Goal: Task Accomplishment & Management: Manage account settings

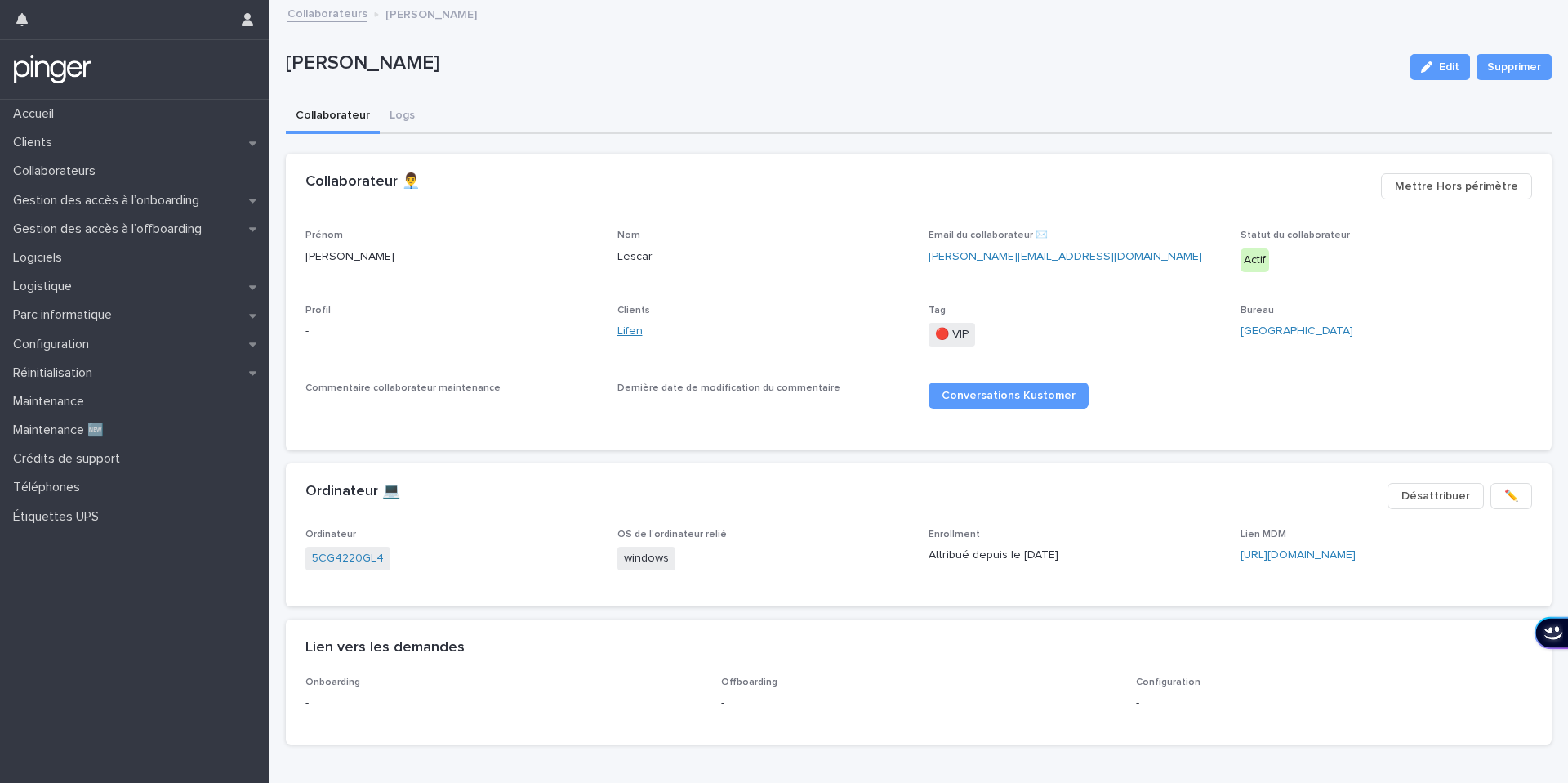
click at [637, 333] on link "Lifen" at bounding box center [631, 332] width 26 height 17
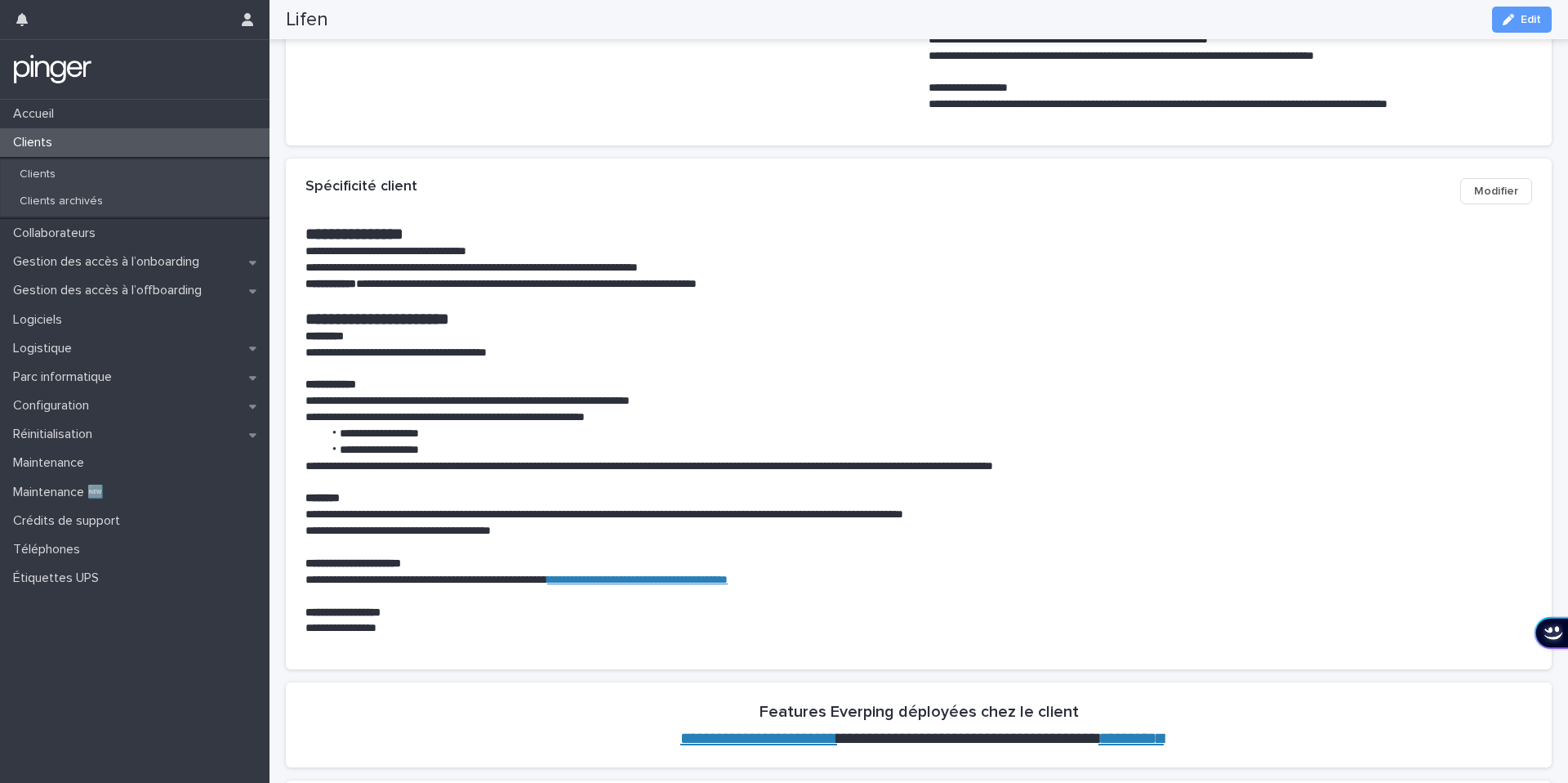
scroll to position [415, 0]
click at [117, 233] on div "Collaborateurs" at bounding box center [134, 233] width 269 height 28
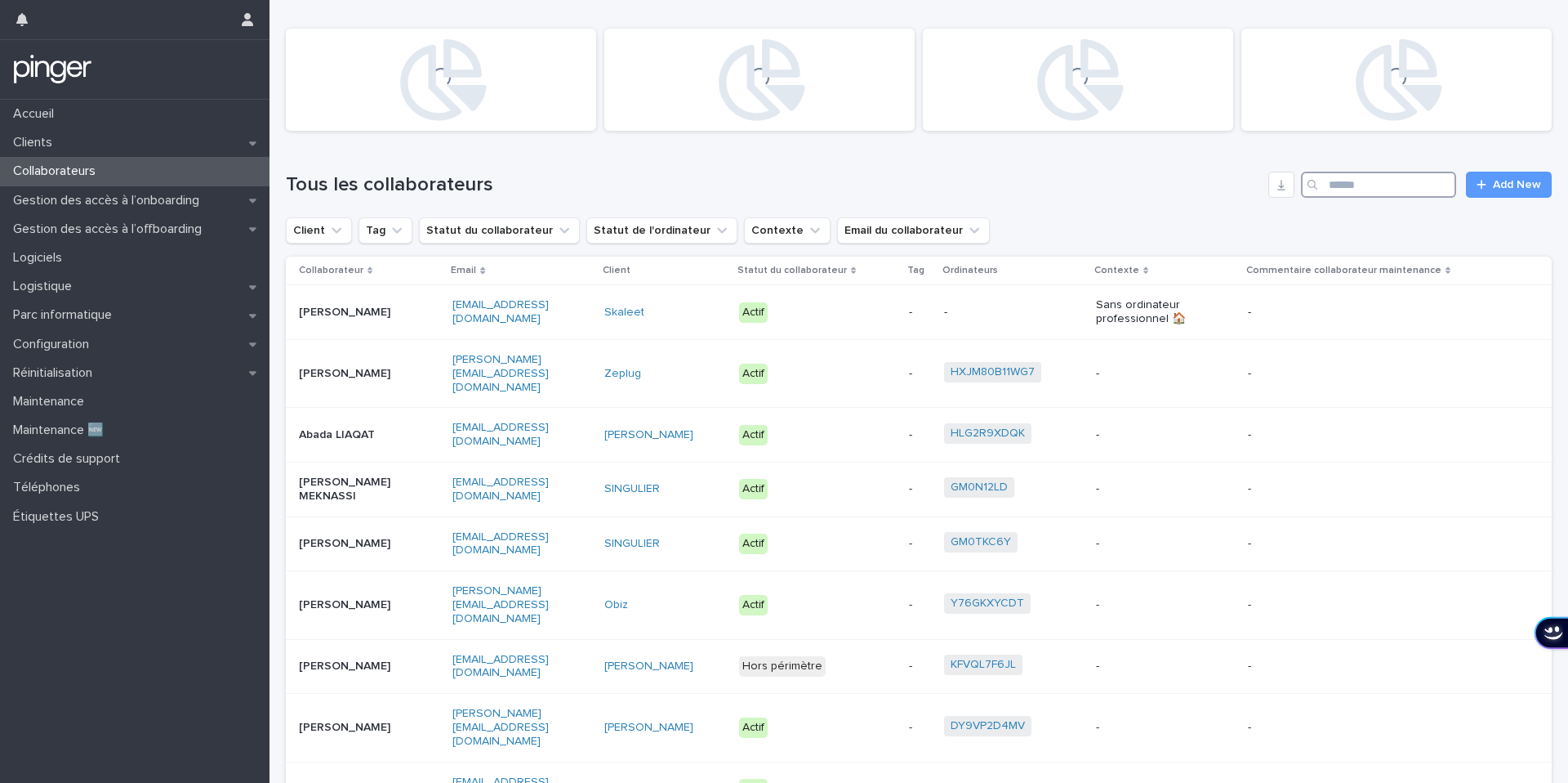
click at [1372, 175] on input "Search" at bounding box center [1379, 185] width 156 height 26
paste input "**********"
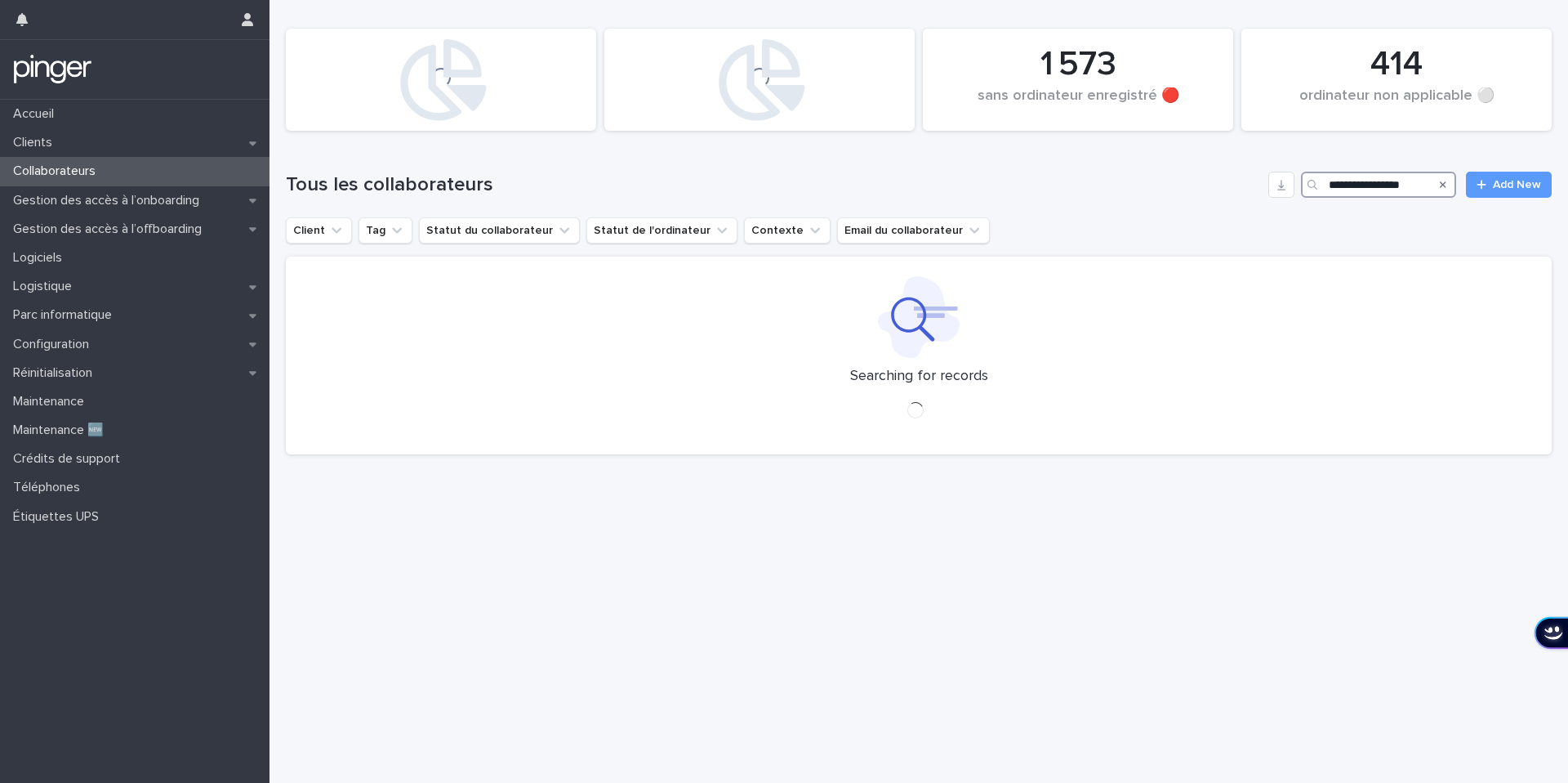
drag, startPoint x: 1354, startPoint y: 187, endPoint x: 1301, endPoint y: 187, distance: 53.0
click at [1301, 187] on div "**********" at bounding box center [1379, 185] width 156 height 26
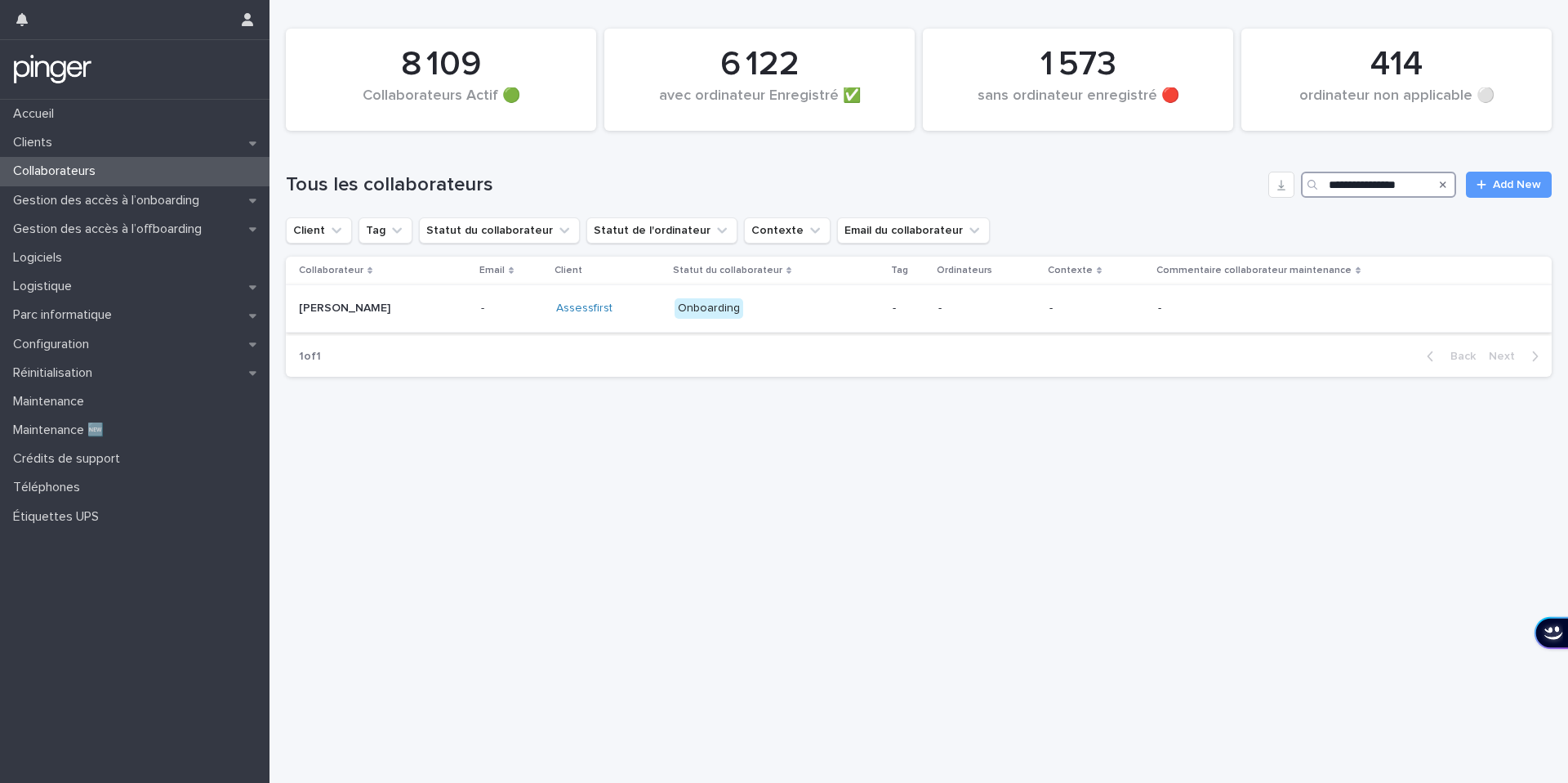
type input "**********"
click at [420, 309] on div "Edward LABRUYERE" at bounding box center [384, 309] width 169 height 27
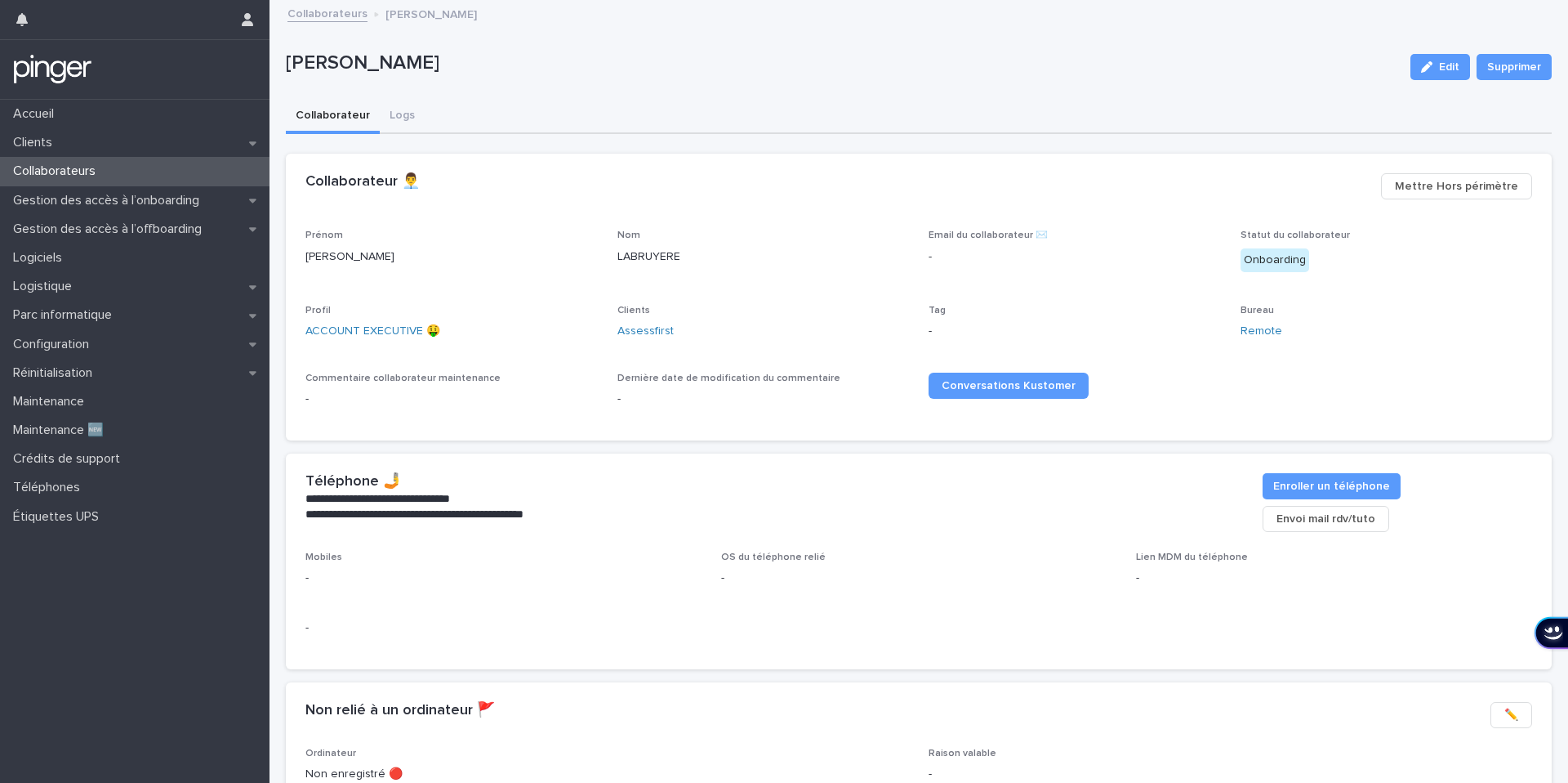
scroll to position [256, 0]
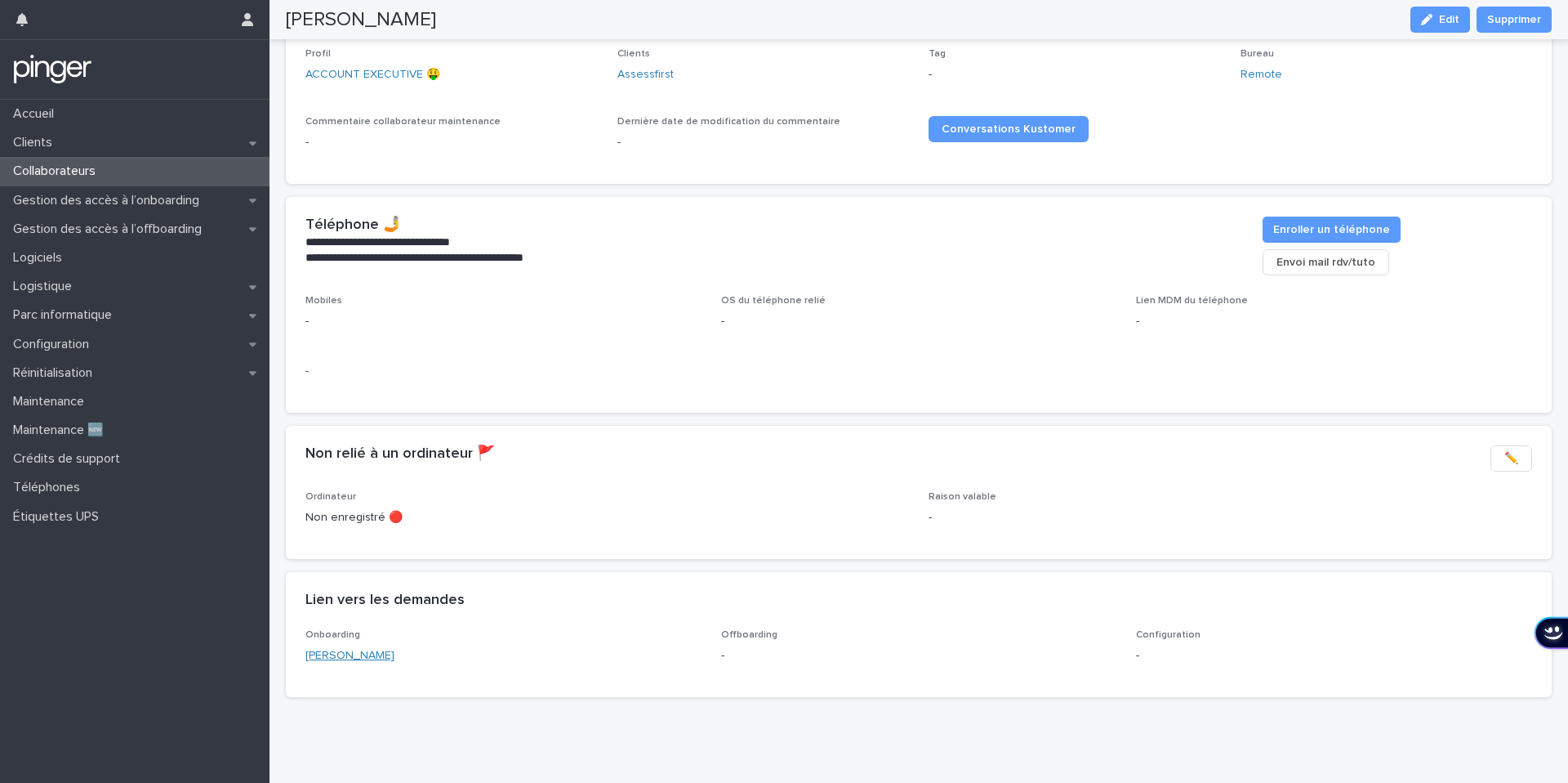
click at [362, 651] on link "Edward LABRUYERE" at bounding box center [349, 656] width 89 height 17
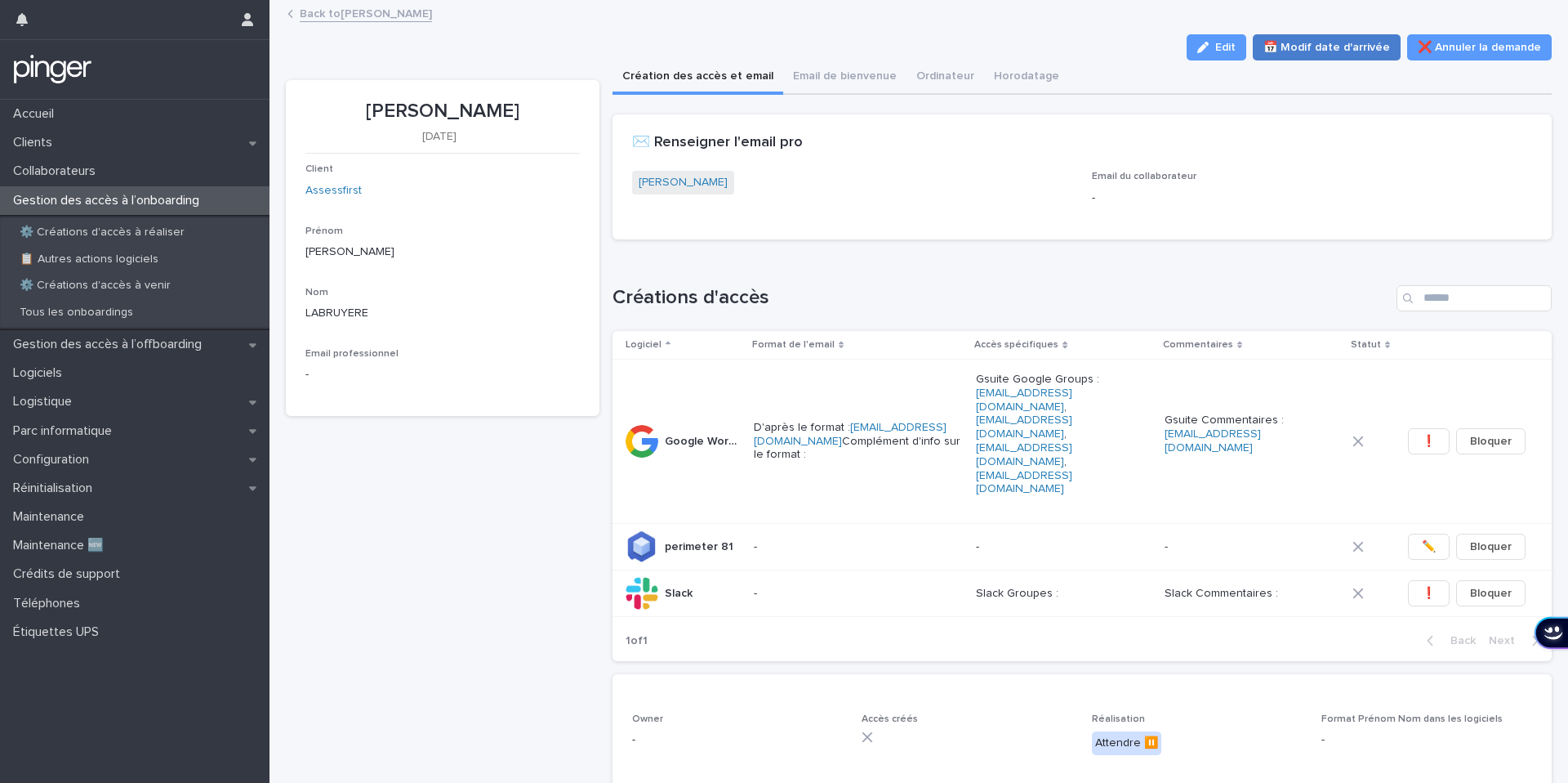
click at [1333, 34] on button "📅 Modif date d'arrivée" at bounding box center [1326, 47] width 148 height 26
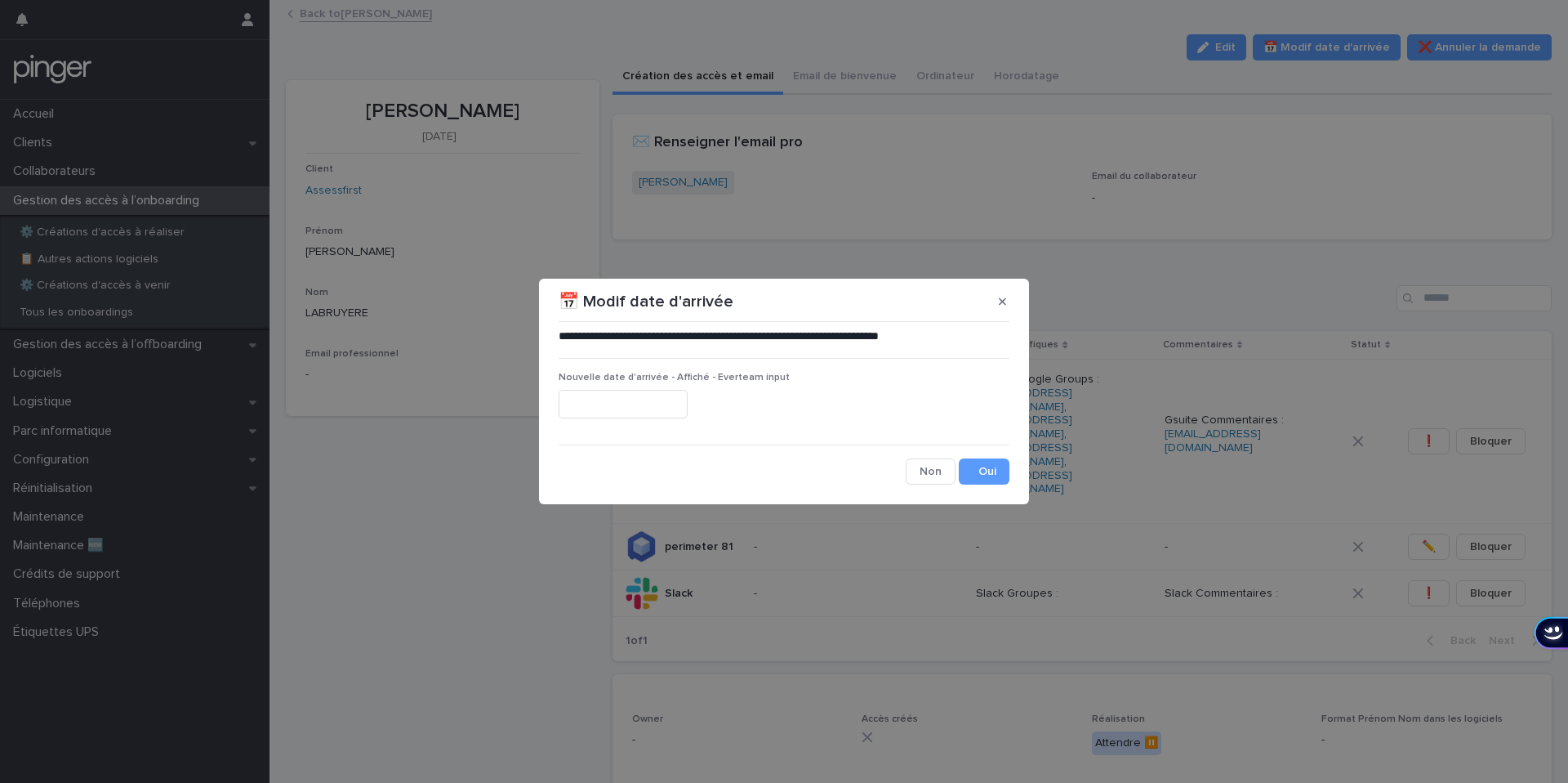
click at [563, 424] on div "Nouvelle date d'arrivée - Affiché - Everteam input" at bounding box center [784, 402] width 451 height 60
click at [581, 414] on input "text" at bounding box center [623, 403] width 129 height 28
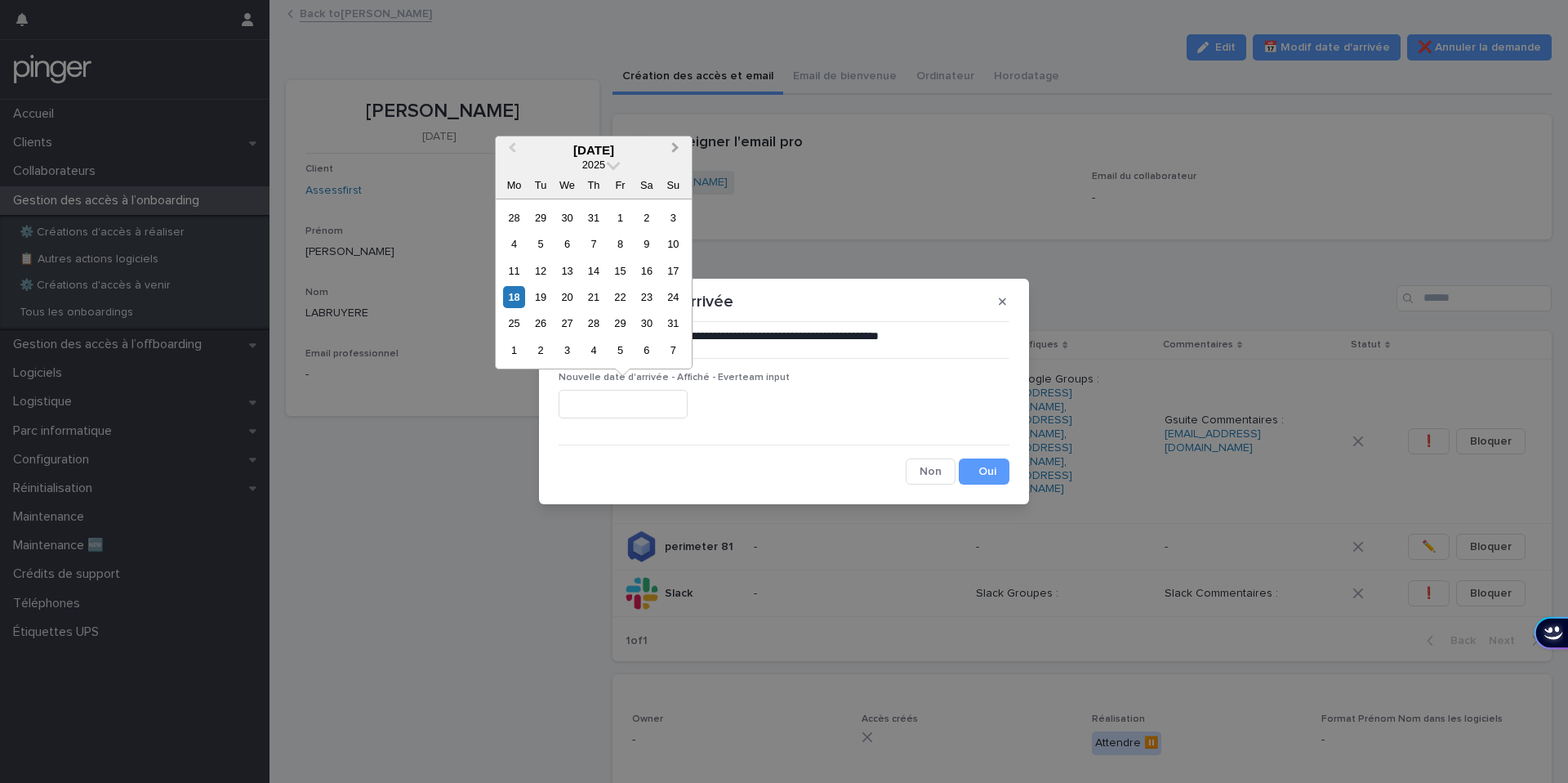
click at [684, 149] on button "Next Month" at bounding box center [677, 151] width 26 height 26
click at [684, 149] on button "Next Month" at bounding box center [677, 151] width 26 height 26
click at [575, 215] on div "1" at bounding box center [567, 218] width 22 height 22
type input "*********"
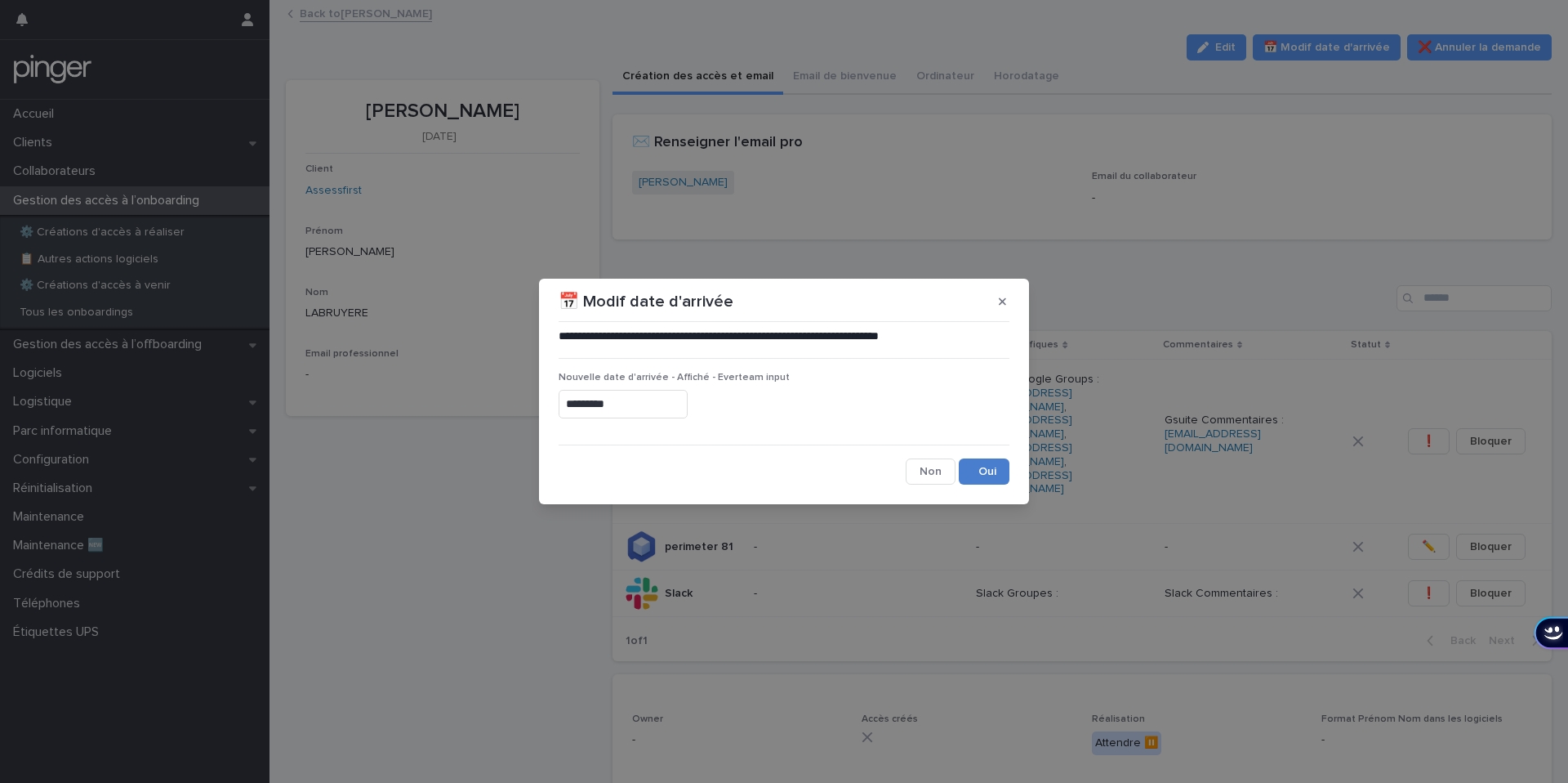
click at [984, 471] on button "Save" at bounding box center [984, 471] width 50 height 26
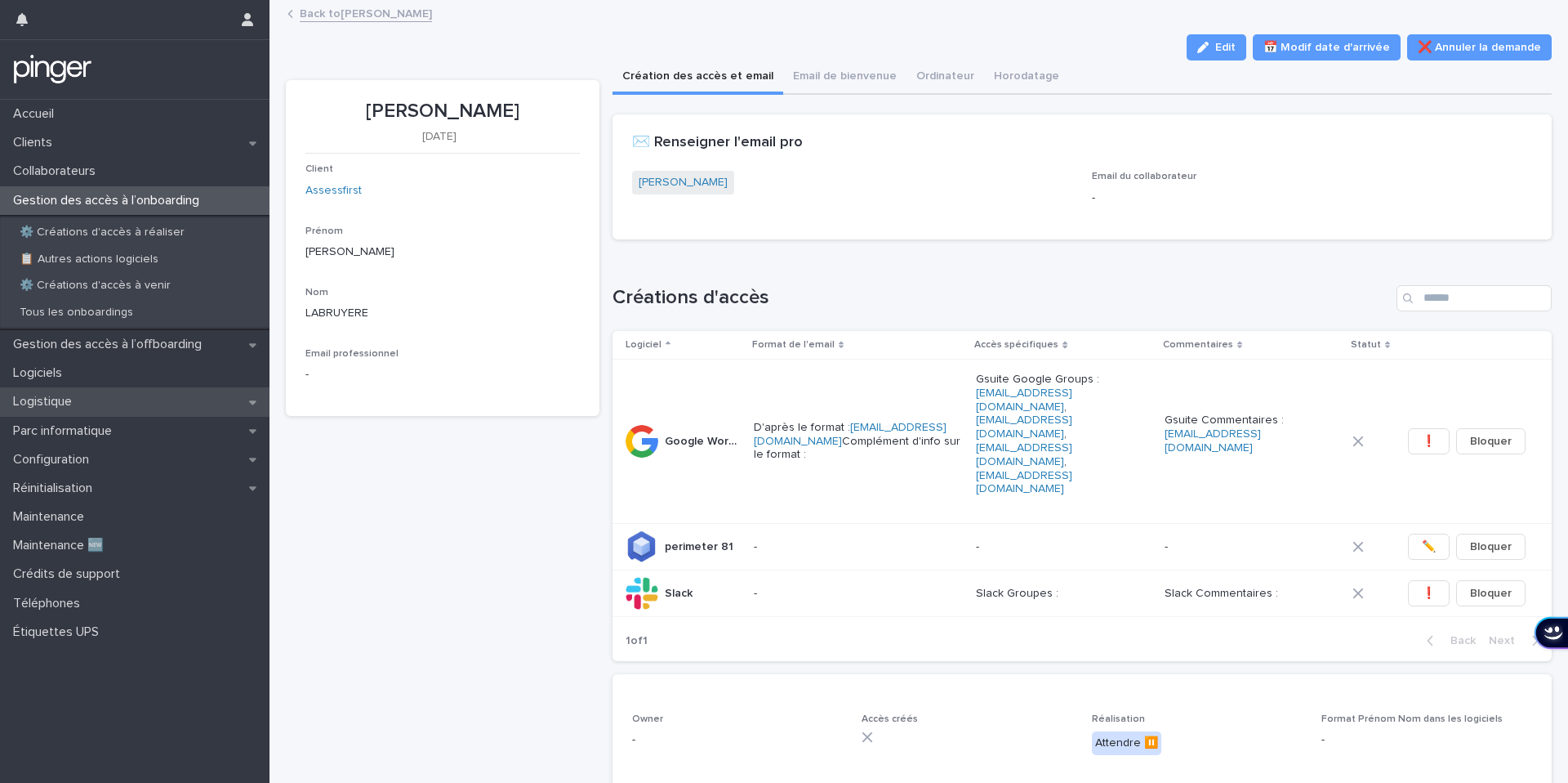
click at [77, 388] on div "Logistique" at bounding box center [134, 401] width 269 height 28
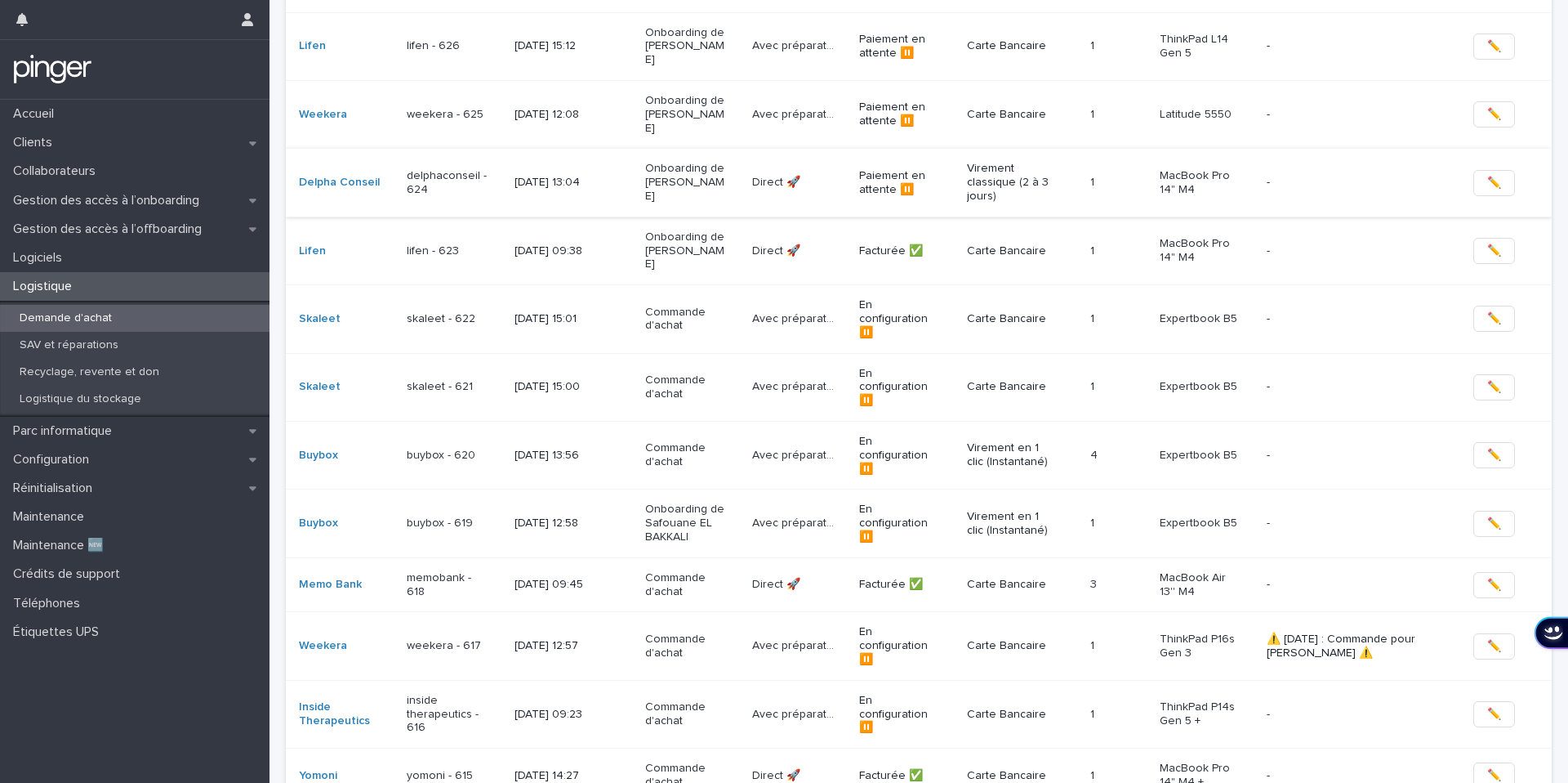
scroll to position [354, 0]
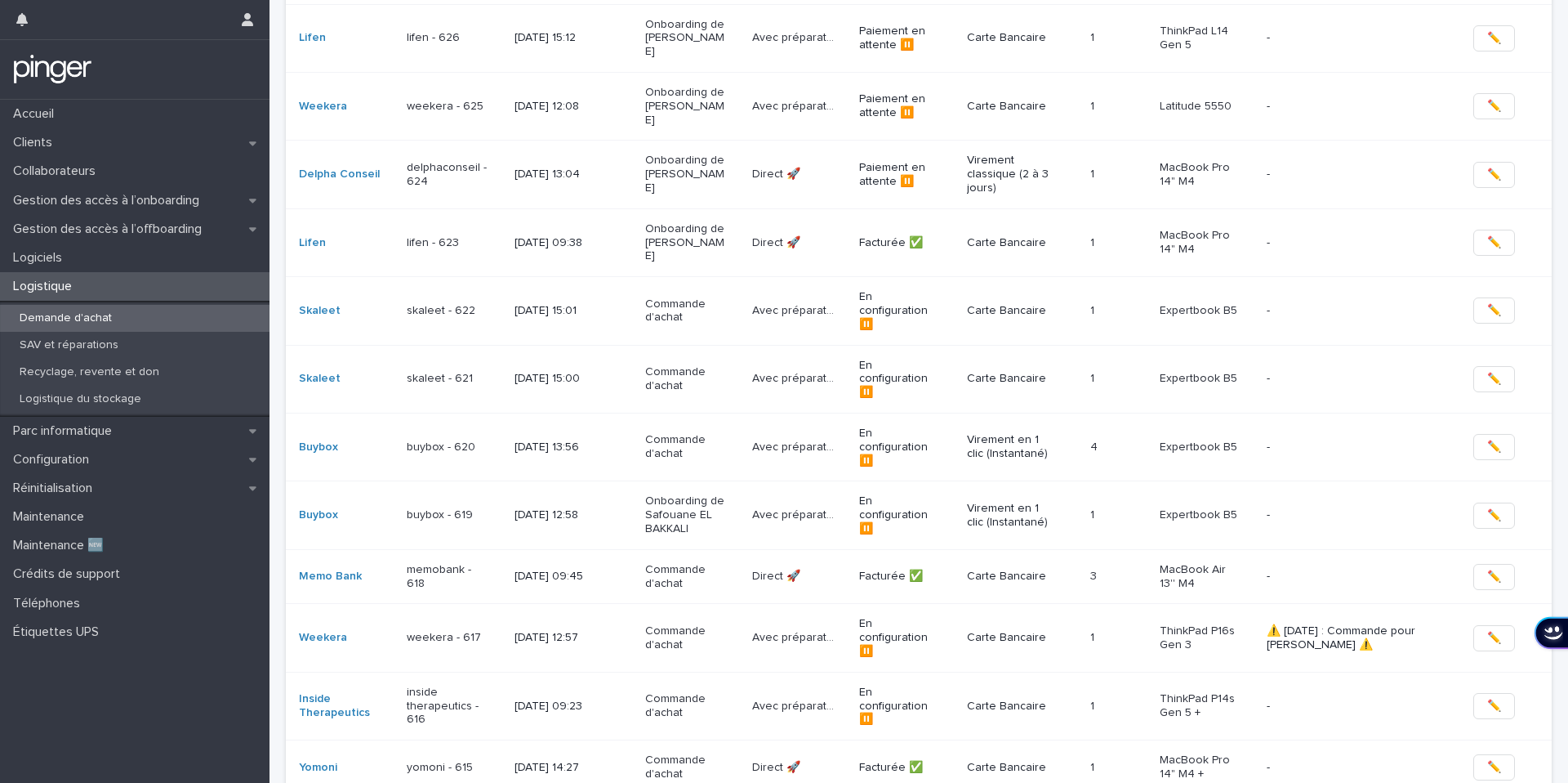
click at [372, 481] on td "Buybox" at bounding box center [344, 515] width 115 height 68
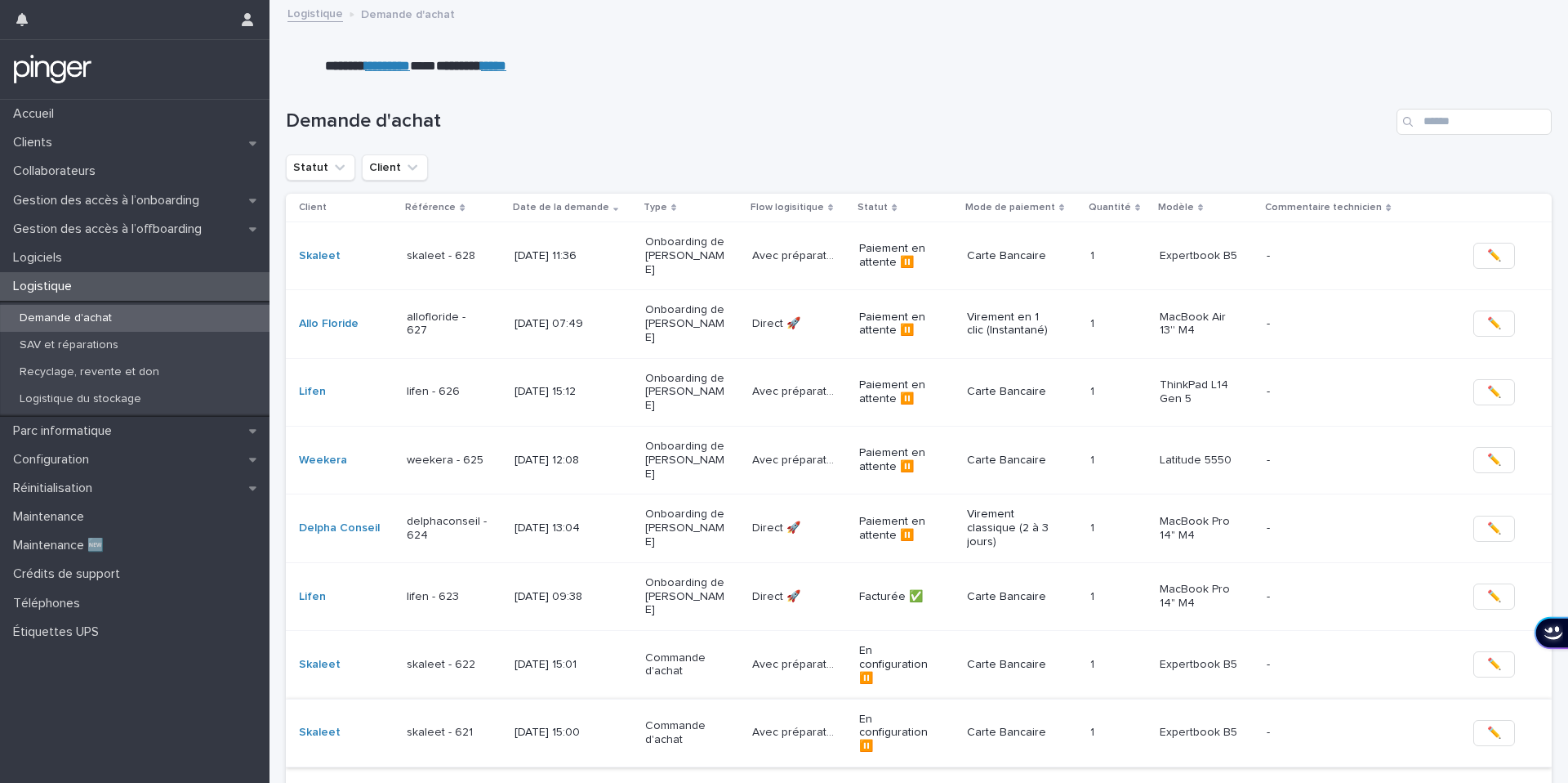
scroll to position [42, 0]
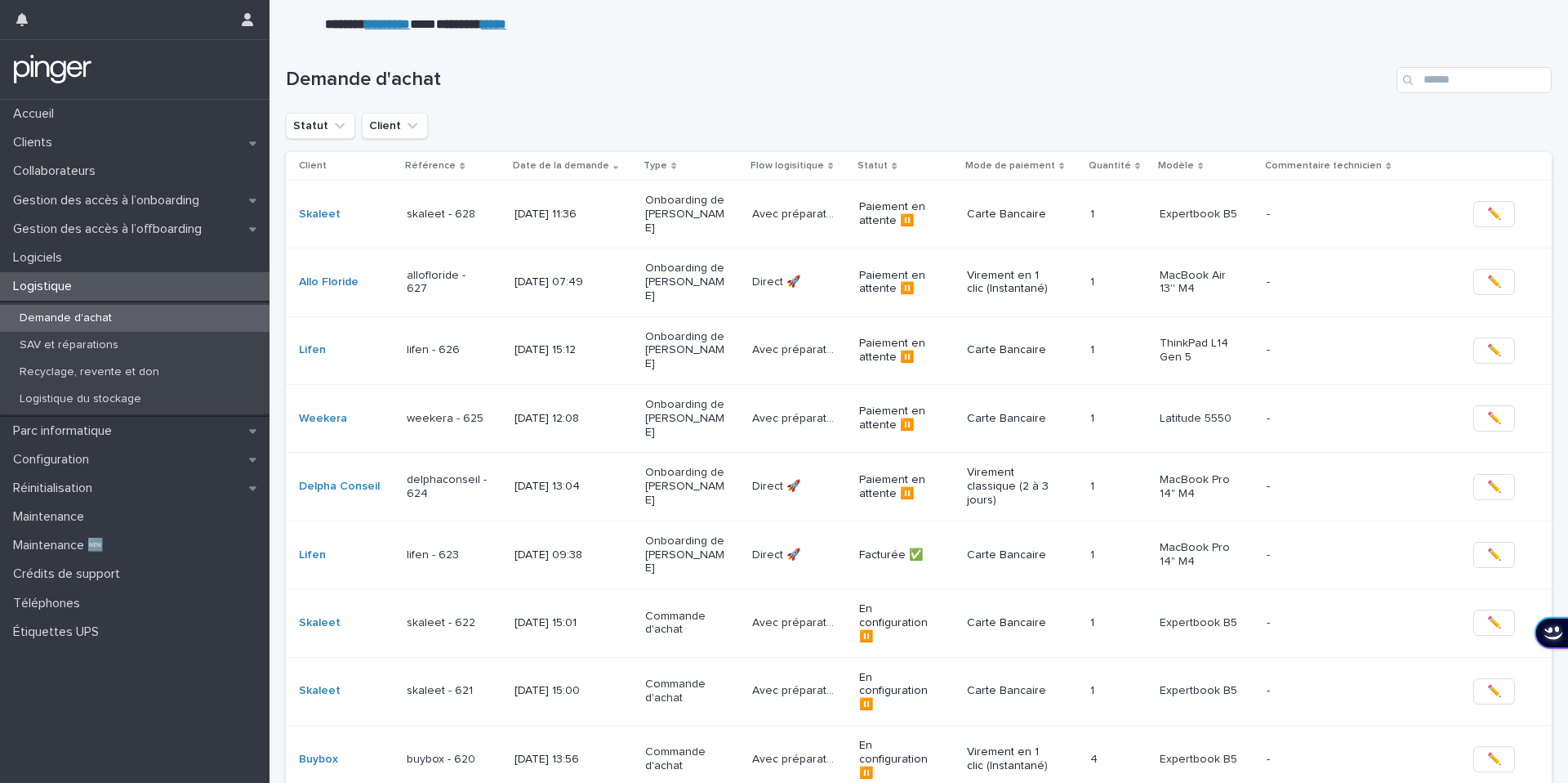
click at [426, 746] on div "buybox - 620" at bounding box center [454, 760] width 94 height 27
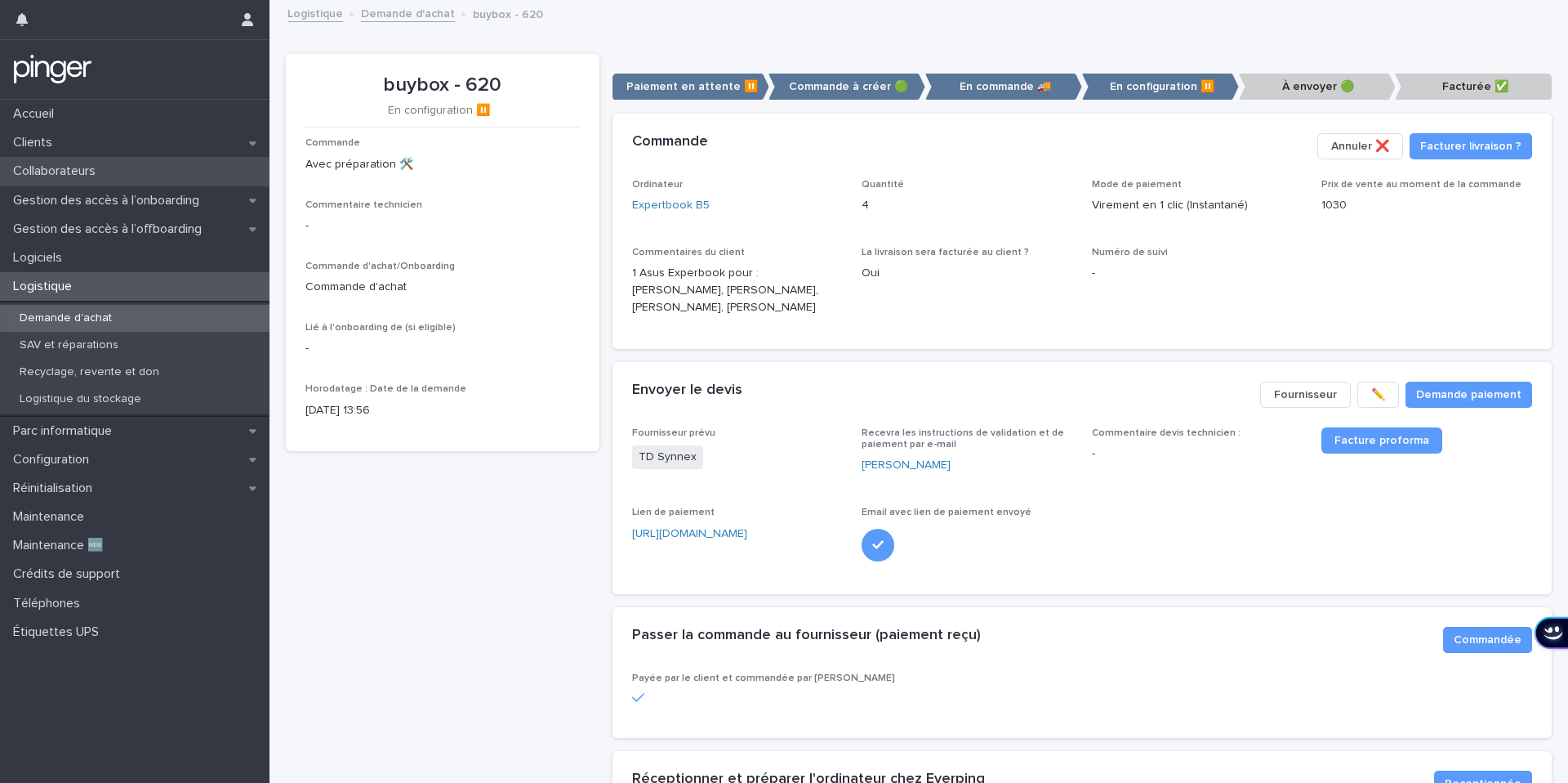
click at [117, 175] on div "Collaborateurs" at bounding box center [134, 171] width 269 height 28
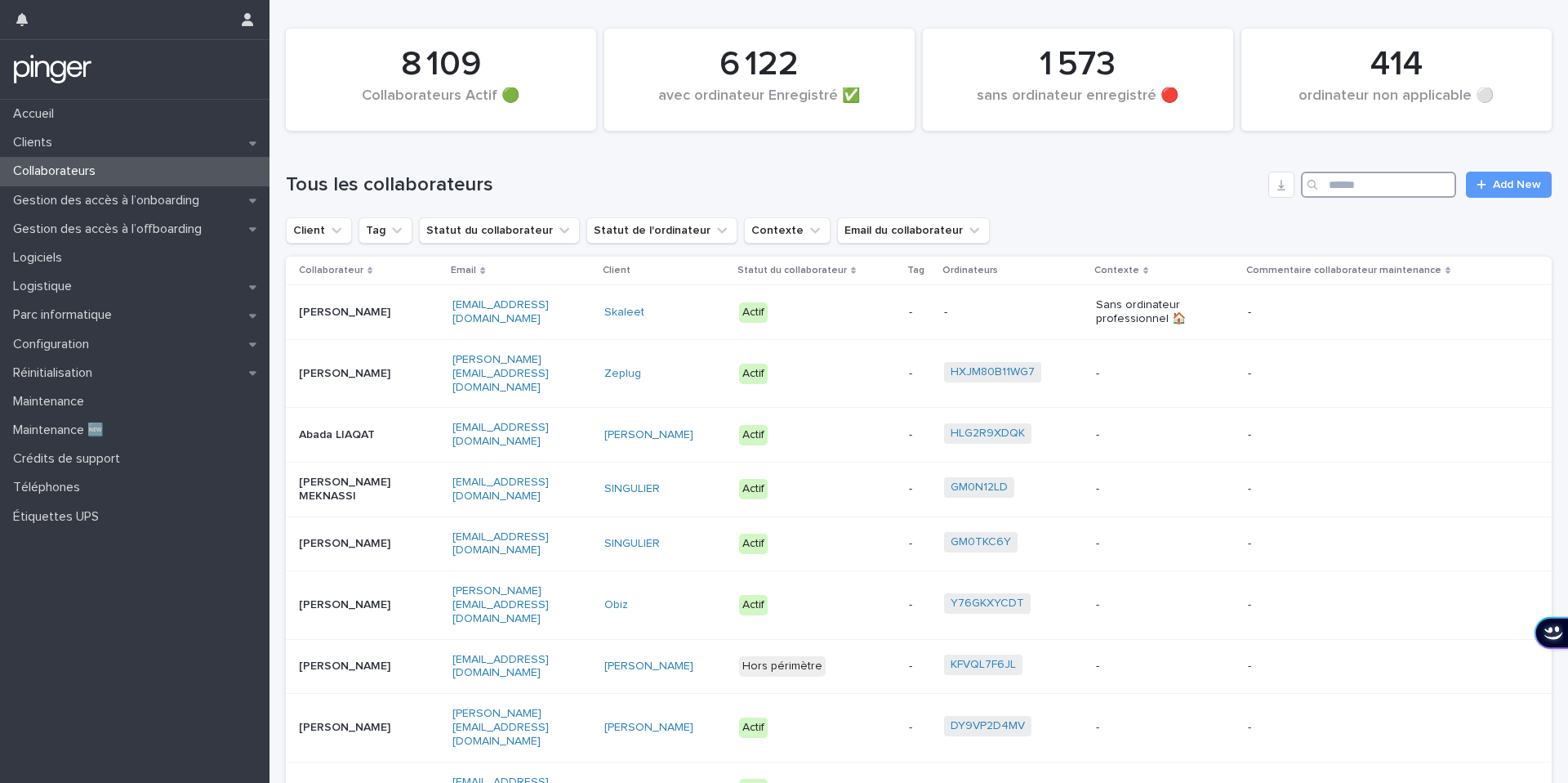
click at [1354, 178] on input "Search" at bounding box center [1379, 185] width 156 height 26
paste input "********"
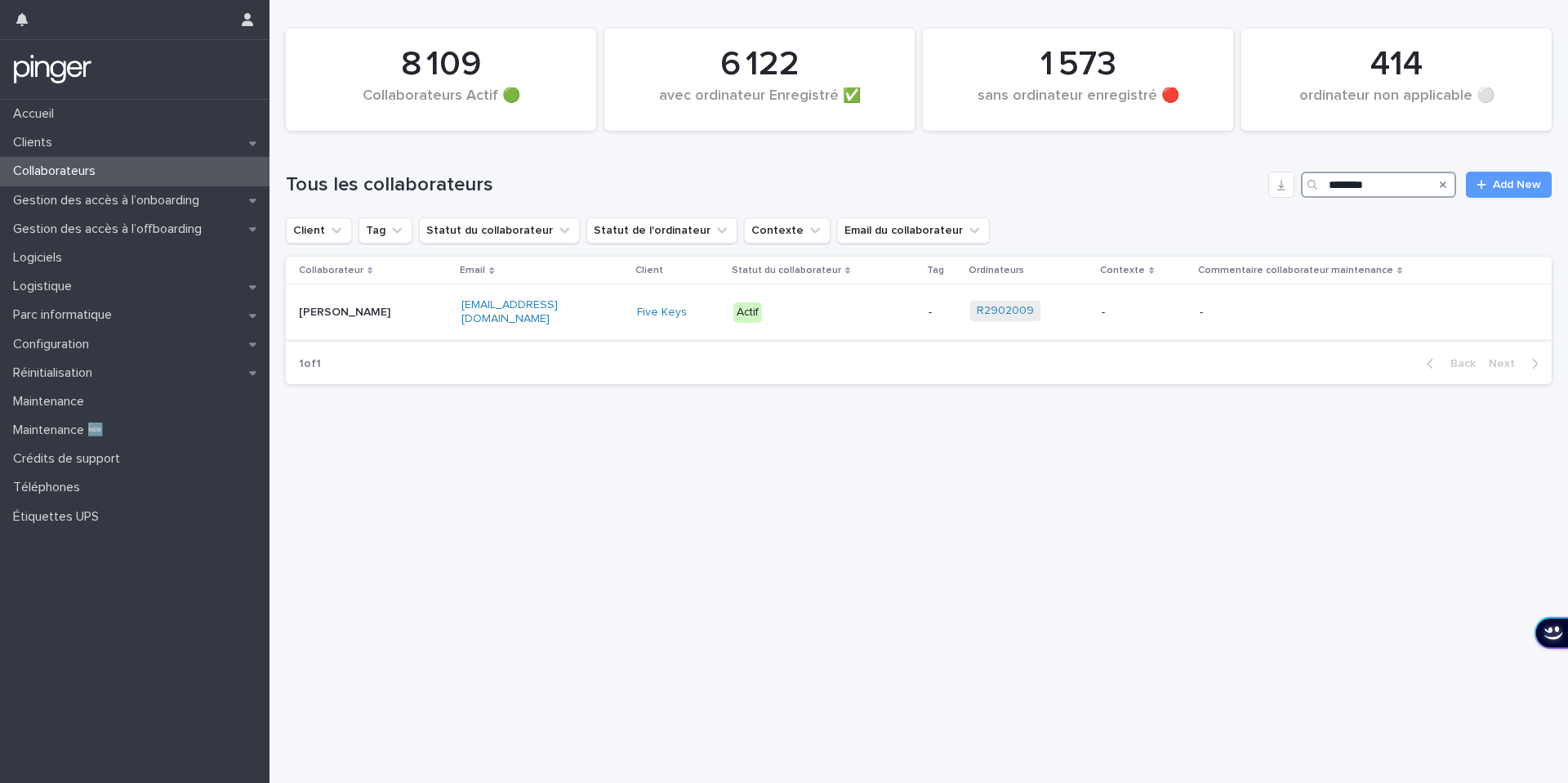
type input "********"
click at [563, 315] on div "leo@five-keys.com" at bounding box center [543, 312] width 162 height 41
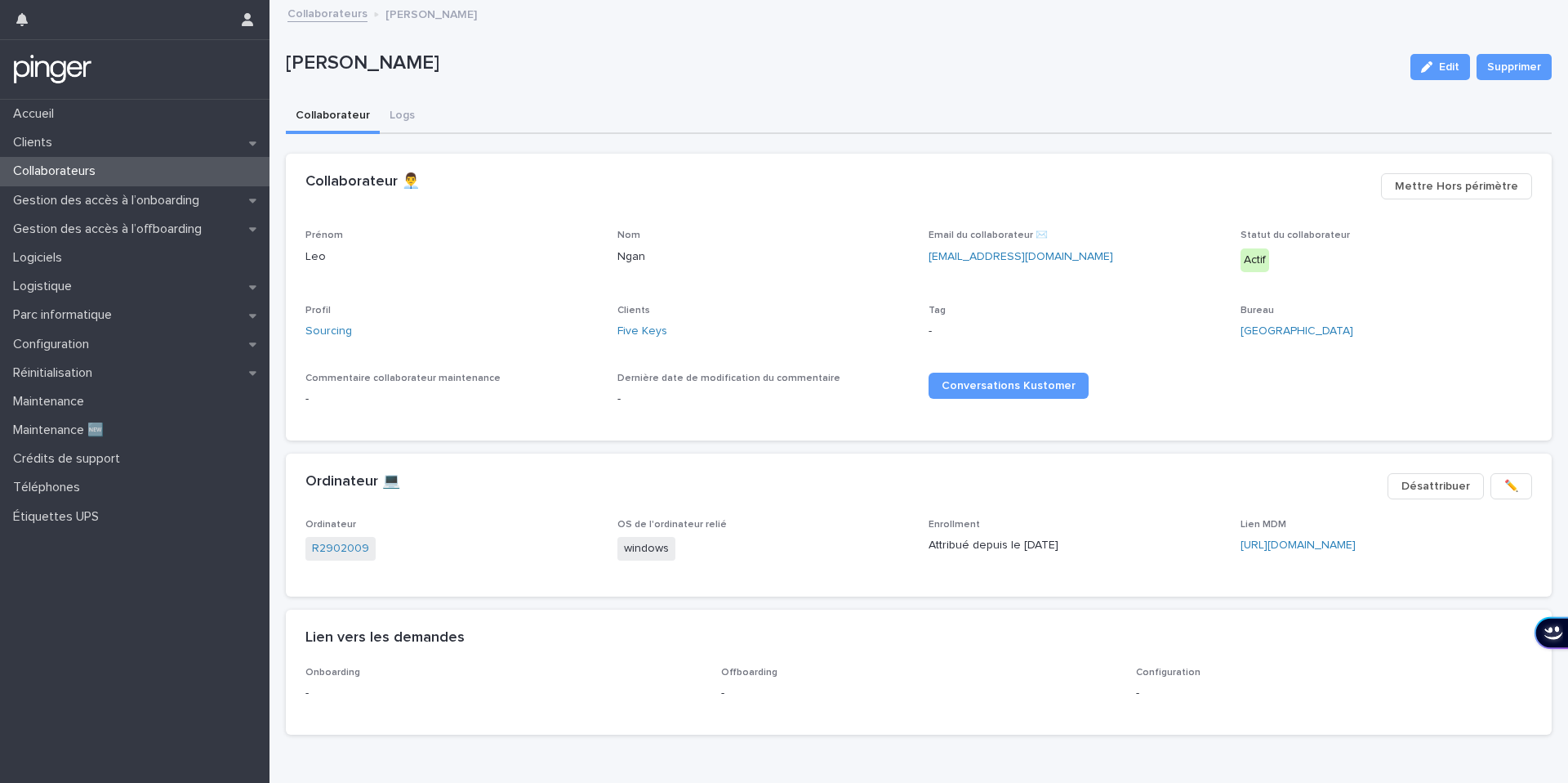
click at [309, 691] on p "-" at bounding box center [503, 693] width 396 height 17
drag, startPoint x: 303, startPoint y: 691, endPoint x: 315, endPoint y: 691, distance: 12.0
click at [314, 691] on div "Onboarding - Offboarding - Configuration -" at bounding box center [919, 700] width 1266 height 68
click at [97, 368] on p "Réinitialisation" at bounding box center [56, 373] width 99 height 15
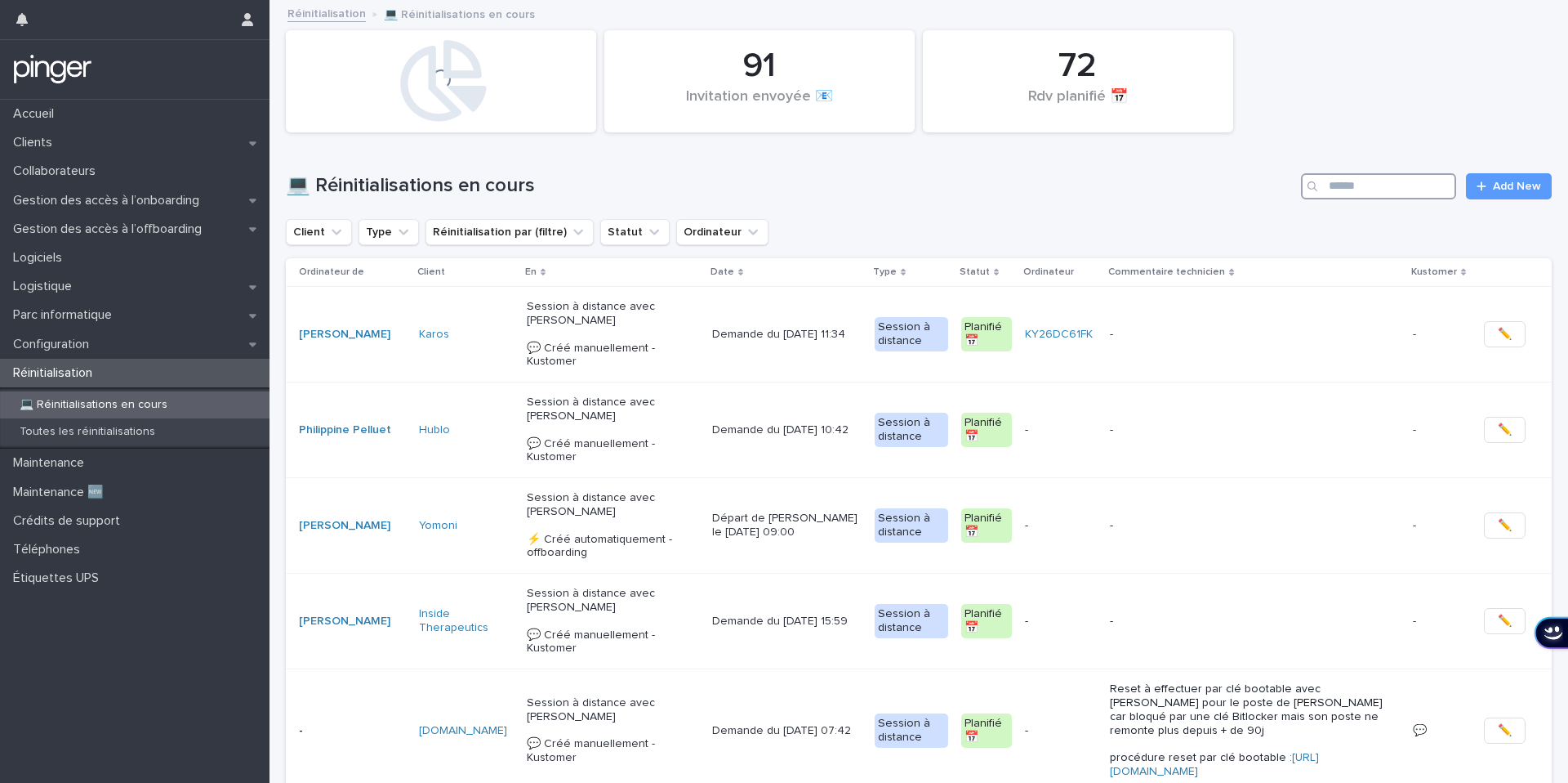
click at [1404, 190] on input "Search" at bounding box center [1379, 186] width 156 height 26
paste input "*******"
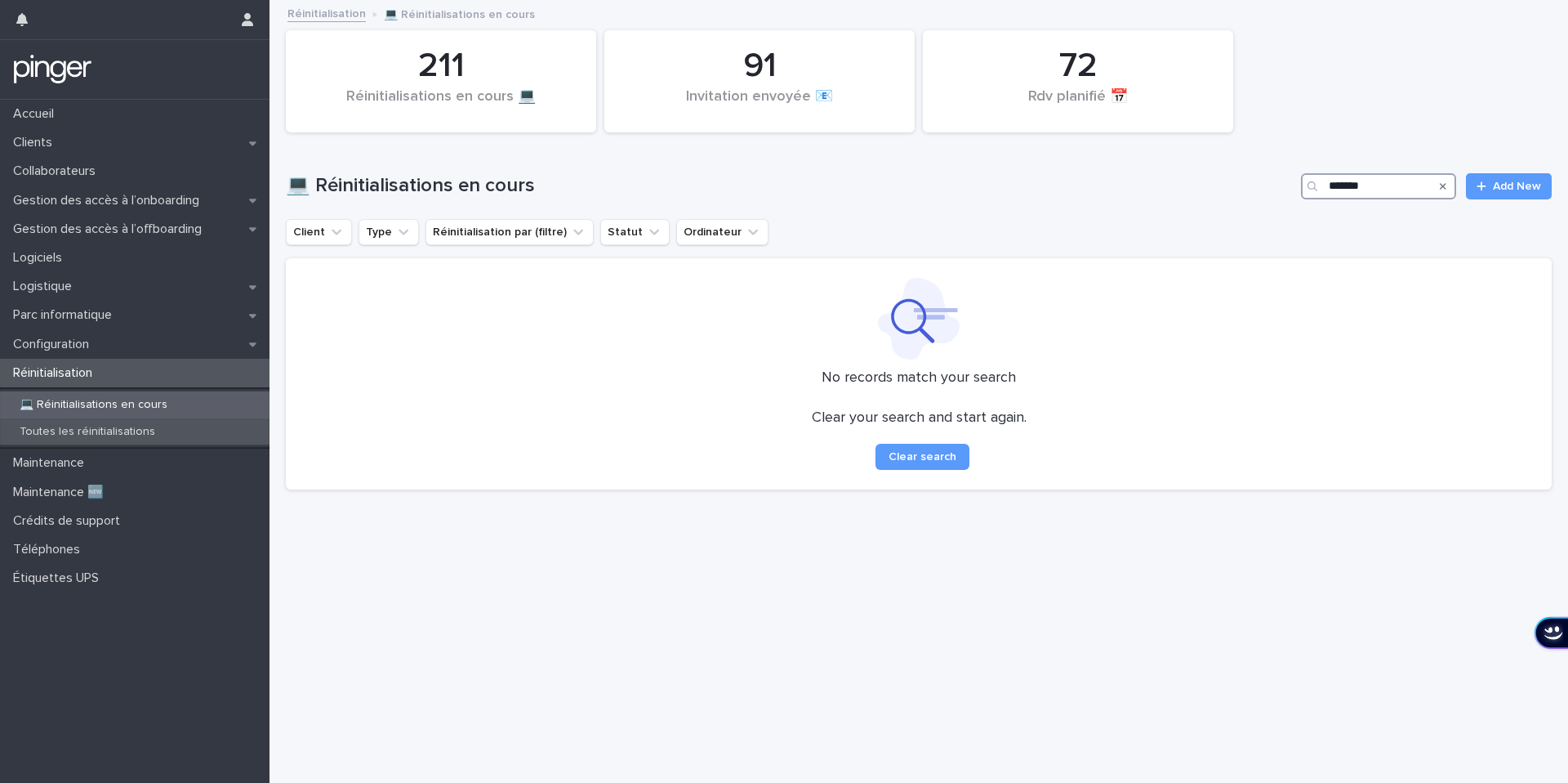
type input "*******"
click at [154, 435] on p "Toutes les réinitialisations" at bounding box center [87, 432] width 161 height 14
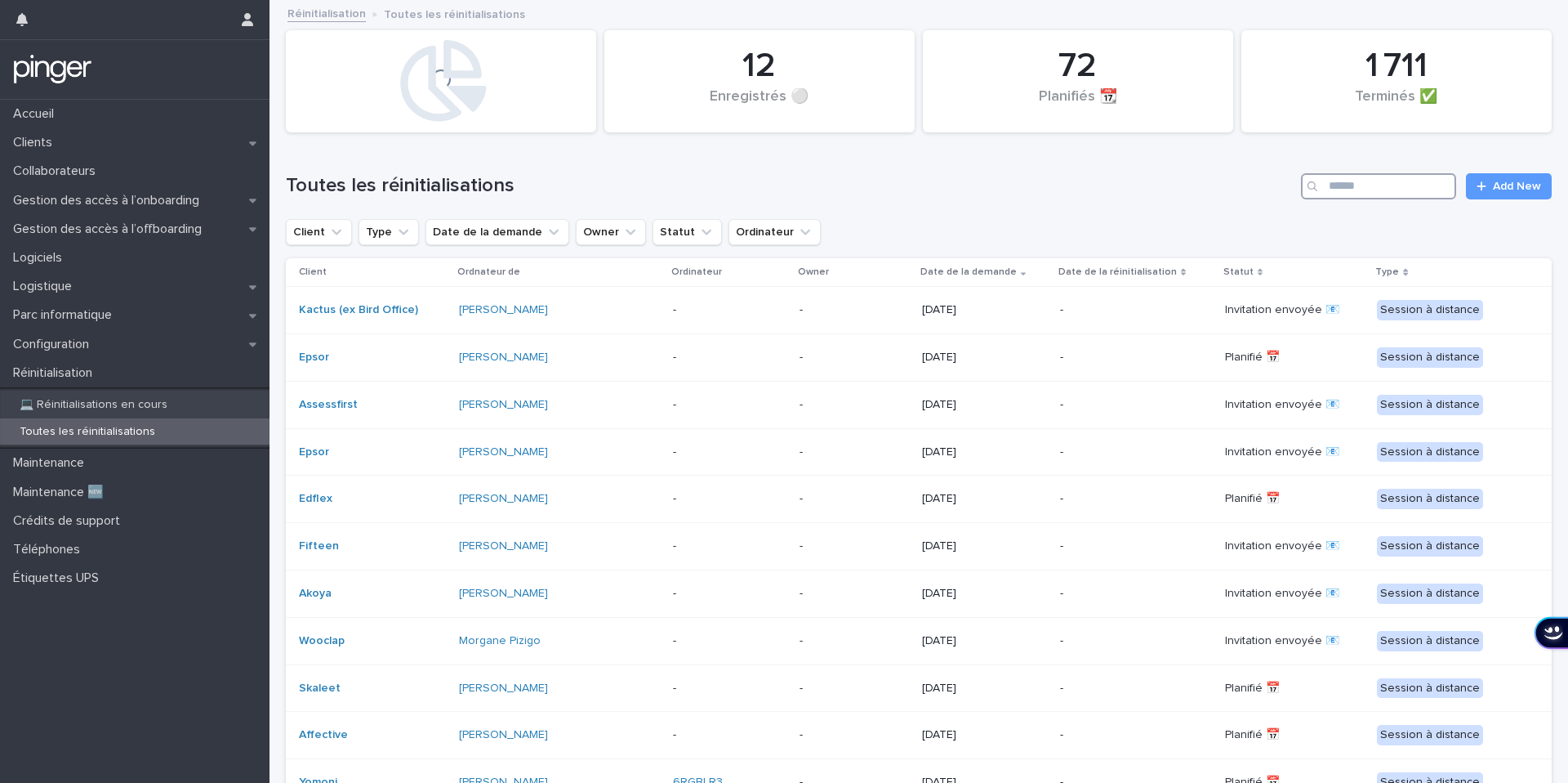
click at [1377, 194] on input "Search" at bounding box center [1379, 186] width 156 height 26
paste input "*******"
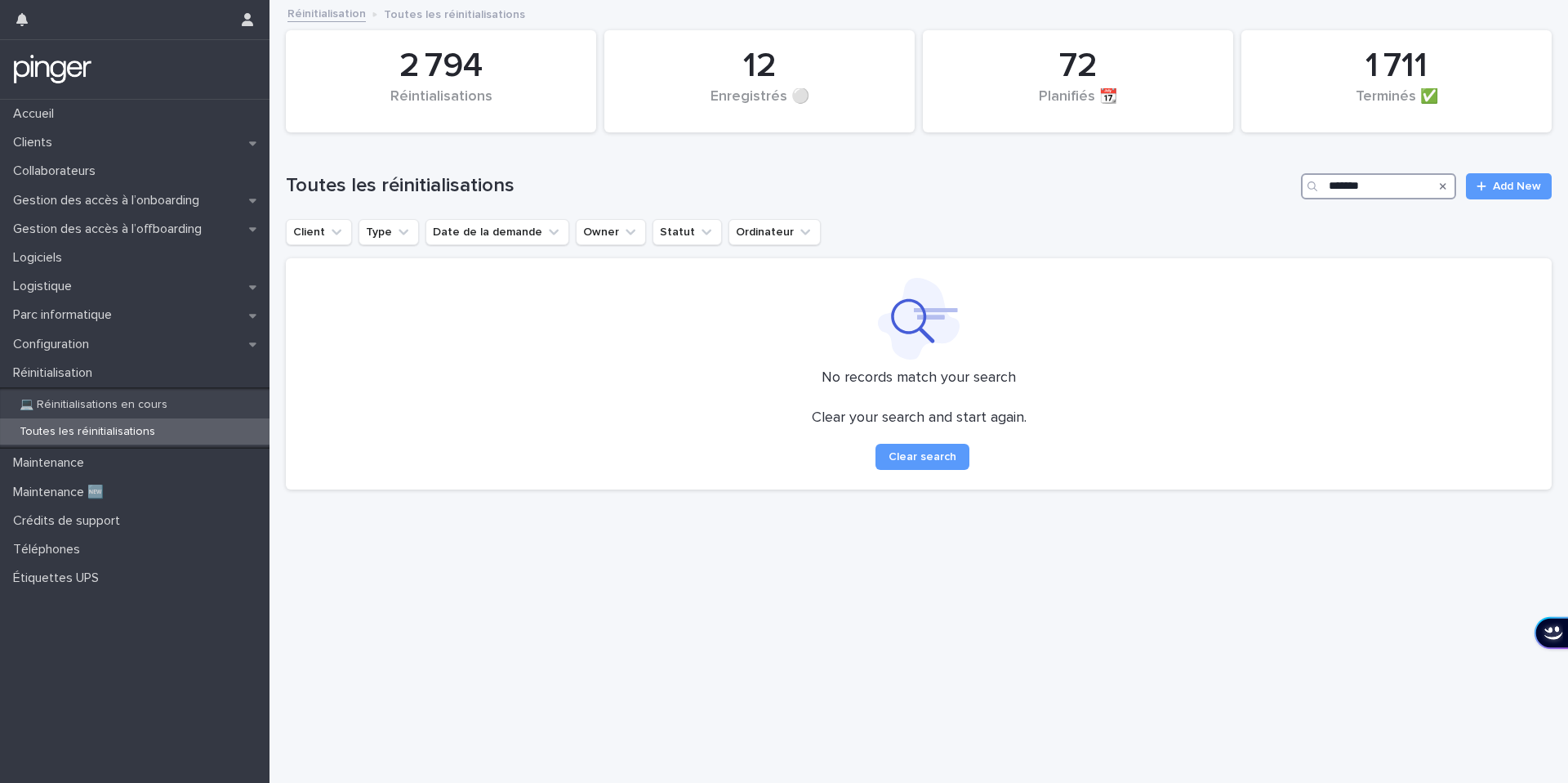
type input "*******"
click at [116, 175] on div "Collaborateurs" at bounding box center [134, 171] width 269 height 28
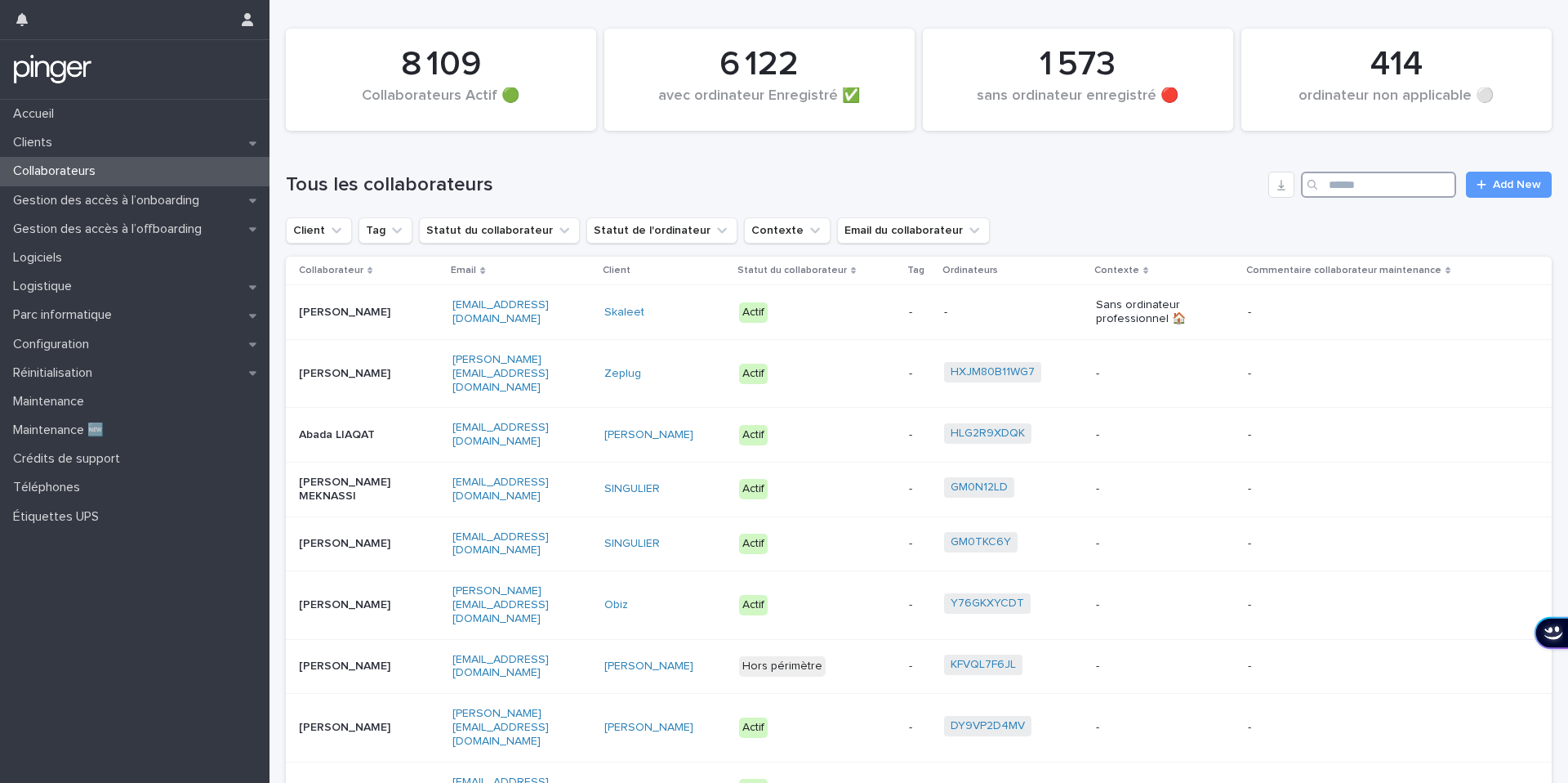
click at [1345, 194] on input "Search" at bounding box center [1379, 185] width 156 height 26
click at [1345, 191] on input "Search" at bounding box center [1379, 185] width 156 height 26
paste input "*******"
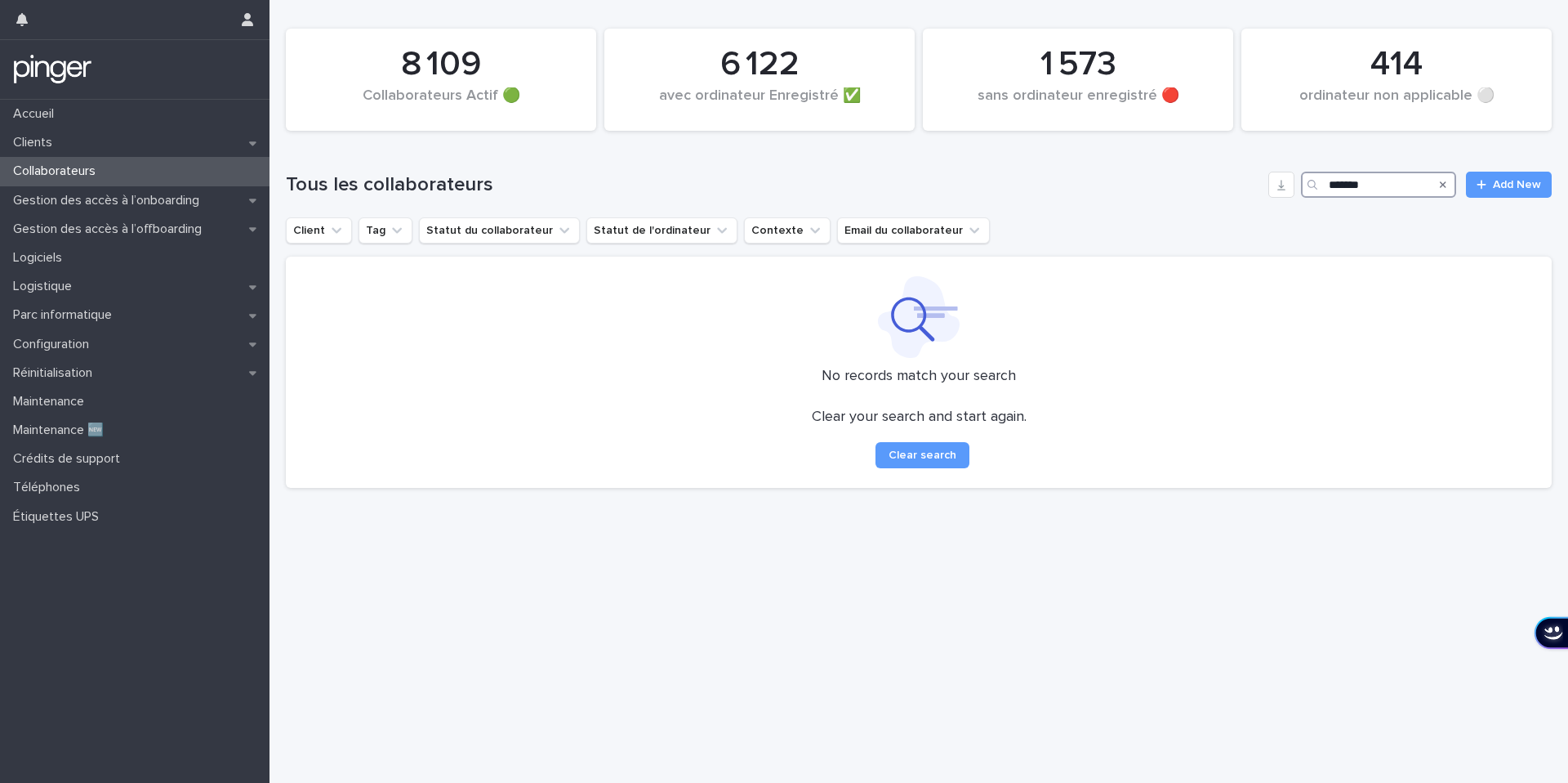
type input "*******"
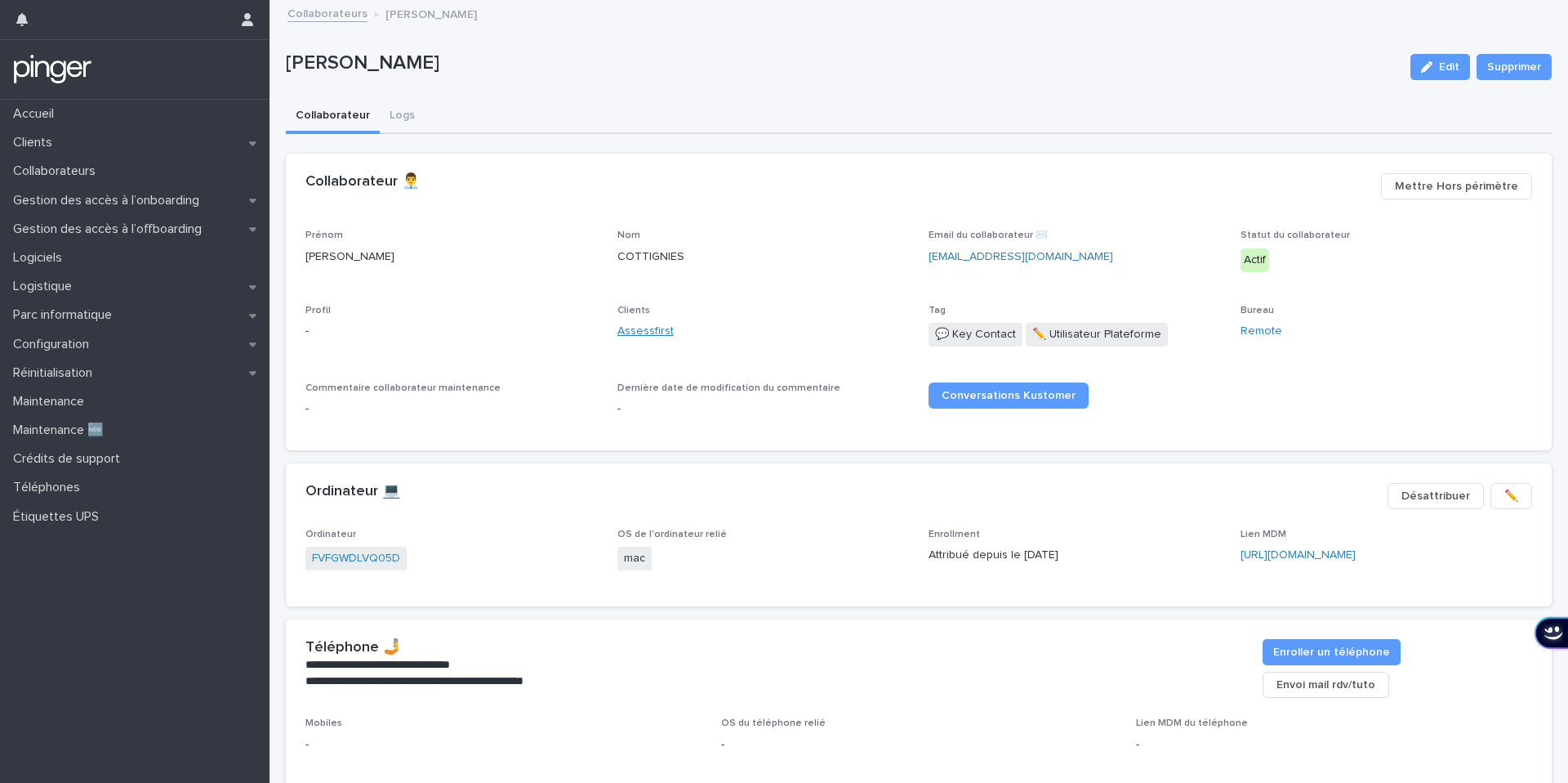
click at [658, 337] on link "Assessfirst" at bounding box center [646, 332] width 56 height 17
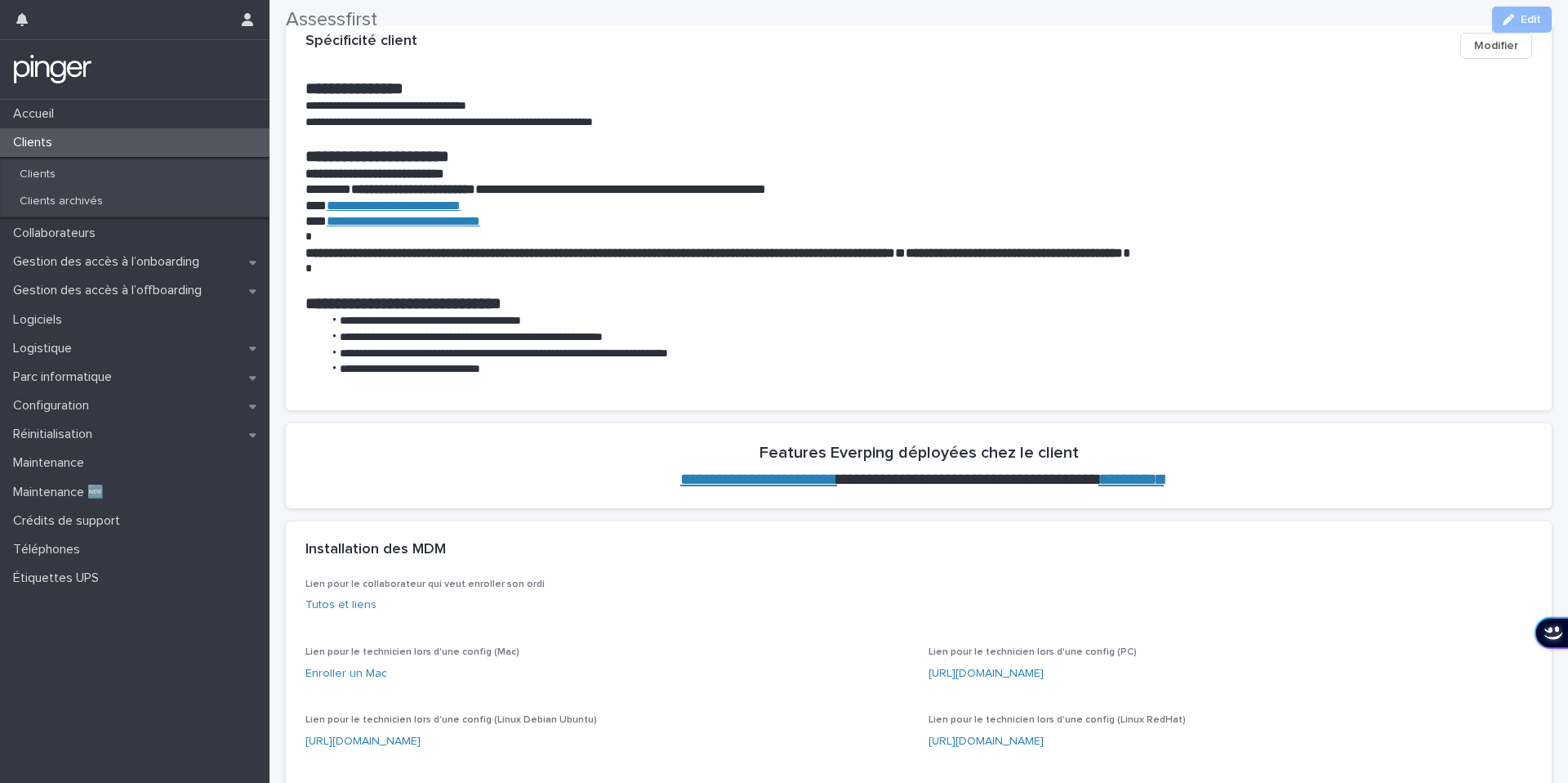
scroll to position [505, 0]
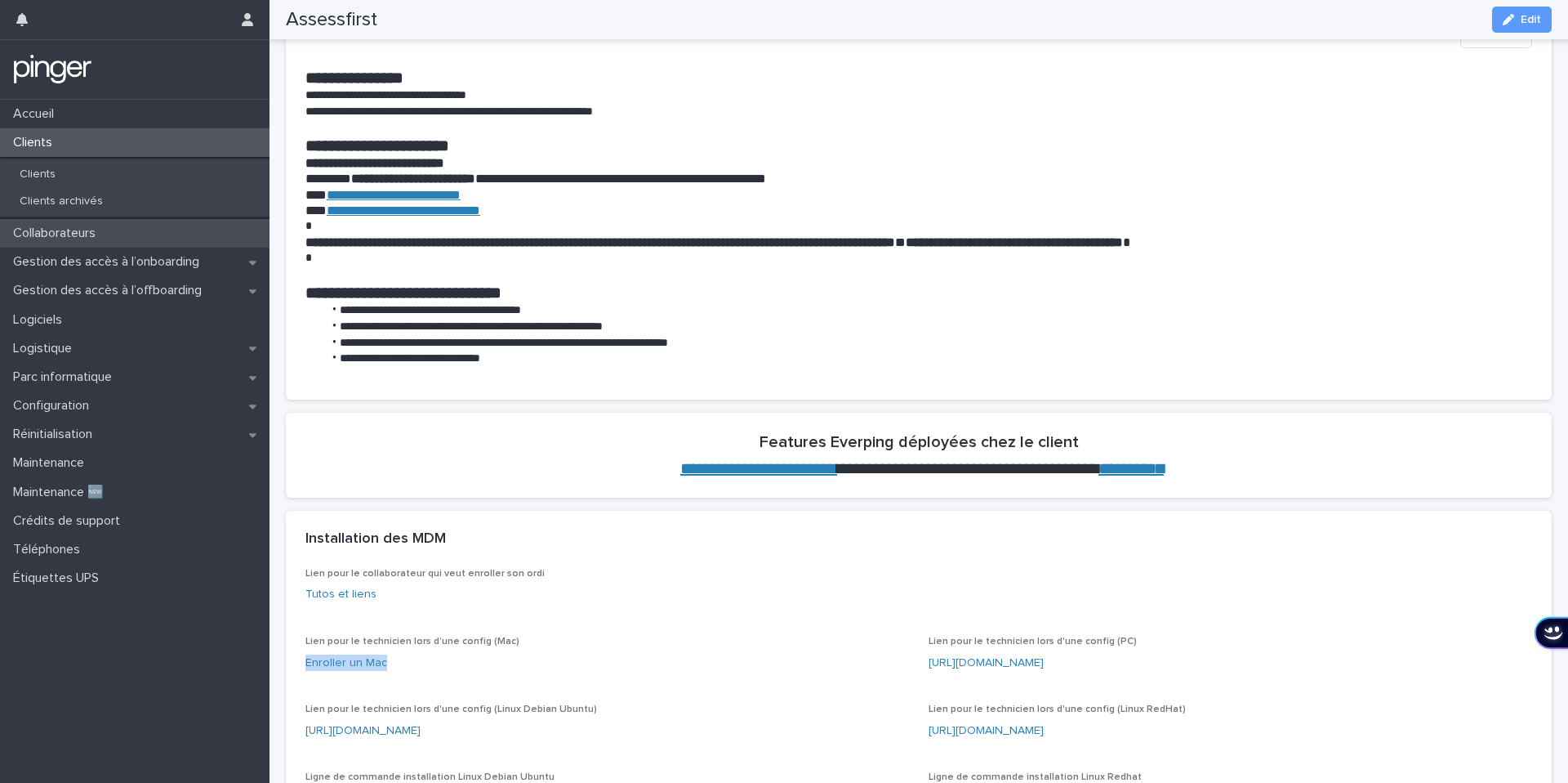
click at [83, 241] on div "Collaborateurs" at bounding box center [134, 233] width 269 height 28
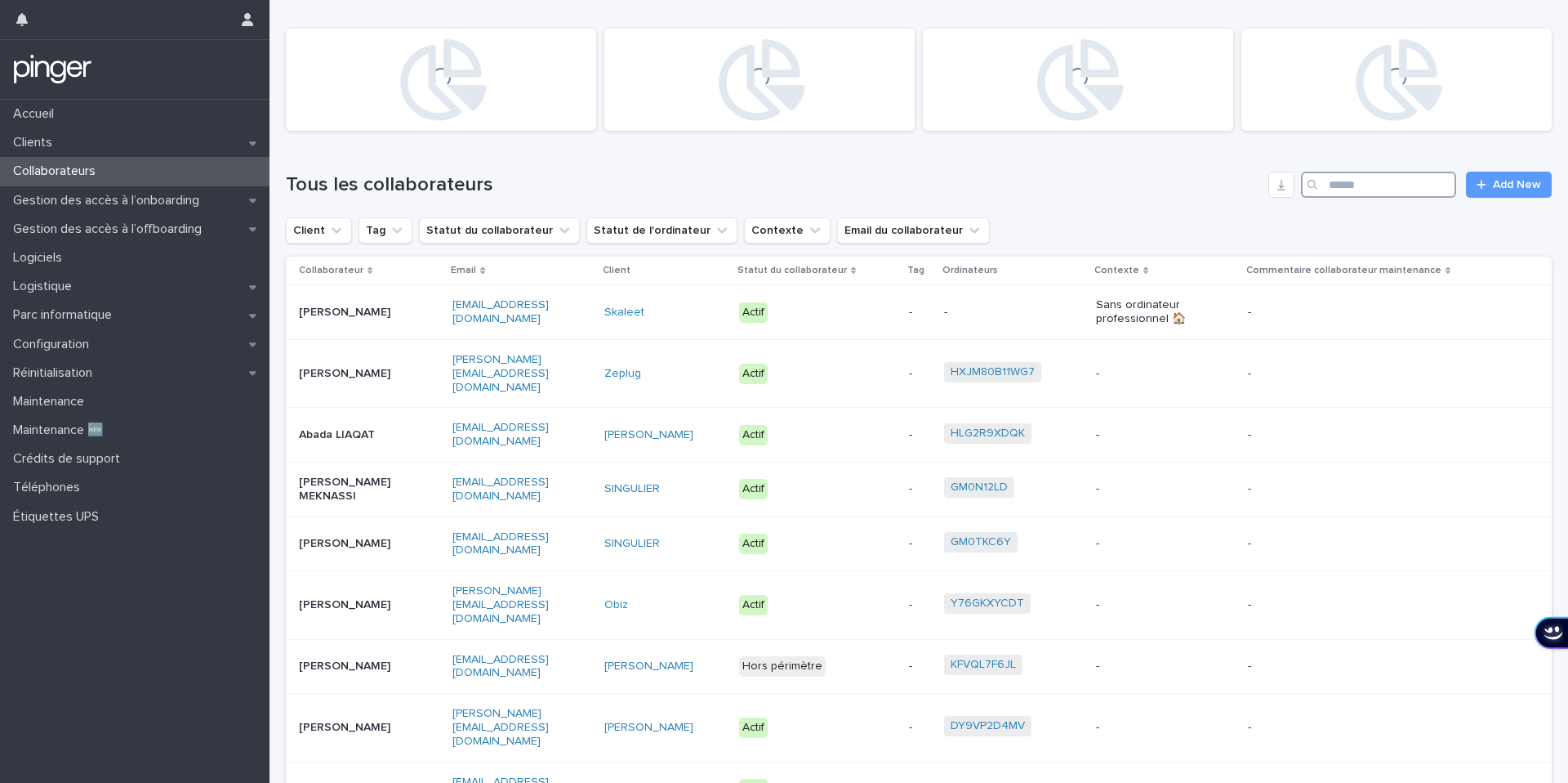
click at [1334, 194] on input "Search" at bounding box center [1379, 185] width 156 height 26
paste input "**********"
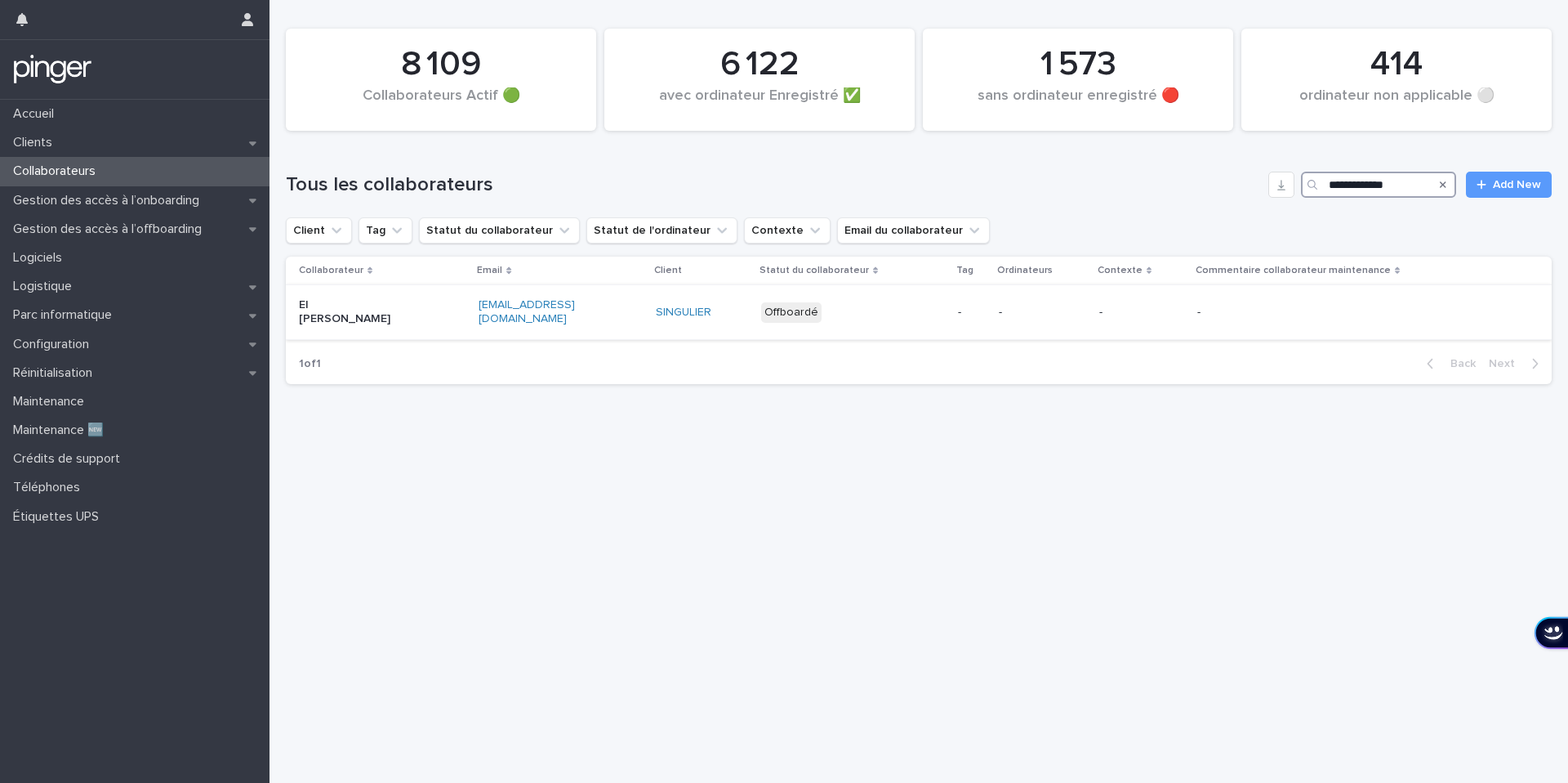
type input "**********"
click at [876, 317] on div "Offboardé" at bounding box center [853, 312] width 184 height 33
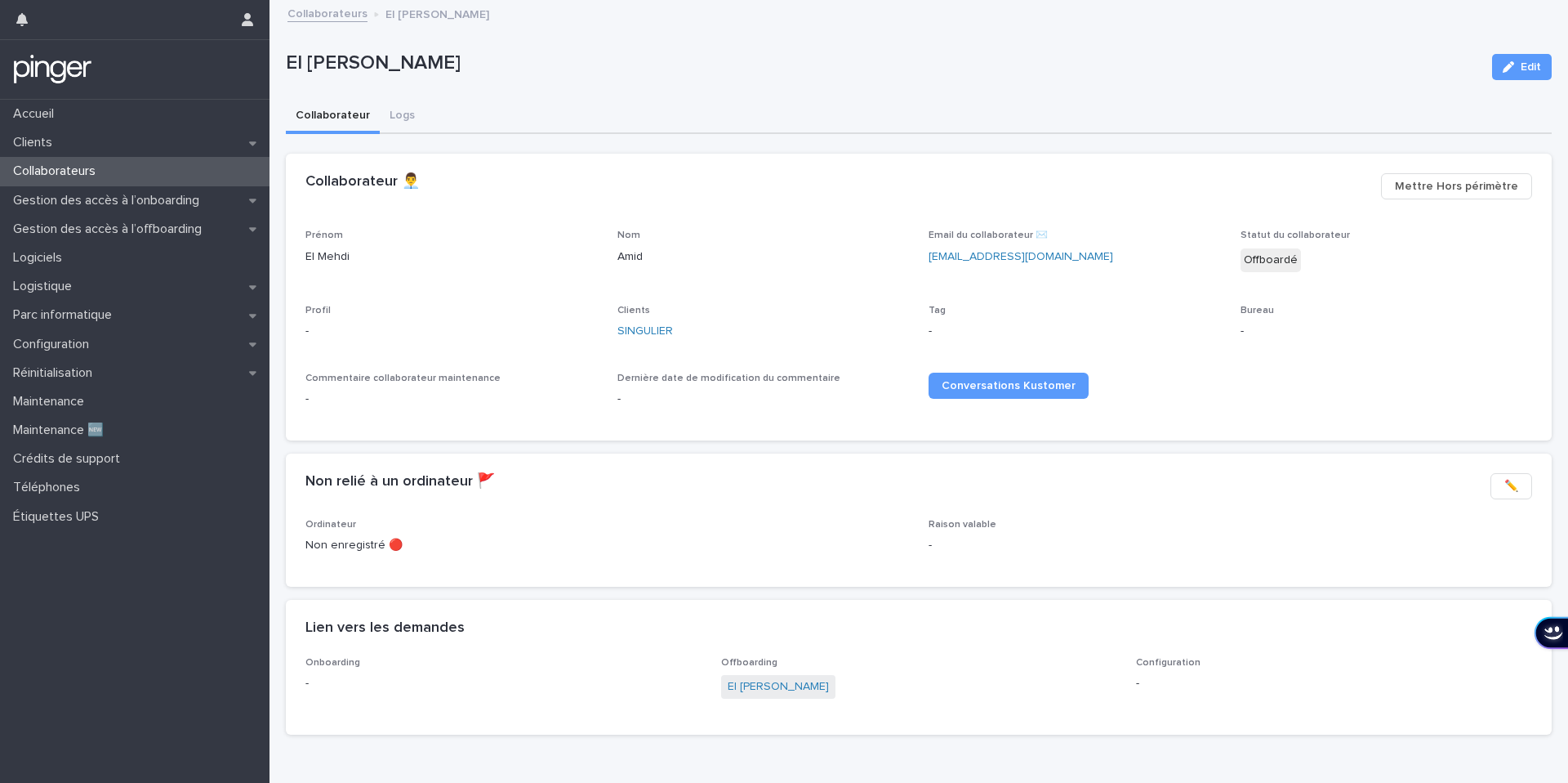
click at [773, 698] on span "El Mehdi Amid" at bounding box center [778, 686] width 115 height 24
click at [766, 693] on link "El Mehdi Amid" at bounding box center [778, 686] width 102 height 17
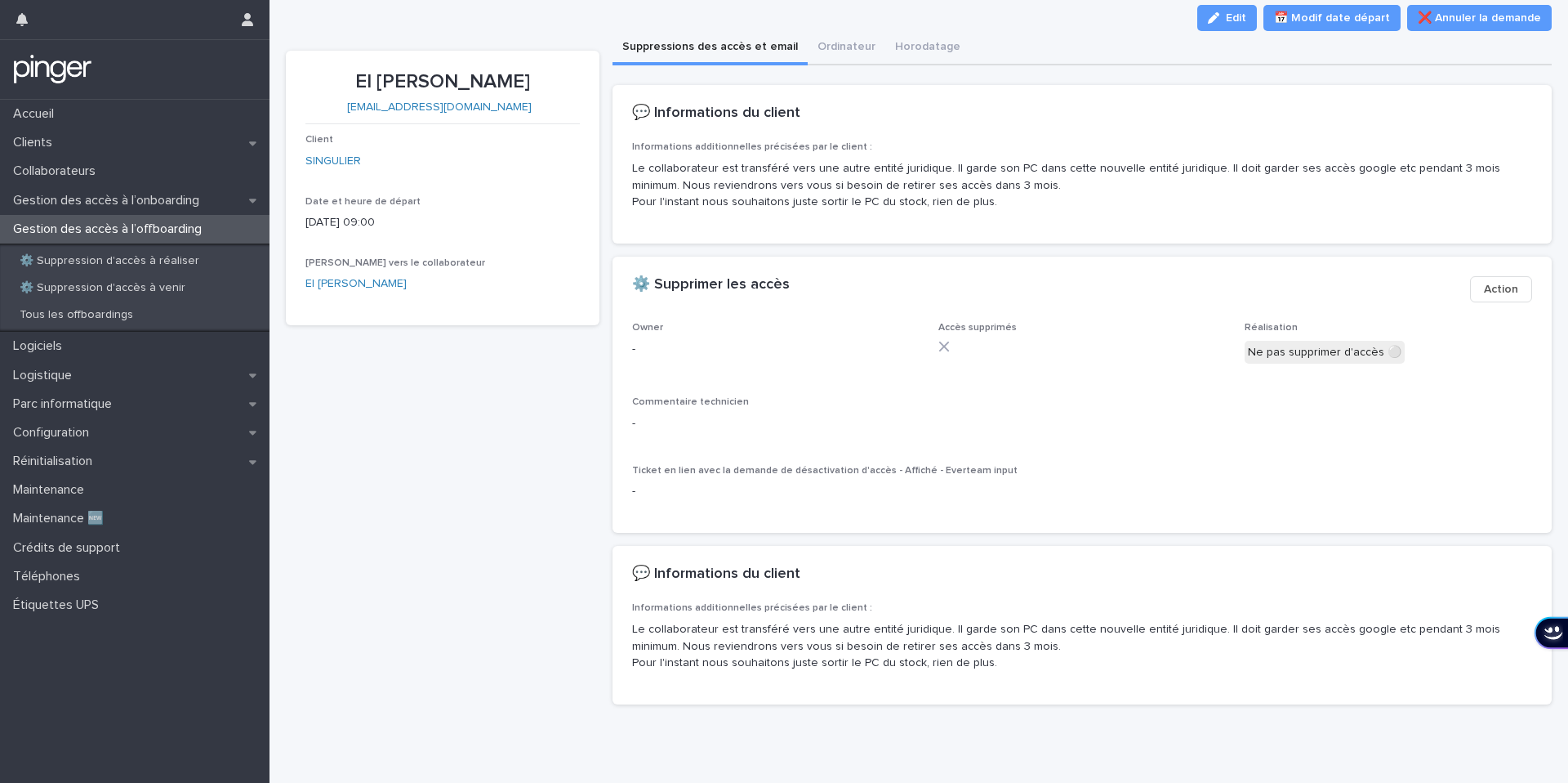
scroll to position [34, 0]
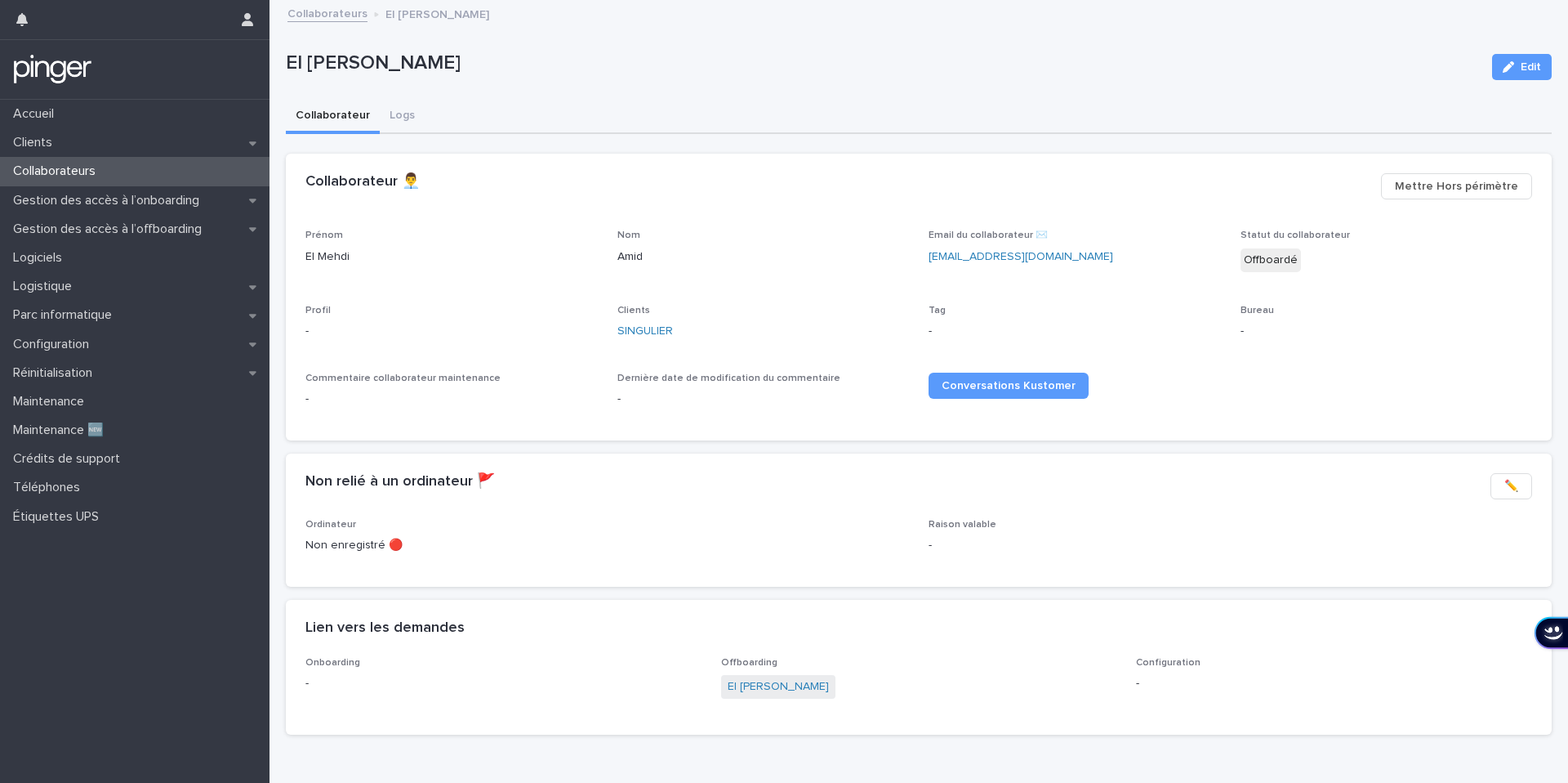
click at [300, 682] on div "Onboarding - Offboarding El Mehdi Amid Configuration -" at bounding box center [919, 695] width 1266 height 78
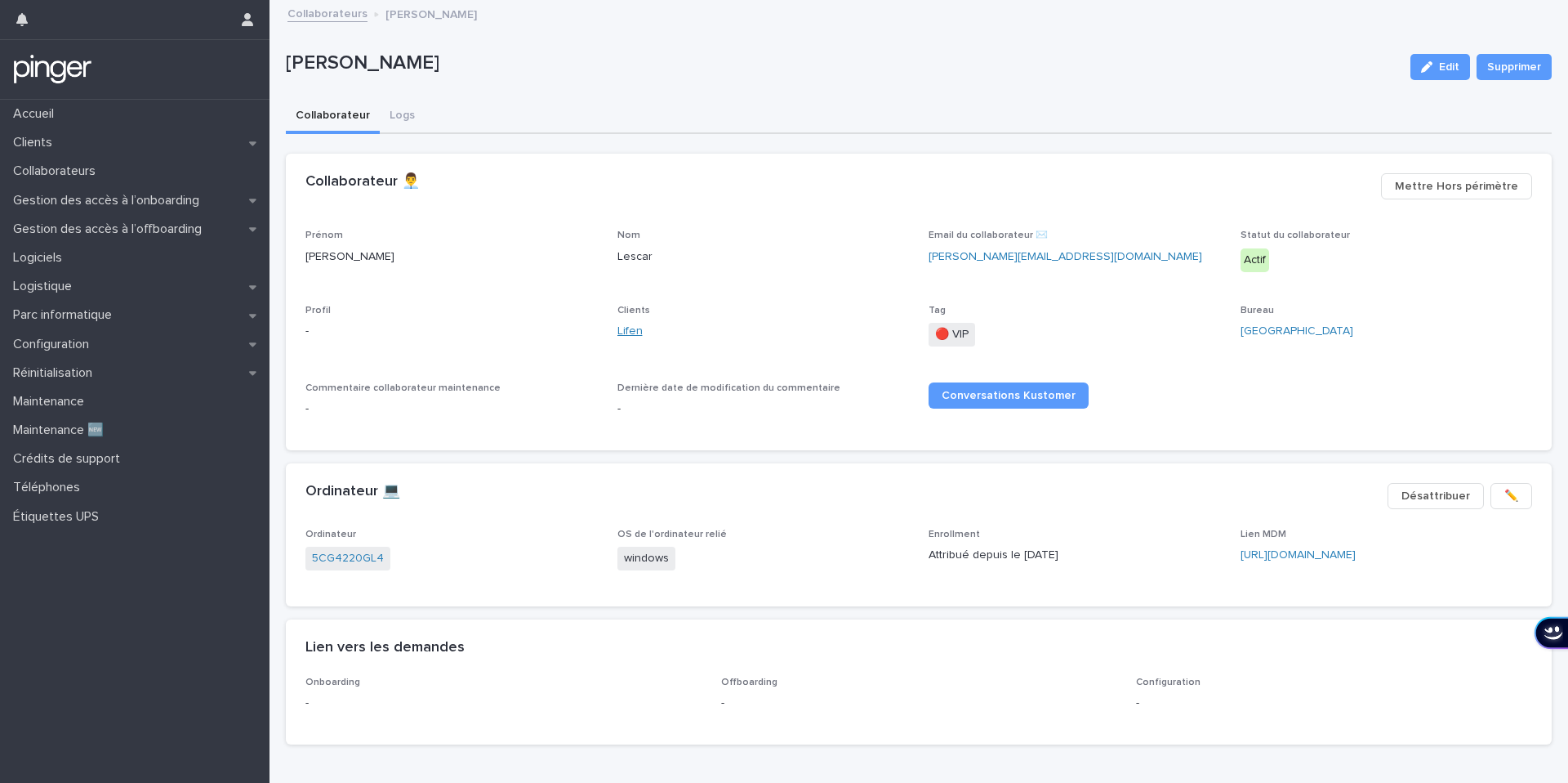
click at [630, 334] on link "Lifen" at bounding box center [631, 332] width 26 height 17
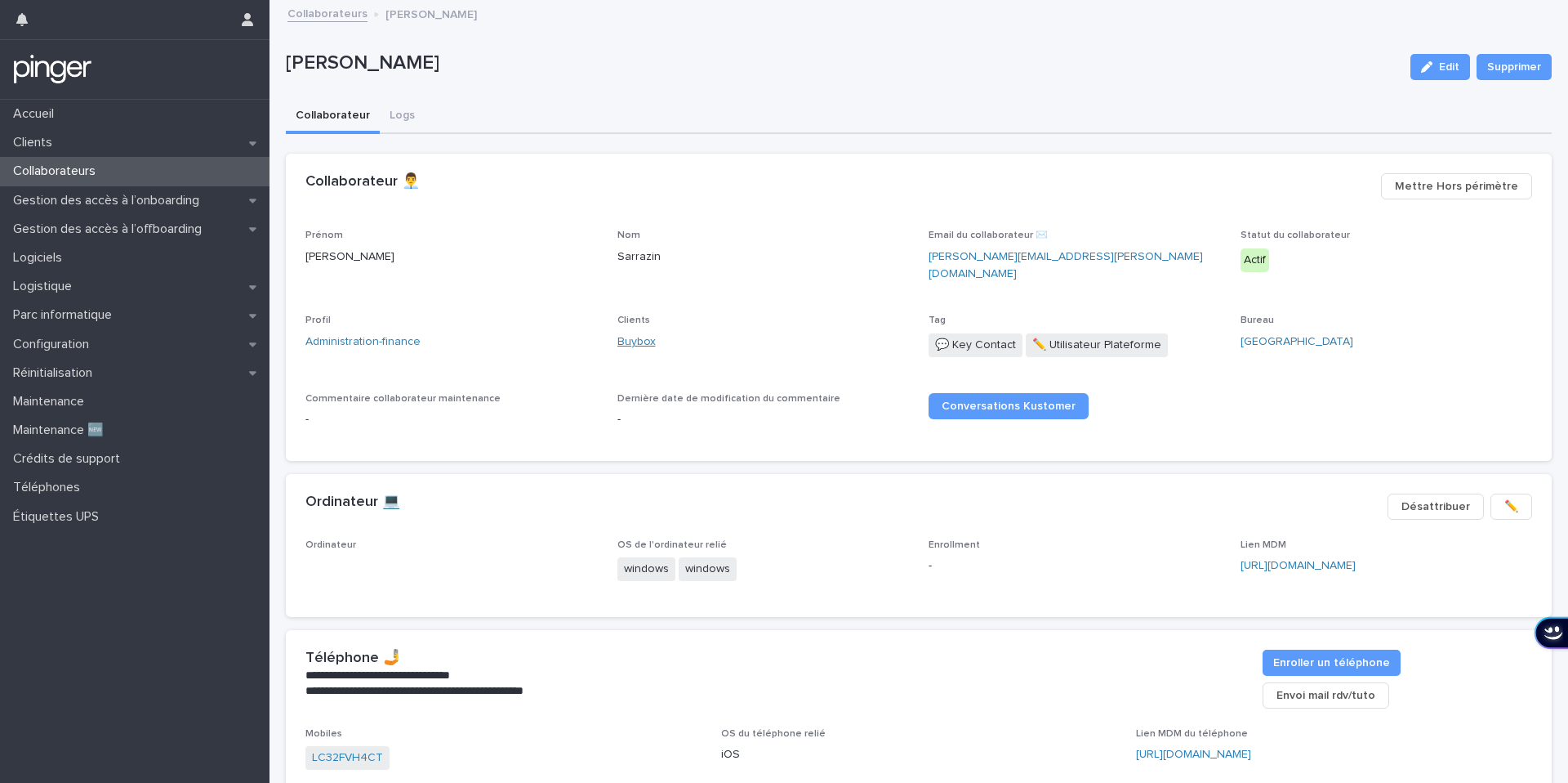
click at [636, 338] on link "Buybox" at bounding box center [637, 342] width 38 height 17
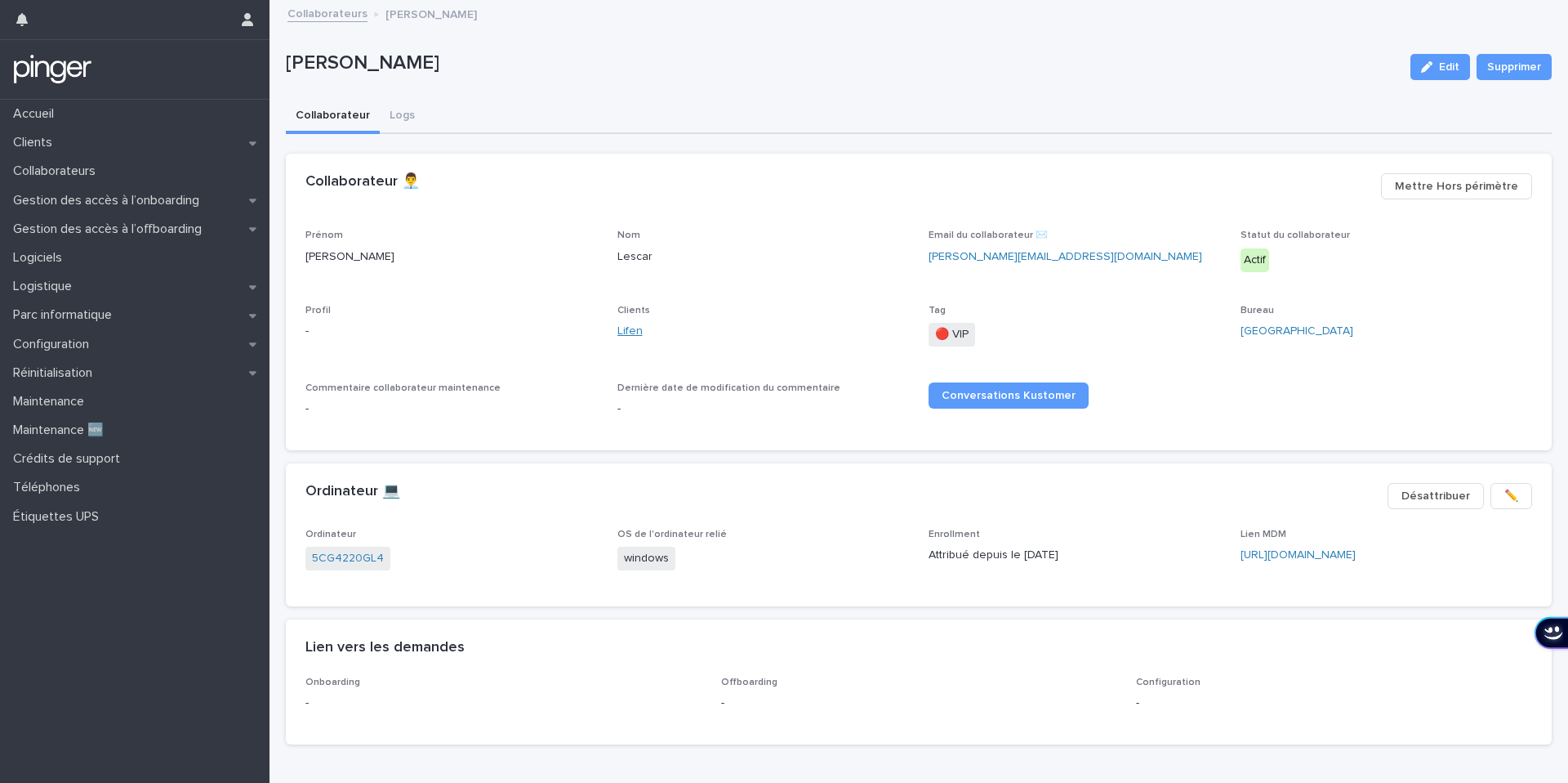
click at [624, 334] on link "Lifen" at bounding box center [631, 332] width 26 height 17
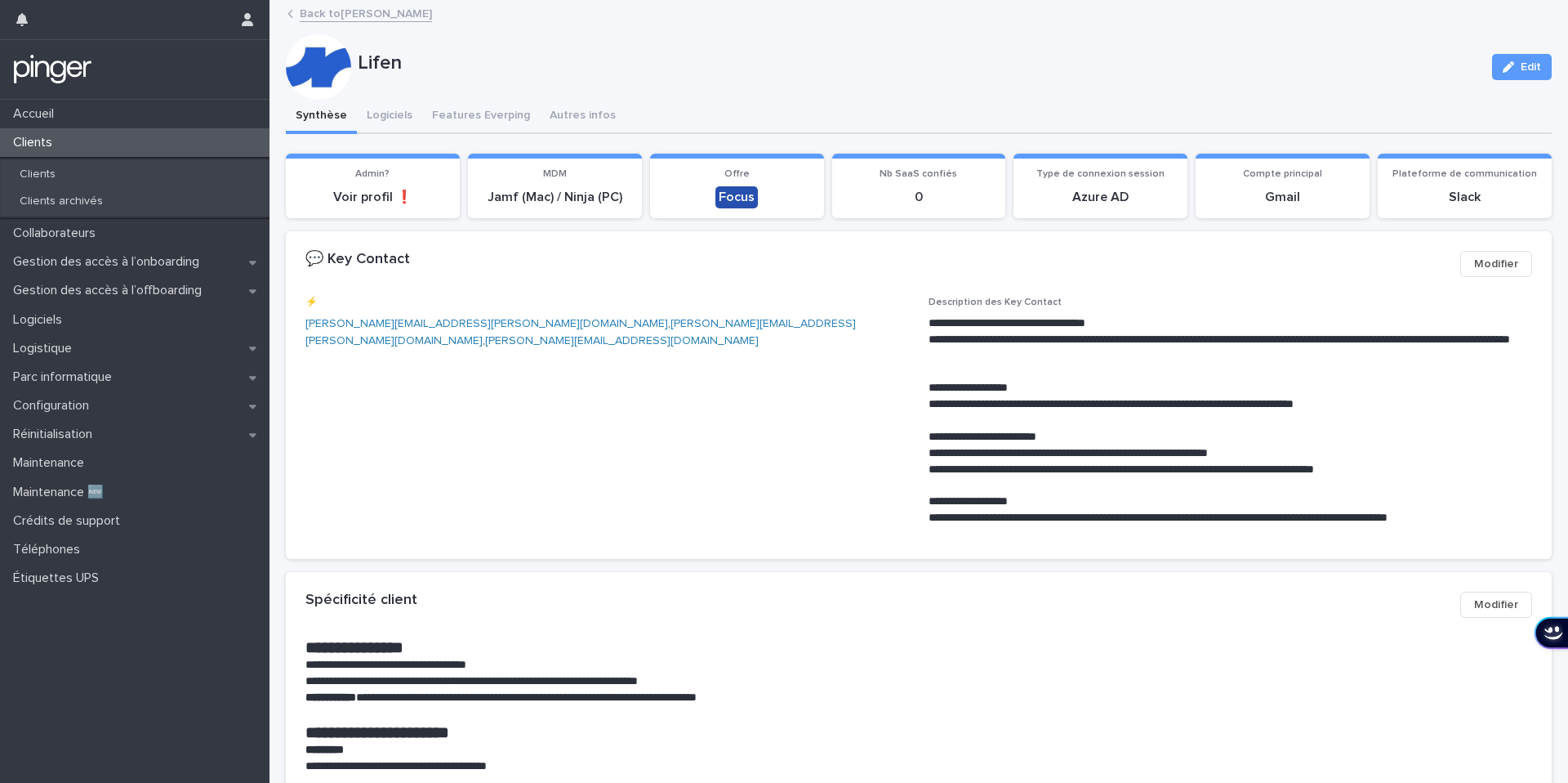
scroll to position [366, 0]
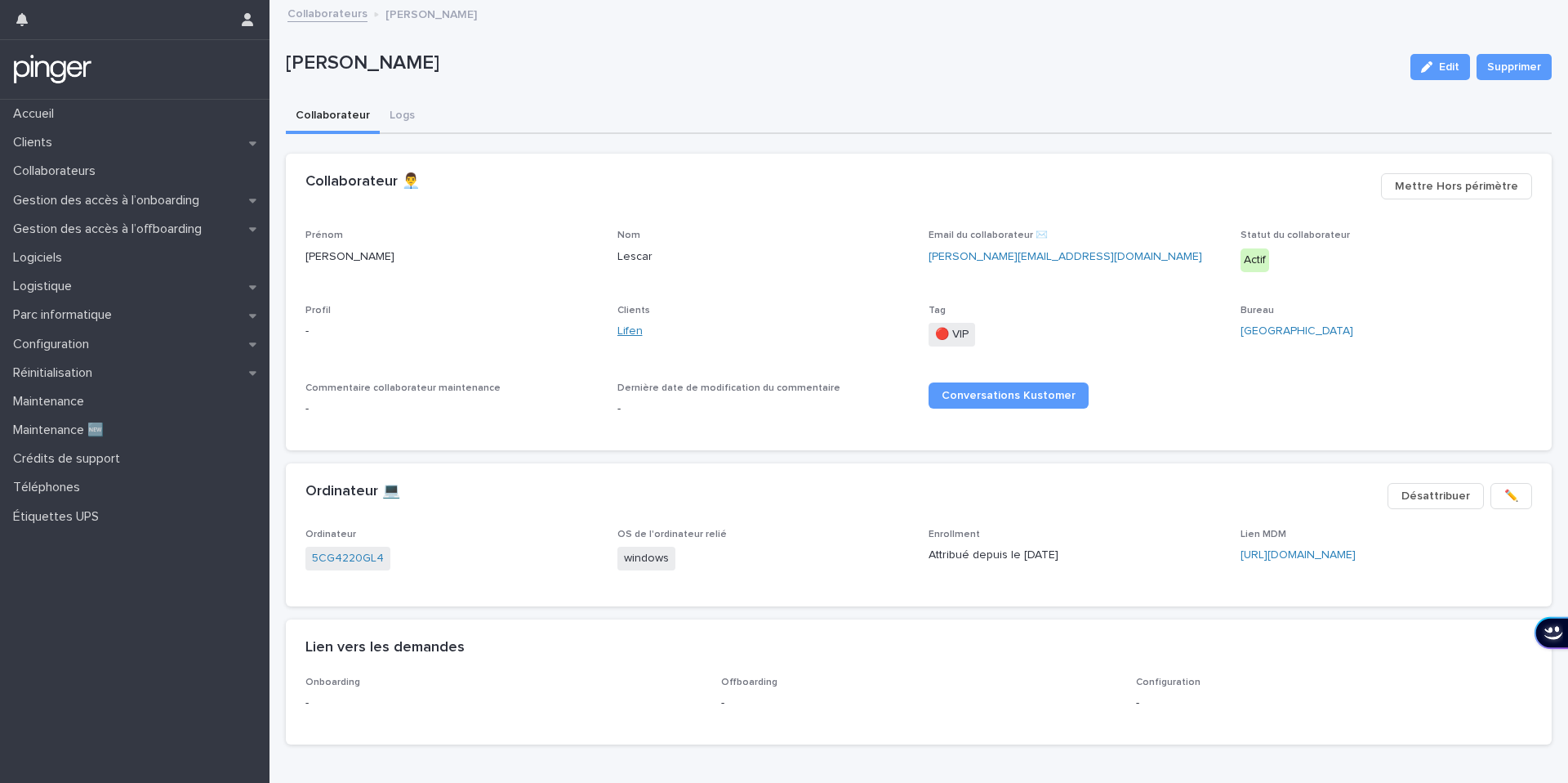
click at [632, 333] on link "Lifen" at bounding box center [631, 332] width 26 height 17
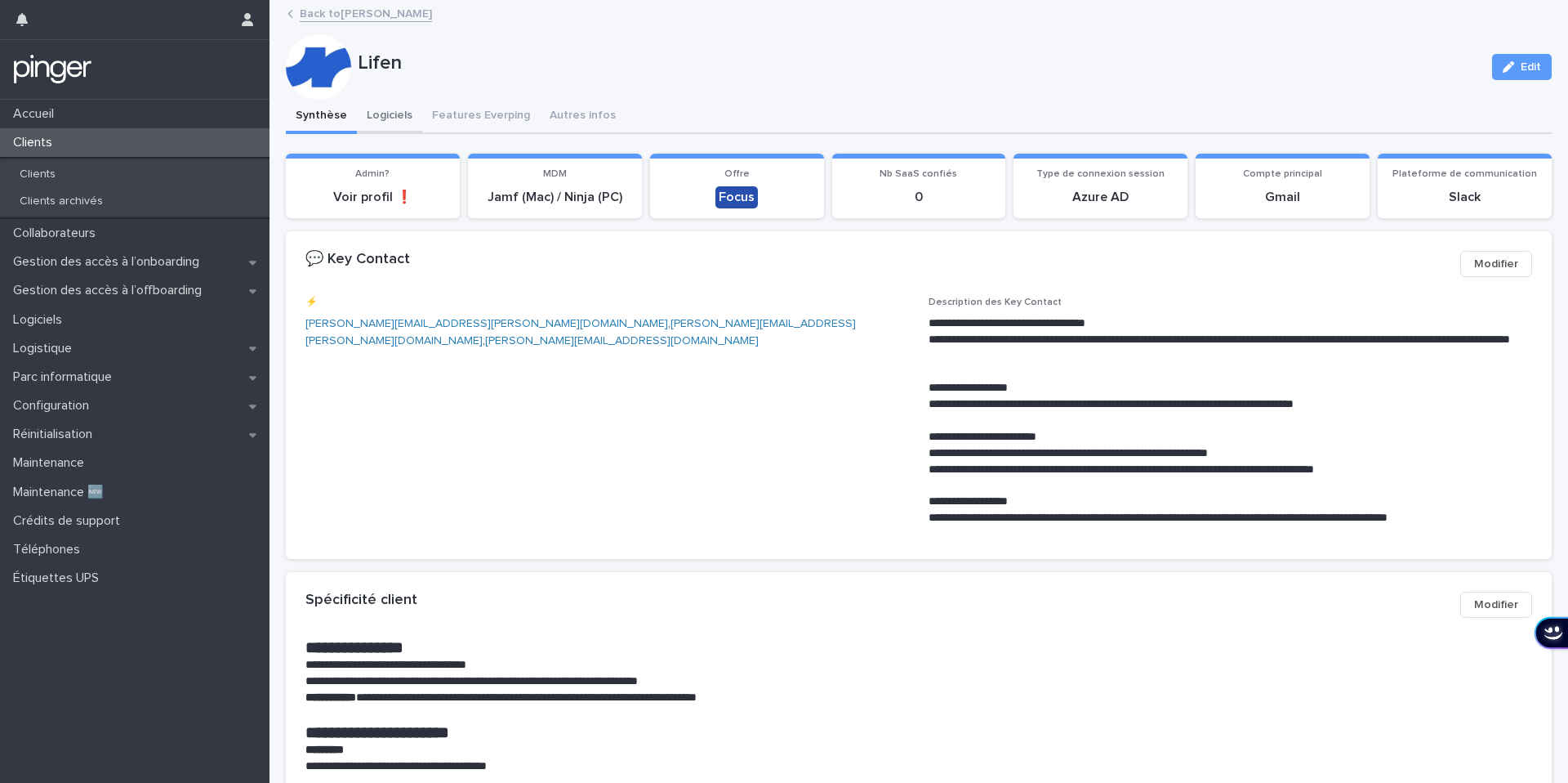
click at [393, 116] on button "Logiciels" at bounding box center [390, 117] width 65 height 34
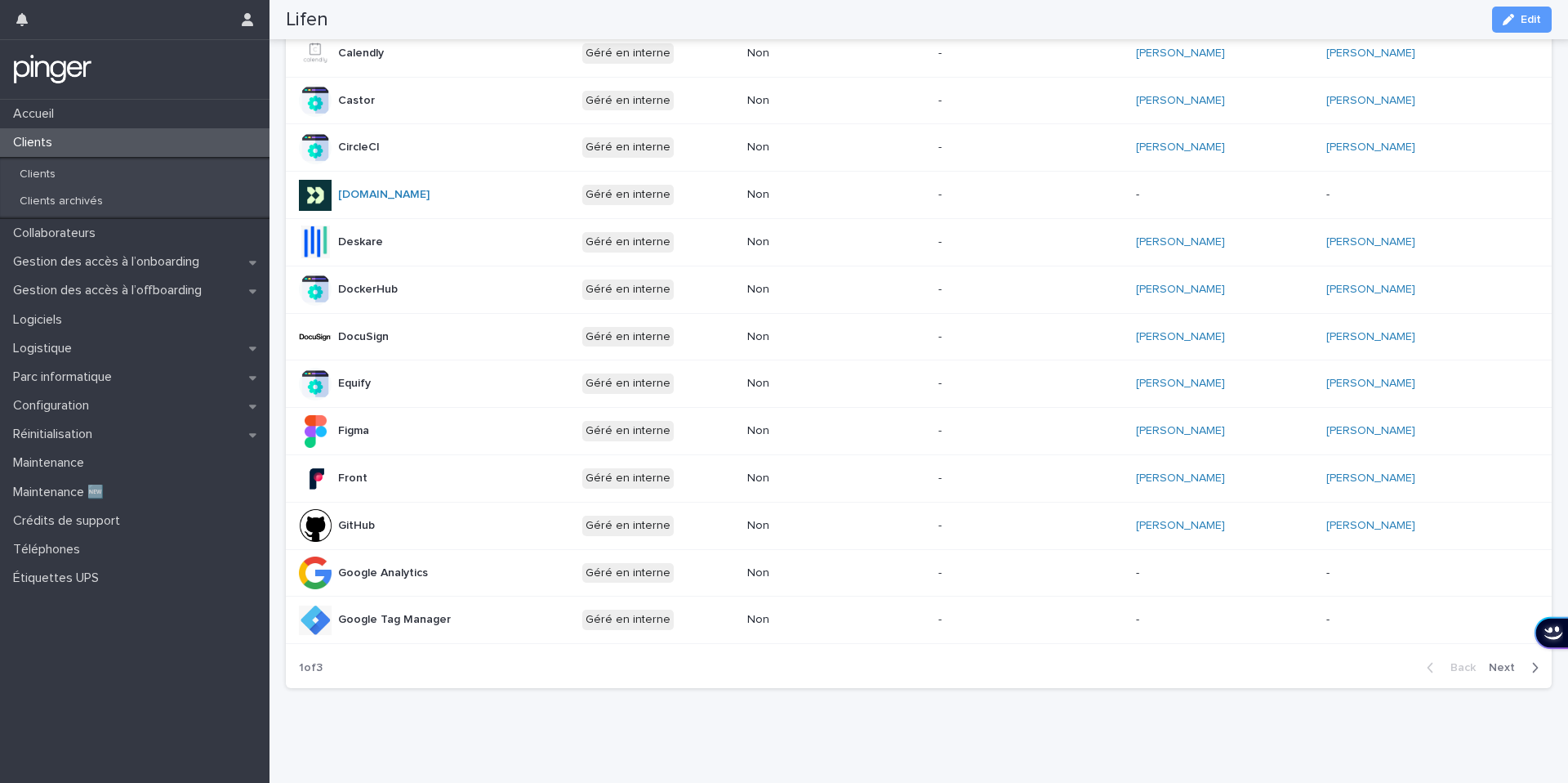
click at [1508, 666] on span "Next" at bounding box center [1506, 667] width 36 height 11
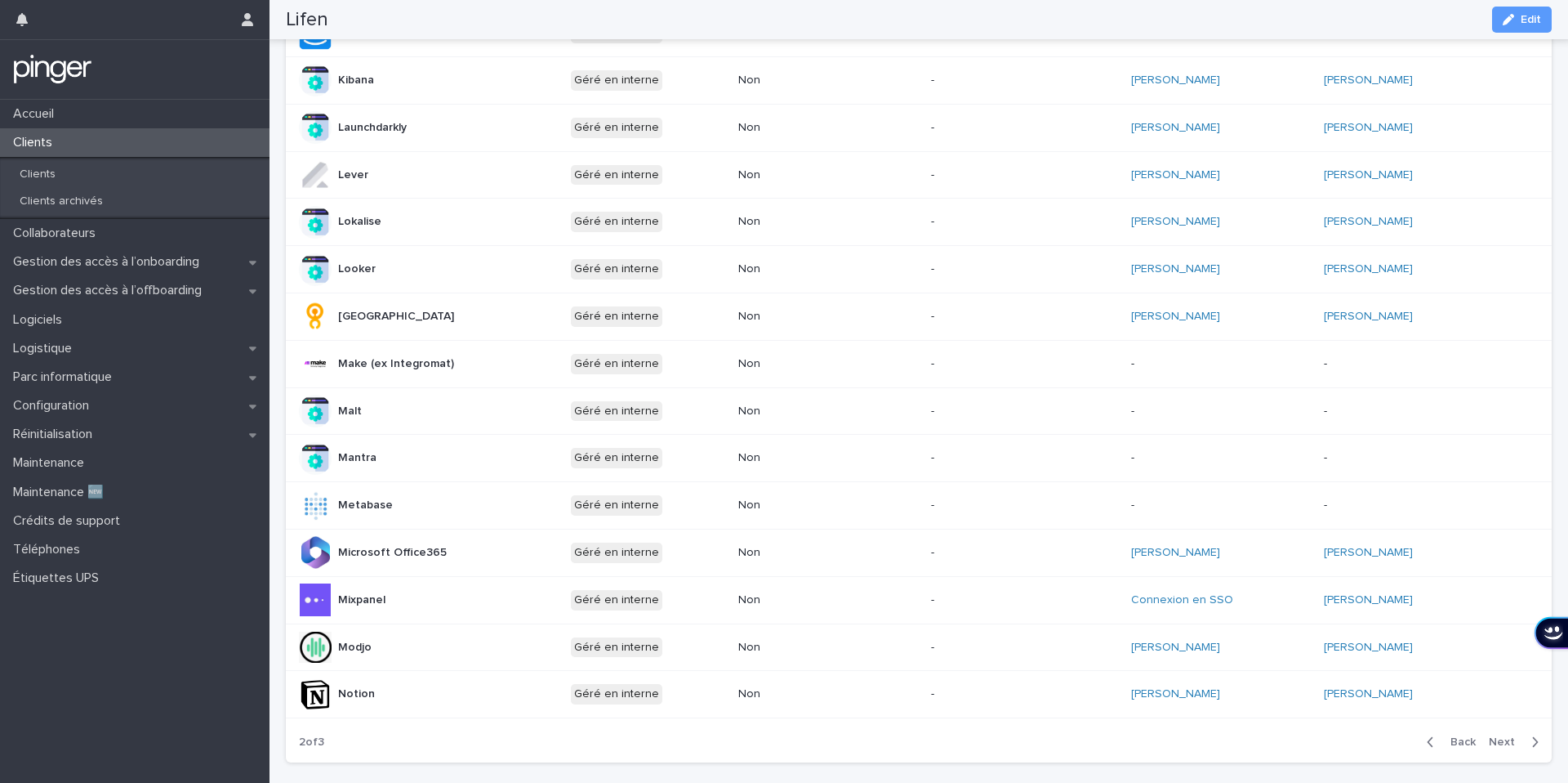
scroll to position [608, 0]
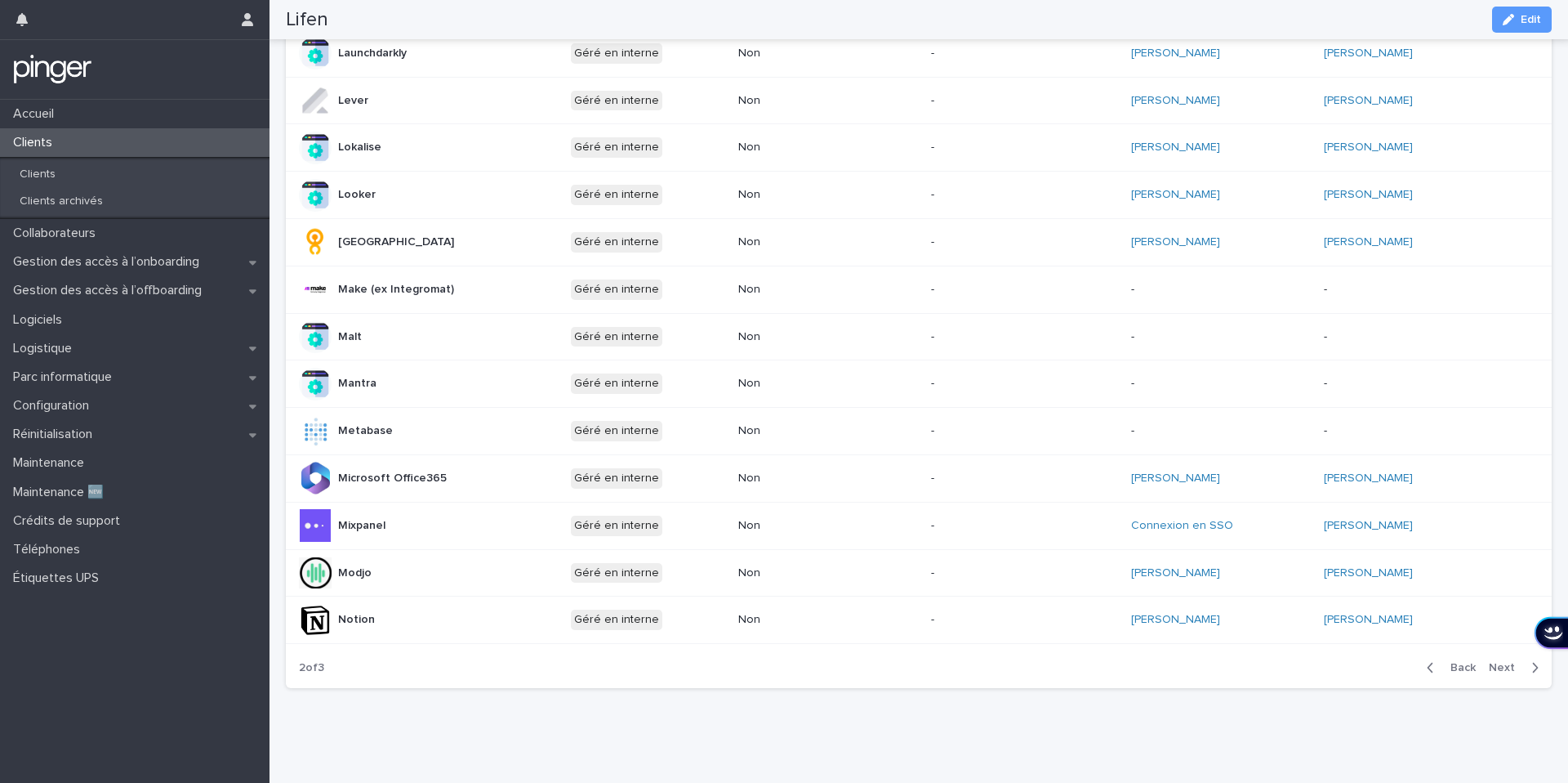
click at [1510, 671] on span "Next" at bounding box center [1506, 667] width 36 height 11
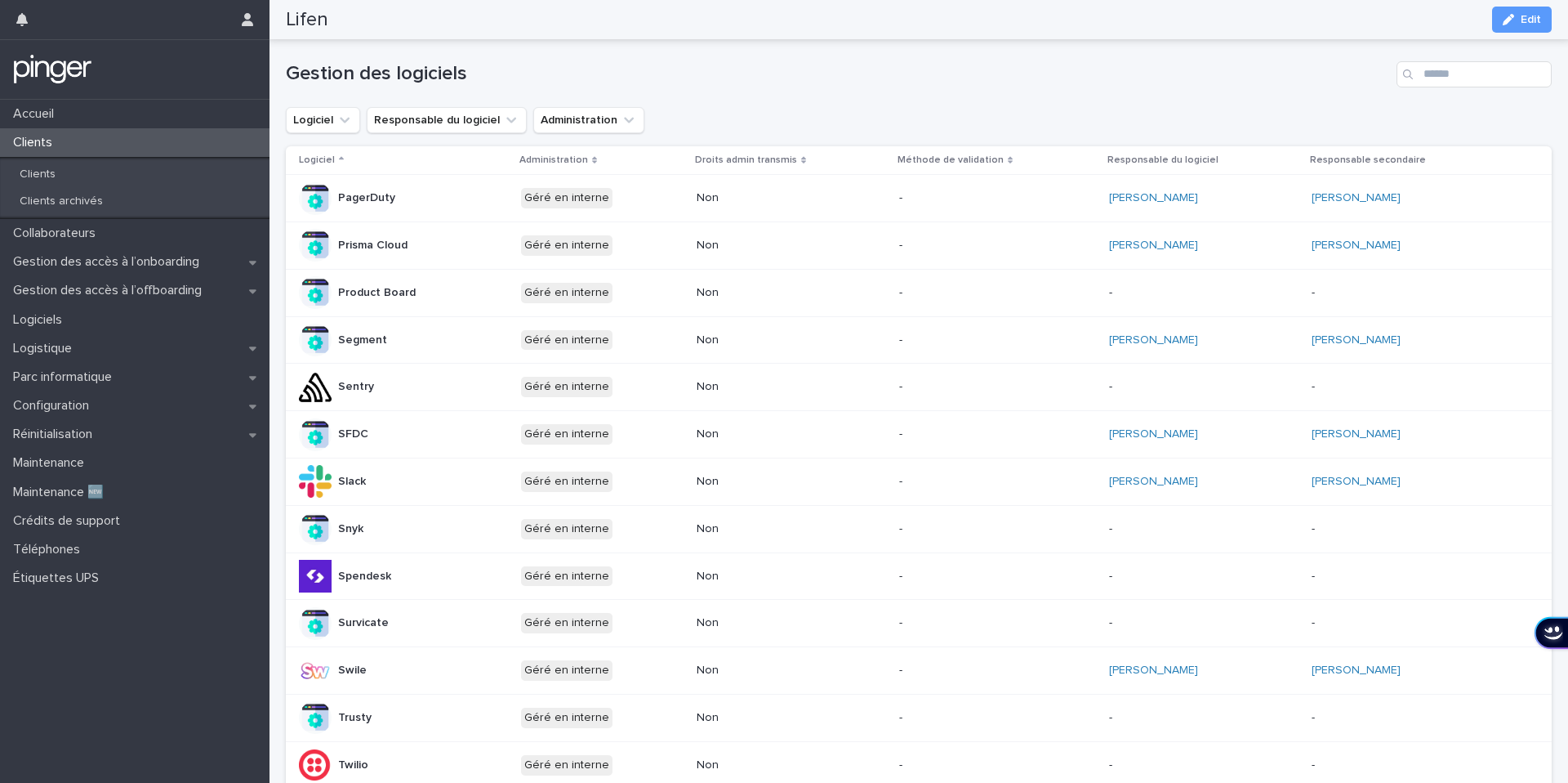
scroll to position [123, 0]
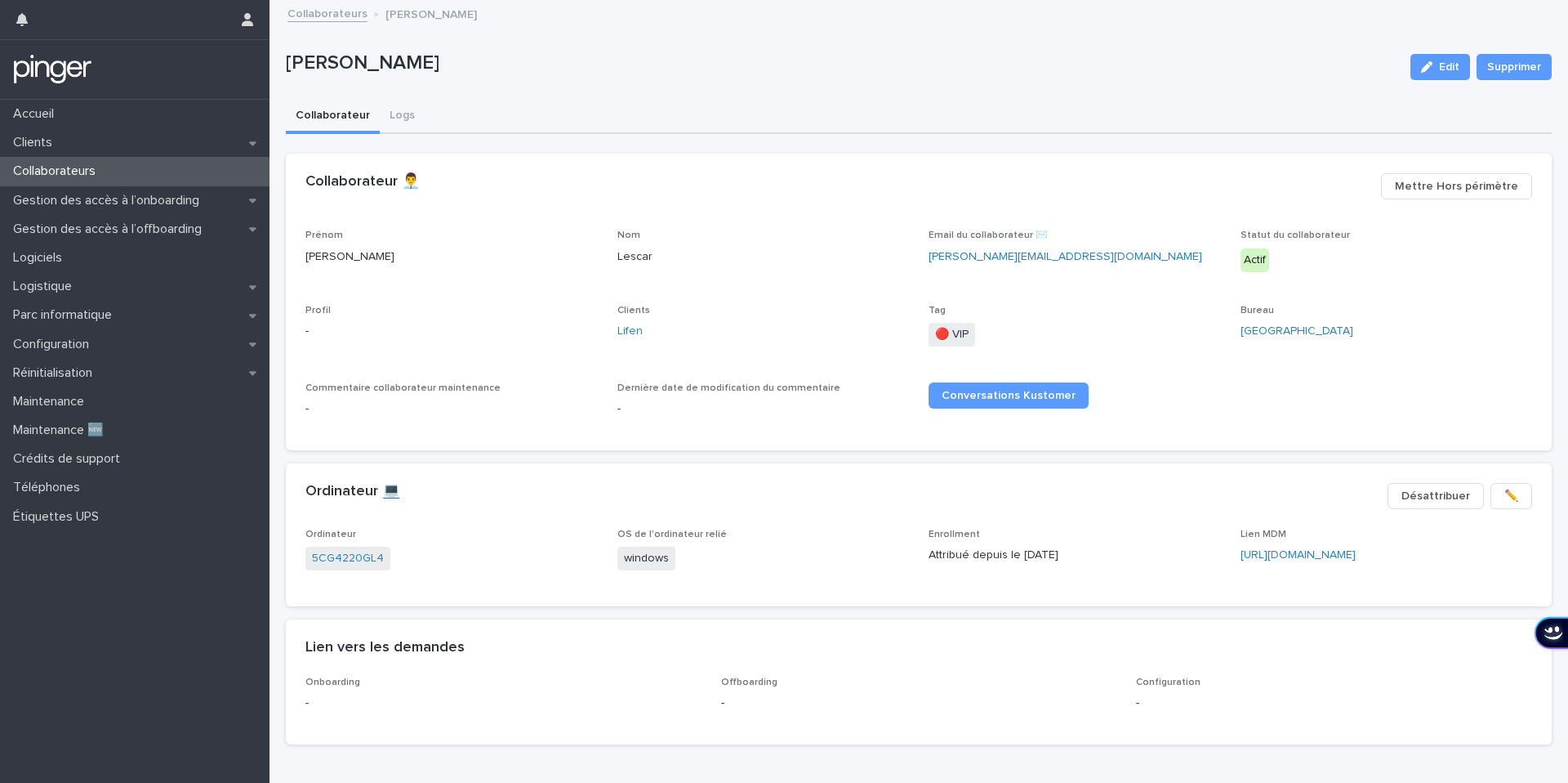
click at [623, 342] on div "Clients Lifen" at bounding box center [764, 328] width 292 height 48
click at [625, 333] on link "Lifen" at bounding box center [631, 332] width 26 height 17
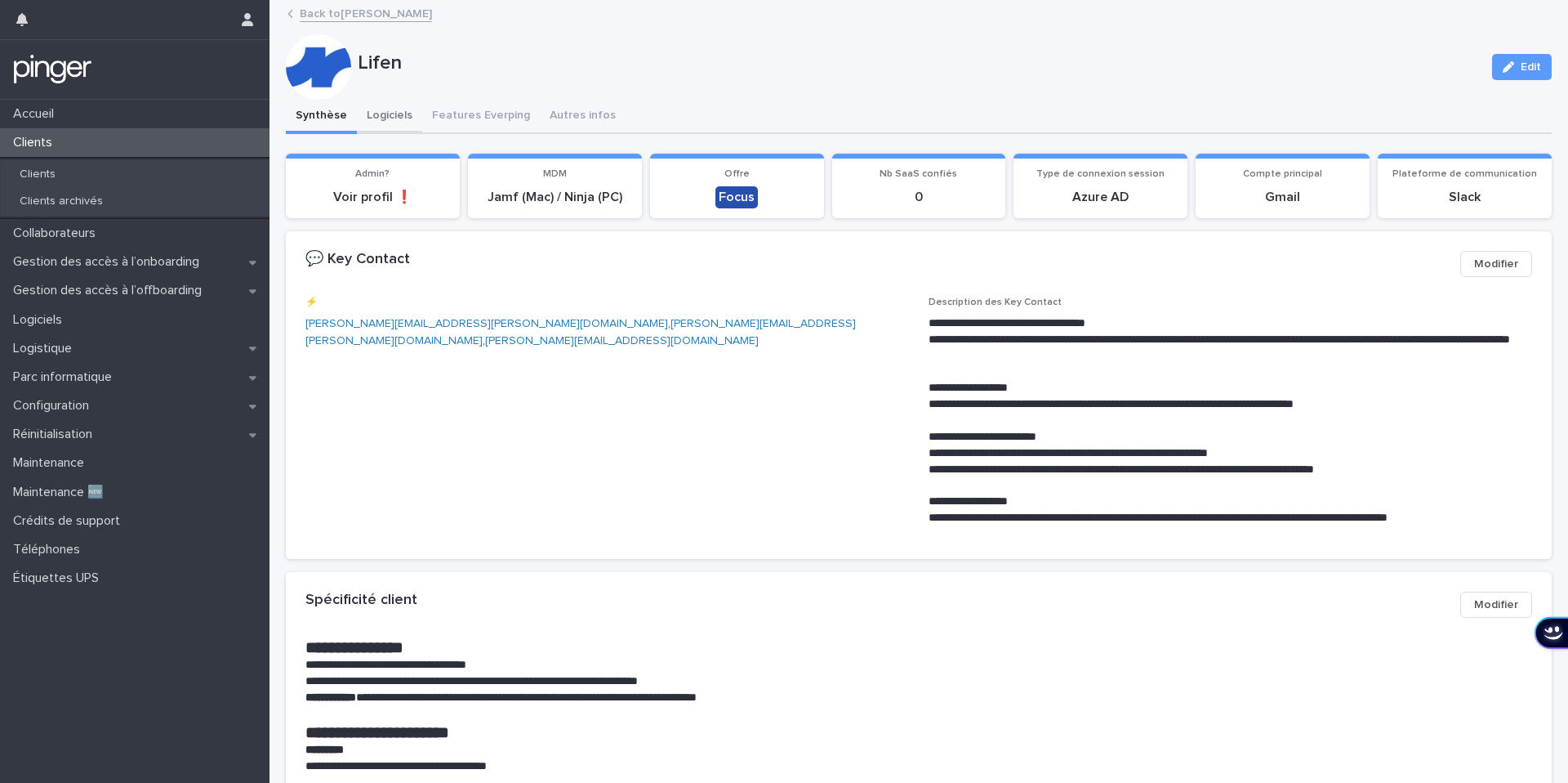
click at [372, 116] on button "Logiciels" at bounding box center [390, 117] width 65 height 34
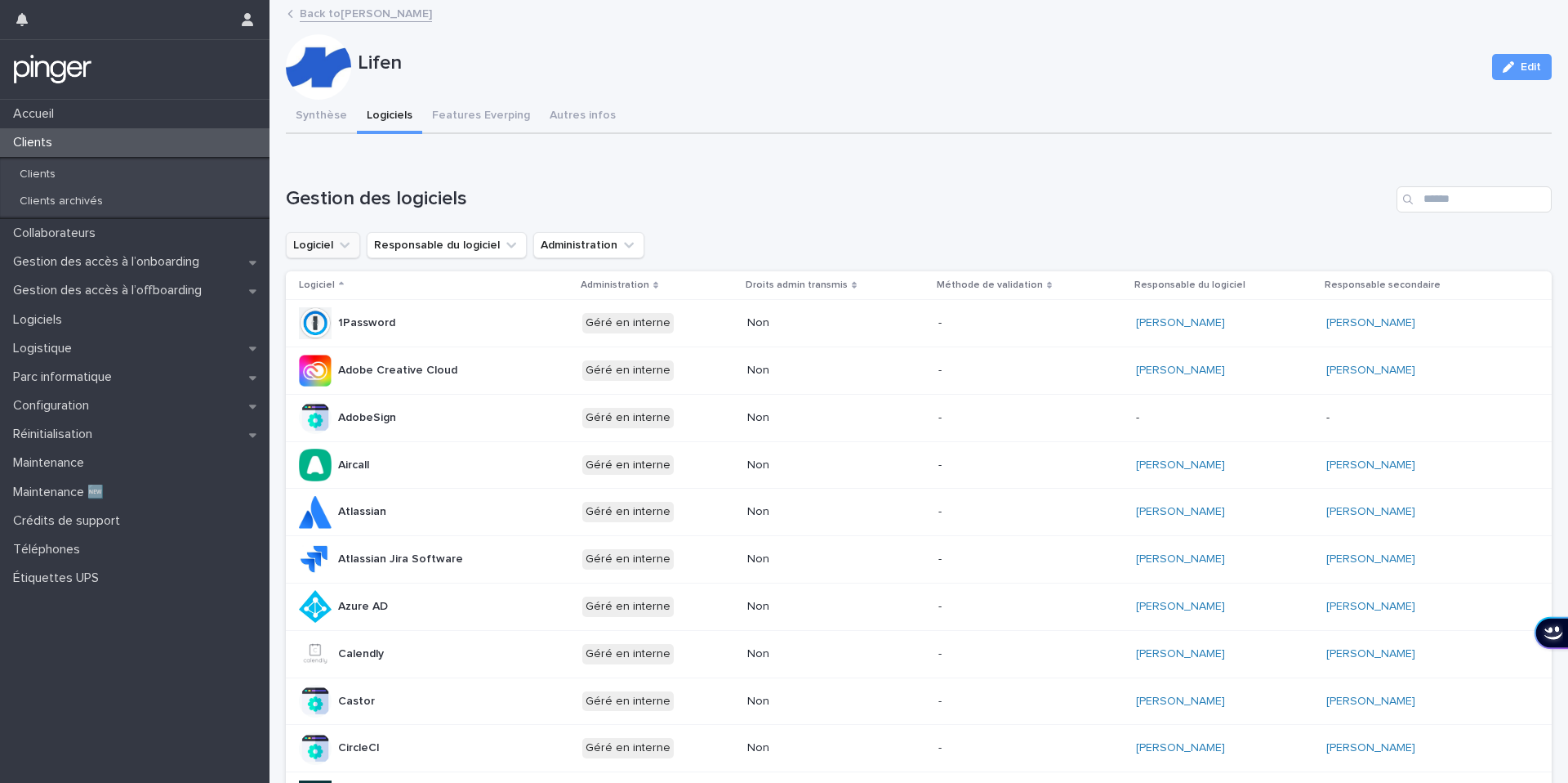
click at [331, 245] on button "Logiciel" at bounding box center [323, 244] width 74 height 26
click at [1459, 205] on input "Search" at bounding box center [1474, 199] width 156 height 26
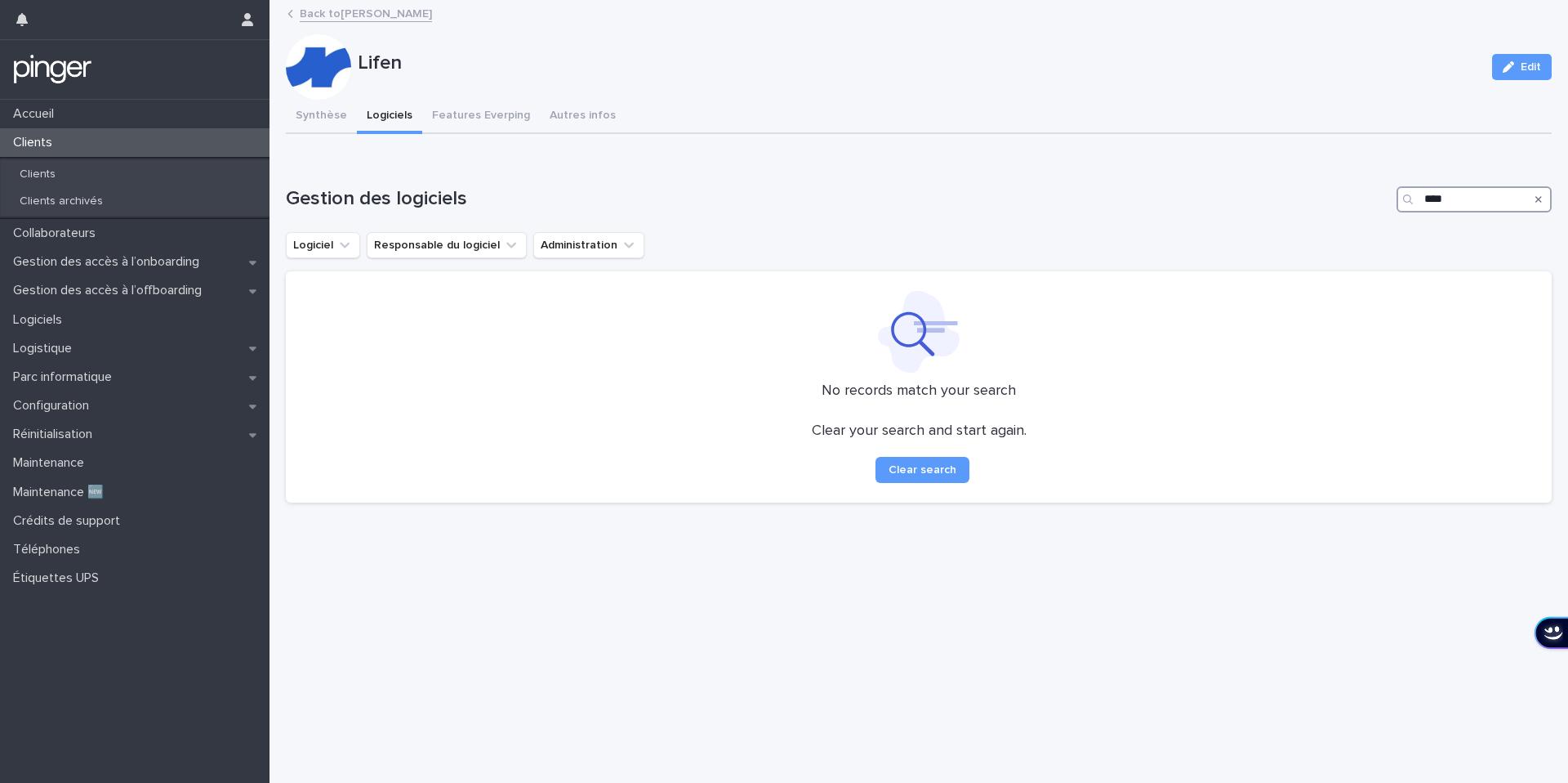
type input "****"
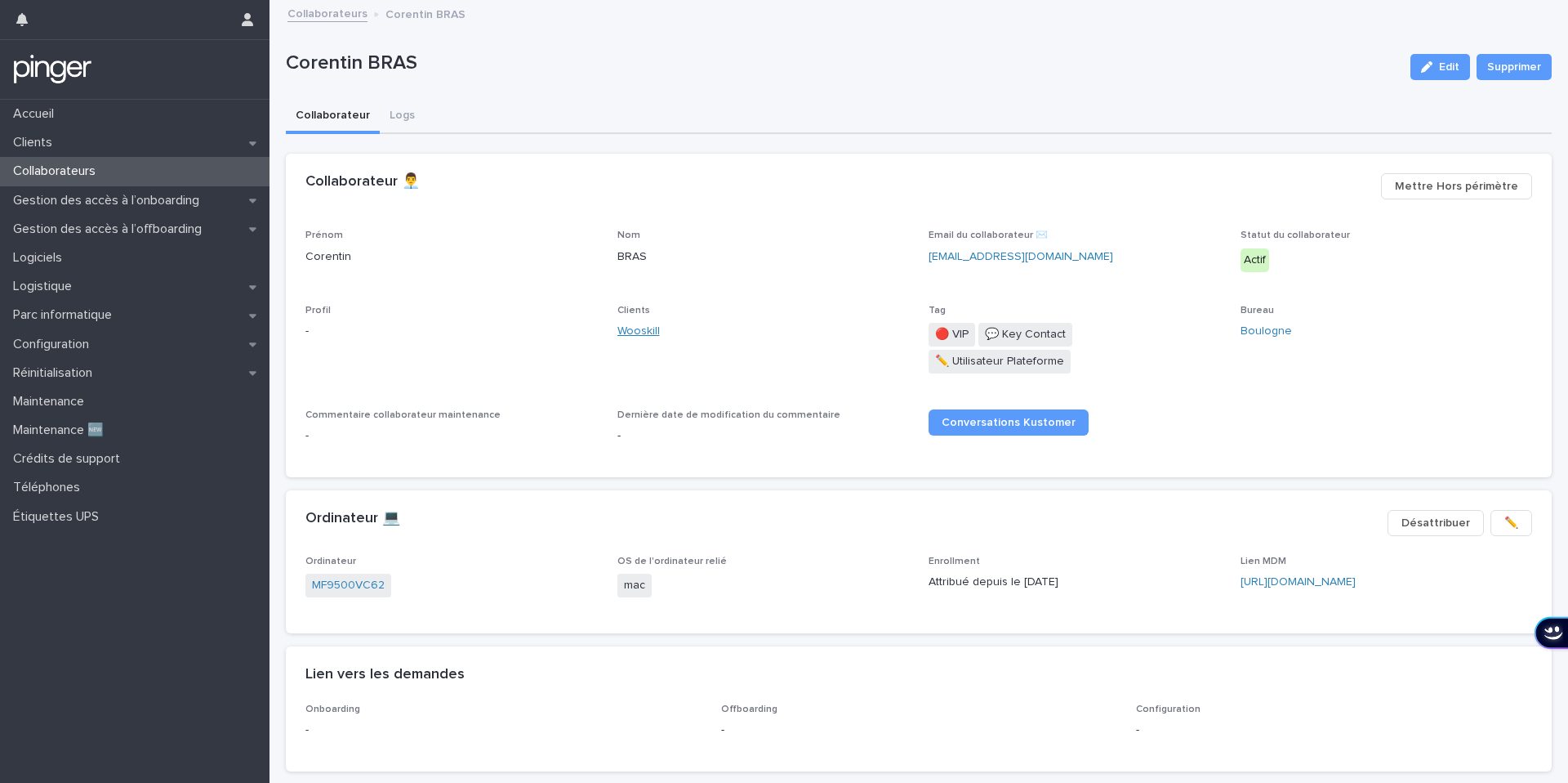
click at [642, 329] on link "Wooskill" at bounding box center [639, 332] width 43 height 17
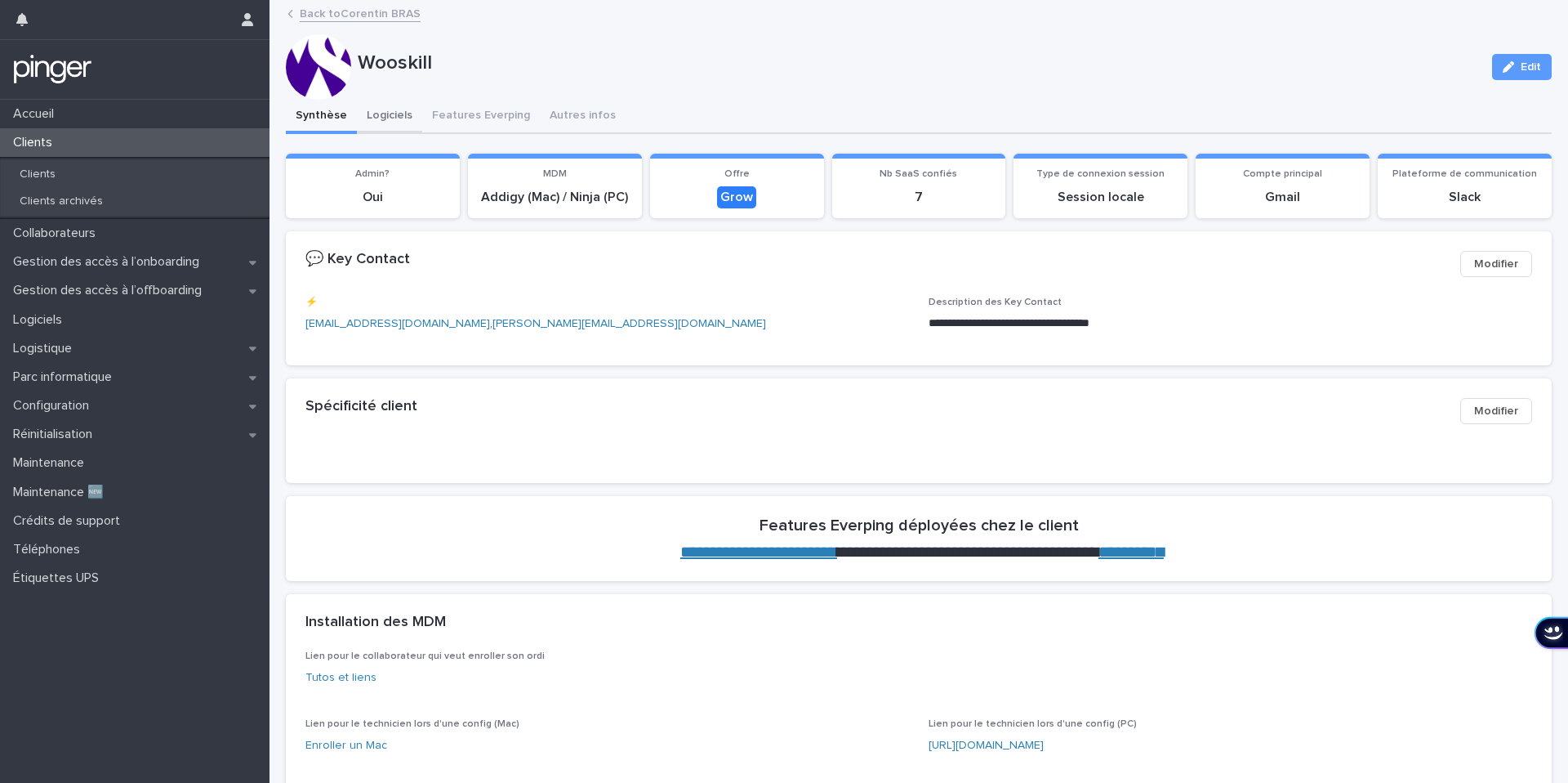
click at [388, 132] on button "Logiciels" at bounding box center [390, 117] width 65 height 34
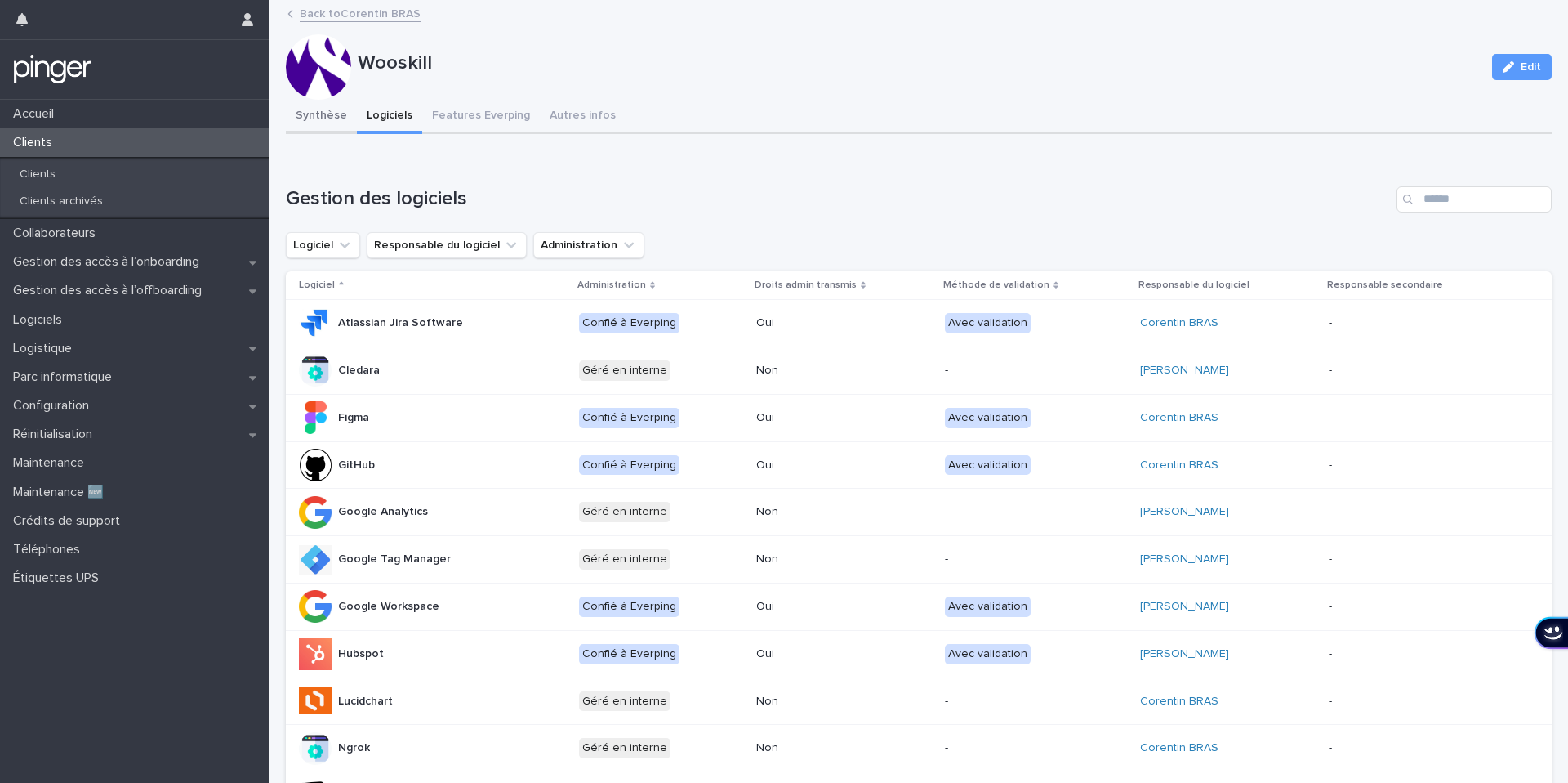
click at [316, 126] on button "Synthèse" at bounding box center [321, 117] width 71 height 34
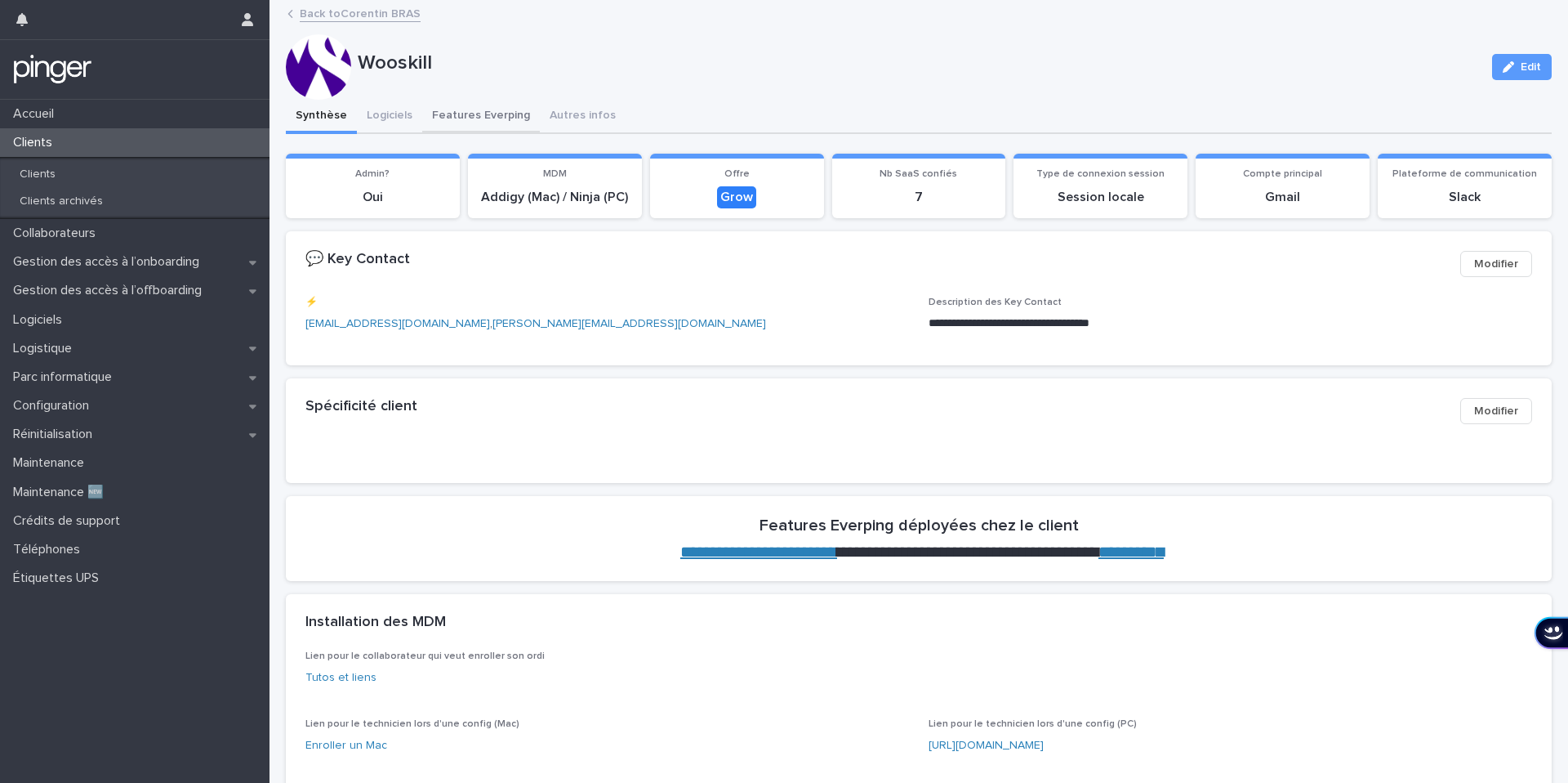
click at [467, 126] on button "Features Everping" at bounding box center [481, 117] width 118 height 34
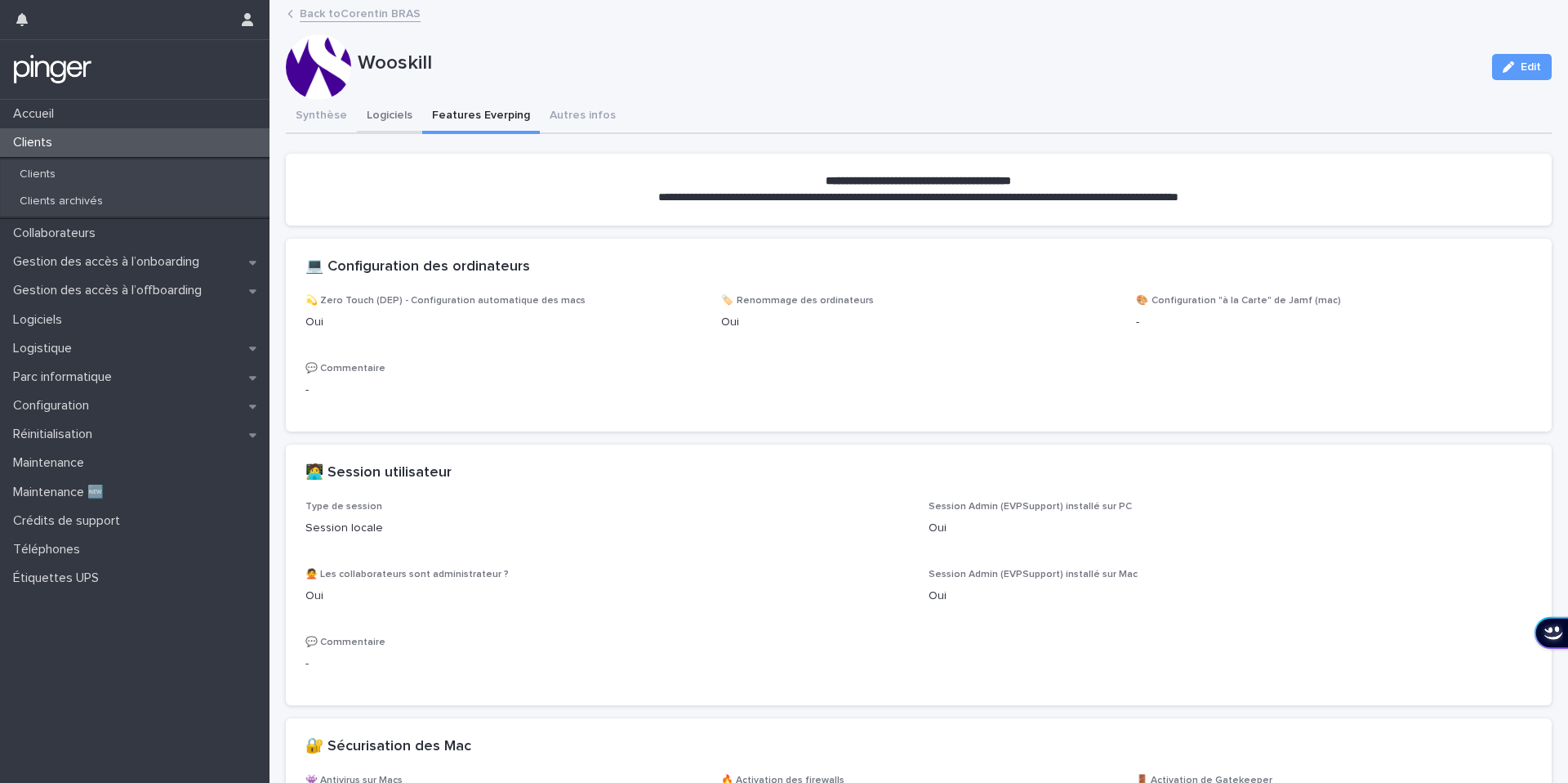
click at [379, 115] on button "Logiciels" at bounding box center [390, 117] width 65 height 34
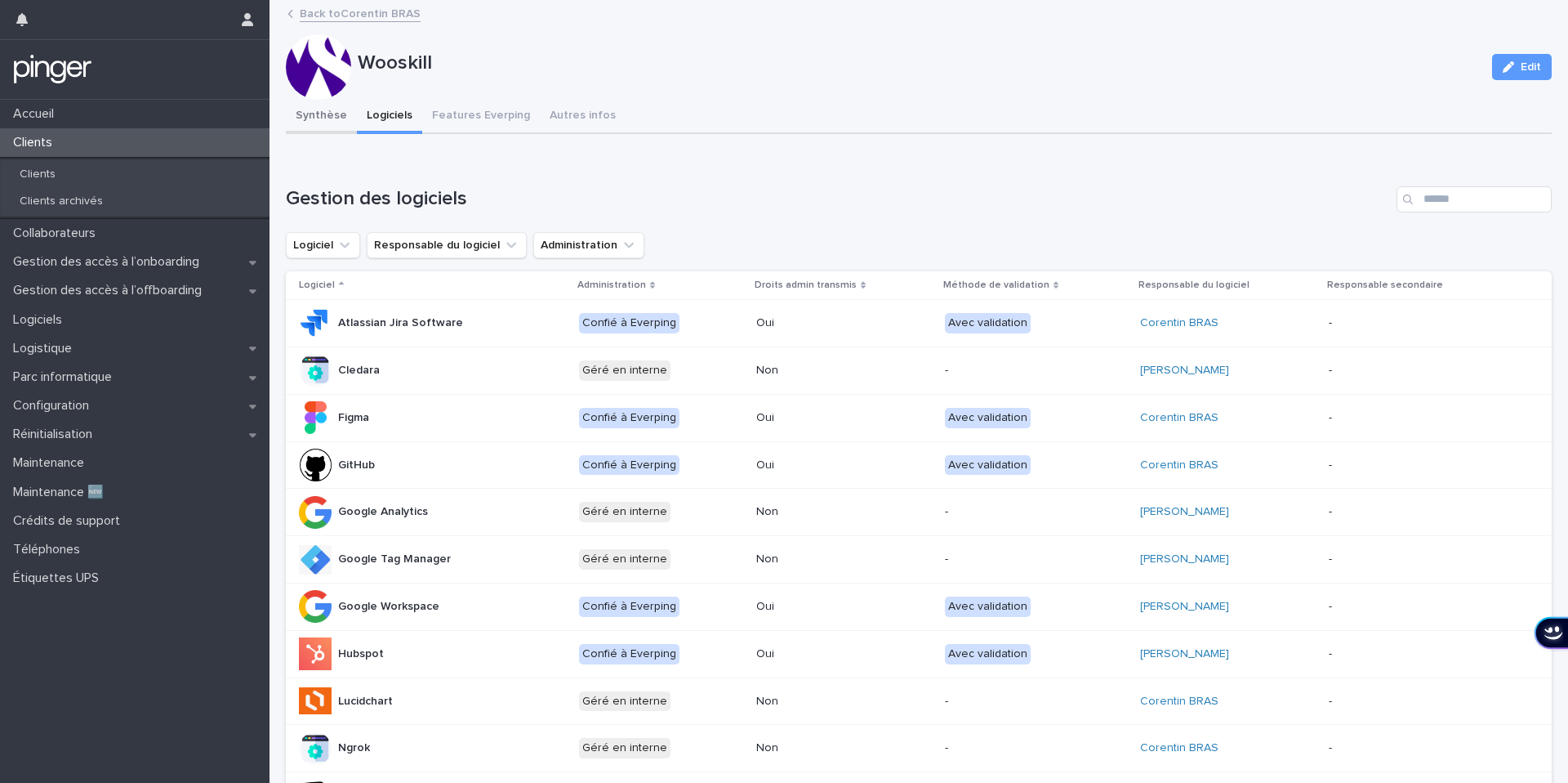
click at [338, 110] on button "Synthèse" at bounding box center [321, 117] width 71 height 34
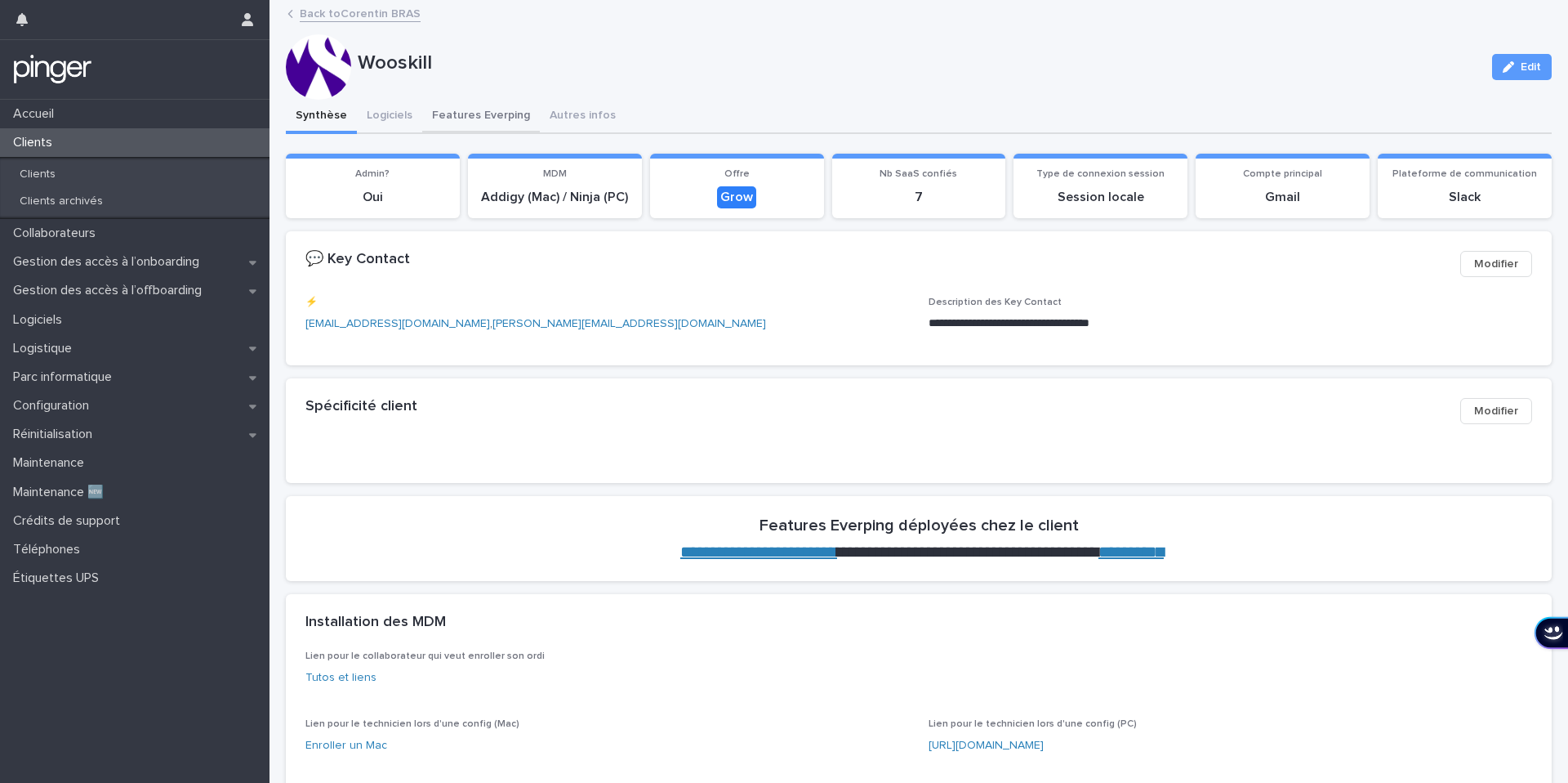
click at [522, 120] on button "Features Everping" at bounding box center [481, 117] width 118 height 34
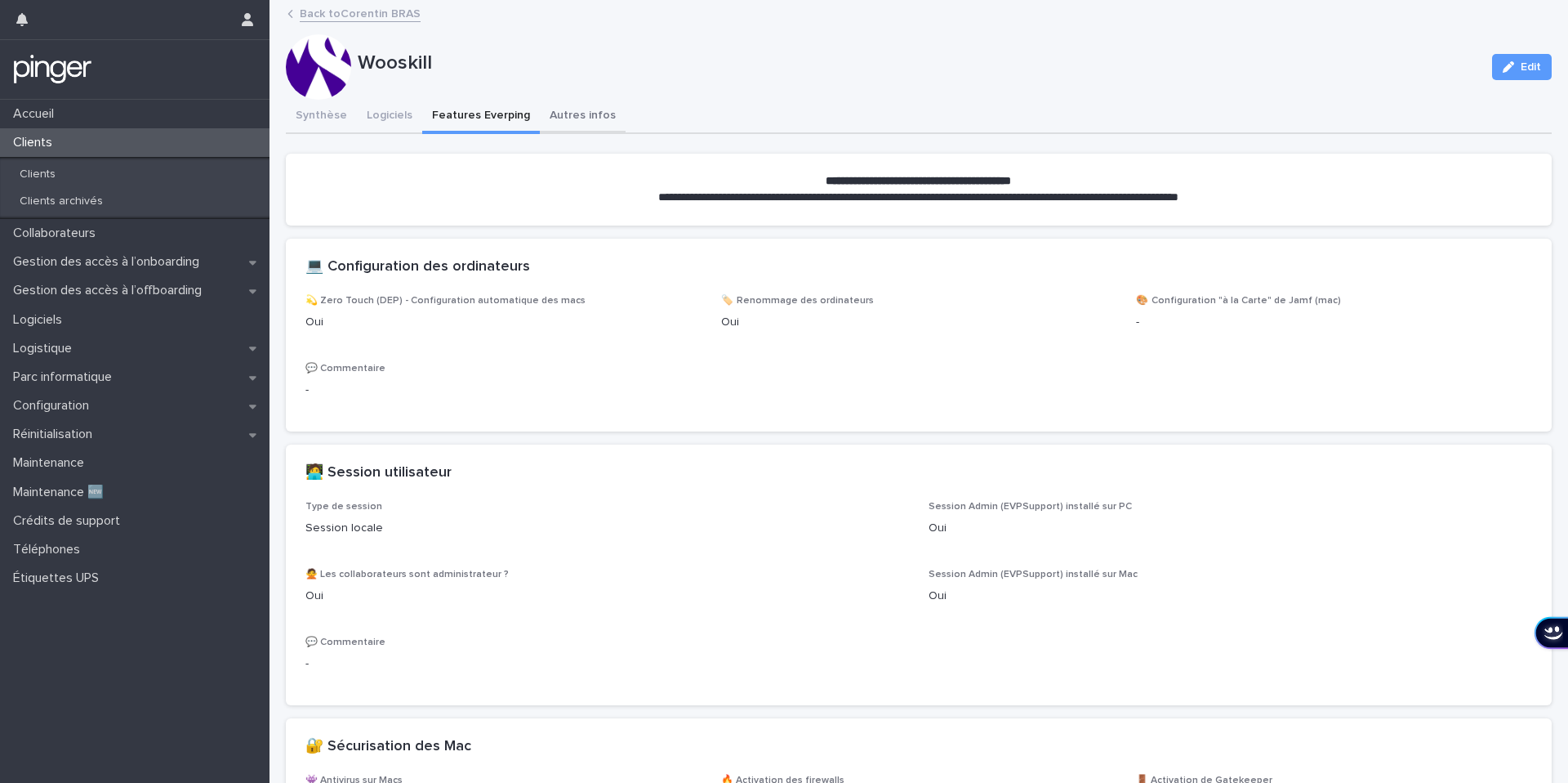
click at [564, 117] on button "Autres infos" at bounding box center [583, 117] width 85 height 34
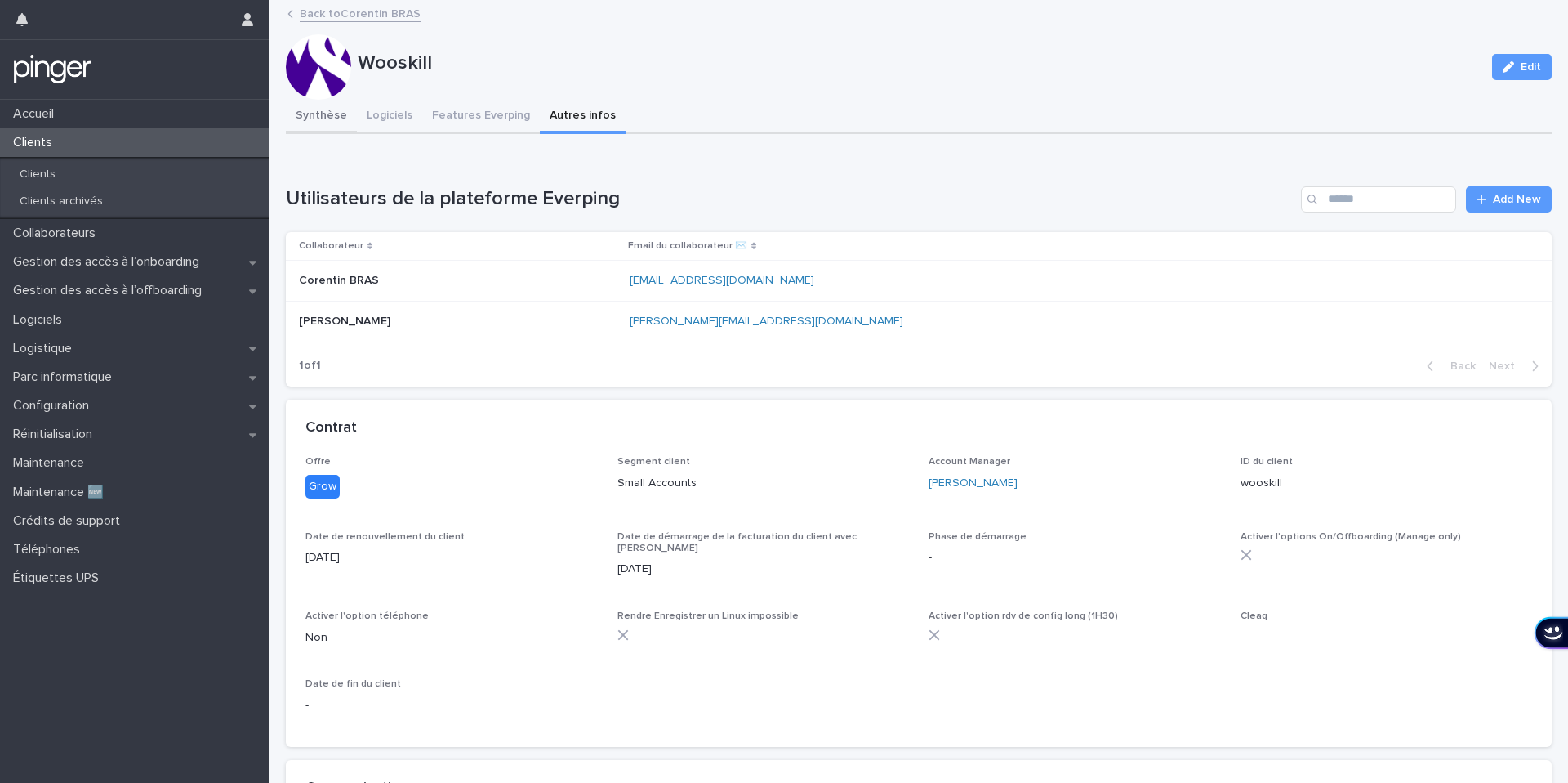
click at [340, 116] on button "Synthèse" at bounding box center [321, 117] width 71 height 34
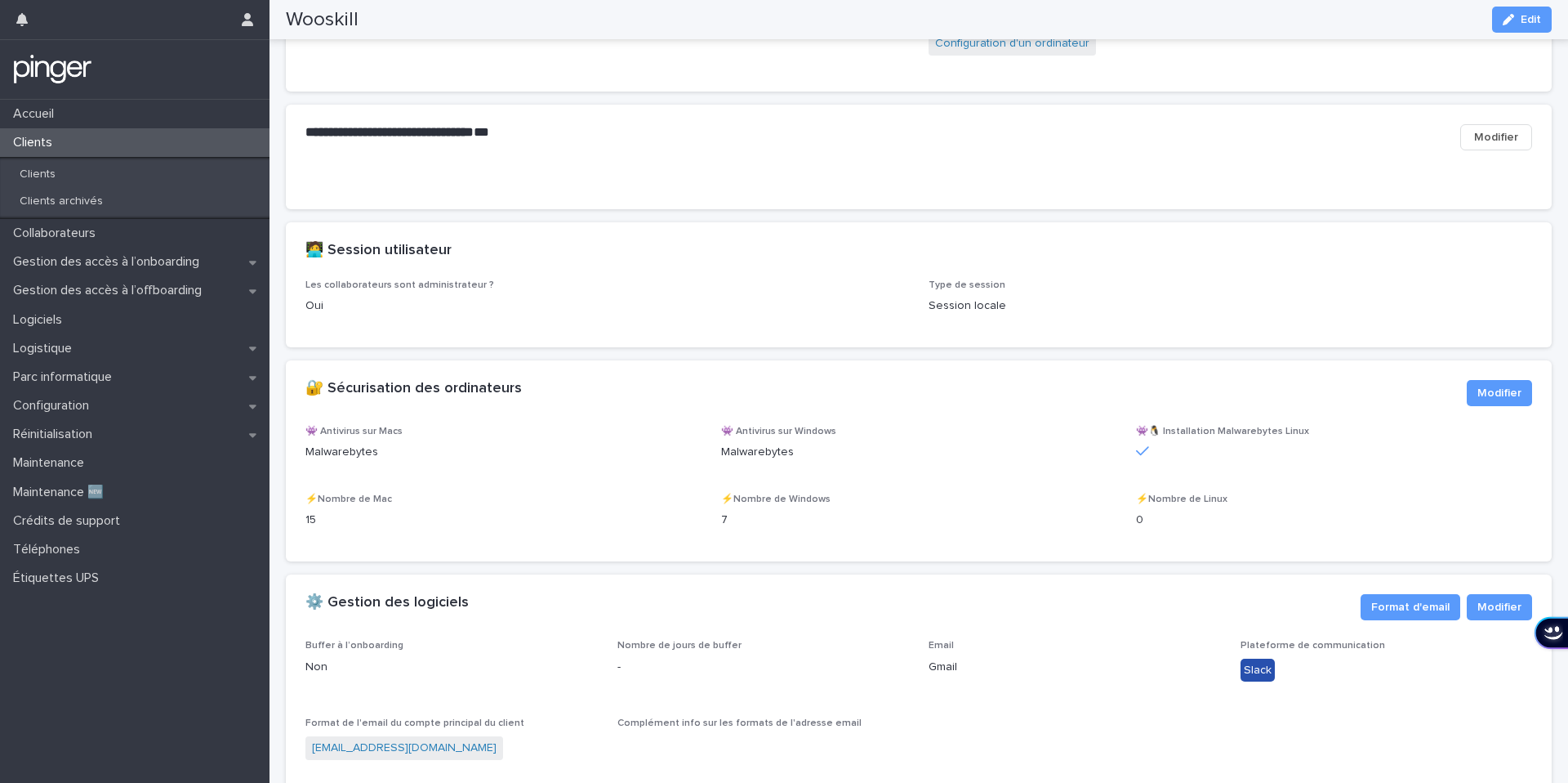
scroll to position [1540, 0]
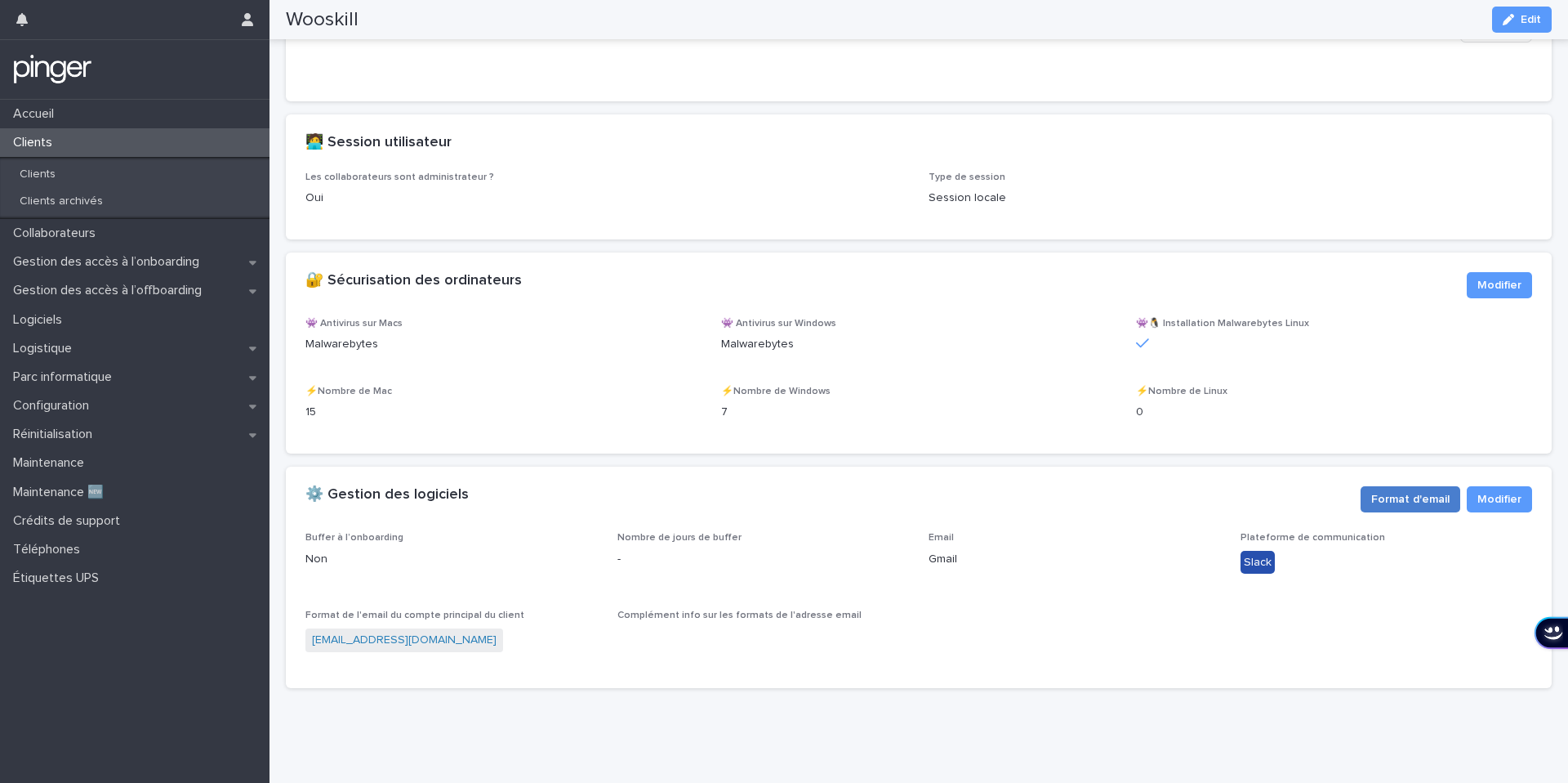
click at [1426, 503] on span "Format d'email" at bounding box center [1411, 498] width 79 height 16
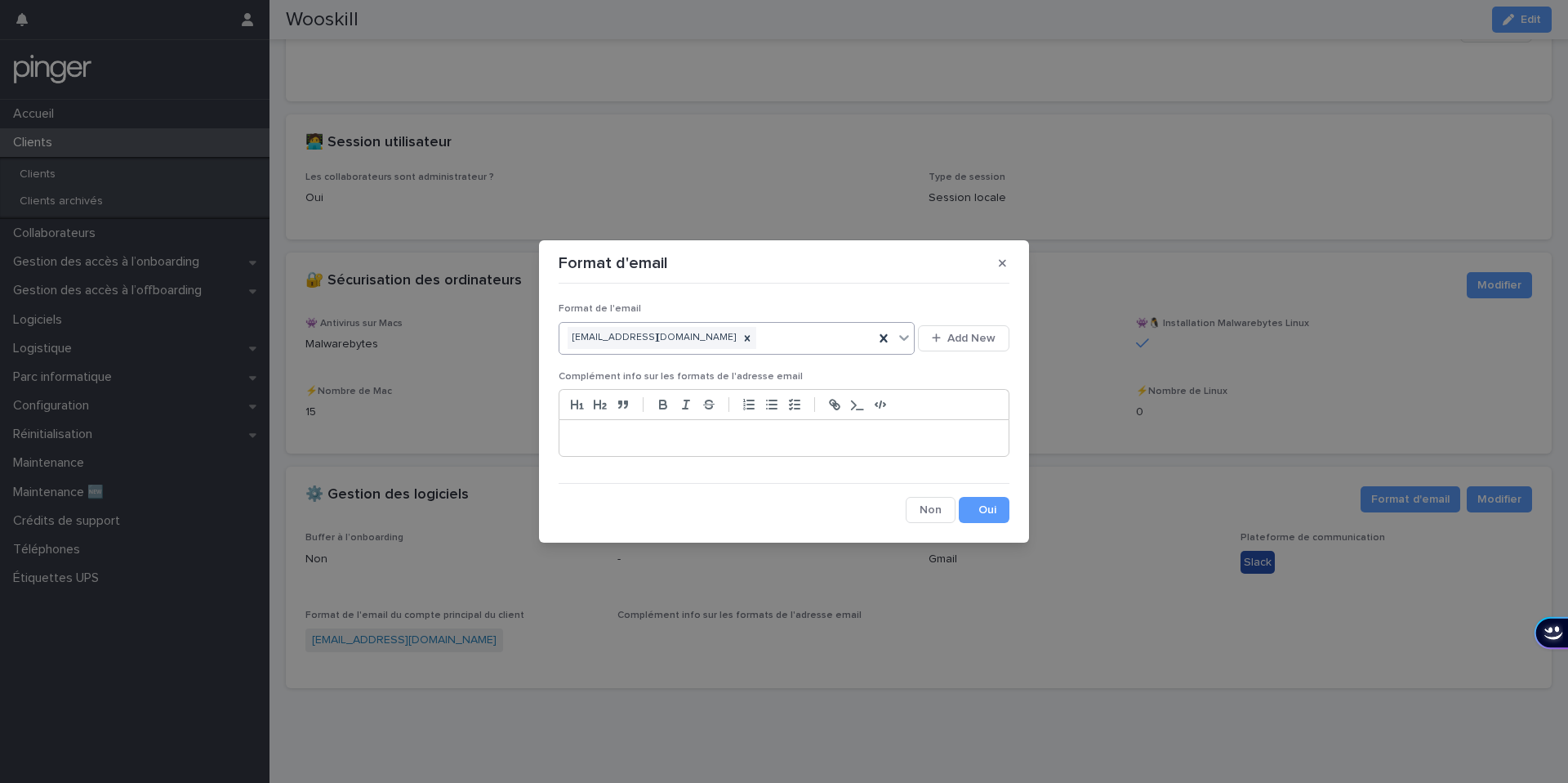
click at [791, 330] on div "prenom@wooskill.com" at bounding box center [717, 337] width 314 height 28
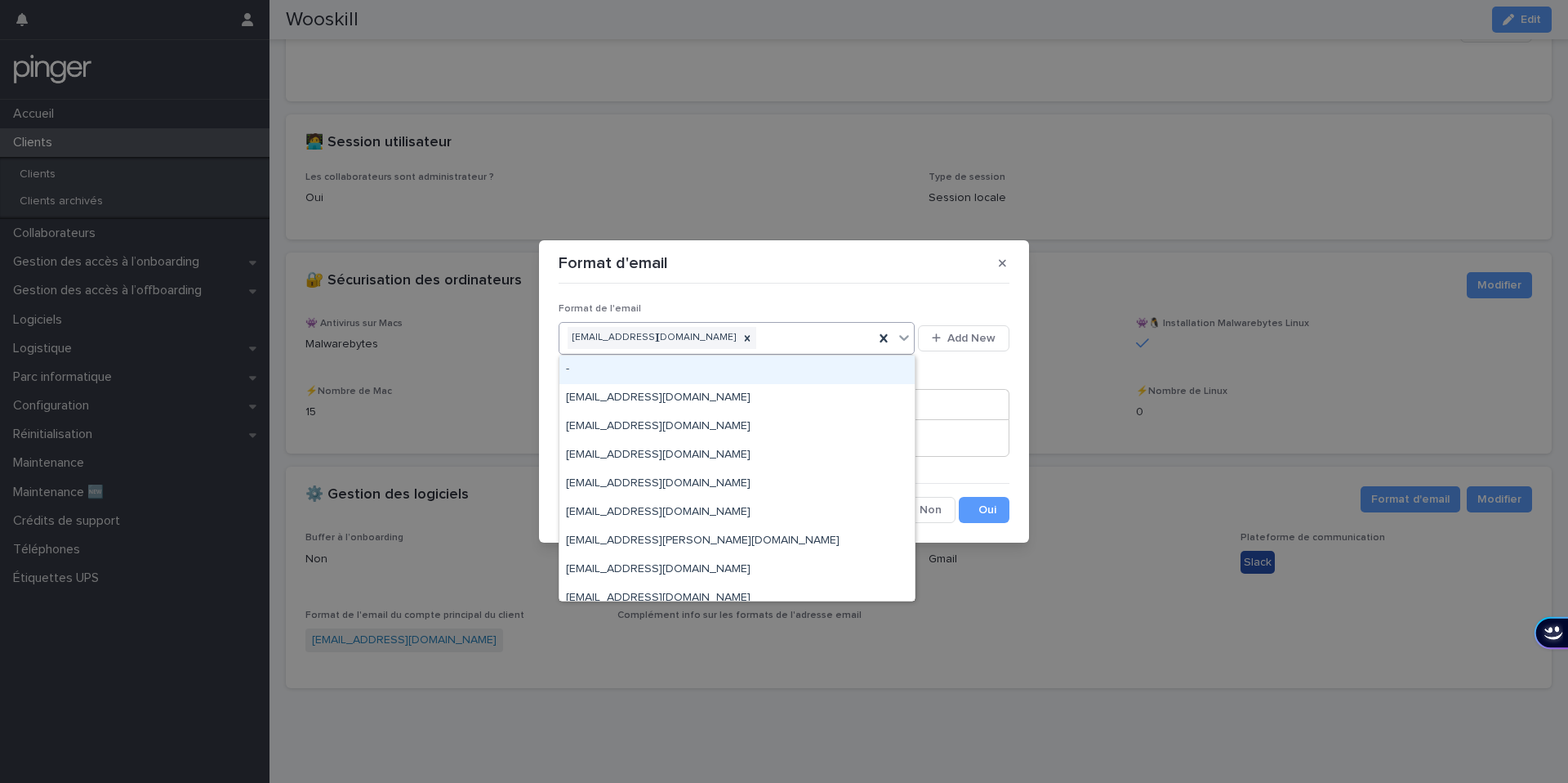
click at [791, 330] on div "prenom@wooskill.com" at bounding box center [717, 337] width 314 height 28
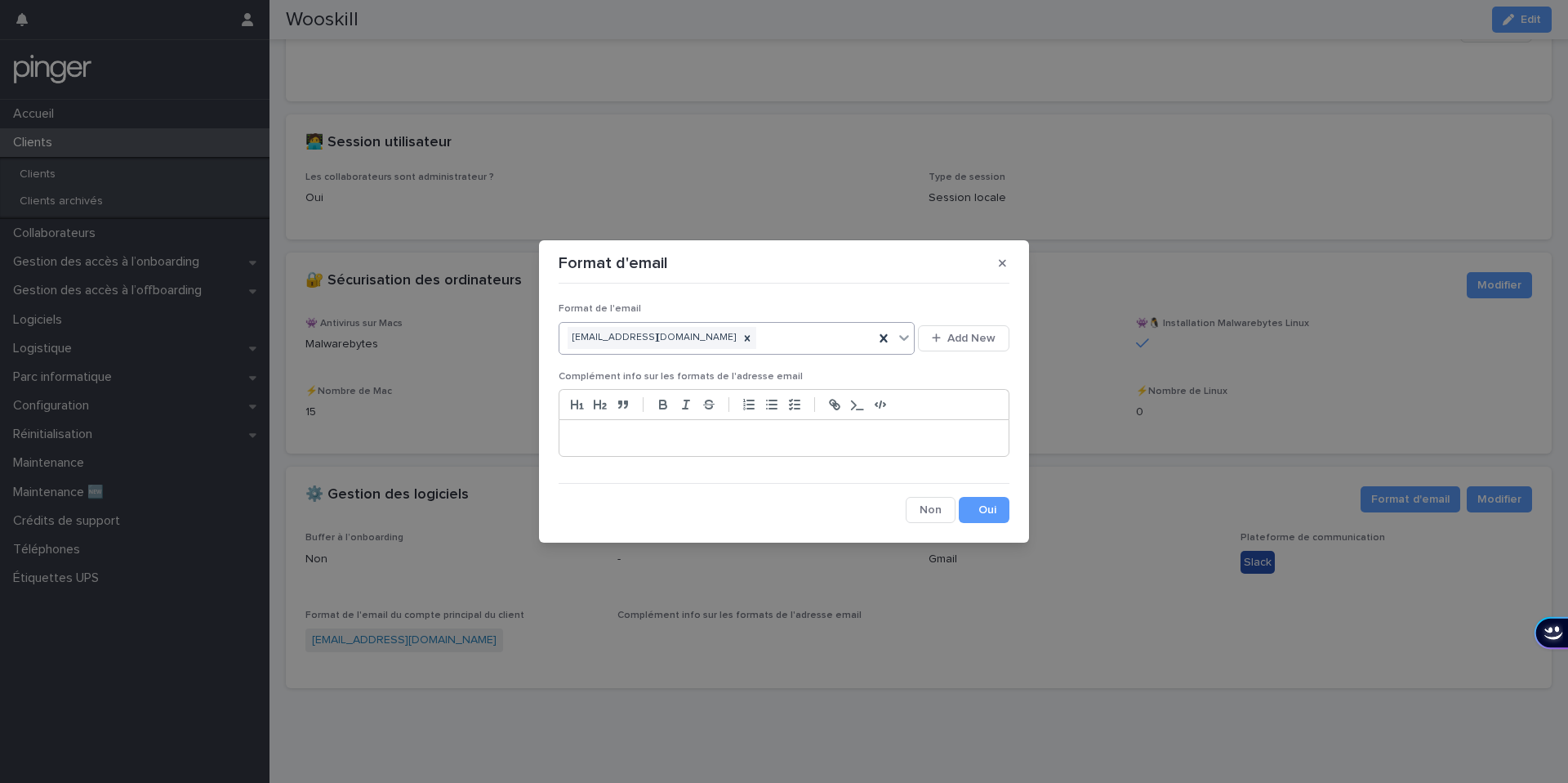
click at [735, 342] on div "prenom@wooskill.com" at bounding box center [717, 337] width 314 height 28
click at [856, 285] on section "Format d'email Format de l'email prenom@wooskill.com Add New Complément info su…" at bounding box center [784, 392] width 490 height 303
click at [981, 344] on button "Add New" at bounding box center [963, 338] width 91 height 26
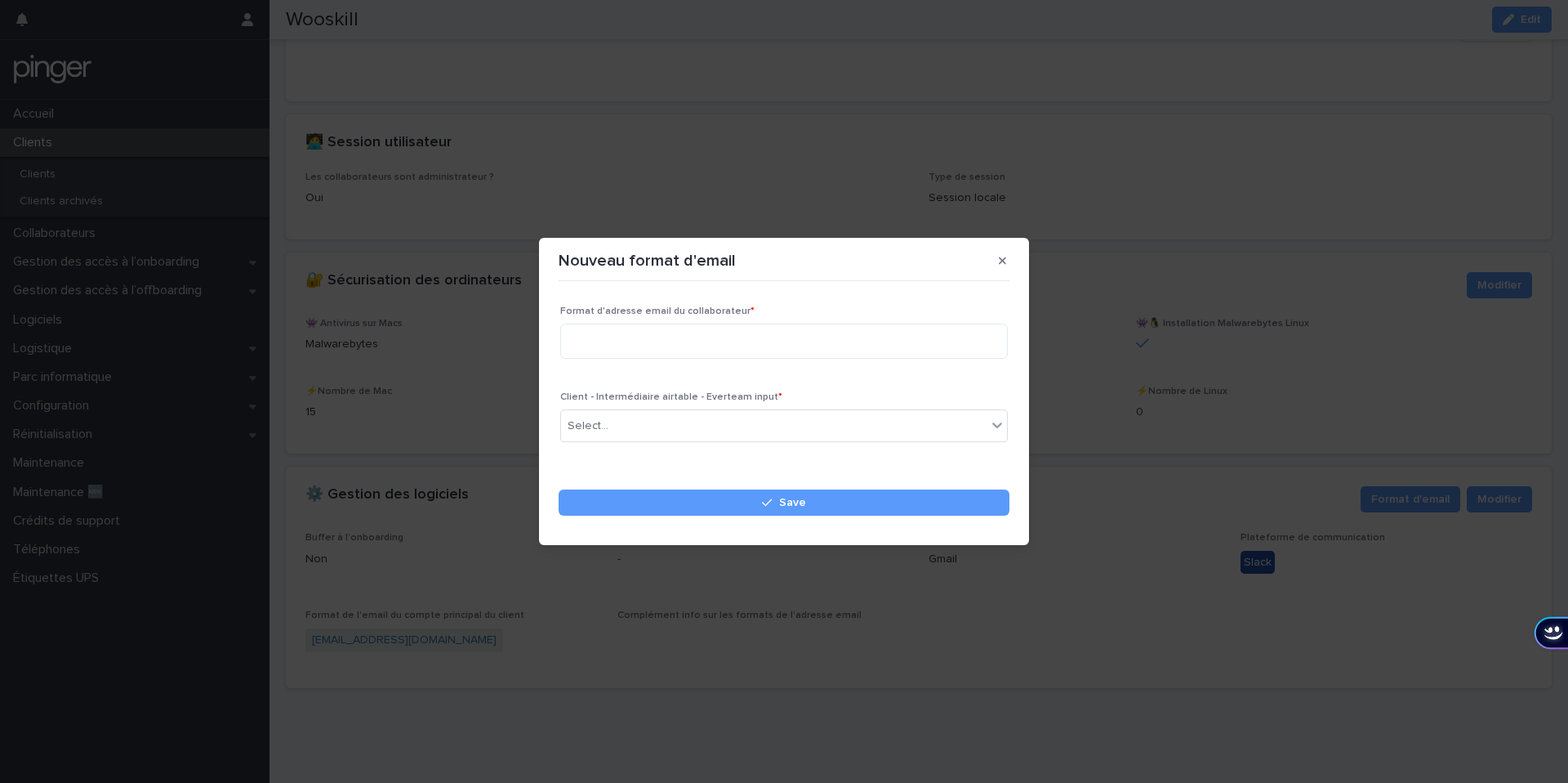
click at [840, 320] on div "Format d'adresse email du collaborateur *" at bounding box center [784, 338] width 448 height 66
click at [815, 350] on textarea at bounding box center [784, 340] width 448 height 35
paste textarea "**********"
type textarea "**********"
click at [746, 414] on div "Select..." at bounding box center [774, 427] width 426 height 27
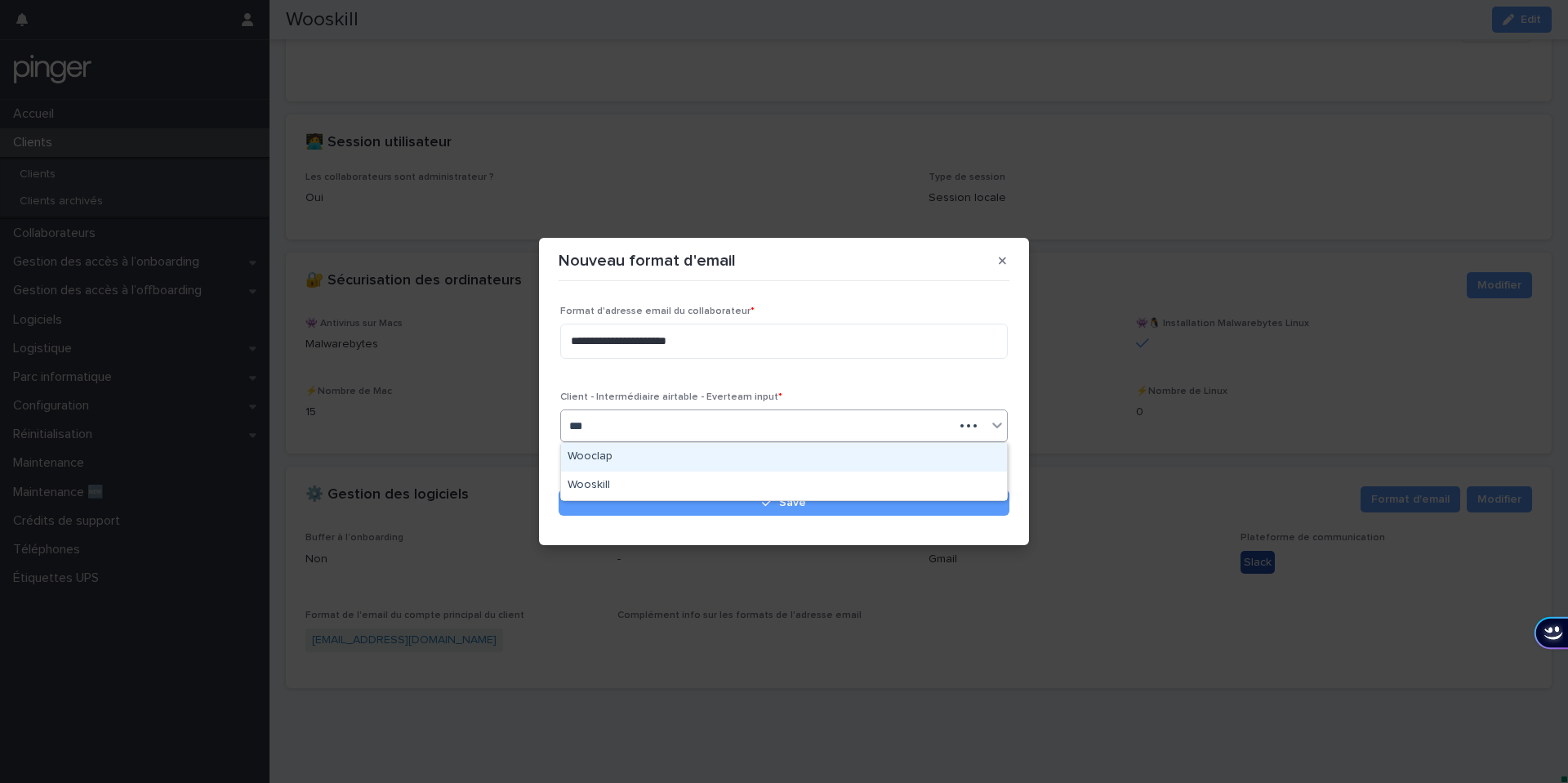
type input "****"
click at [681, 450] on div "Wooskill" at bounding box center [784, 456] width 446 height 28
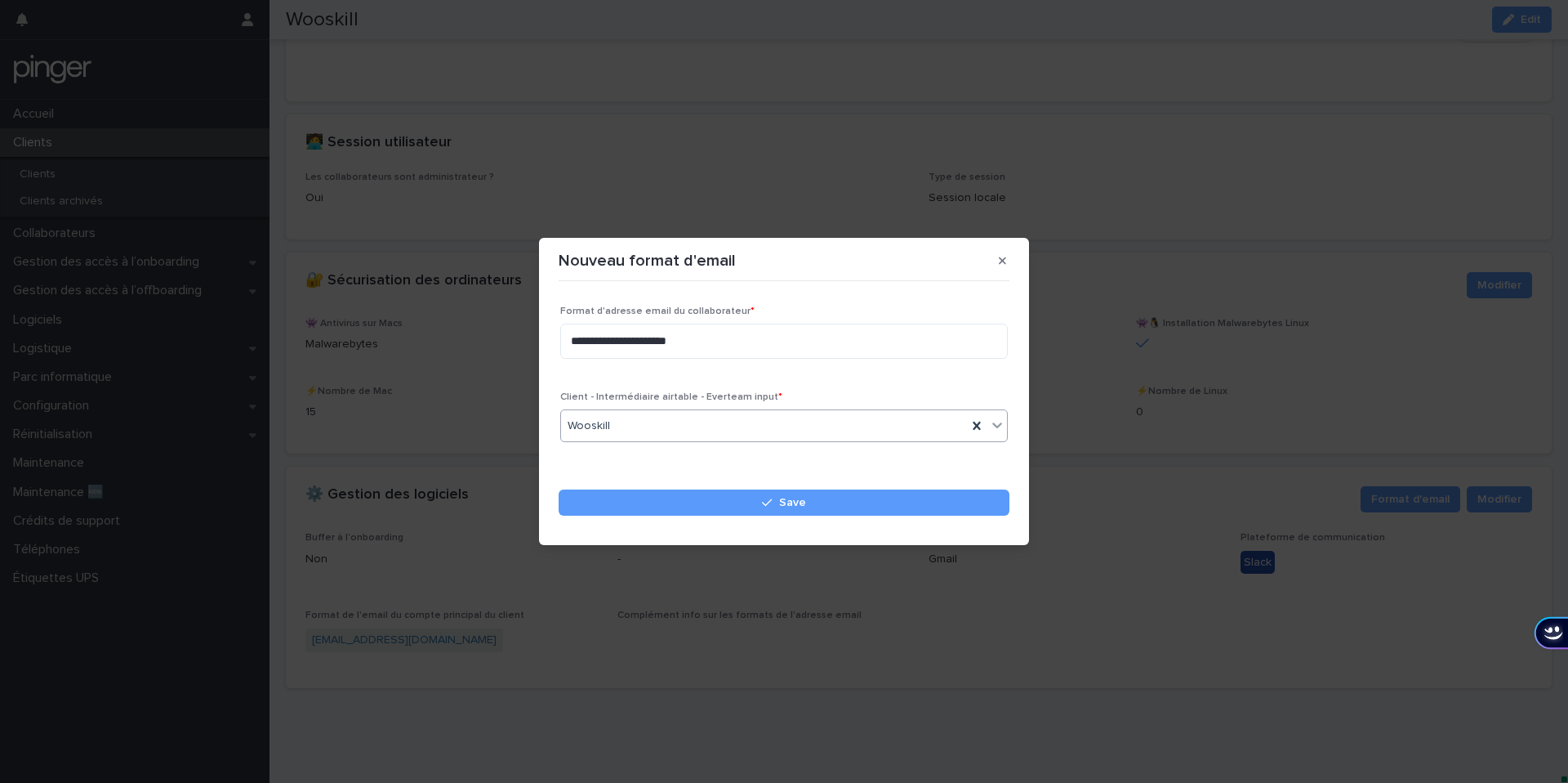
click at [677, 517] on footer "Save" at bounding box center [784, 507] width 451 height 36
click at [673, 506] on button "Save" at bounding box center [784, 502] width 451 height 26
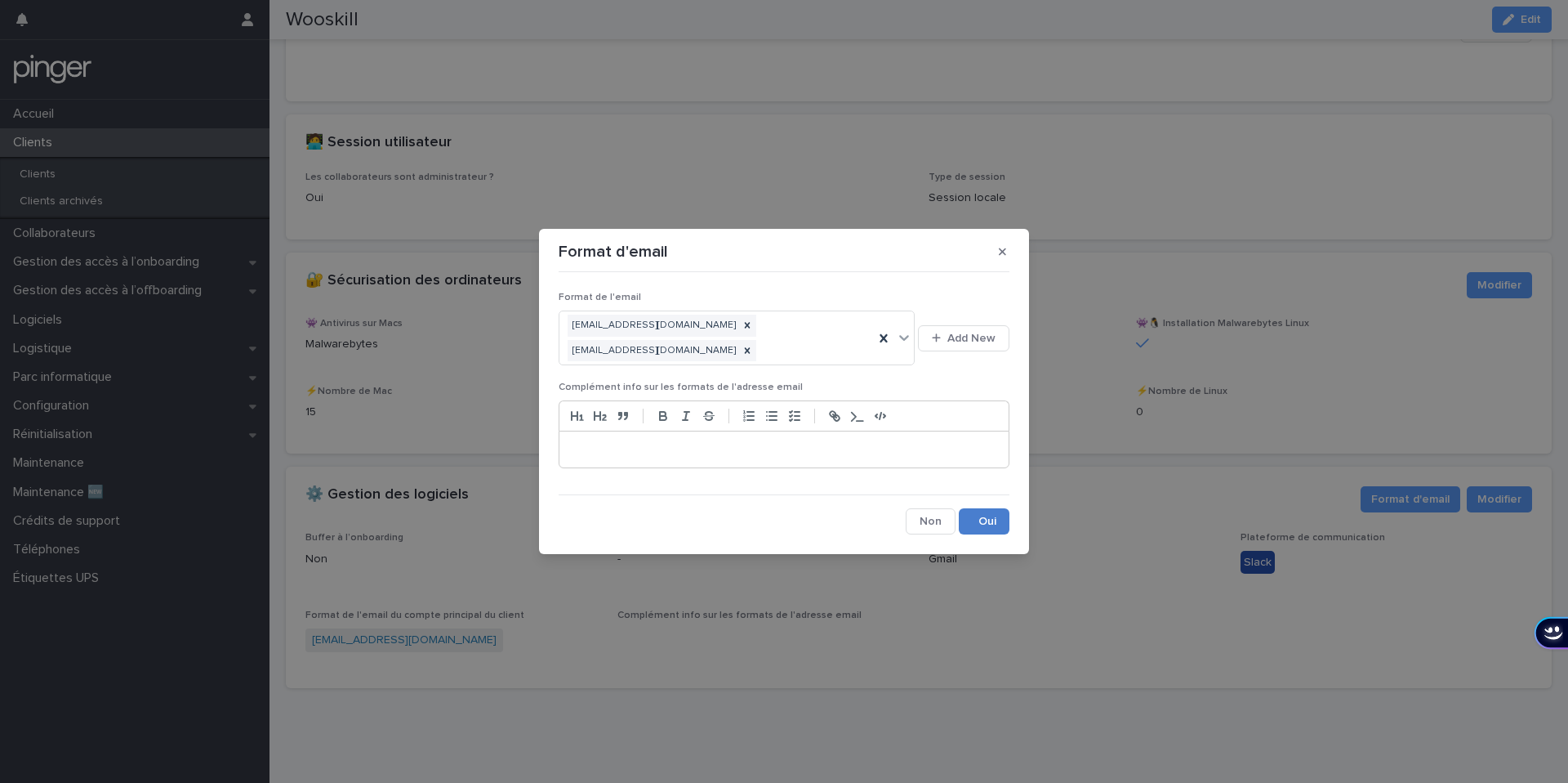
click at [995, 511] on button "Save" at bounding box center [984, 521] width 50 height 26
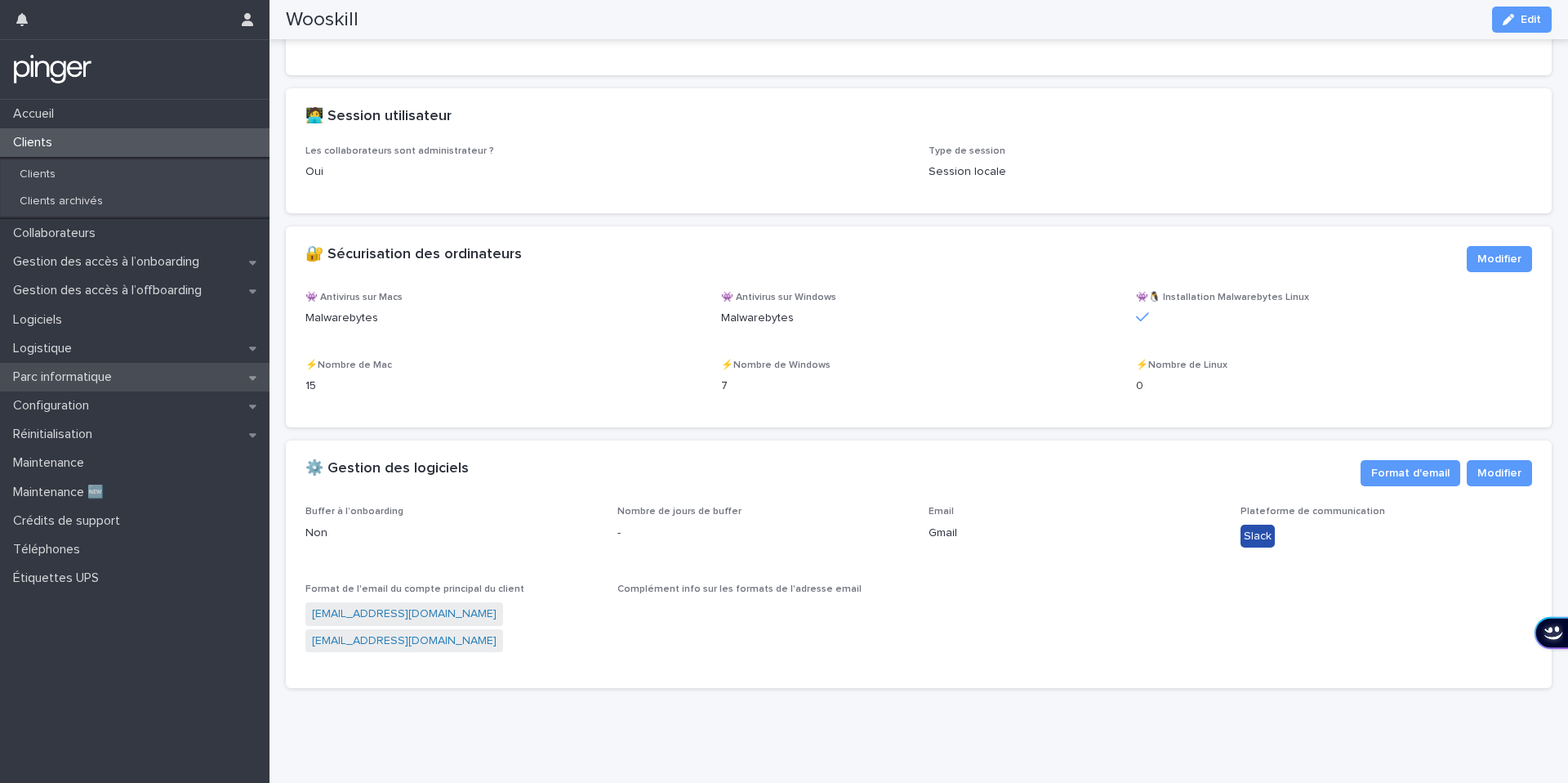
click at [65, 371] on p "Parc informatique" at bounding box center [66, 377] width 119 height 15
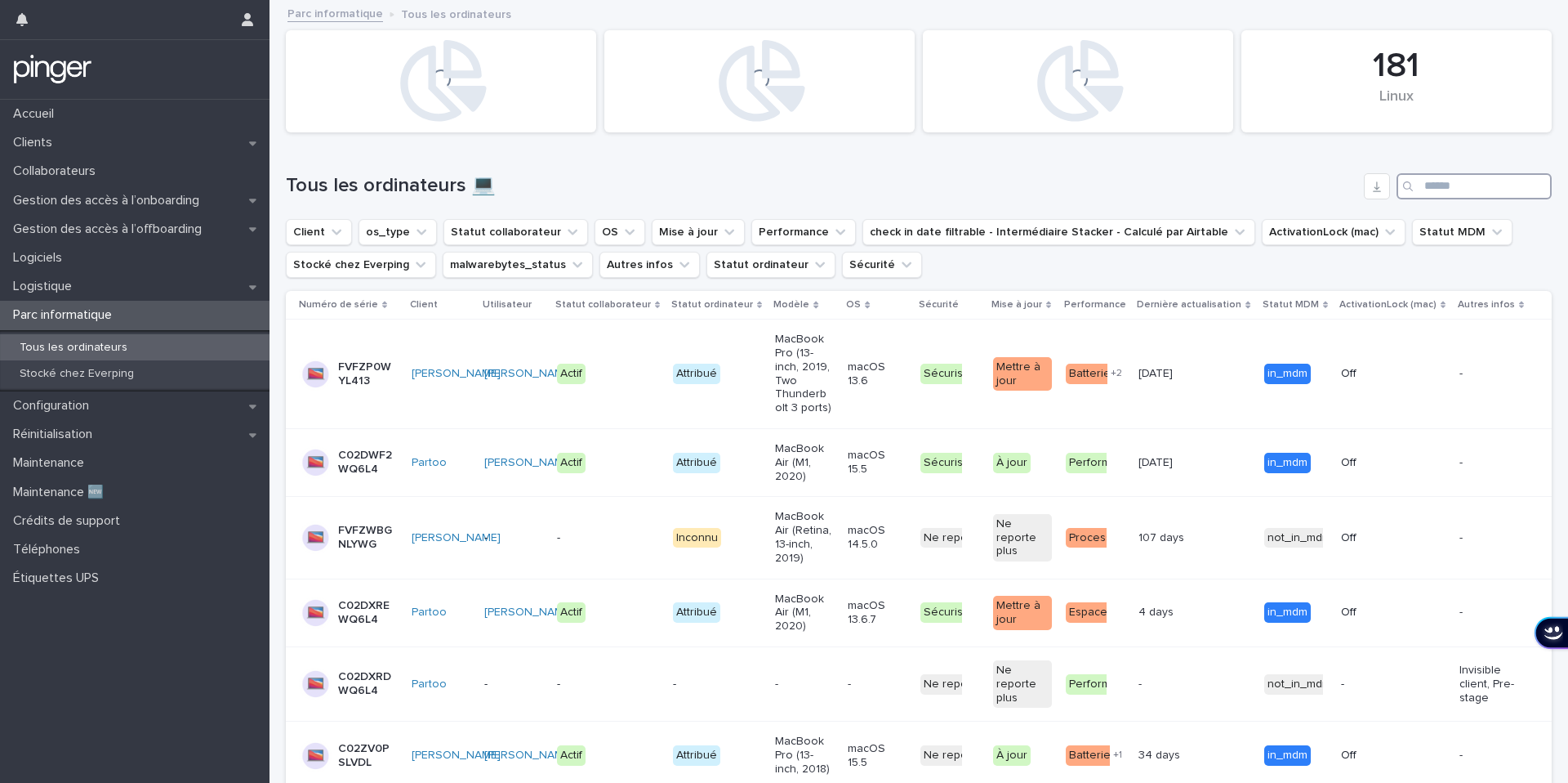
click at [1439, 188] on input "Search" at bounding box center [1474, 186] width 156 height 26
paste input "**********"
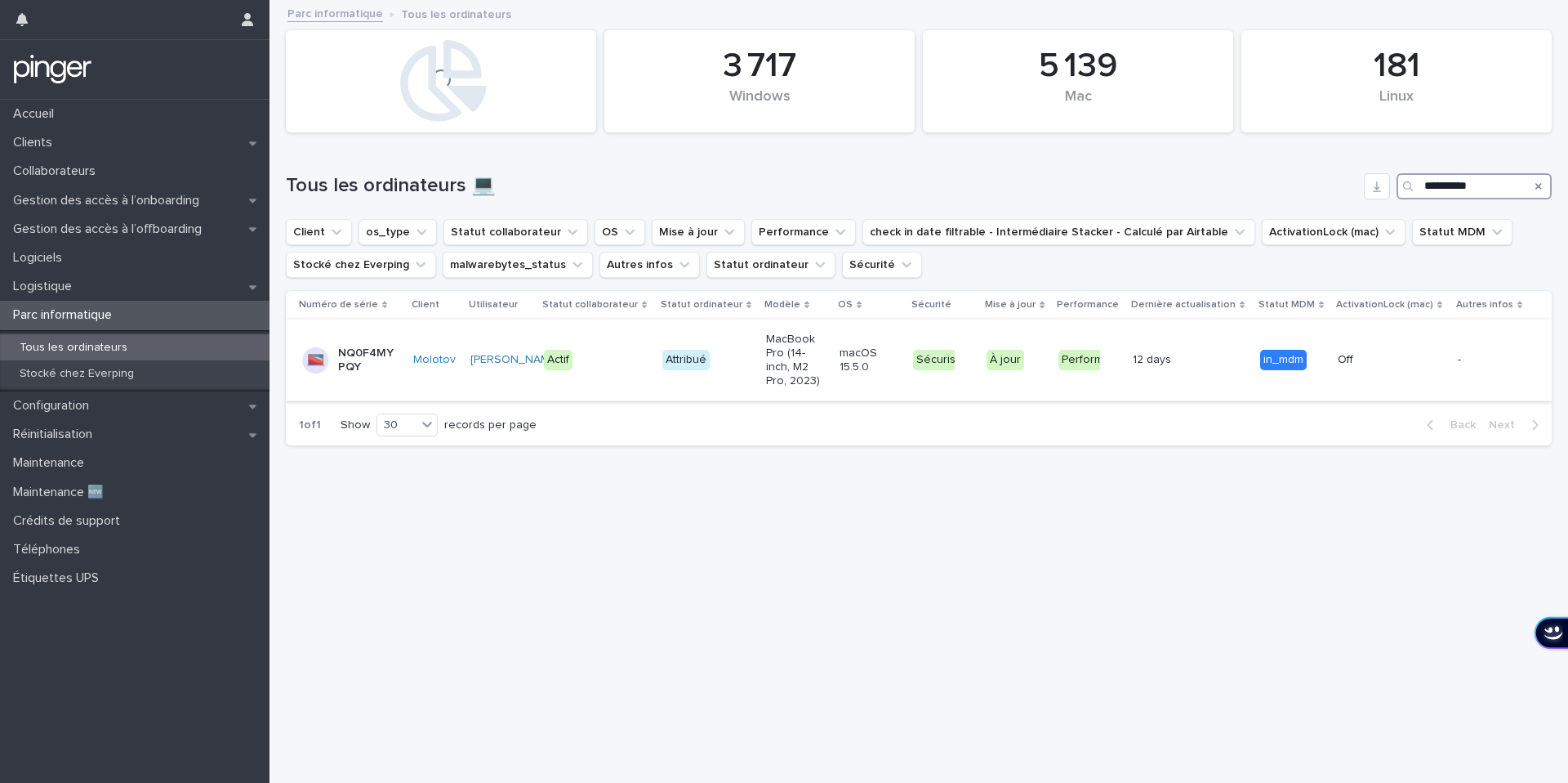
type input "**********"
click at [752, 370] on td "Attribué" at bounding box center [707, 361] width 103 height 82
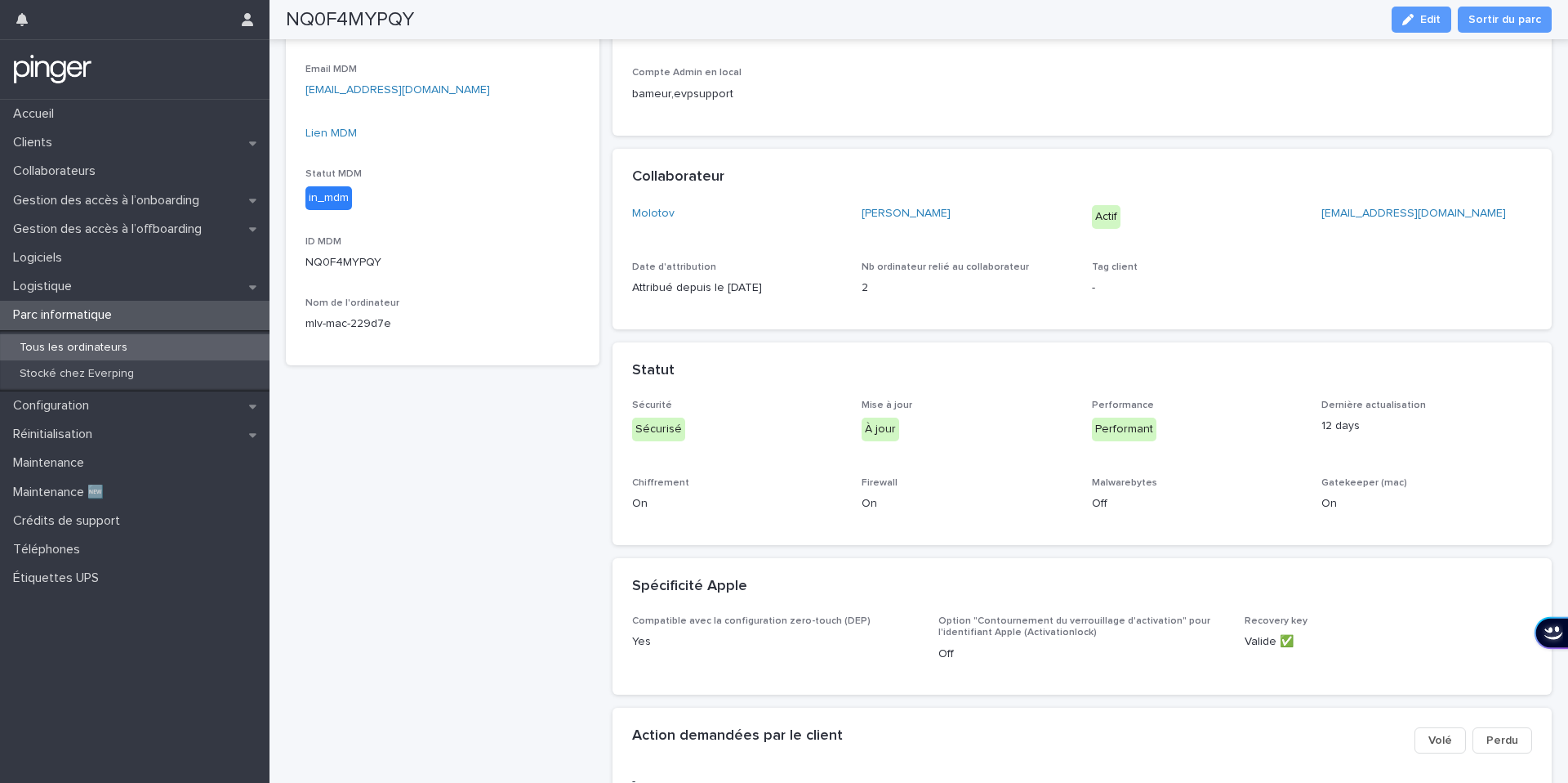
scroll to position [355, 0]
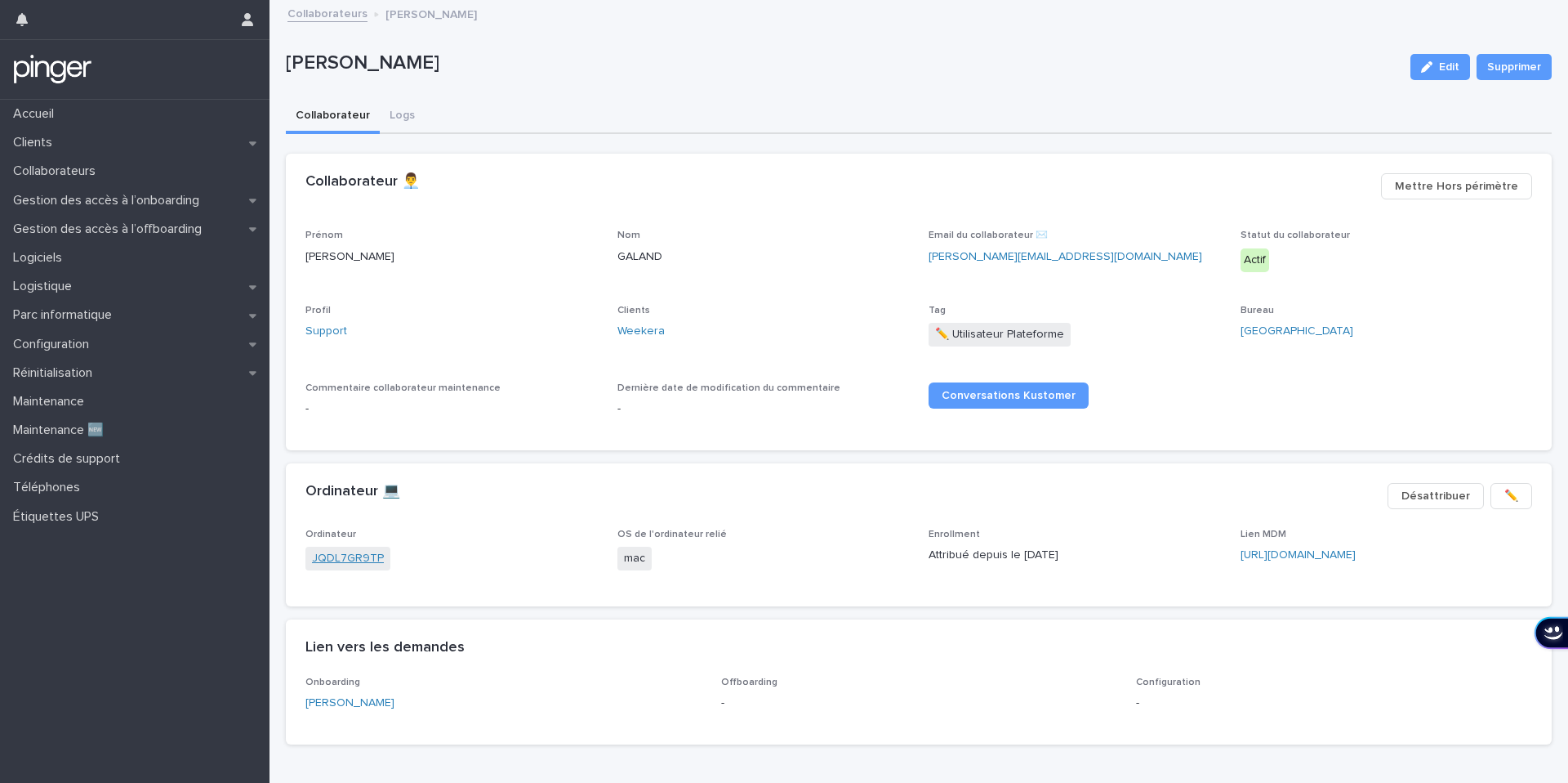
click at [343, 562] on link "JQDL7GR9TP" at bounding box center [348, 558] width 72 height 17
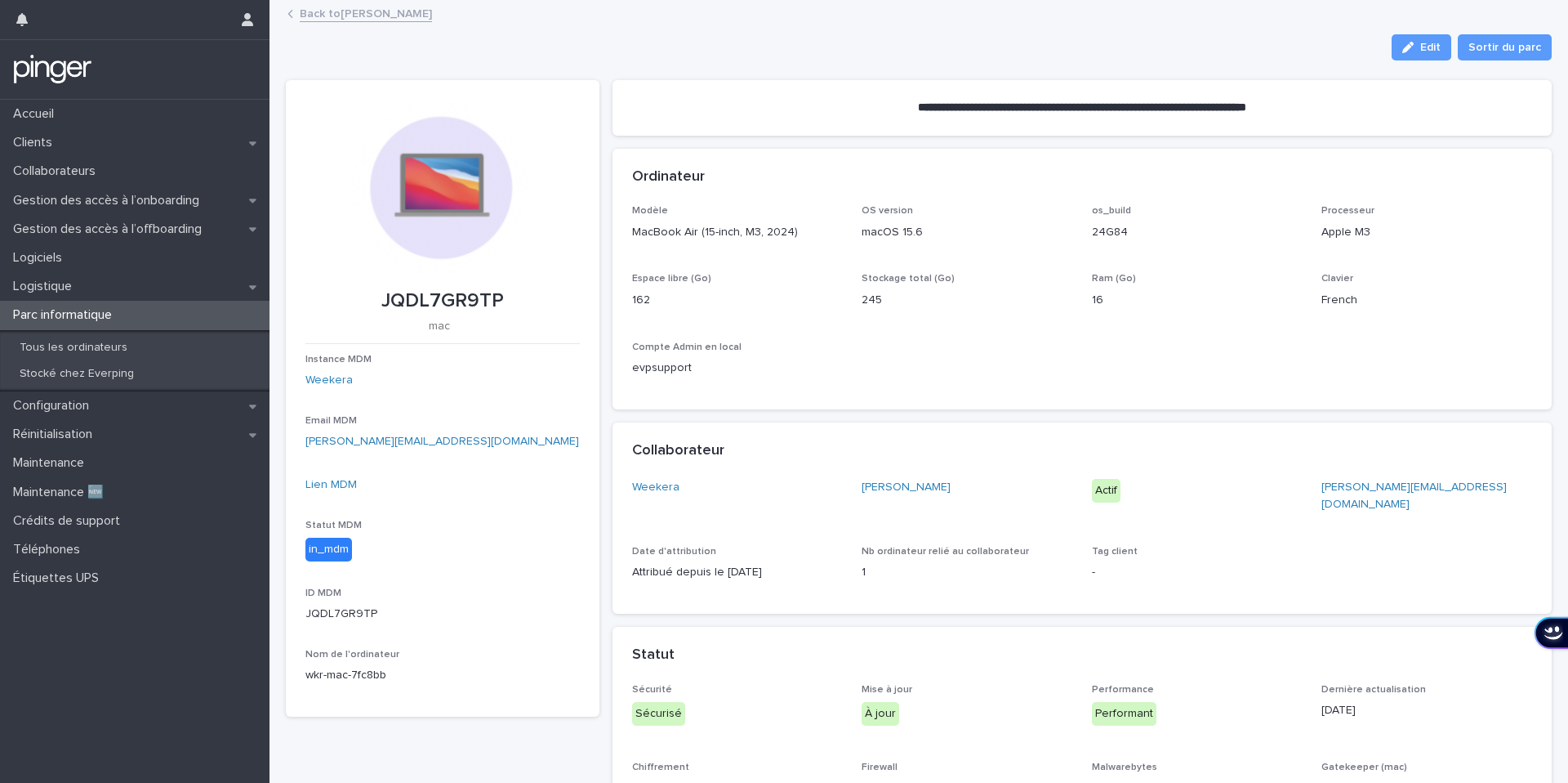
click at [406, 301] on p "JQDL7GR9TP" at bounding box center [442, 301] width 274 height 24
copy p "JQDL7GR9TP"
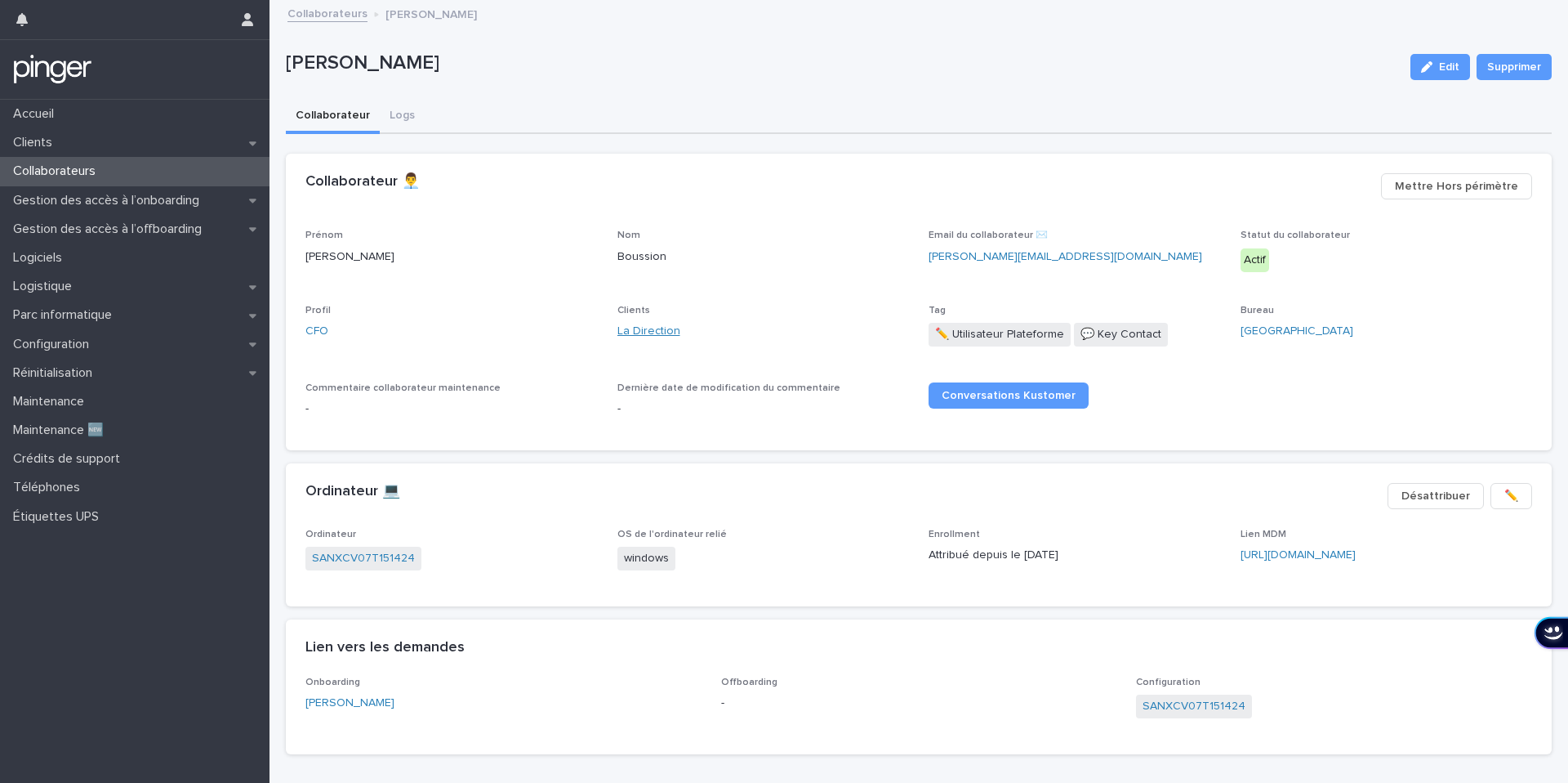
click at [653, 329] on link "La Direction" at bounding box center [649, 332] width 63 height 17
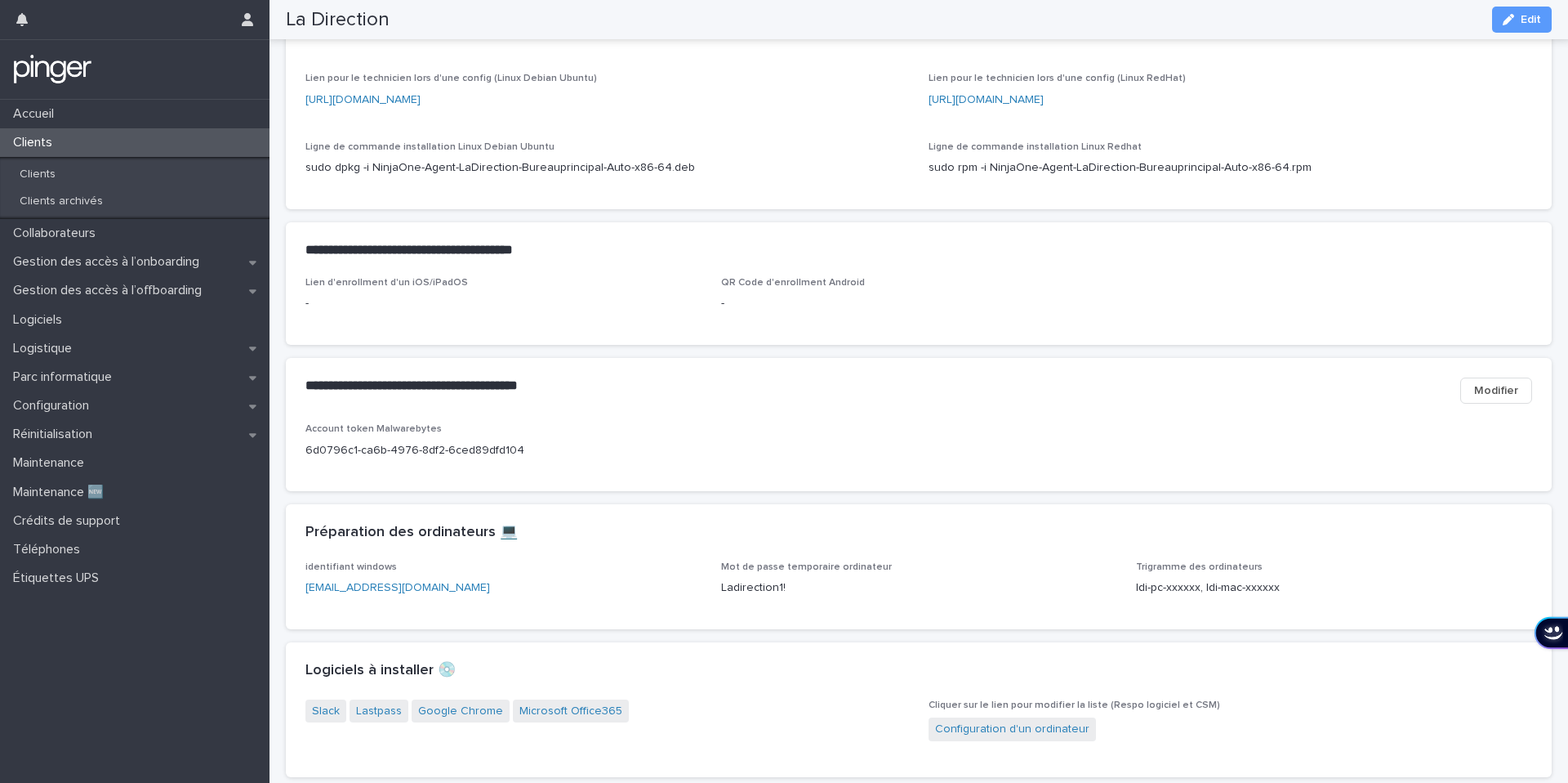
scroll to position [913, 0]
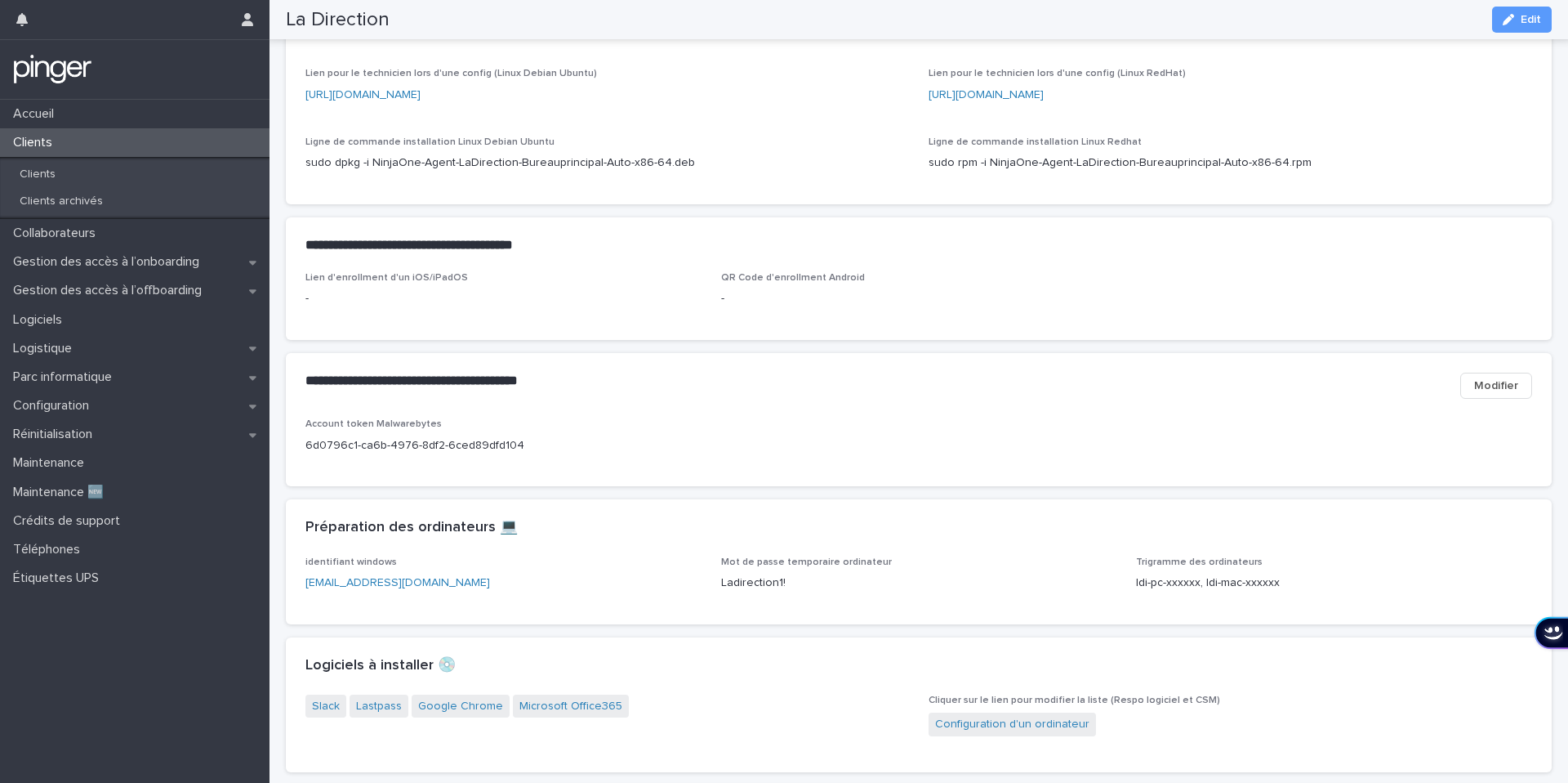
click at [747, 592] on p "Ladirection1!" at bounding box center [919, 583] width 396 height 17
copy p "Ladirection1!"
click at [52, 235] on p "Collaborateurs" at bounding box center [57, 233] width 102 height 15
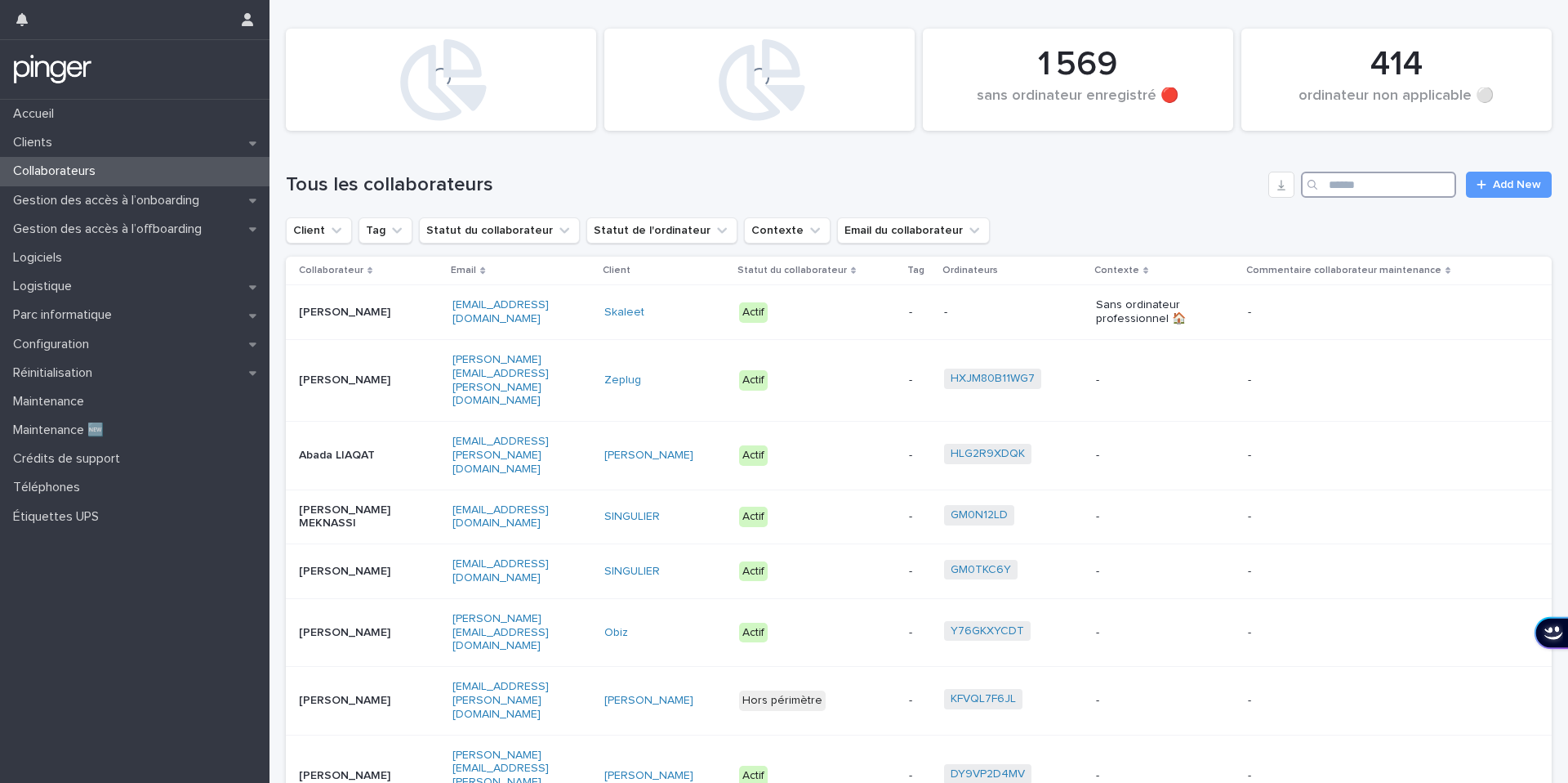
click at [1348, 183] on input "Search" at bounding box center [1379, 185] width 156 height 26
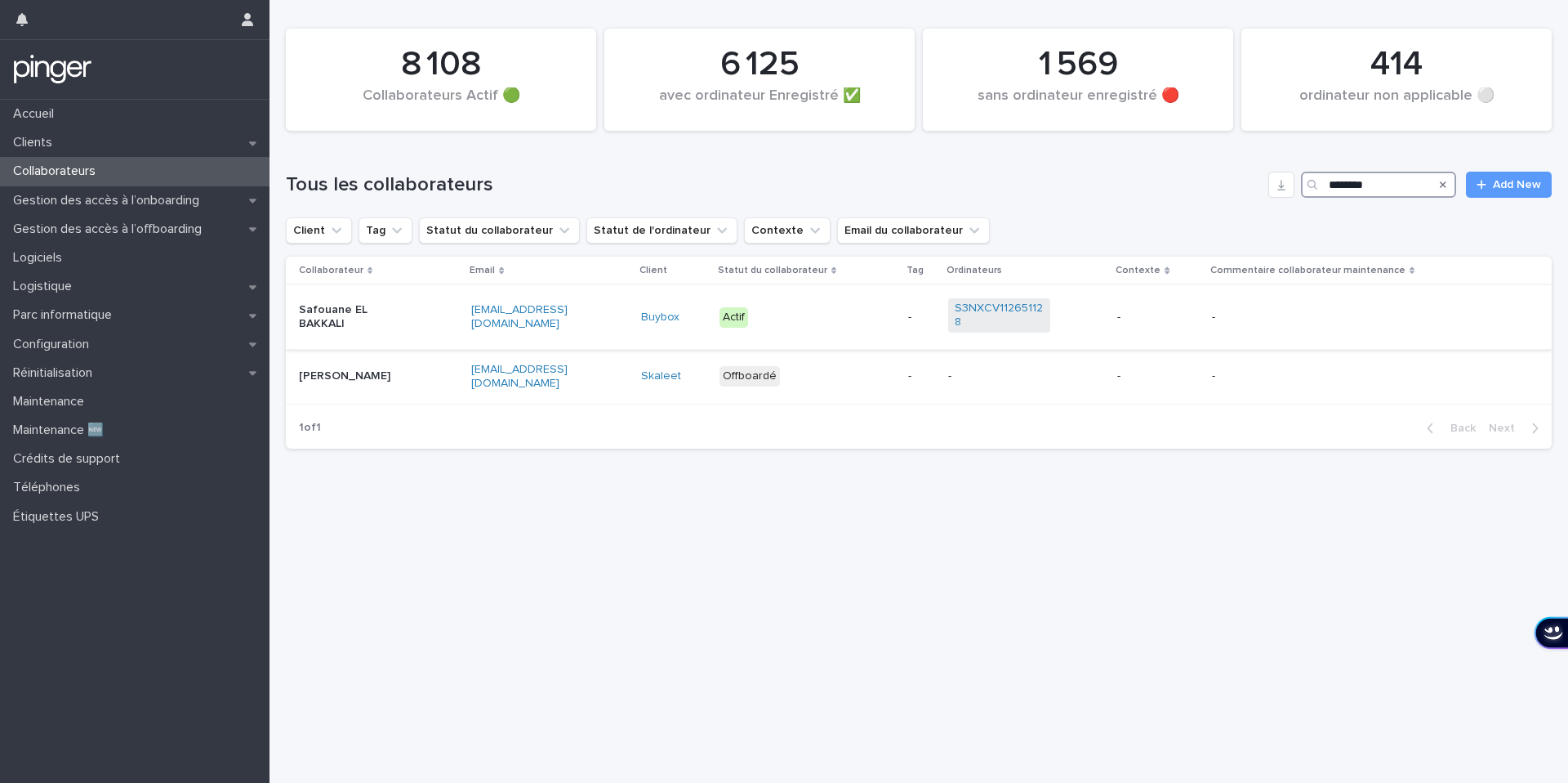
type input "********"
click at [415, 315] on div "Safouane EL BAKKALI" at bounding box center [379, 317] width 159 height 41
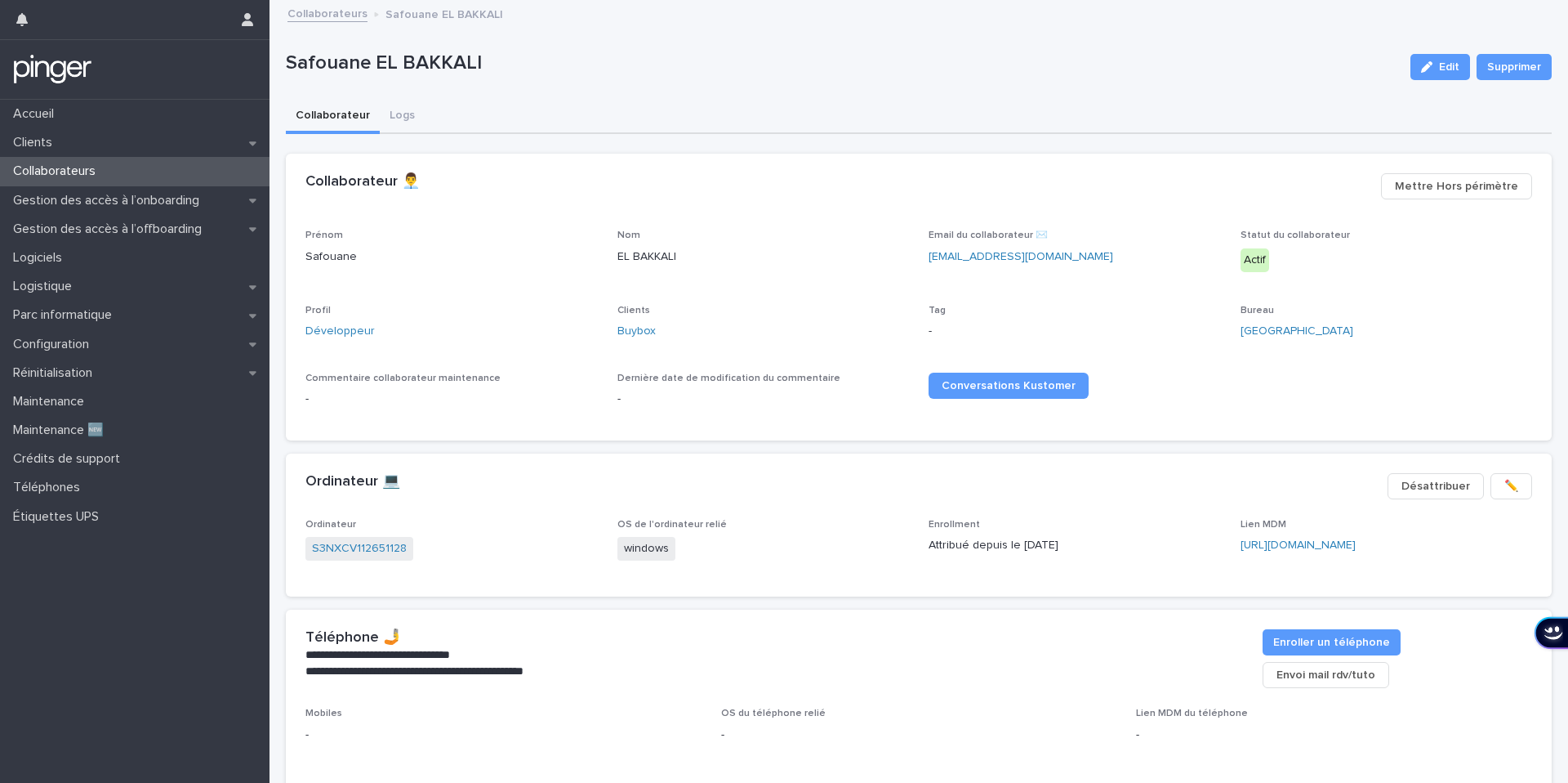
click at [400, 65] on p "Safouane EL BAKKALI" at bounding box center [842, 63] width 1112 height 24
copy div "Safouane EL BAKKALI Edit Supprimer Sorry, there was an error saving your record…"
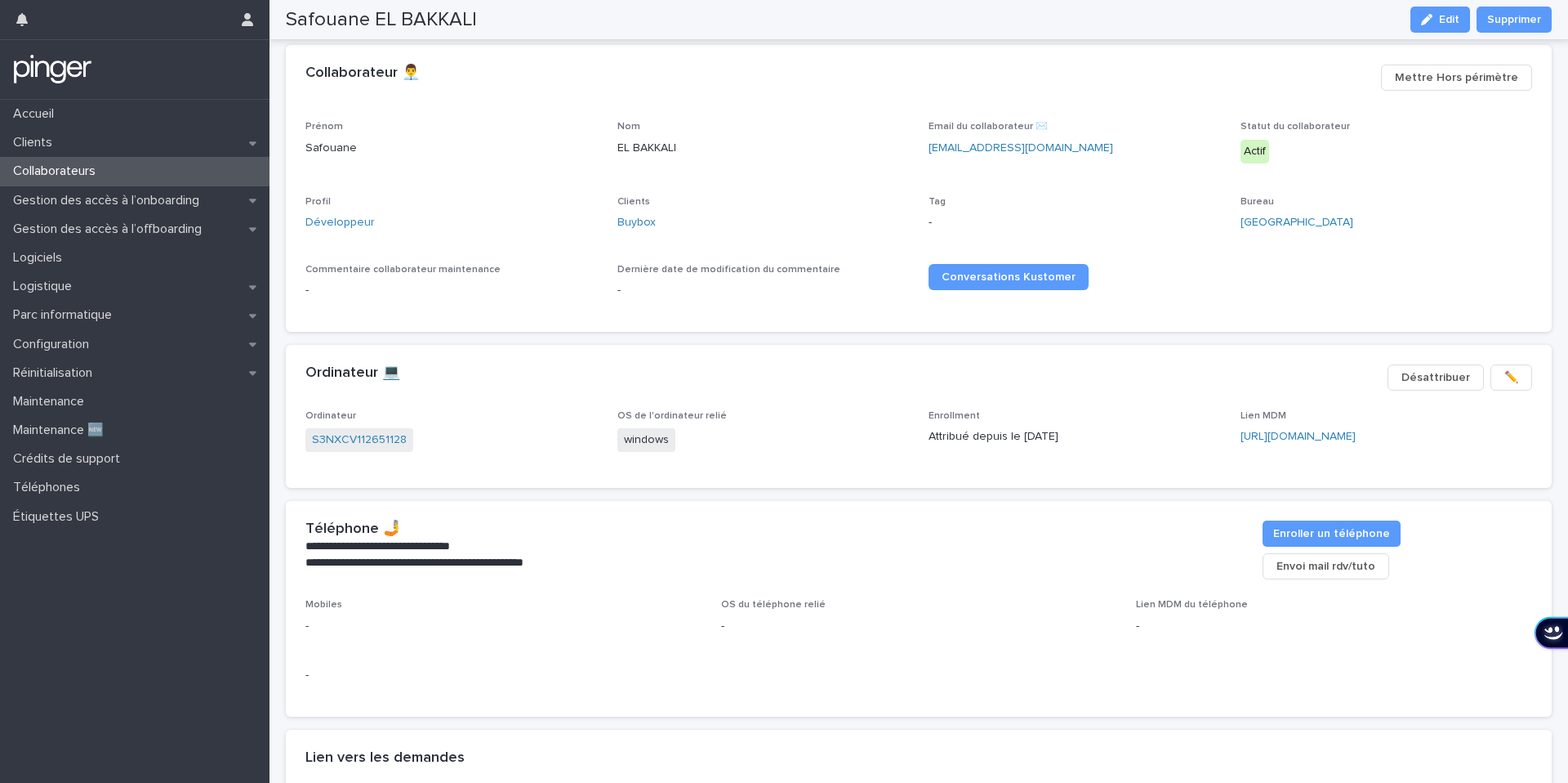
scroll to position [107, 0]
click at [639, 231] on link "Buybox" at bounding box center [637, 224] width 38 height 17
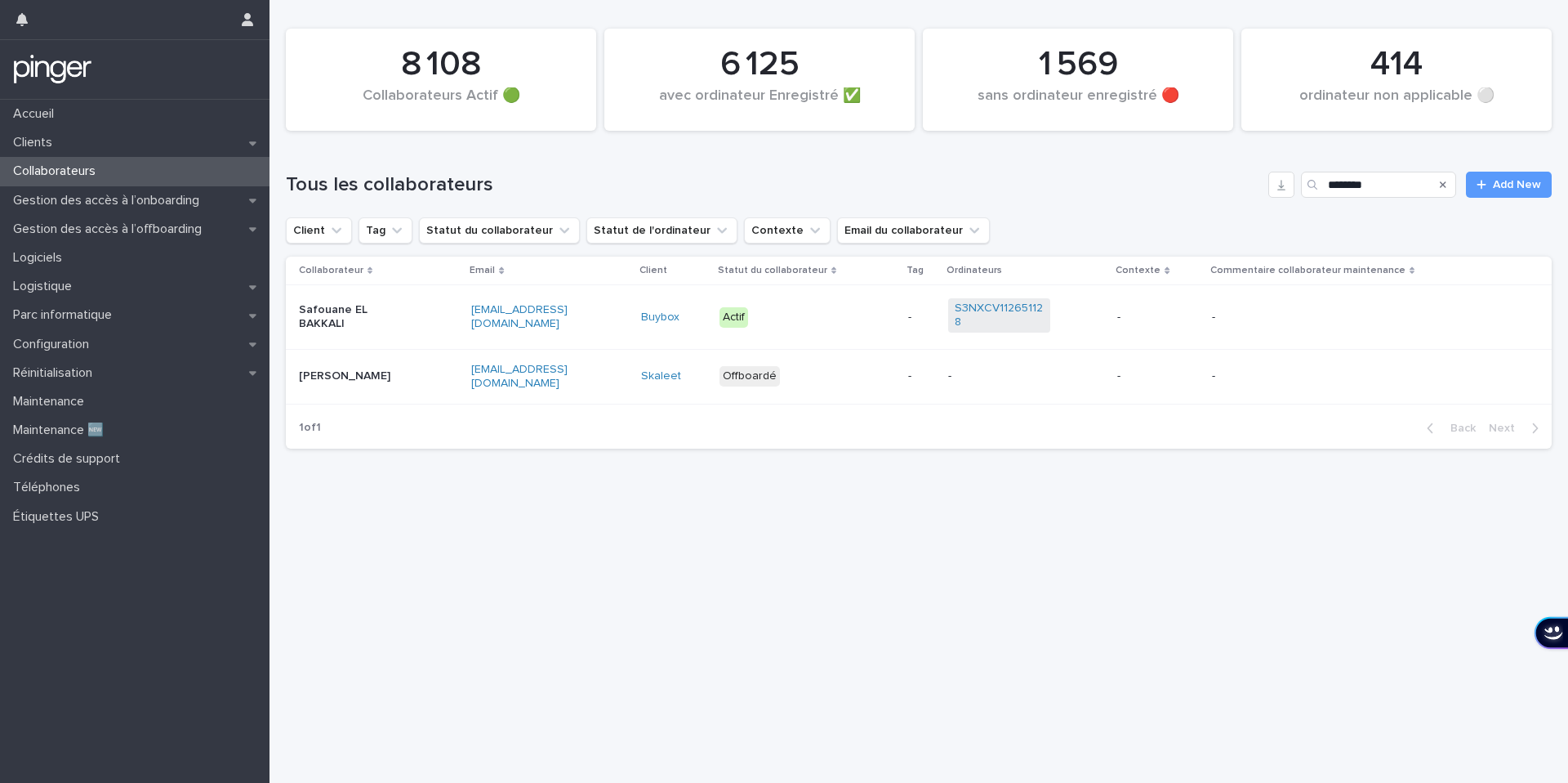
click at [369, 321] on p "Safouane EL BAKKALI" at bounding box center [349, 317] width 102 height 27
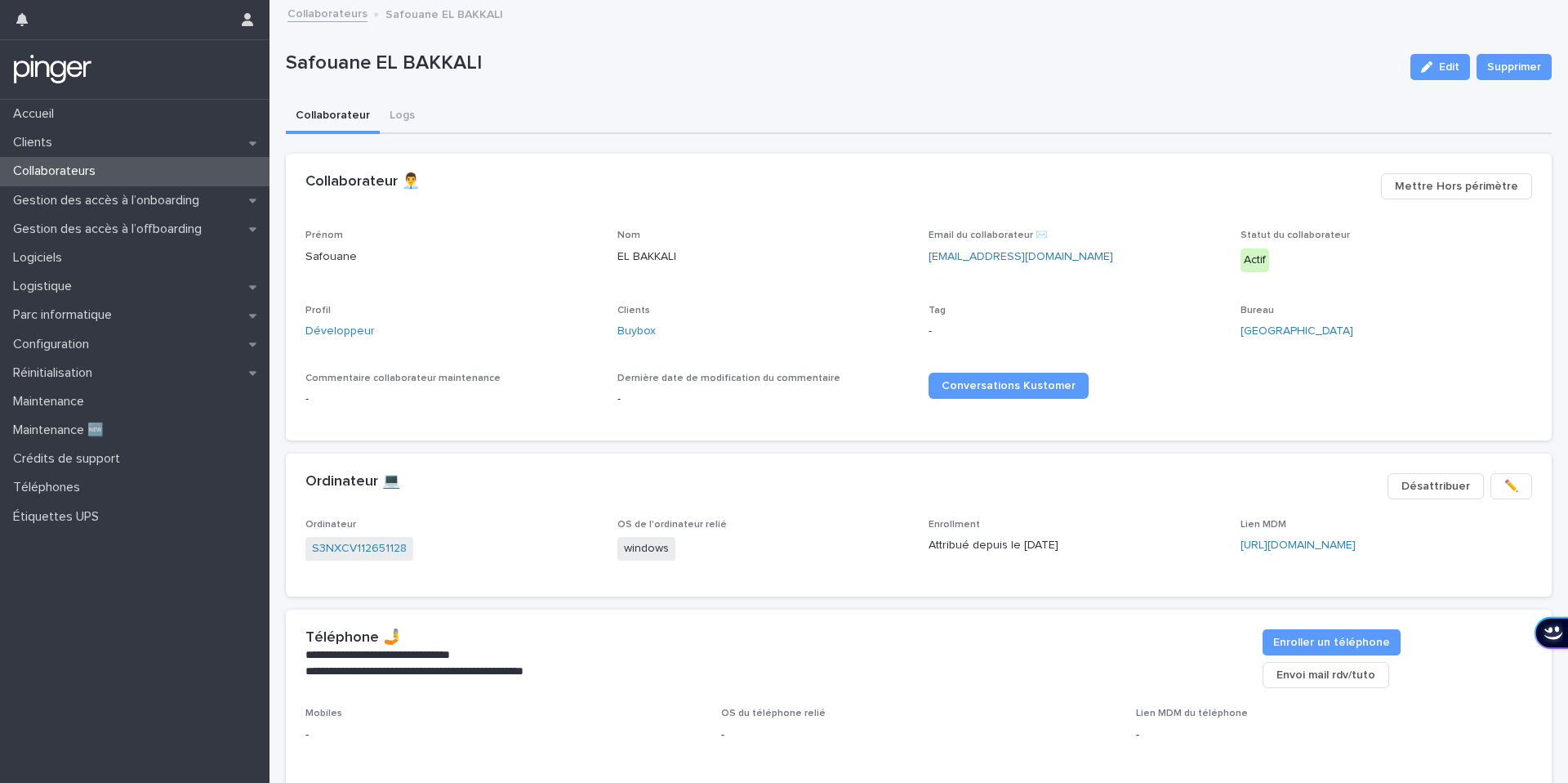
scroll to position [276, 0]
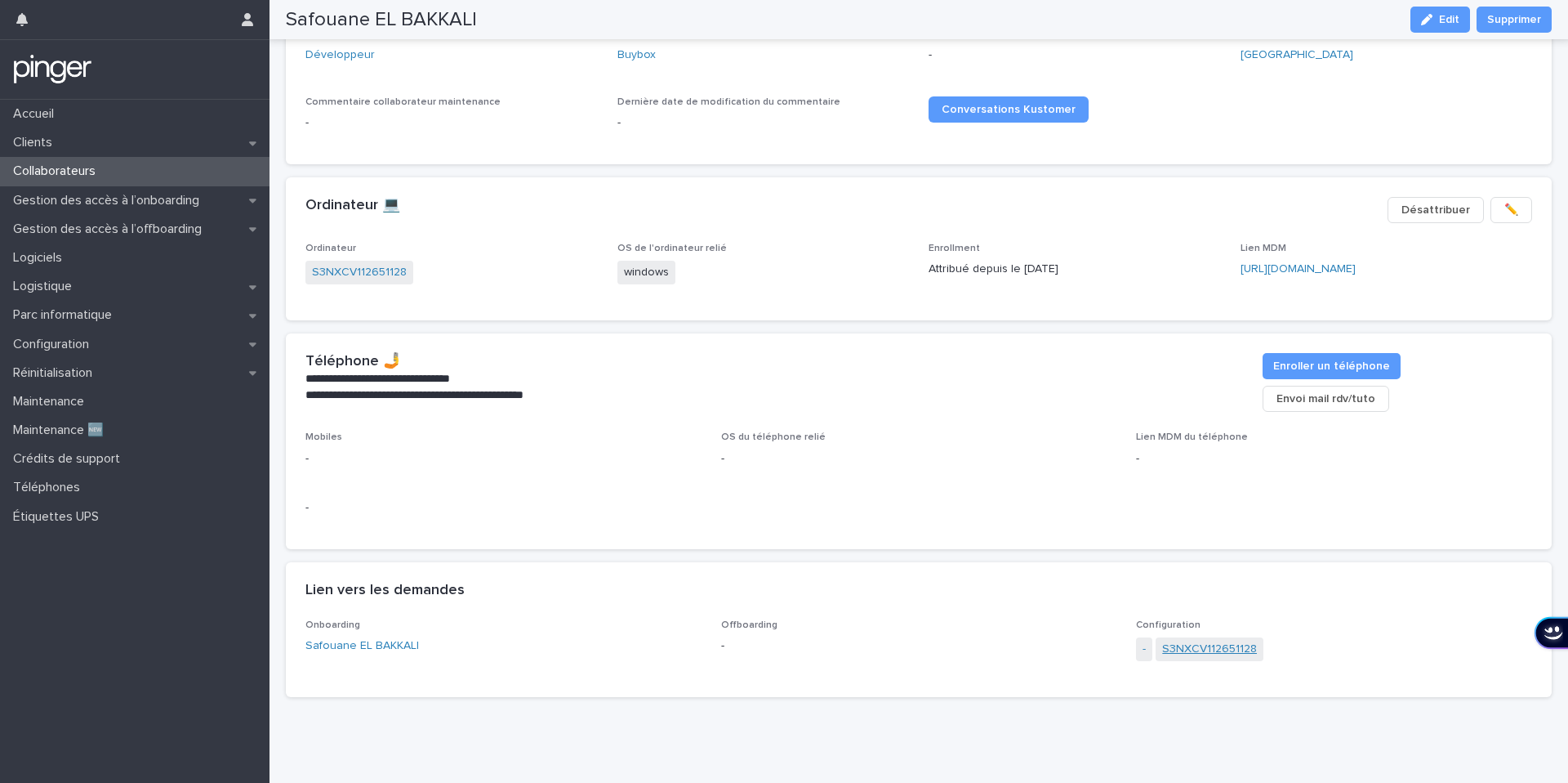
click at [1208, 640] on link "S3NXCV112651128" at bounding box center [1209, 649] width 95 height 17
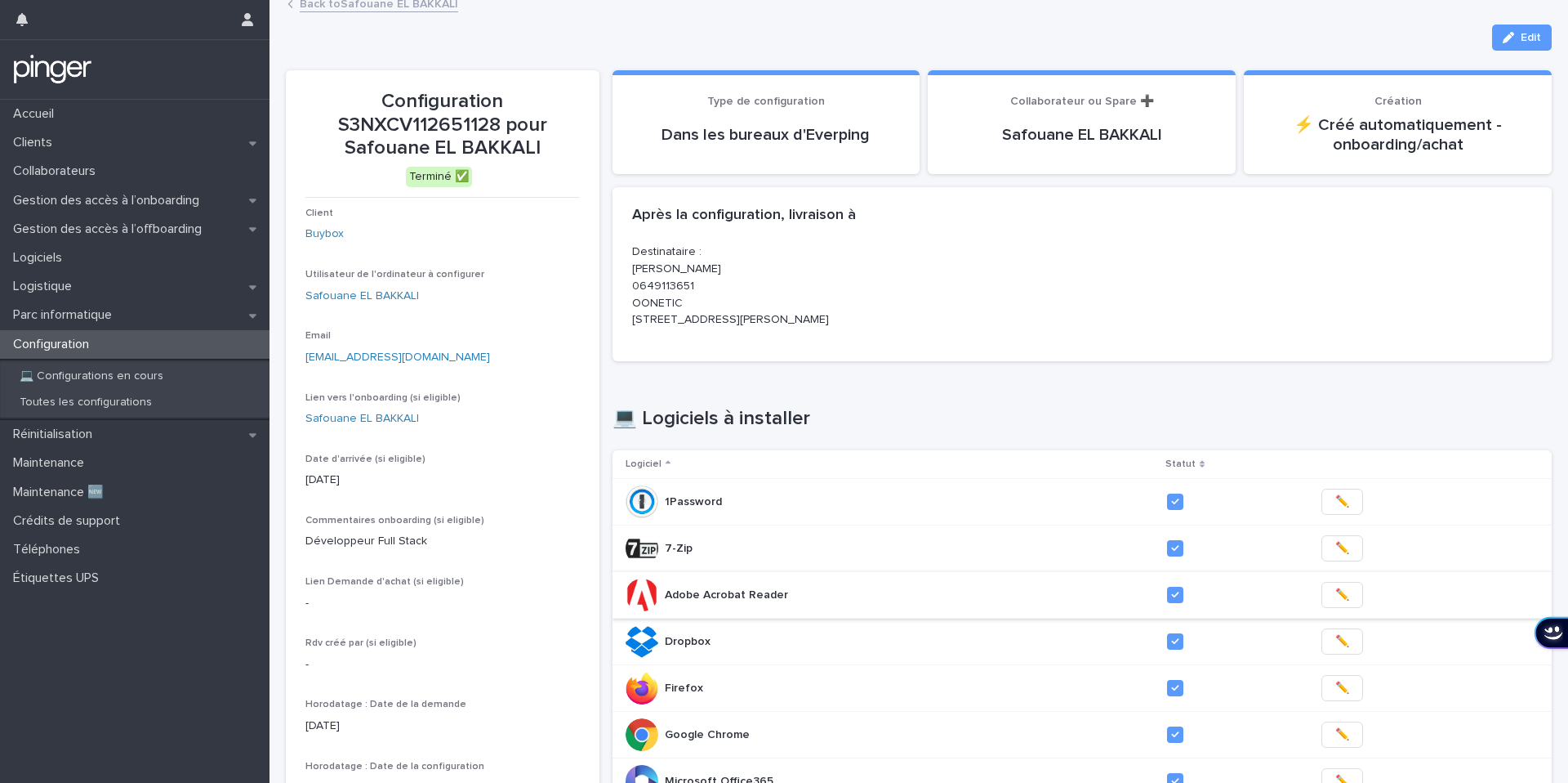
scroll to position [13, 0]
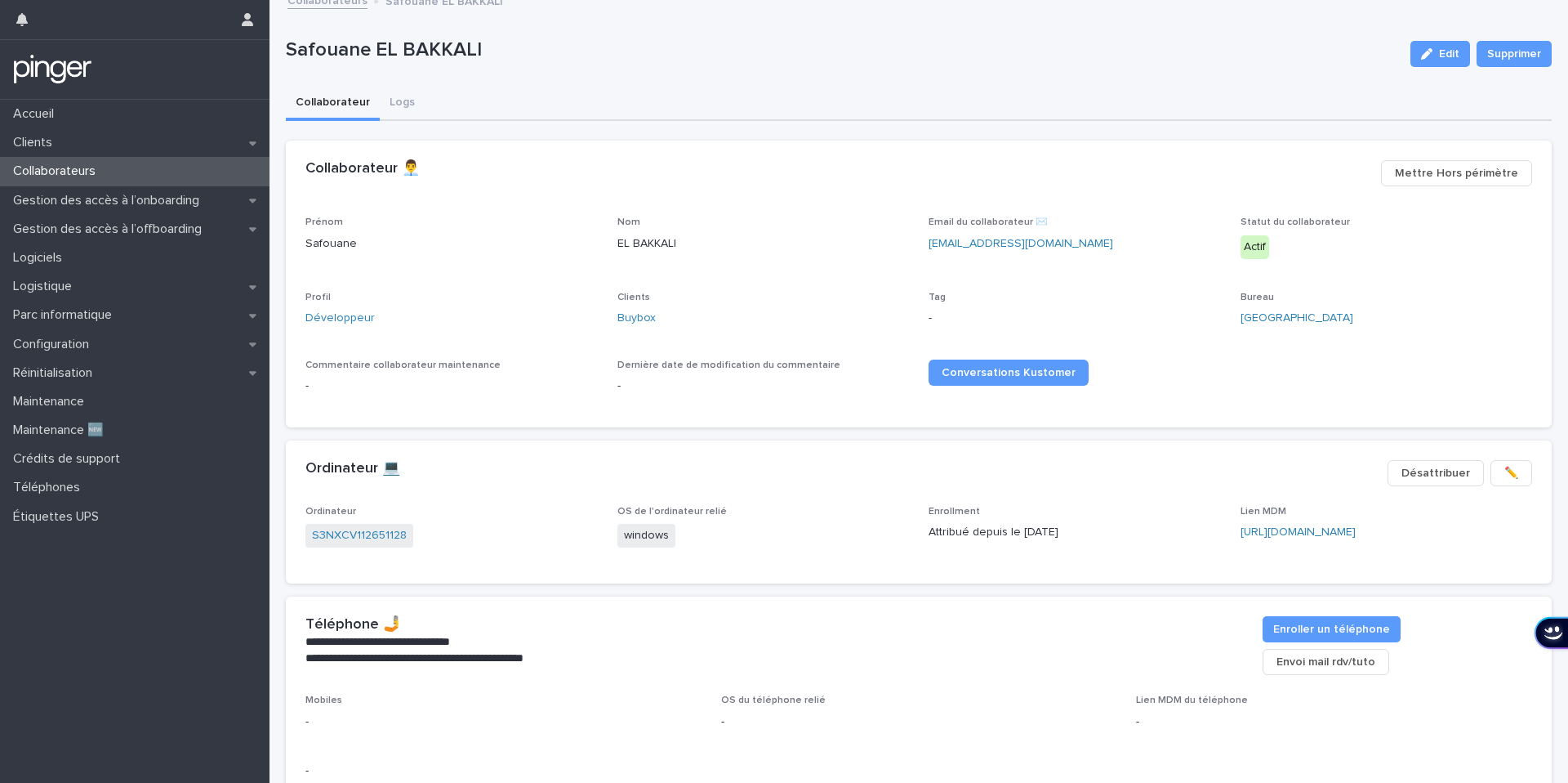
scroll to position [276, 0]
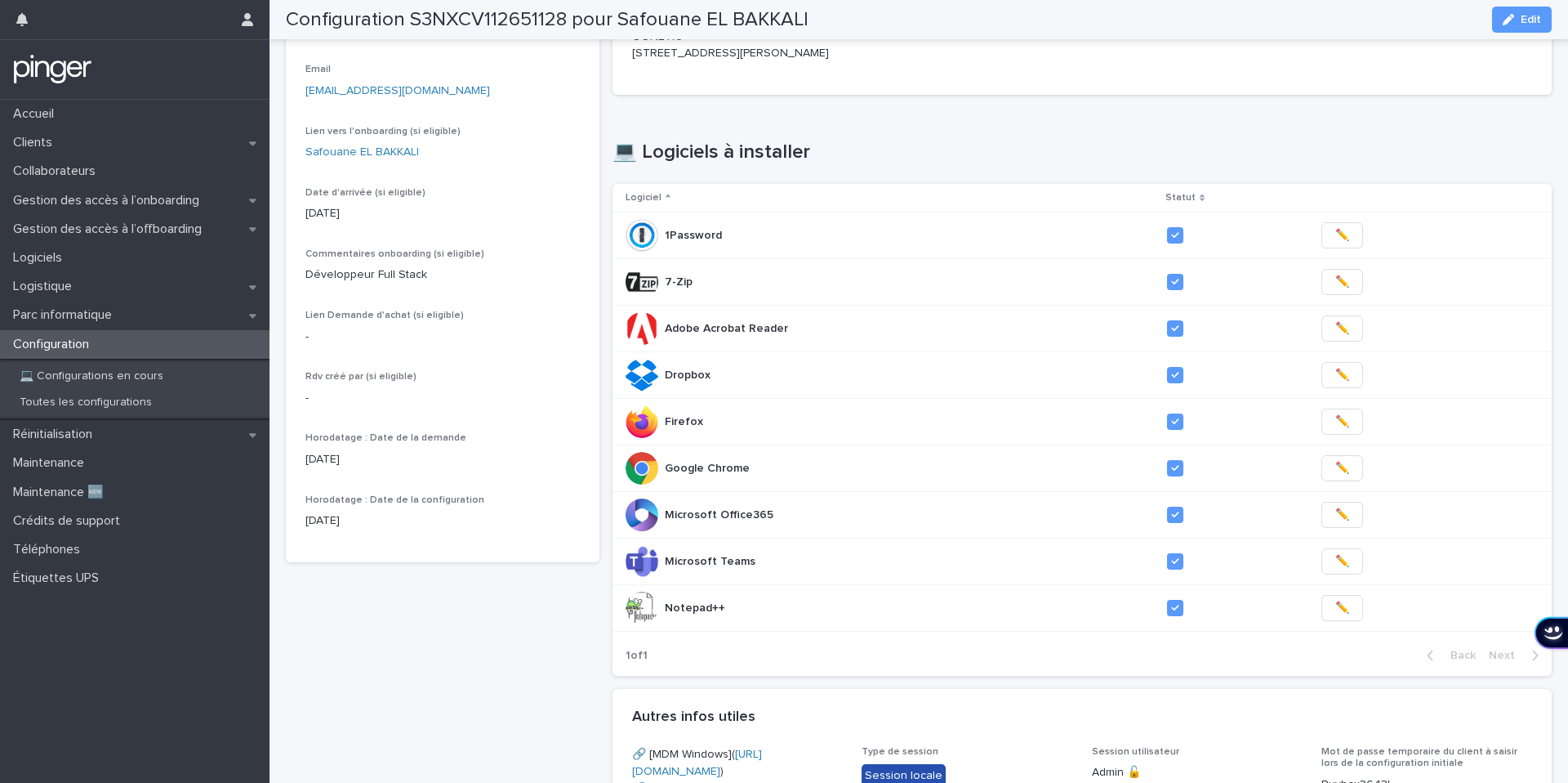
scroll to position [176, 0]
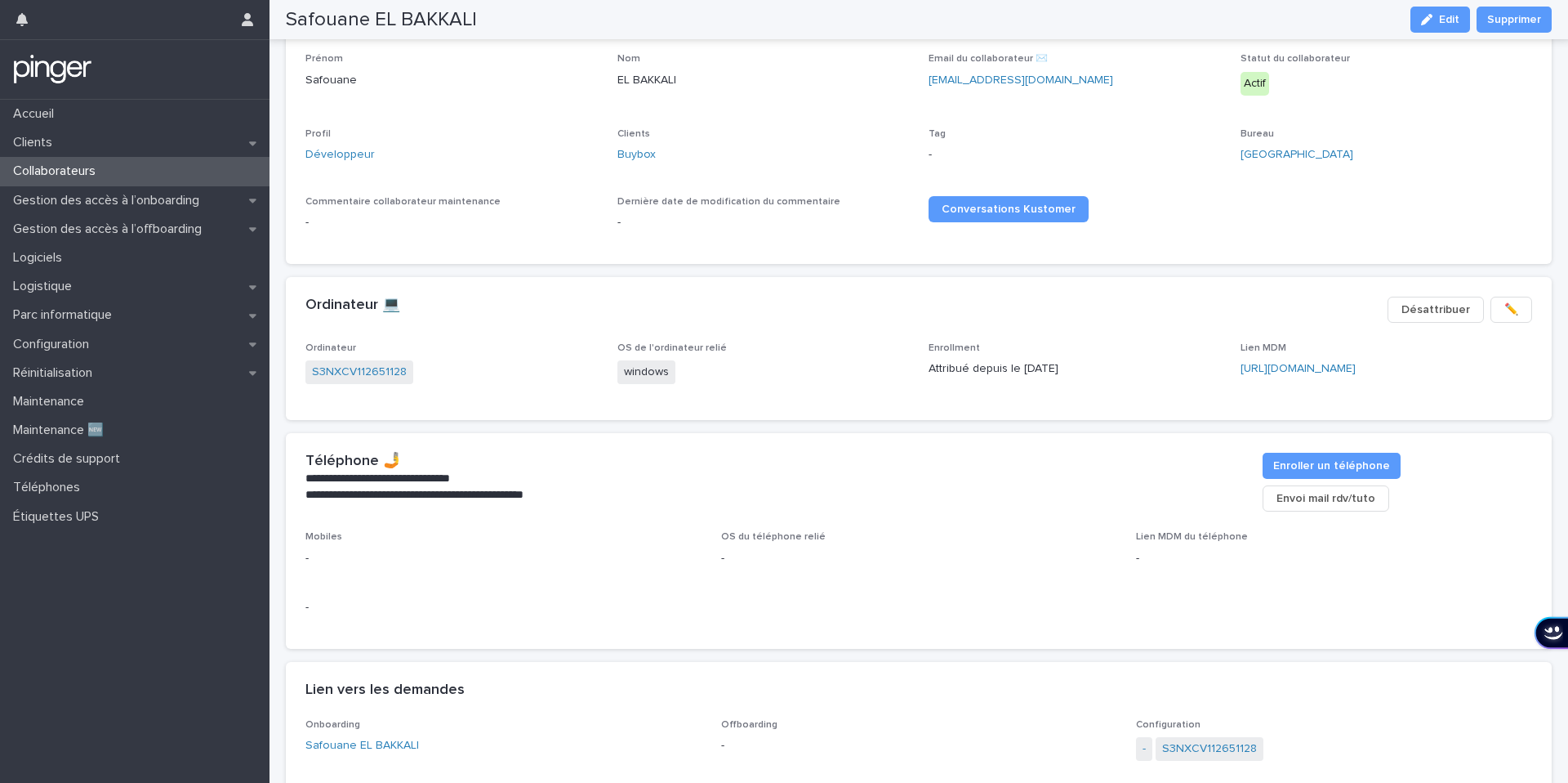
click at [1254, 742] on link "S3NXCV112651128" at bounding box center [1209, 749] width 95 height 17
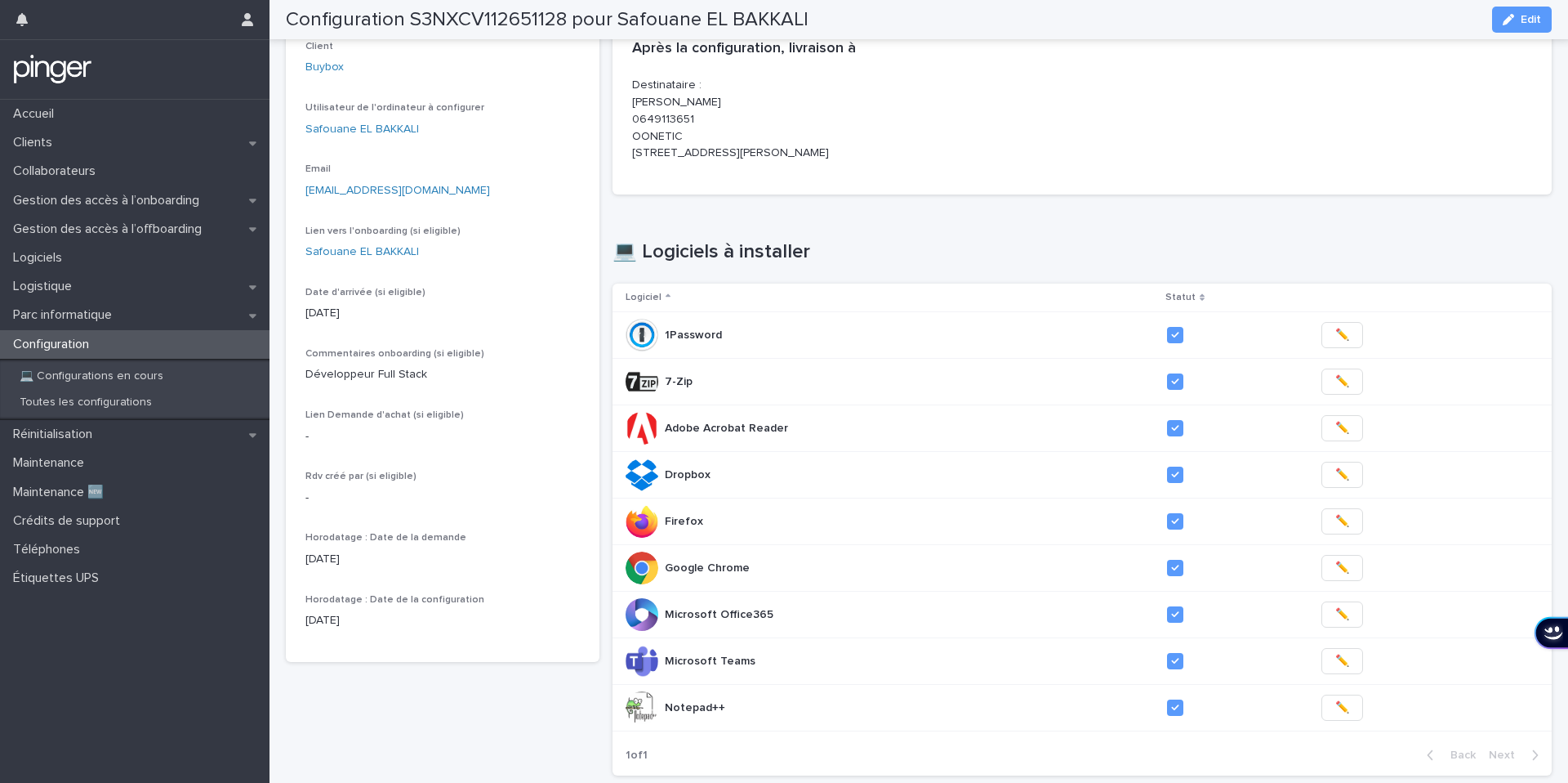
scroll to position [77, 0]
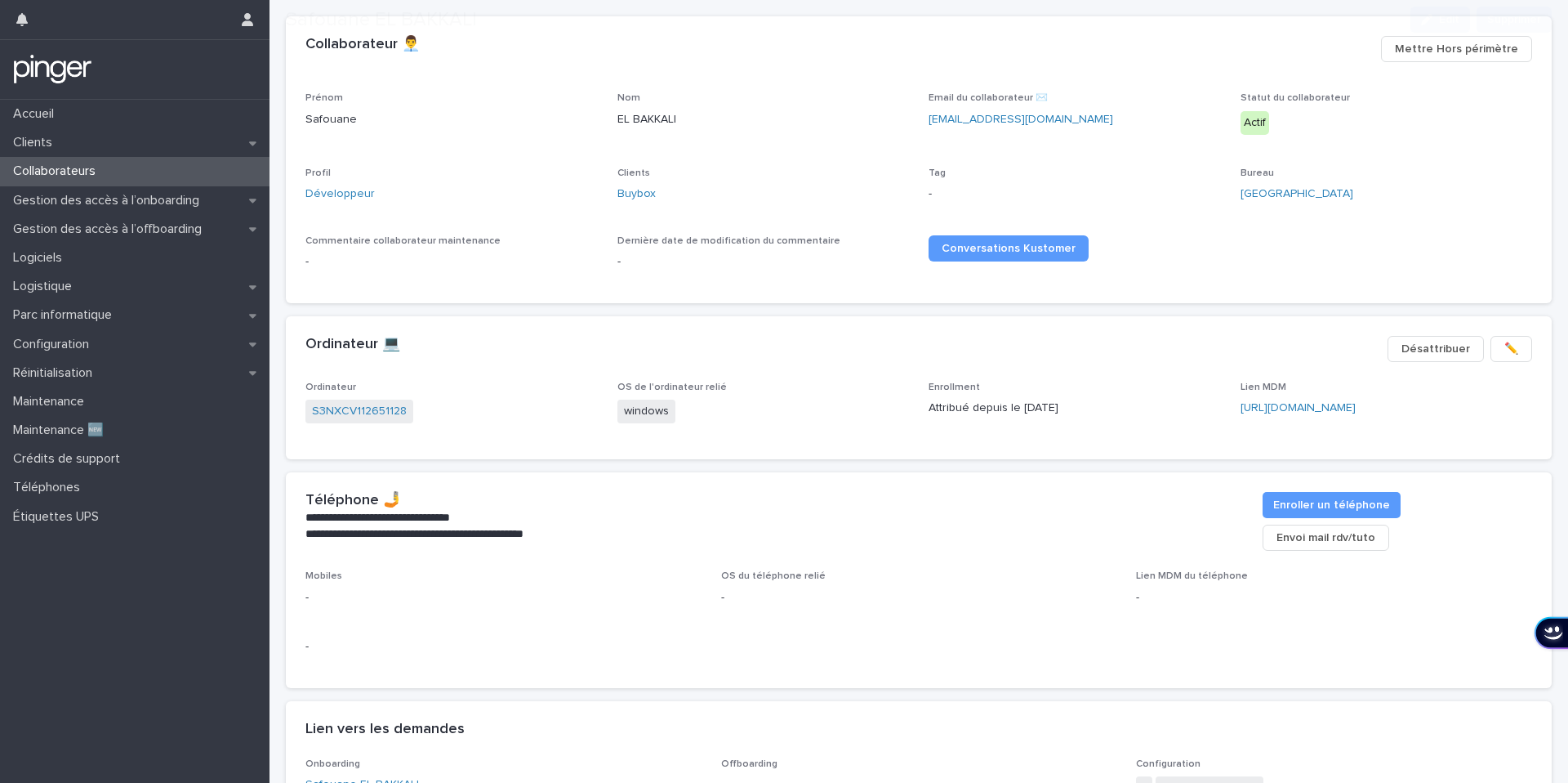
scroll to position [276, 0]
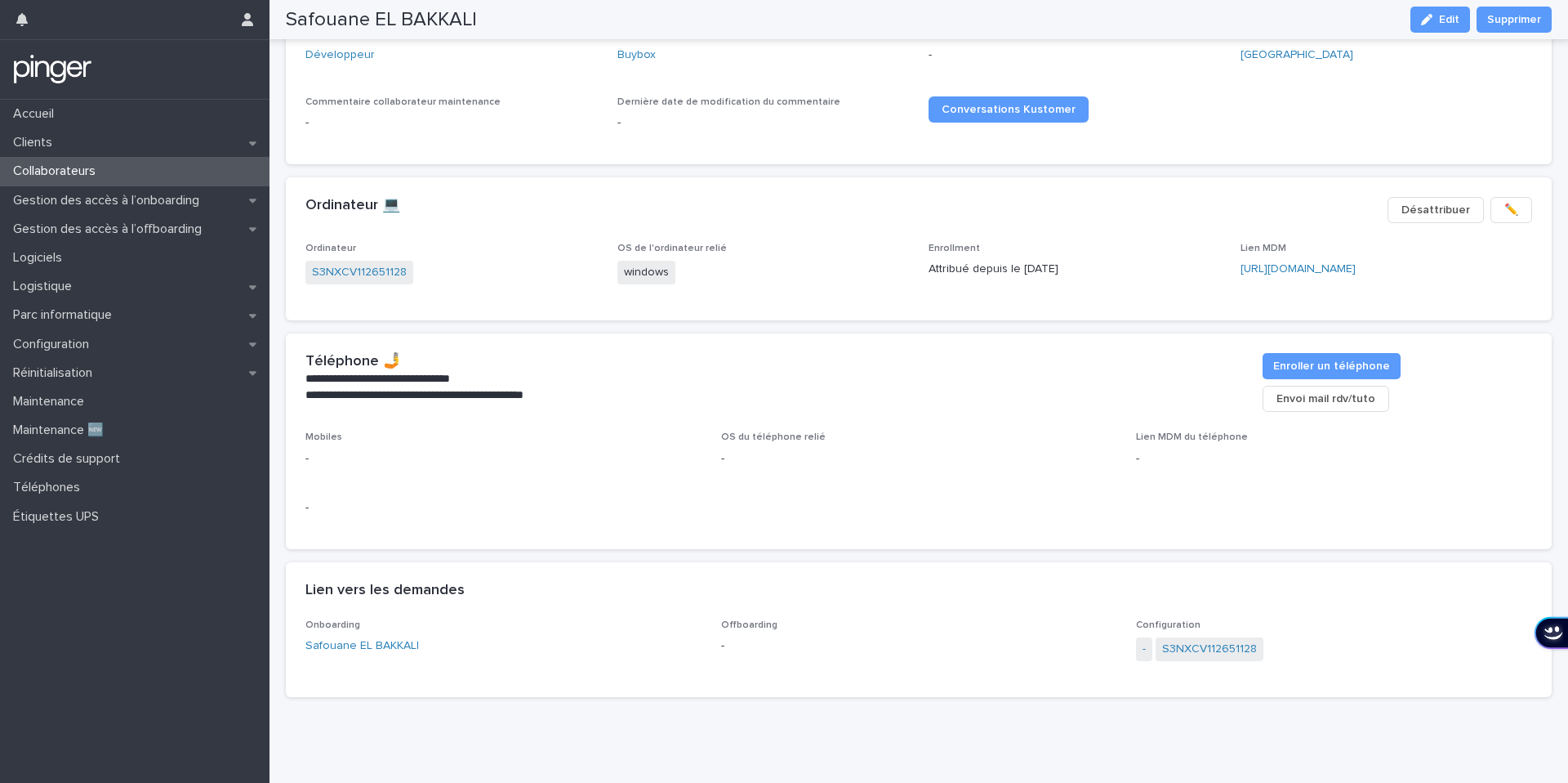
click at [1146, 641] on span "-" at bounding box center [1143, 649] width 16 height 24
click at [1254, 644] on link "-" at bounding box center [1255, 649] width 3 height 17
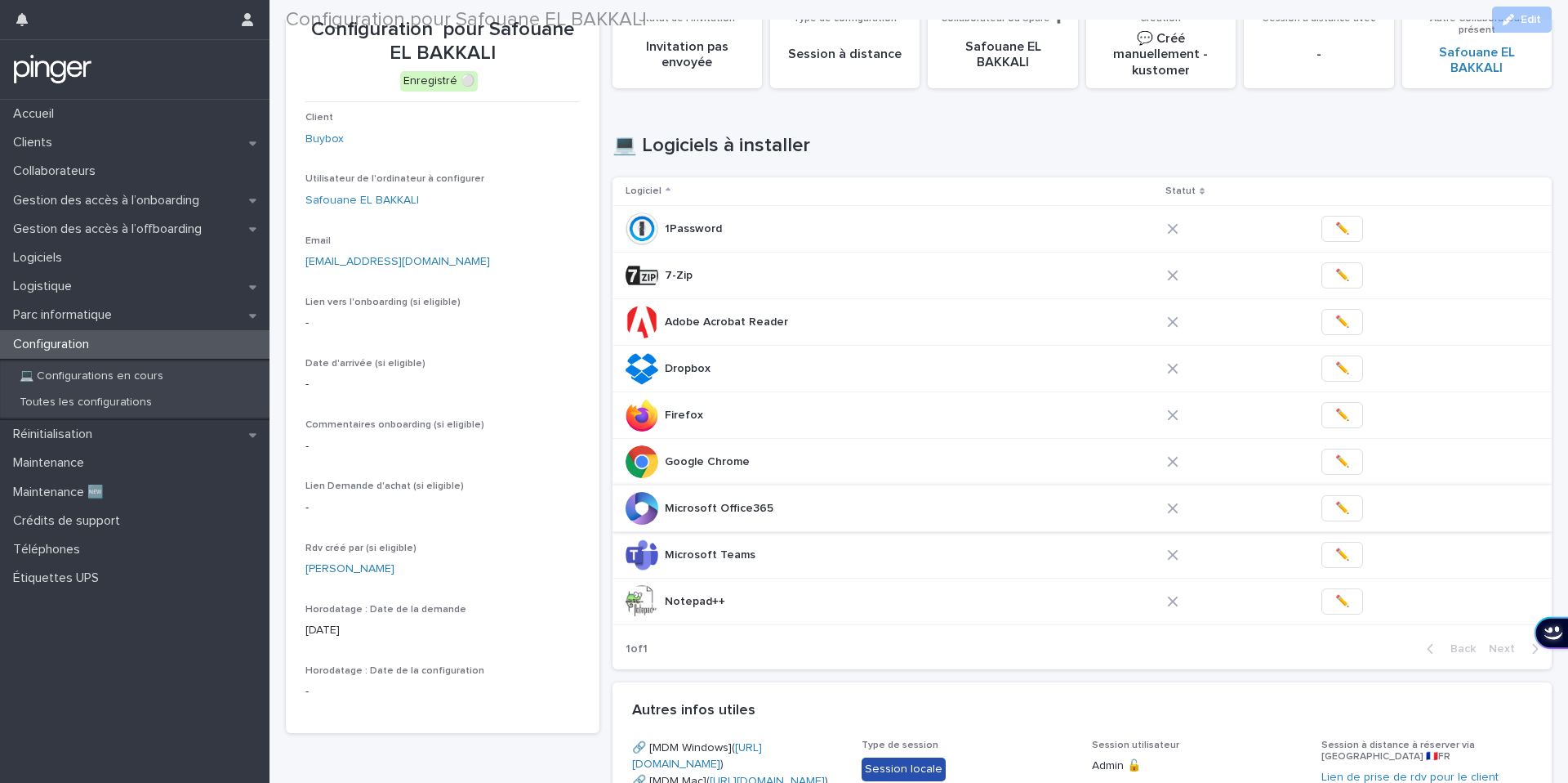
scroll to position [83, 0]
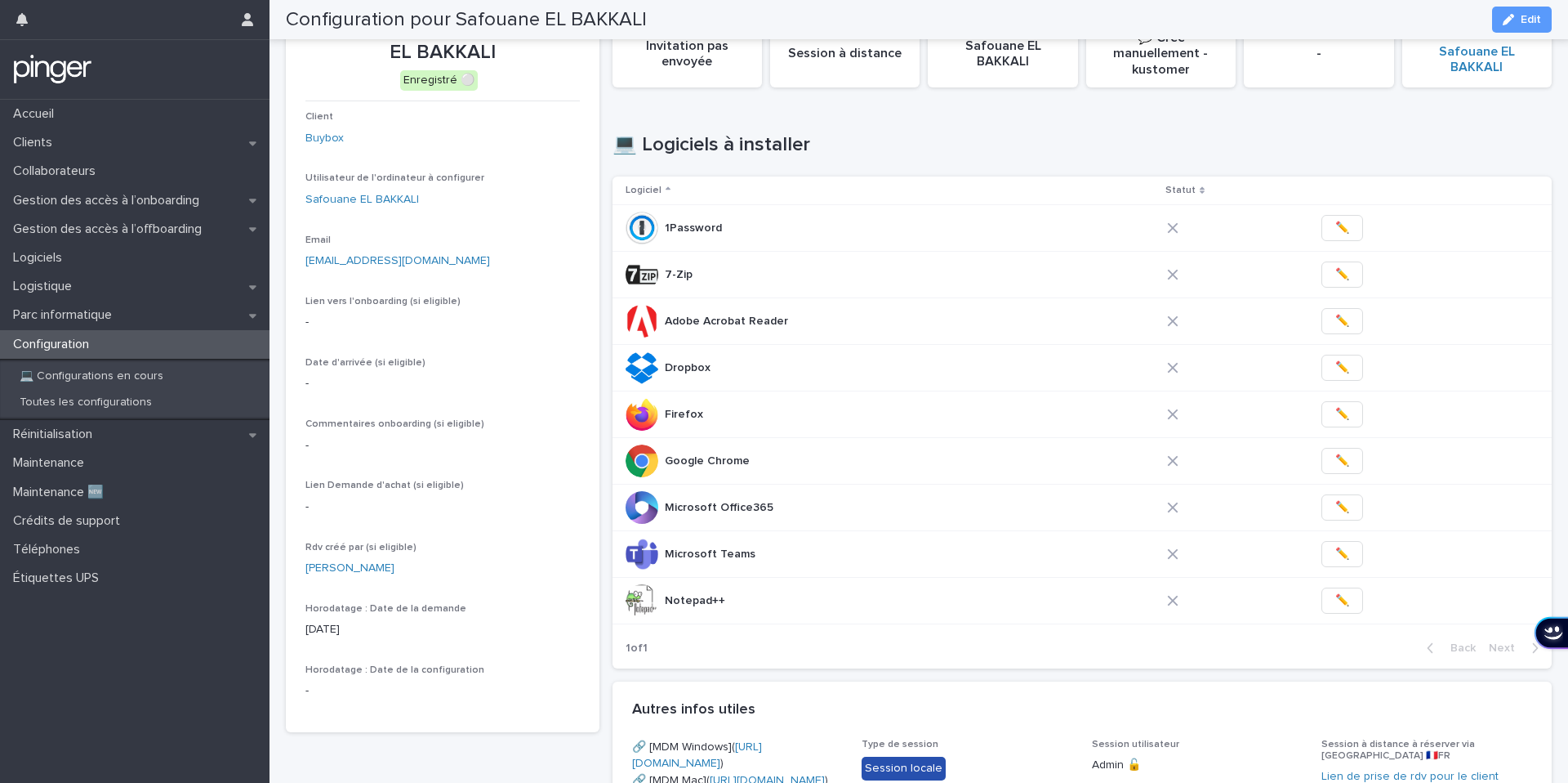
click at [485, 259] on p "[EMAIL_ADDRESS][DOMAIN_NAME]" at bounding box center [442, 261] width 274 height 17
drag, startPoint x: 485, startPoint y: 259, endPoint x: 298, endPoint y: 262, distance: 187.0
click at [298, 262] on section "Configuration pour Safouane EL BAKKALI Enregistré ⚪ Client Buybox Utilisateur d…" at bounding box center [443, 364] width 314 height 734
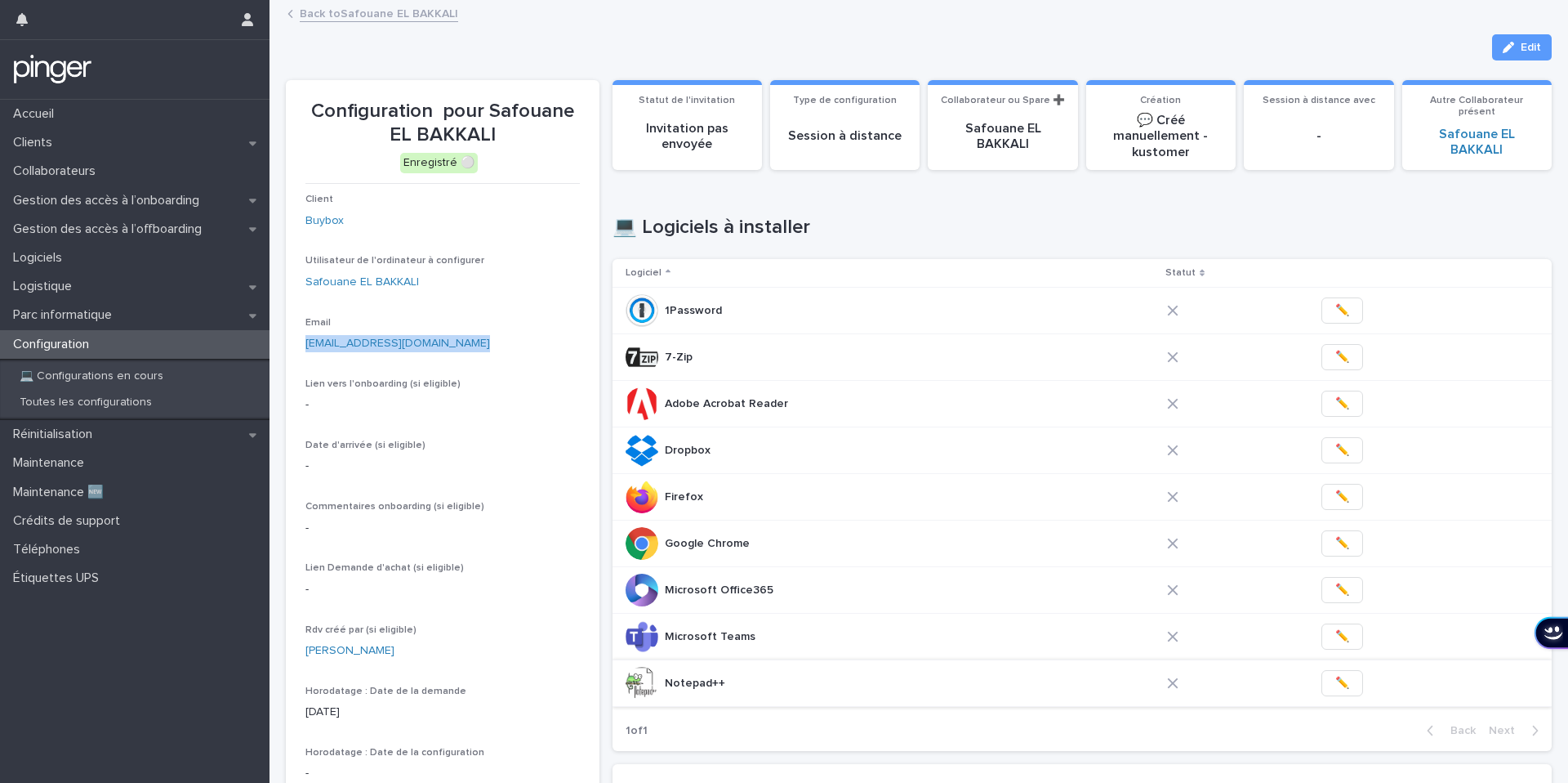
click at [1321, 680] on button "✏️" at bounding box center [1342, 683] width 42 height 26
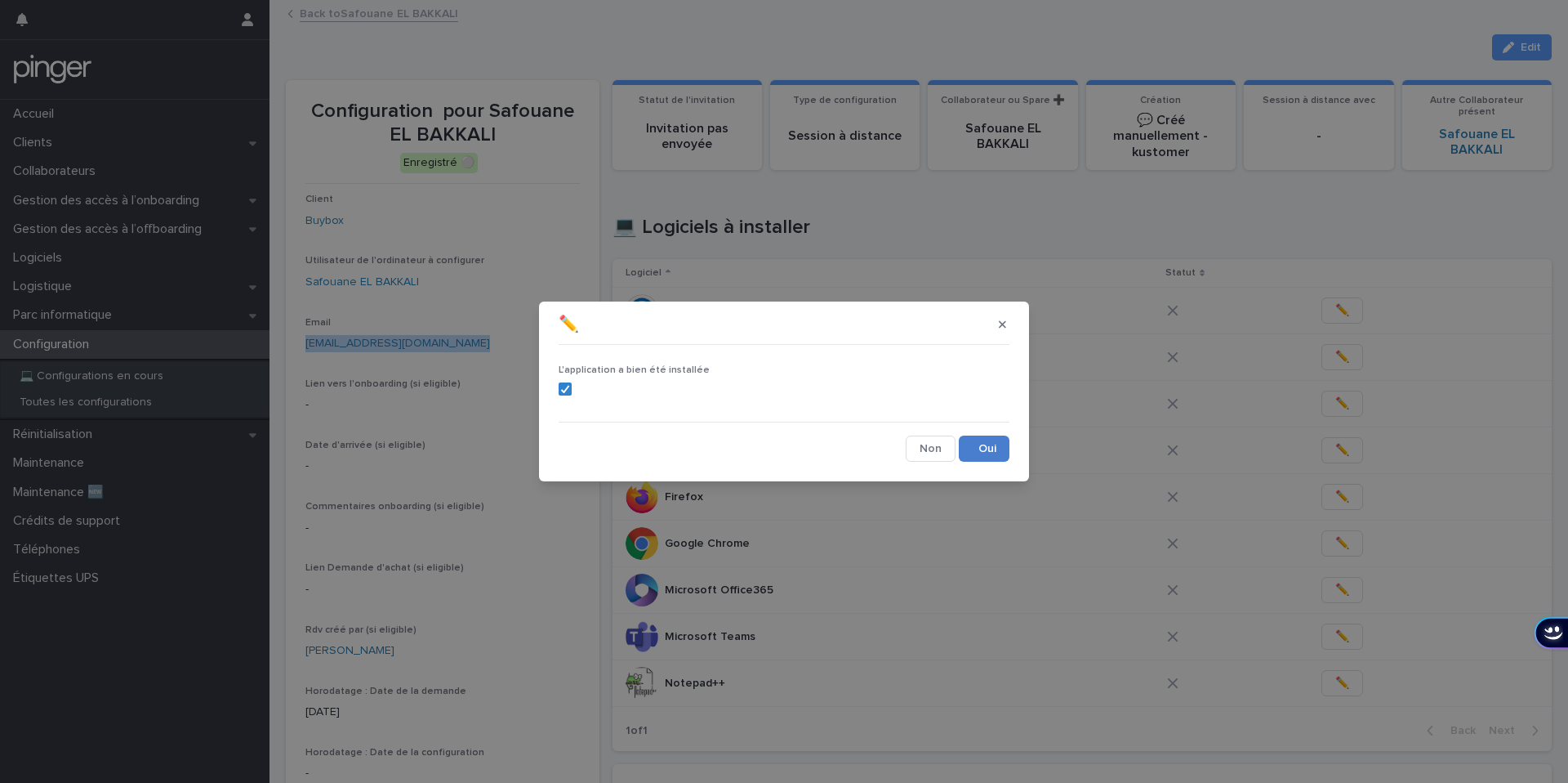
click at [978, 448] on button "Save" at bounding box center [984, 448] width 50 height 26
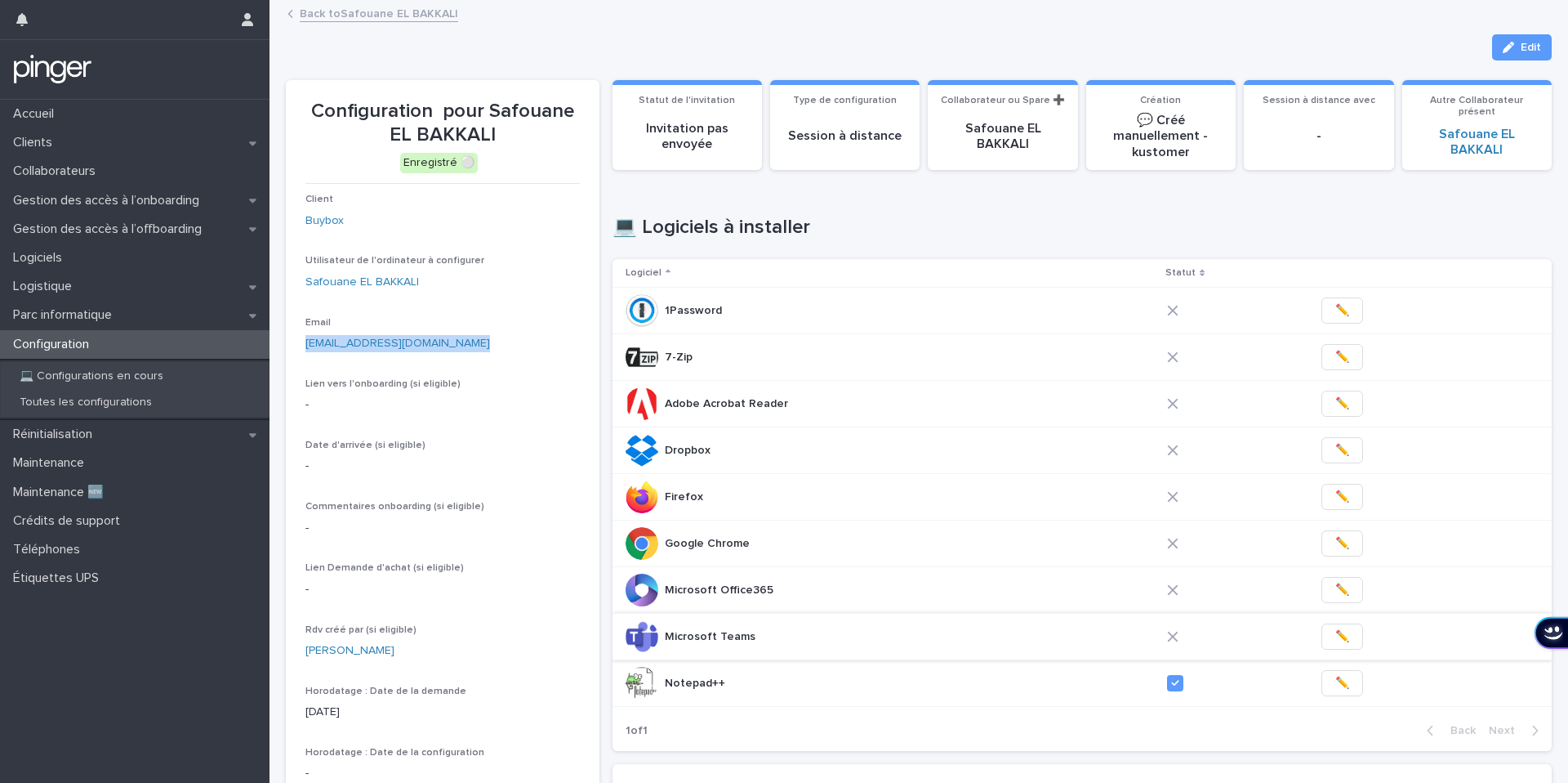
click at [1336, 632] on span "✏️" at bounding box center [1342, 636] width 14 height 16
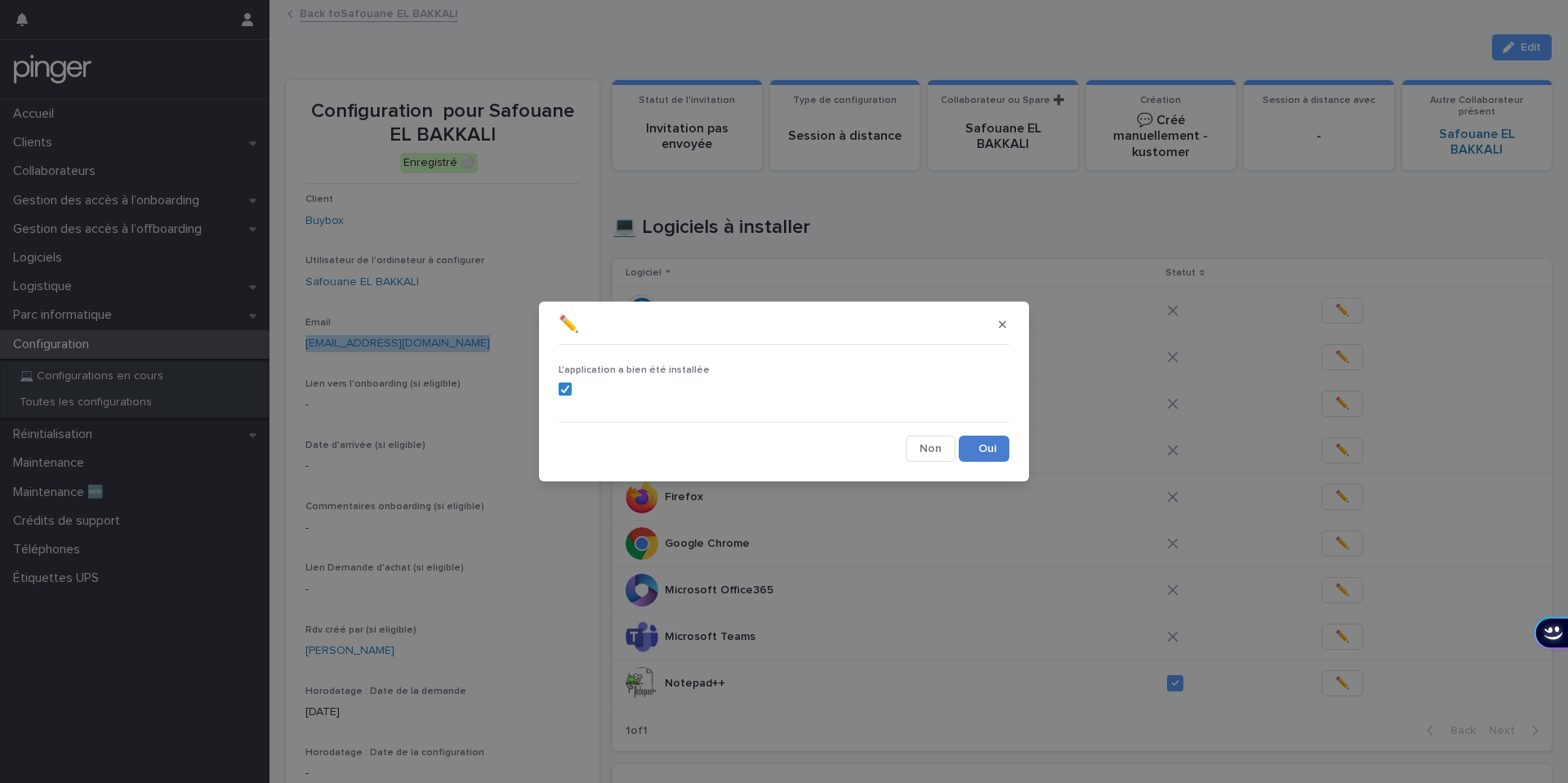
click at [1001, 458] on button "Save" at bounding box center [984, 448] width 50 height 26
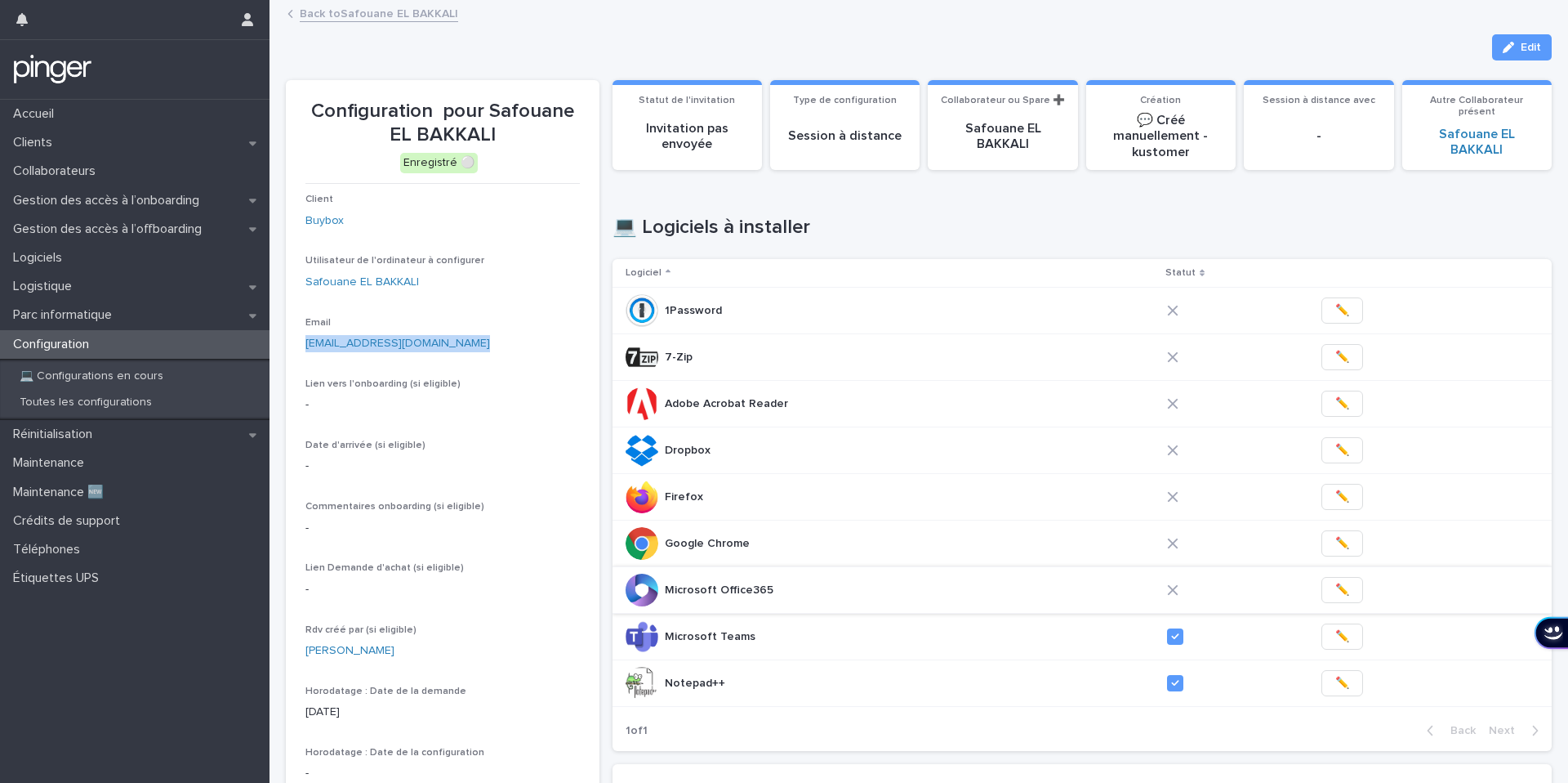
click at [1336, 594] on span "✏️" at bounding box center [1342, 589] width 14 height 16
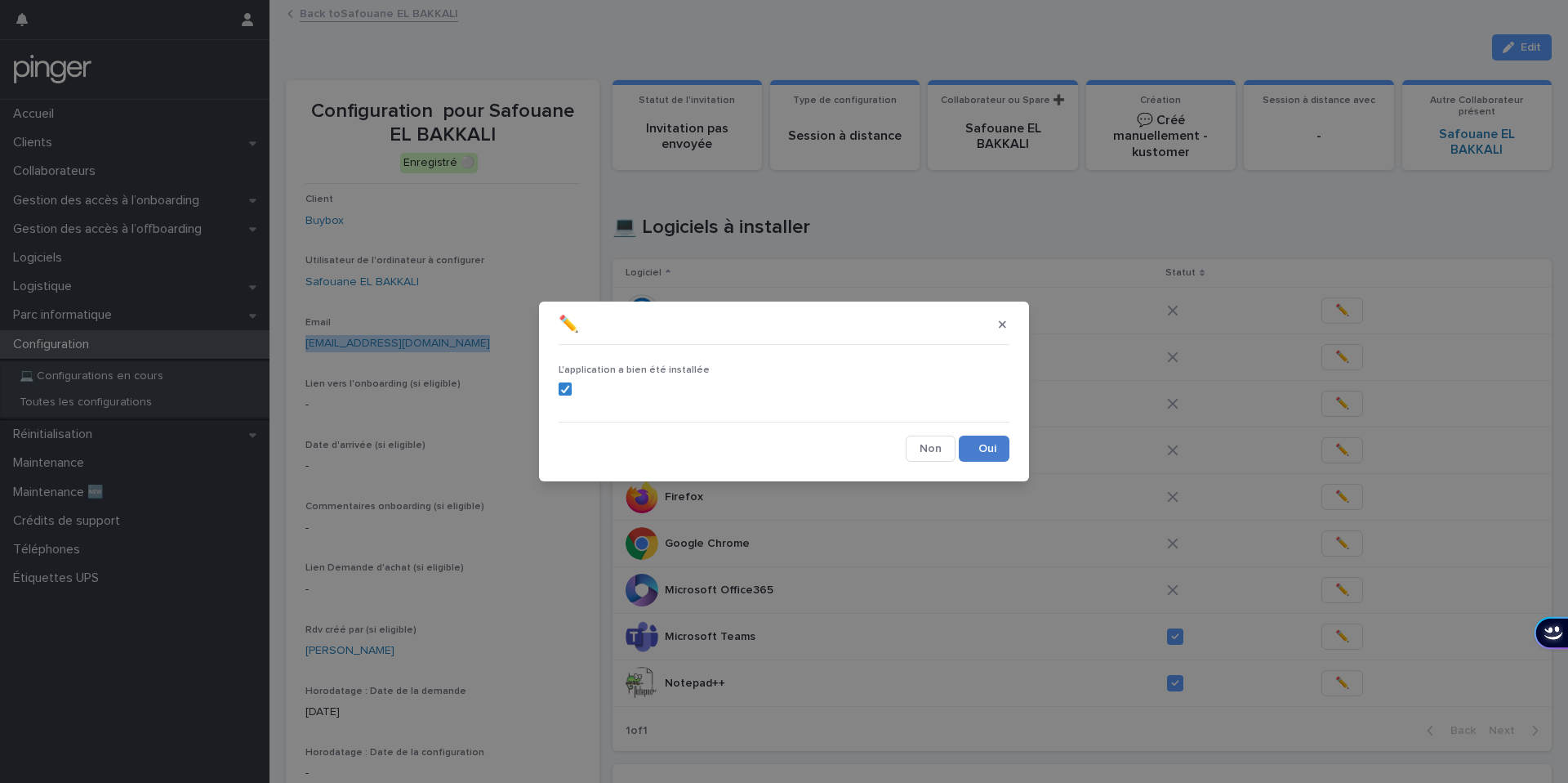
click at [960, 448] on button "Save" at bounding box center [984, 448] width 50 height 26
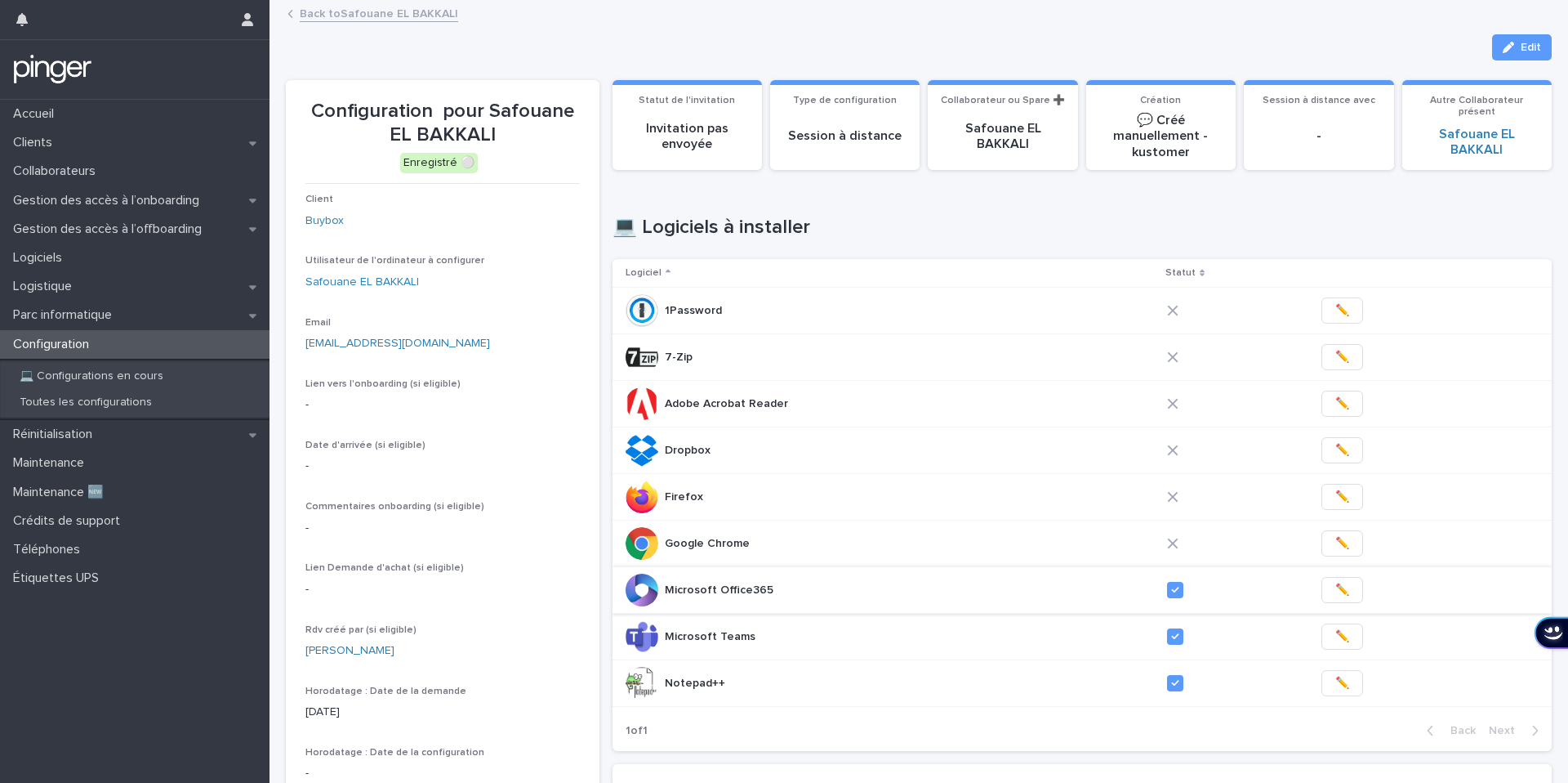
click at [1328, 600] on button "✏️" at bounding box center [1342, 590] width 42 height 26
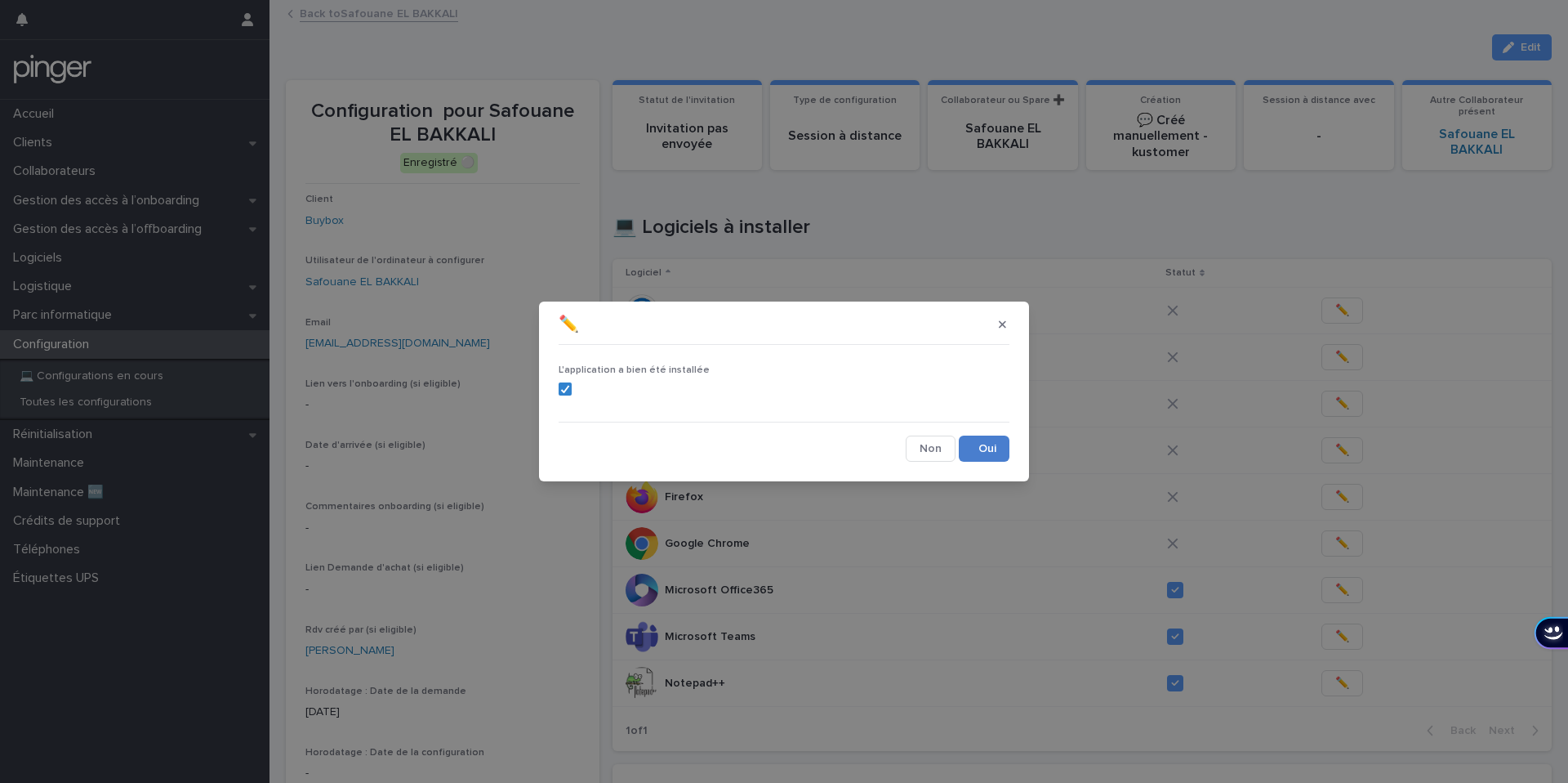
click at [975, 439] on button "Save" at bounding box center [984, 448] width 50 height 26
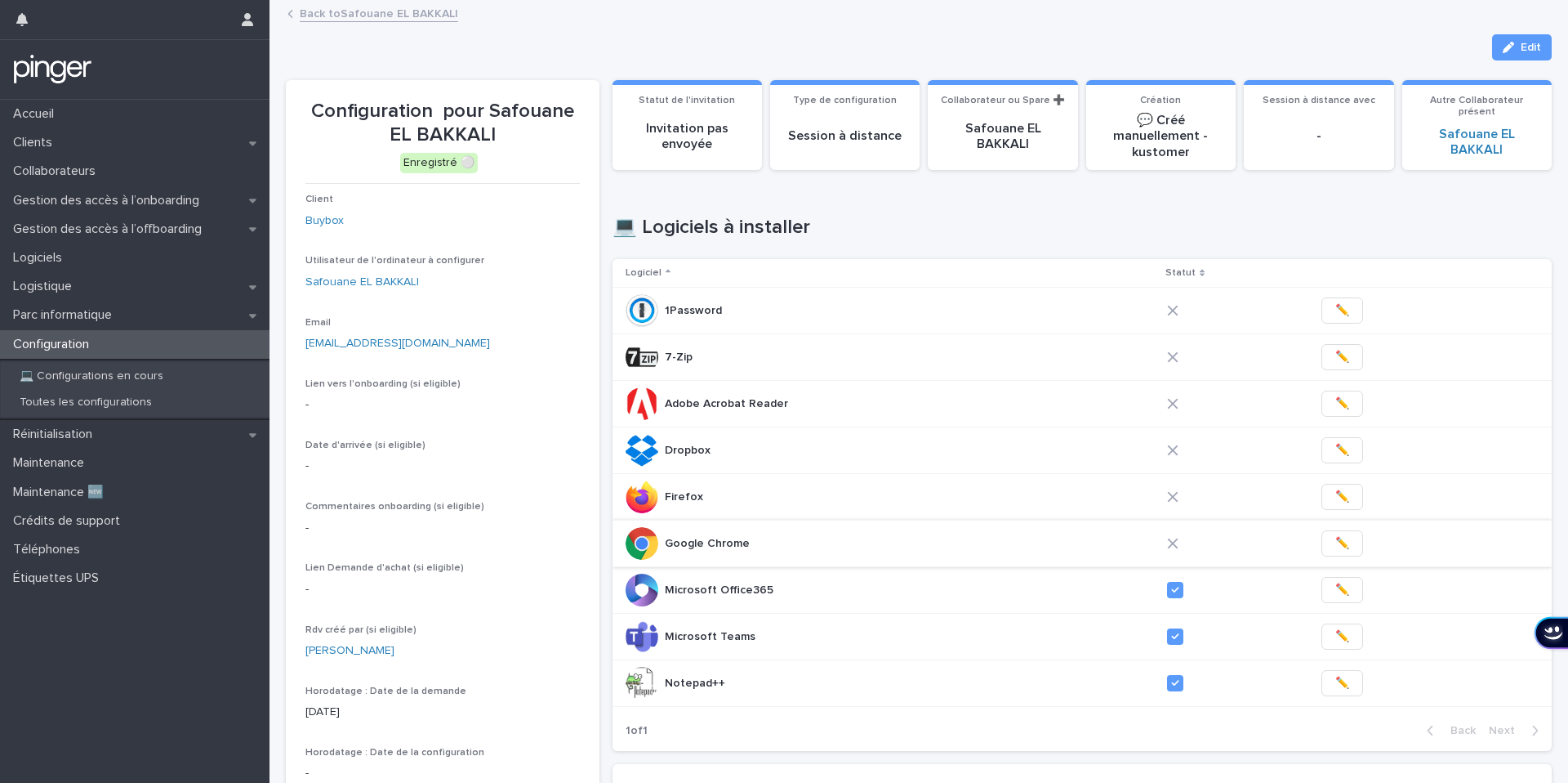
click at [1336, 537] on span "✏️" at bounding box center [1342, 543] width 14 height 16
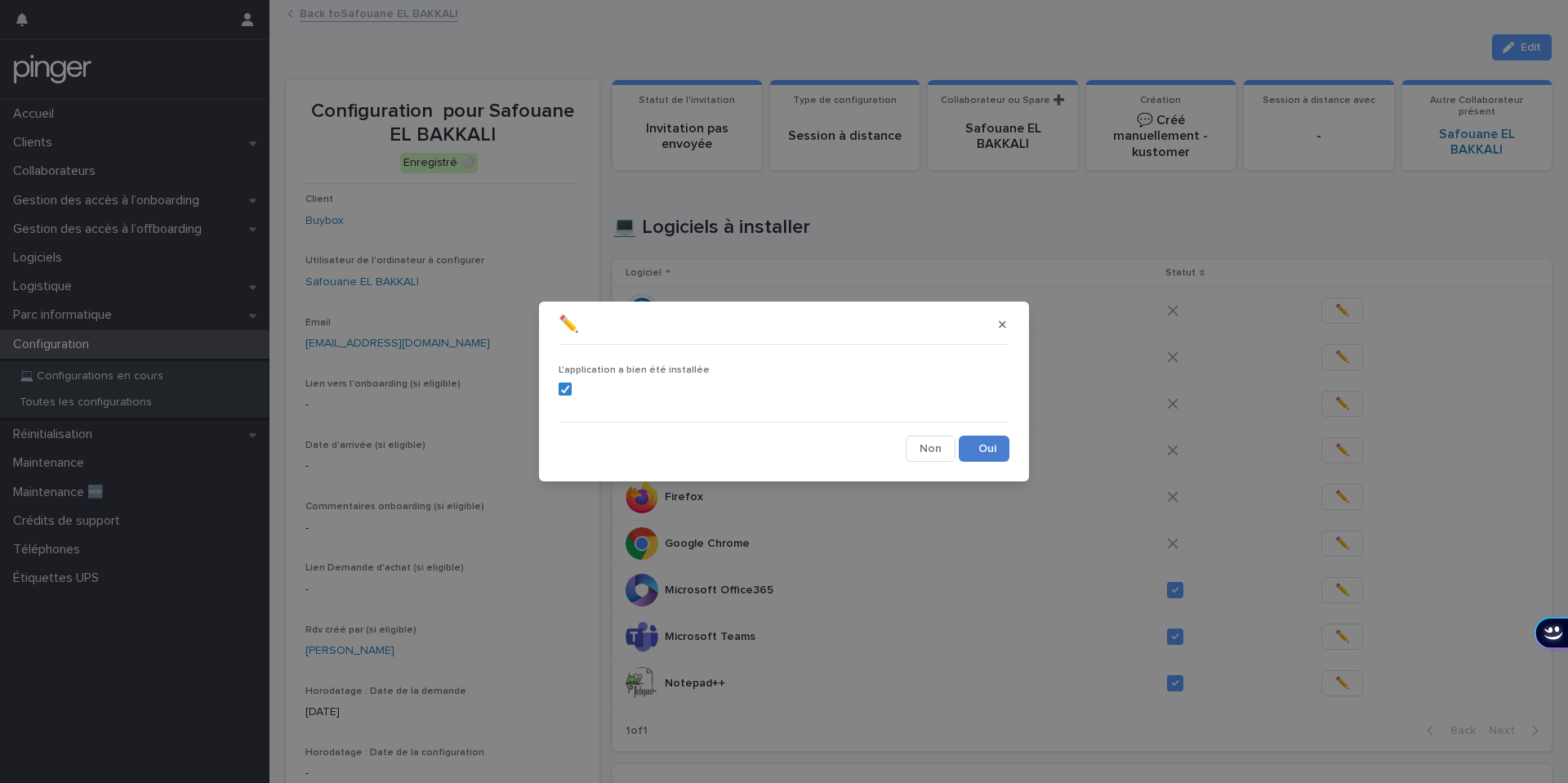
click at [986, 438] on button "Save" at bounding box center [984, 448] width 50 height 26
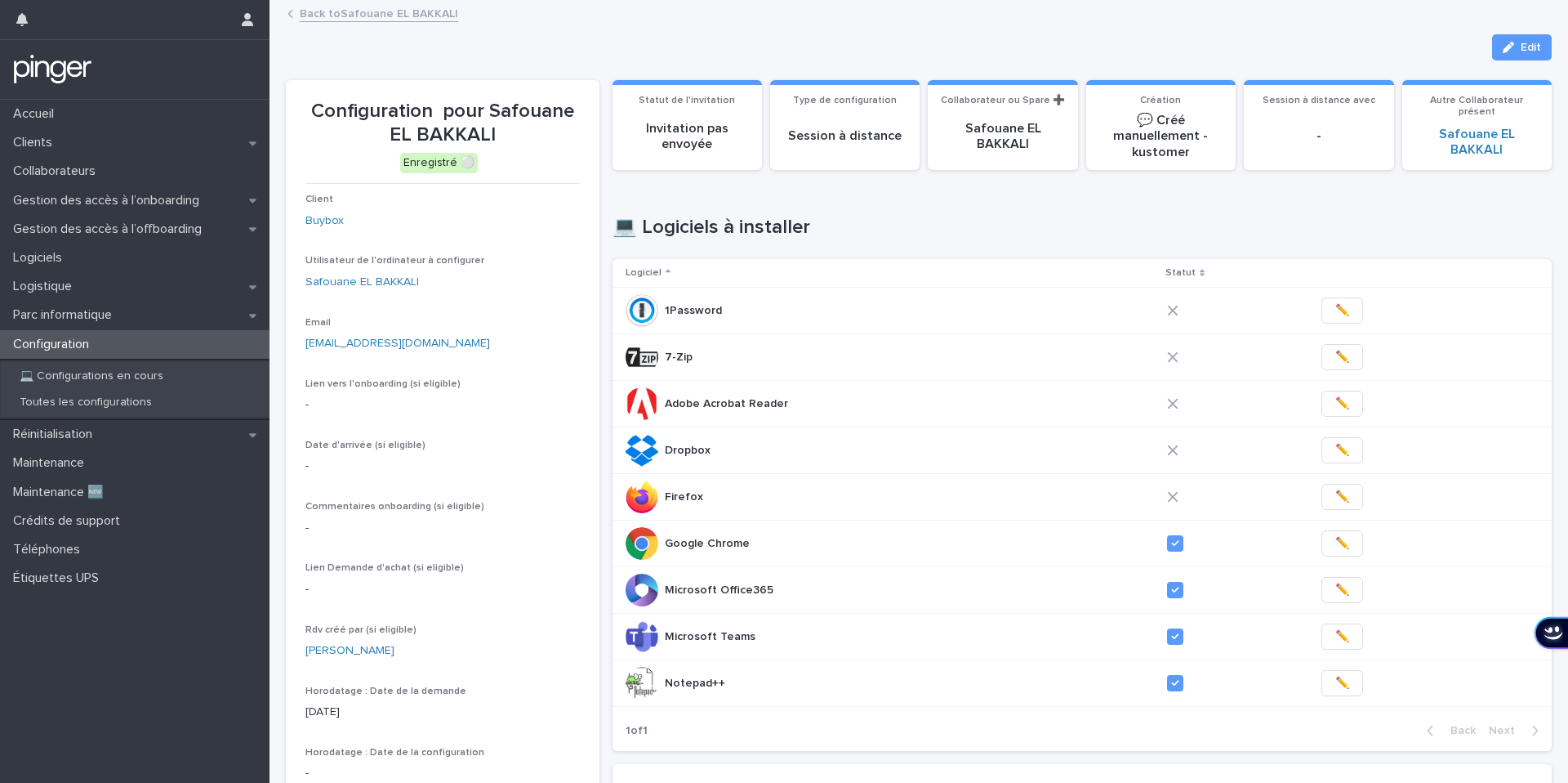
click at [1324, 509] on td "✏️" at bounding box center [1430, 496] width 244 height 46
click at [1336, 489] on span "✏️" at bounding box center [1342, 497] width 14 height 16
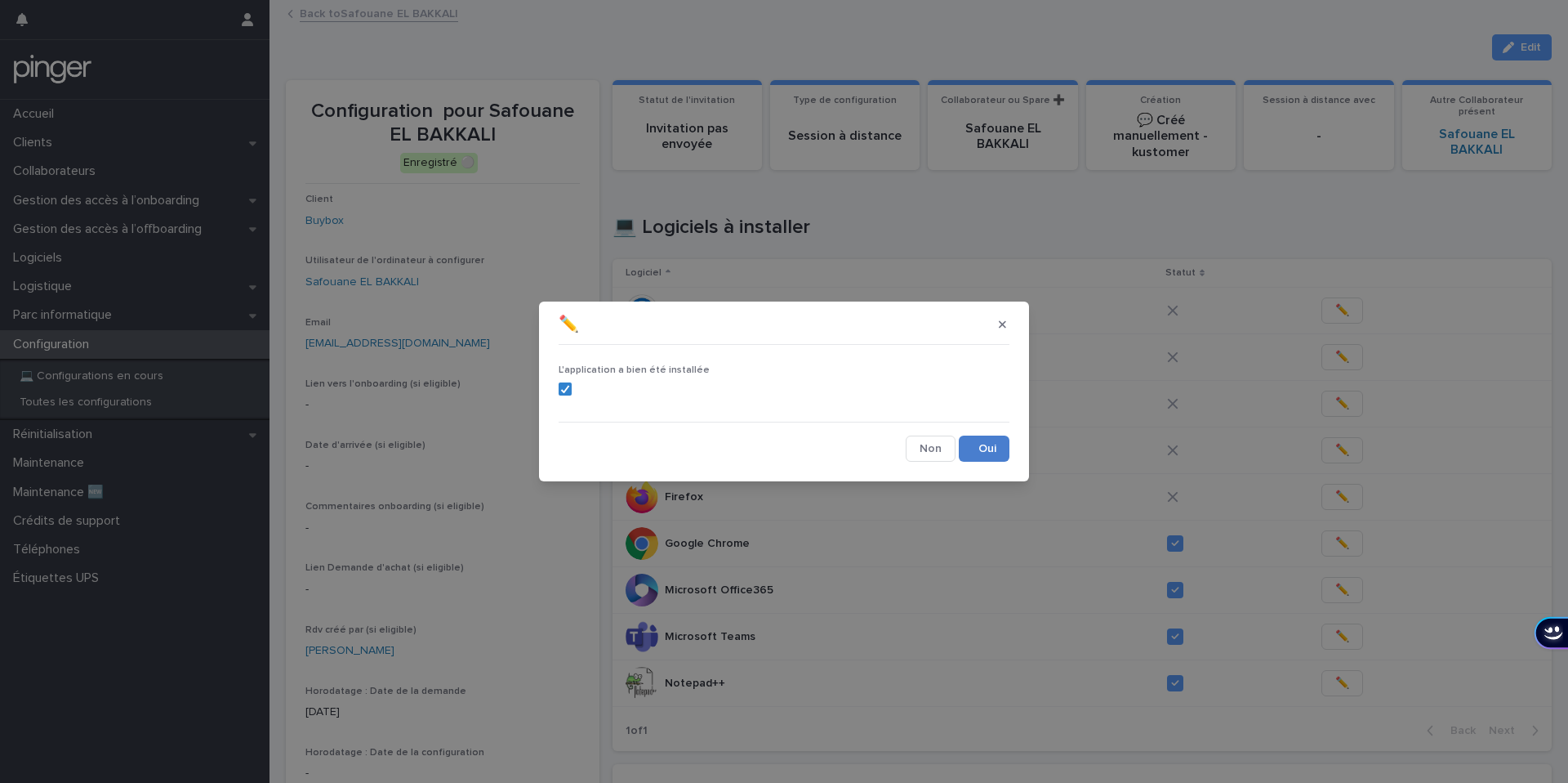
click at [973, 449] on button "Save" at bounding box center [984, 448] width 50 height 26
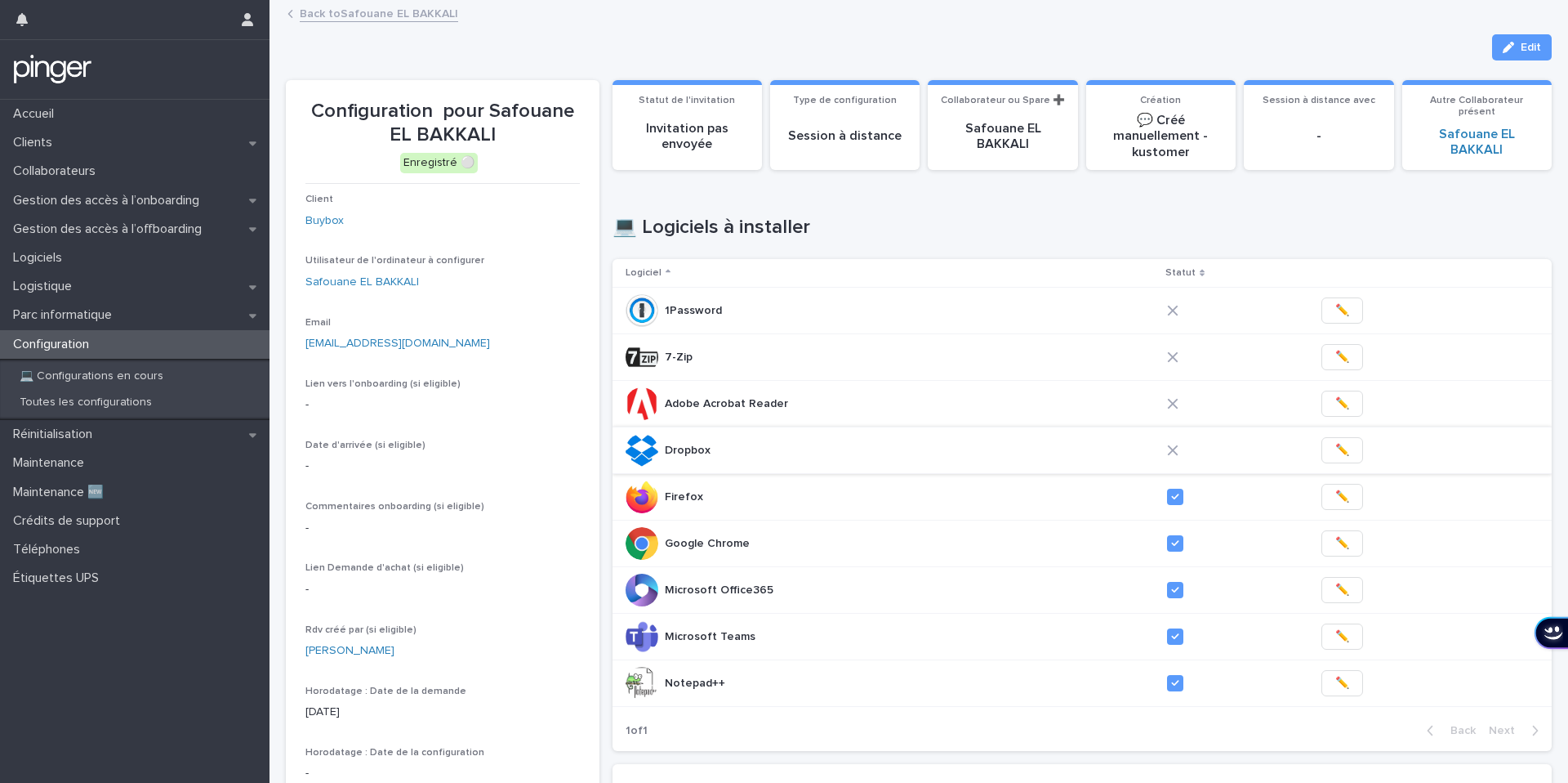
click at [1336, 450] on span "✏️" at bounding box center [1342, 450] width 14 height 16
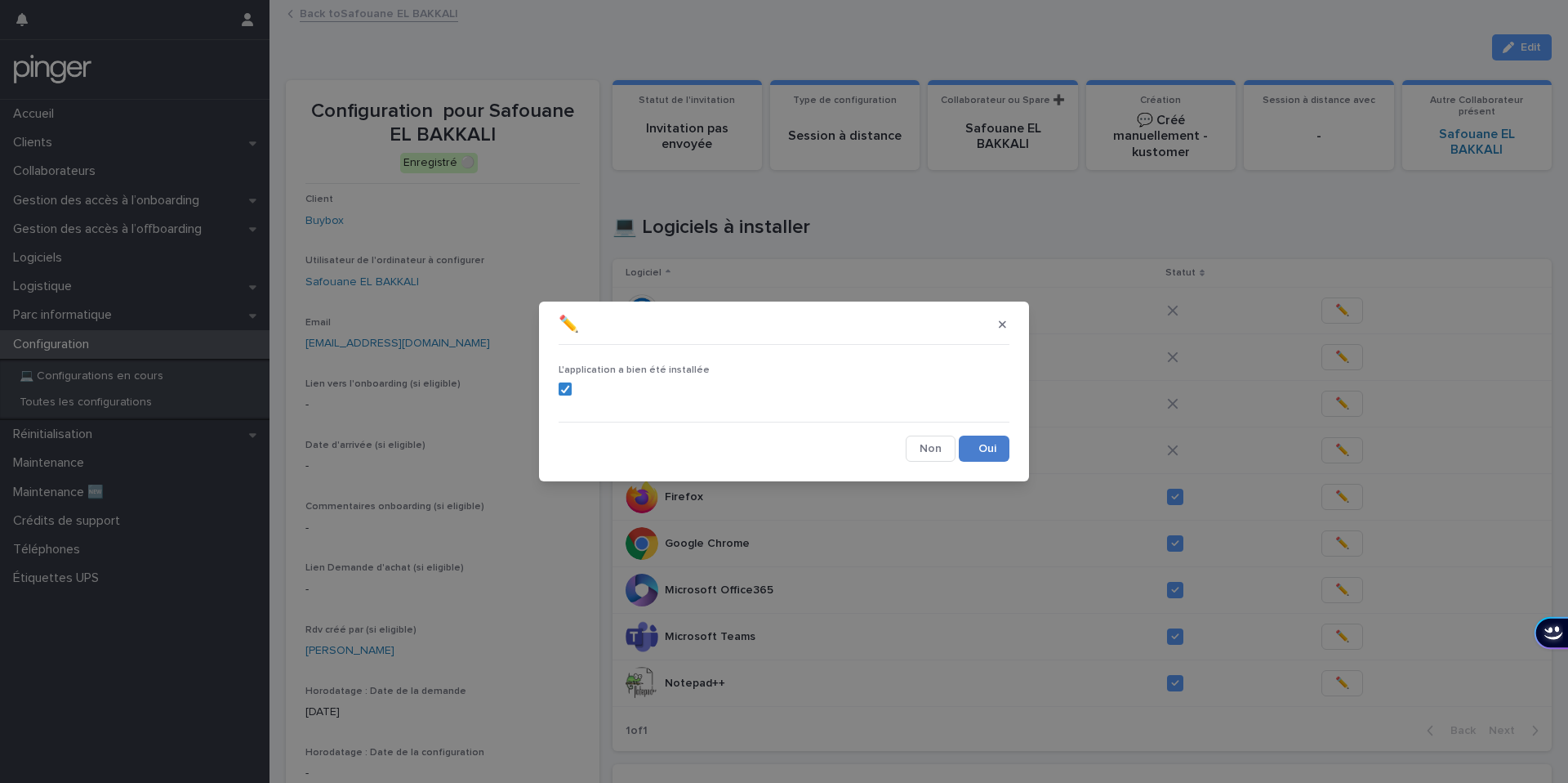
click at [972, 446] on button "Save" at bounding box center [984, 448] width 50 height 26
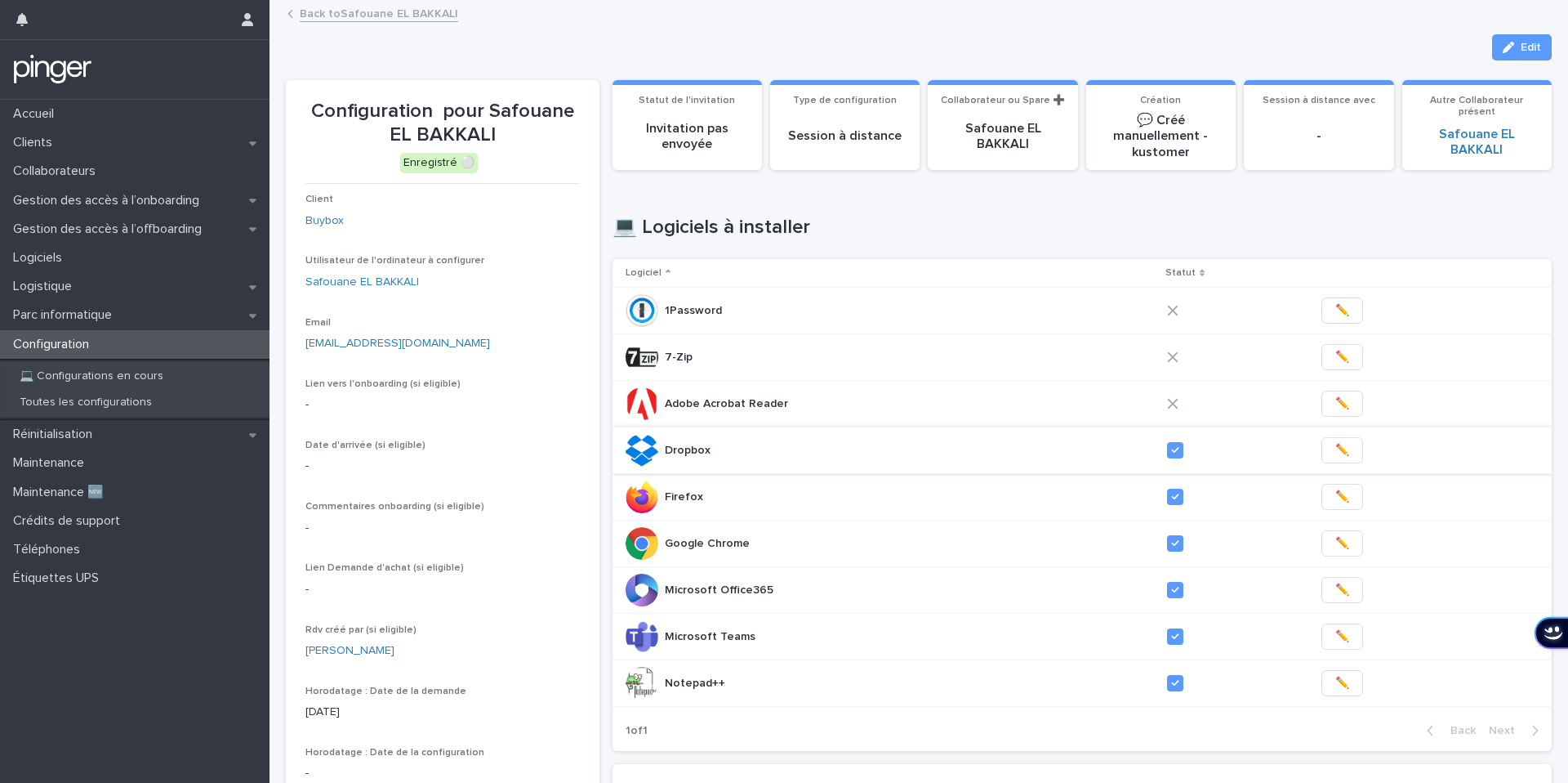
click at [1336, 448] on span "✏️" at bounding box center [1342, 450] width 14 height 16
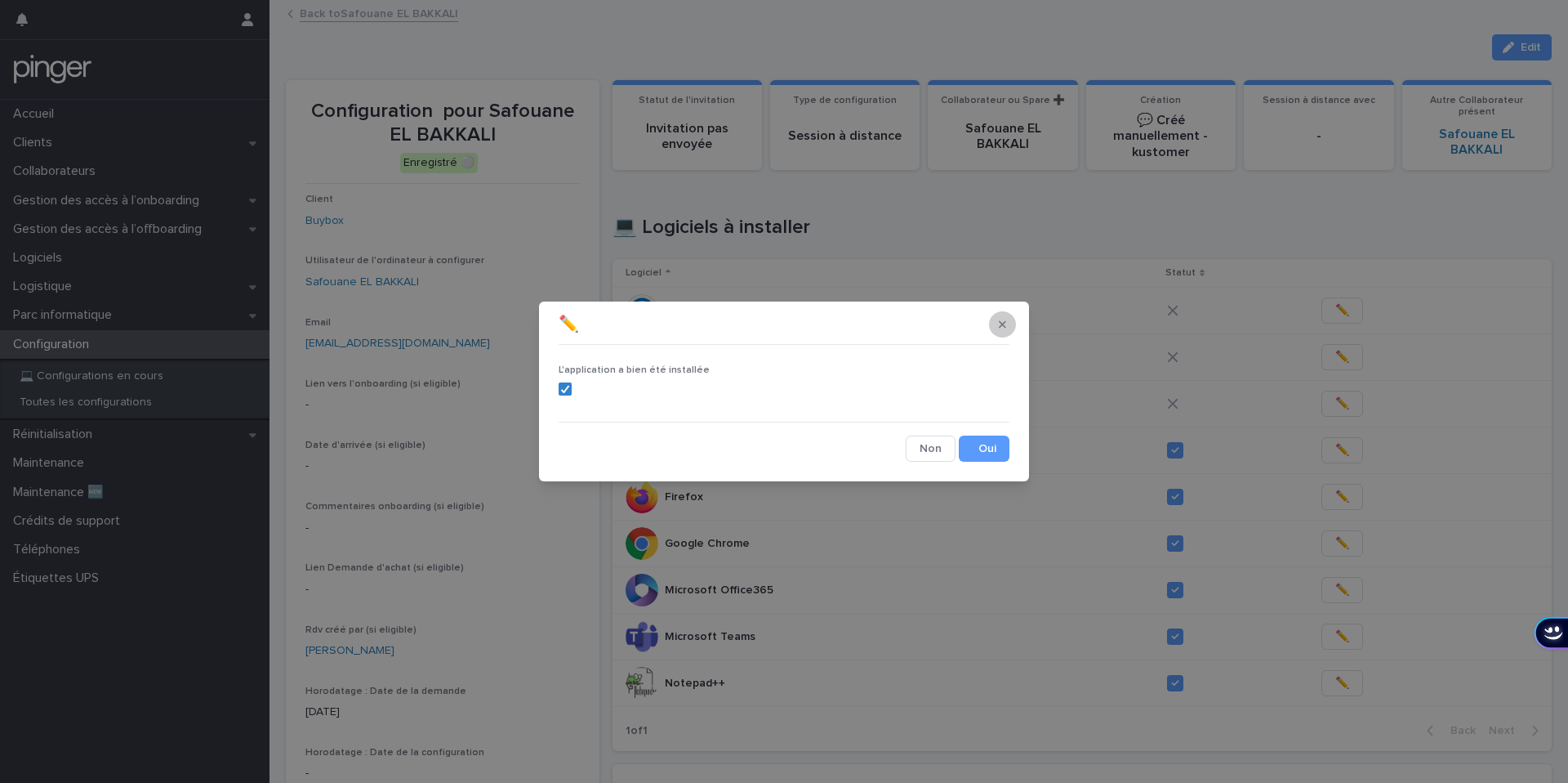
click at [1003, 319] on icon "button" at bounding box center [1002, 324] width 8 height 11
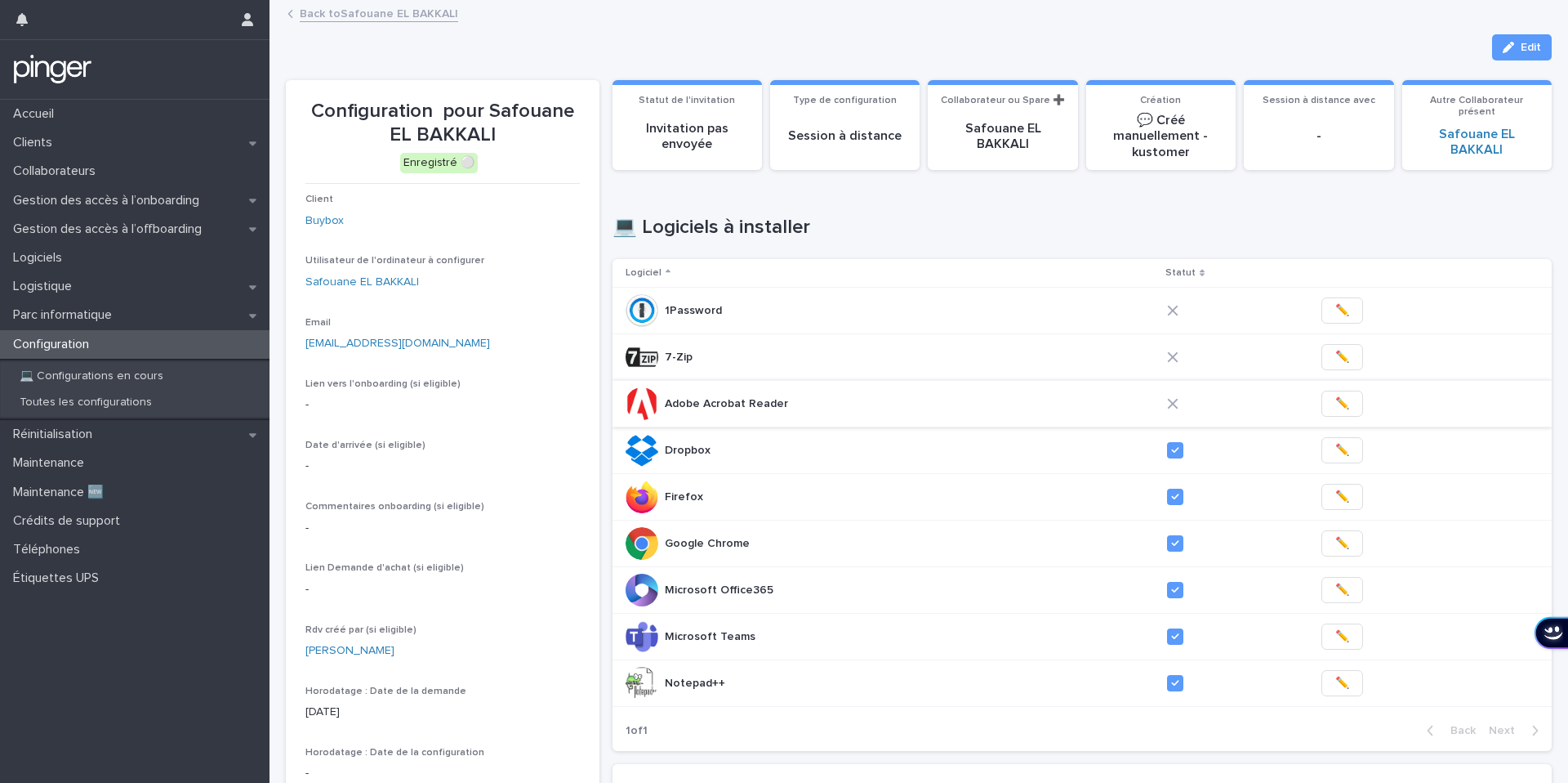
click at [1336, 407] on span "✏️" at bounding box center [1342, 403] width 14 height 16
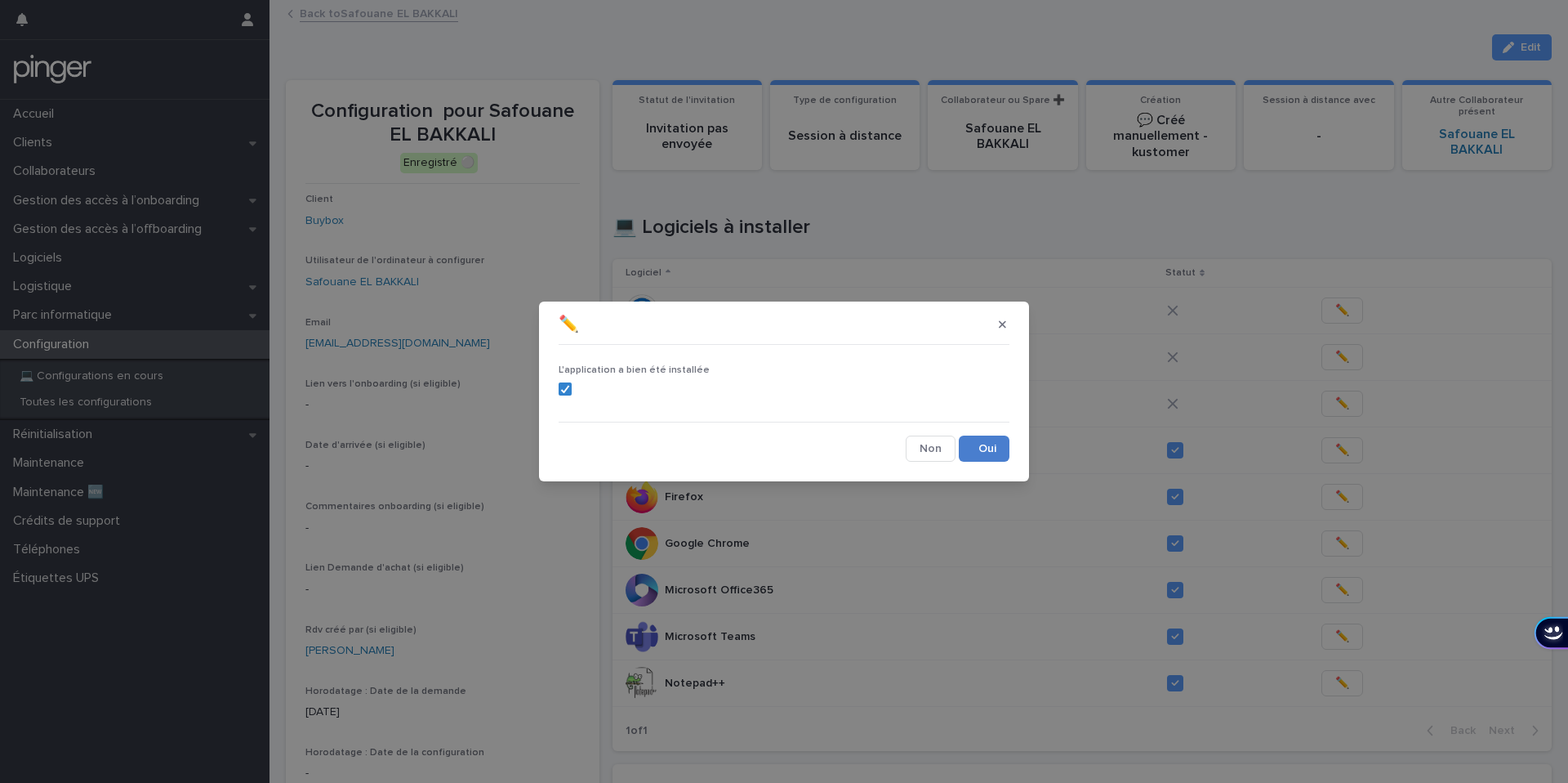
click at [981, 453] on button "Save" at bounding box center [984, 448] width 50 height 26
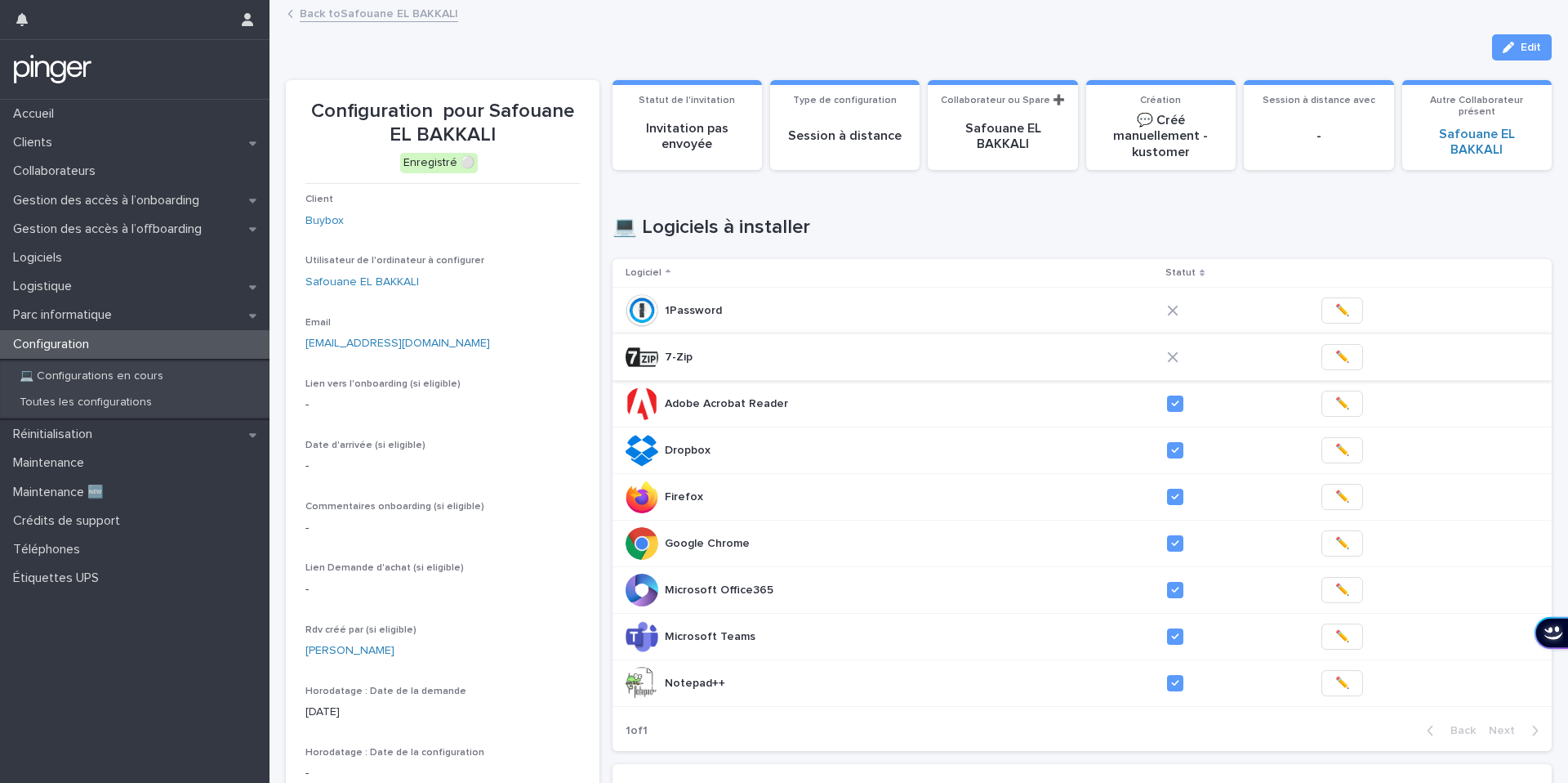
click at [1336, 352] on span "✏️" at bounding box center [1342, 356] width 14 height 16
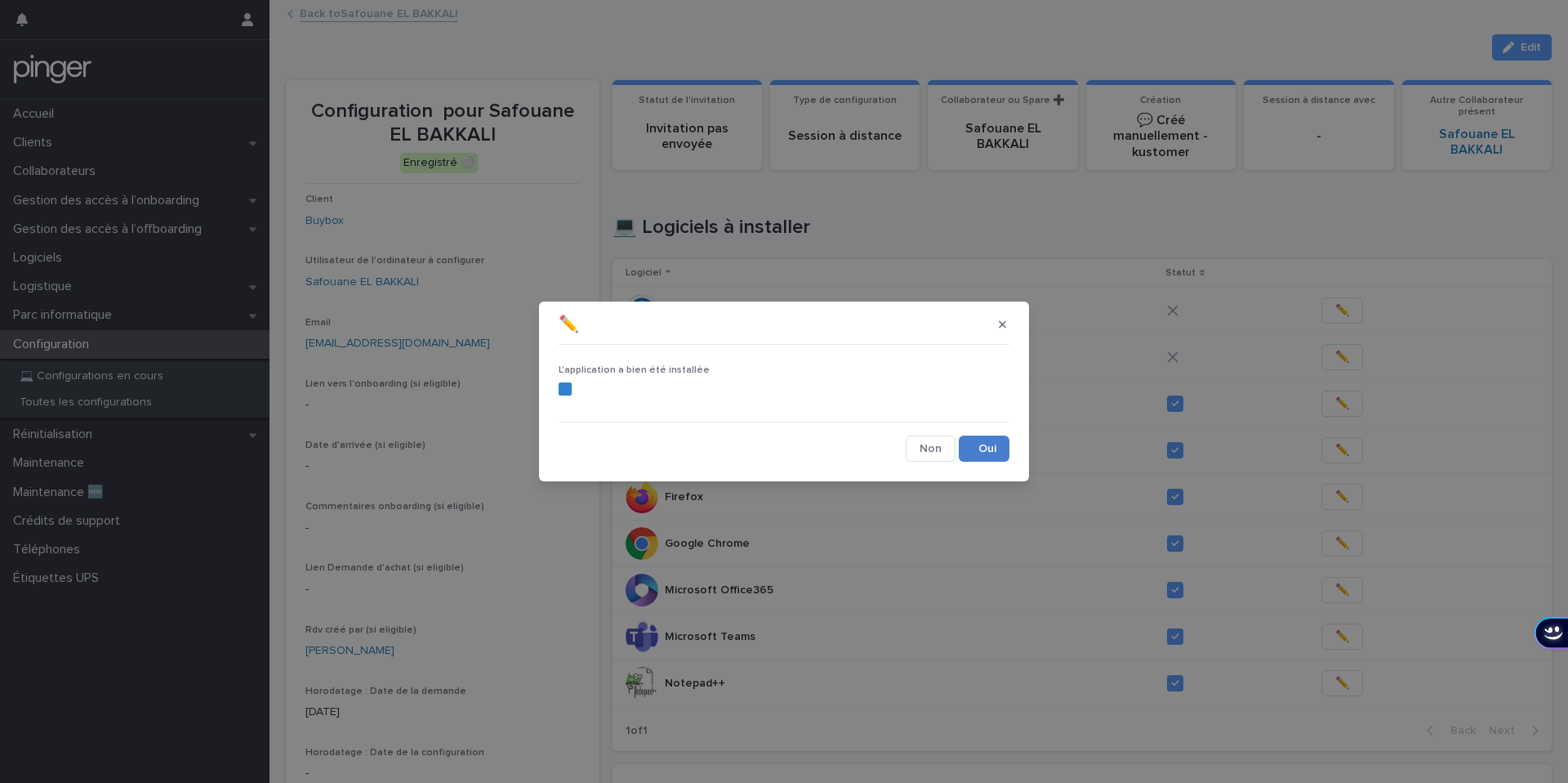
click at [1000, 444] on button "Save" at bounding box center [984, 448] width 50 height 26
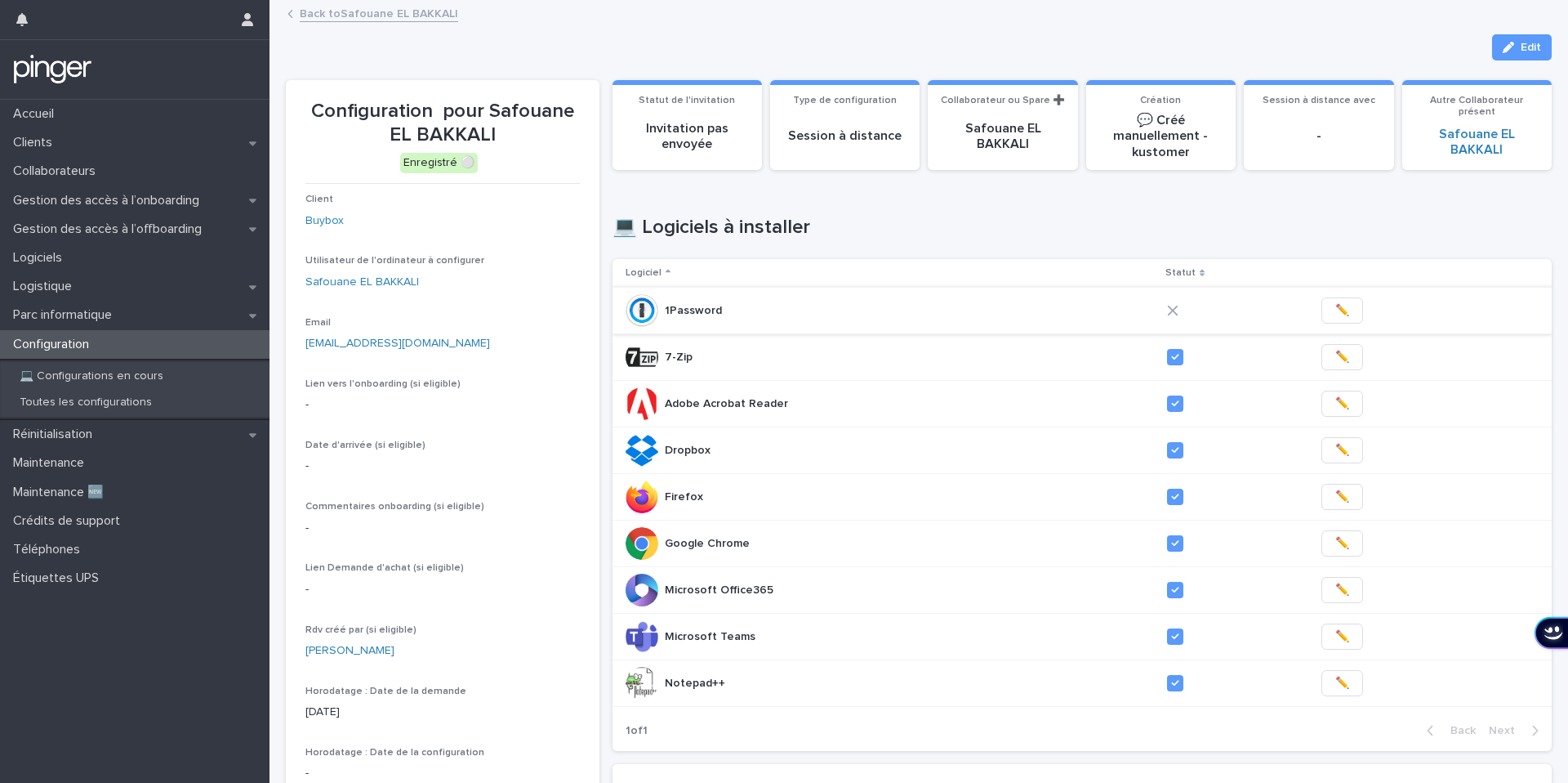
click at [1336, 315] on span "✏️" at bounding box center [1342, 310] width 14 height 16
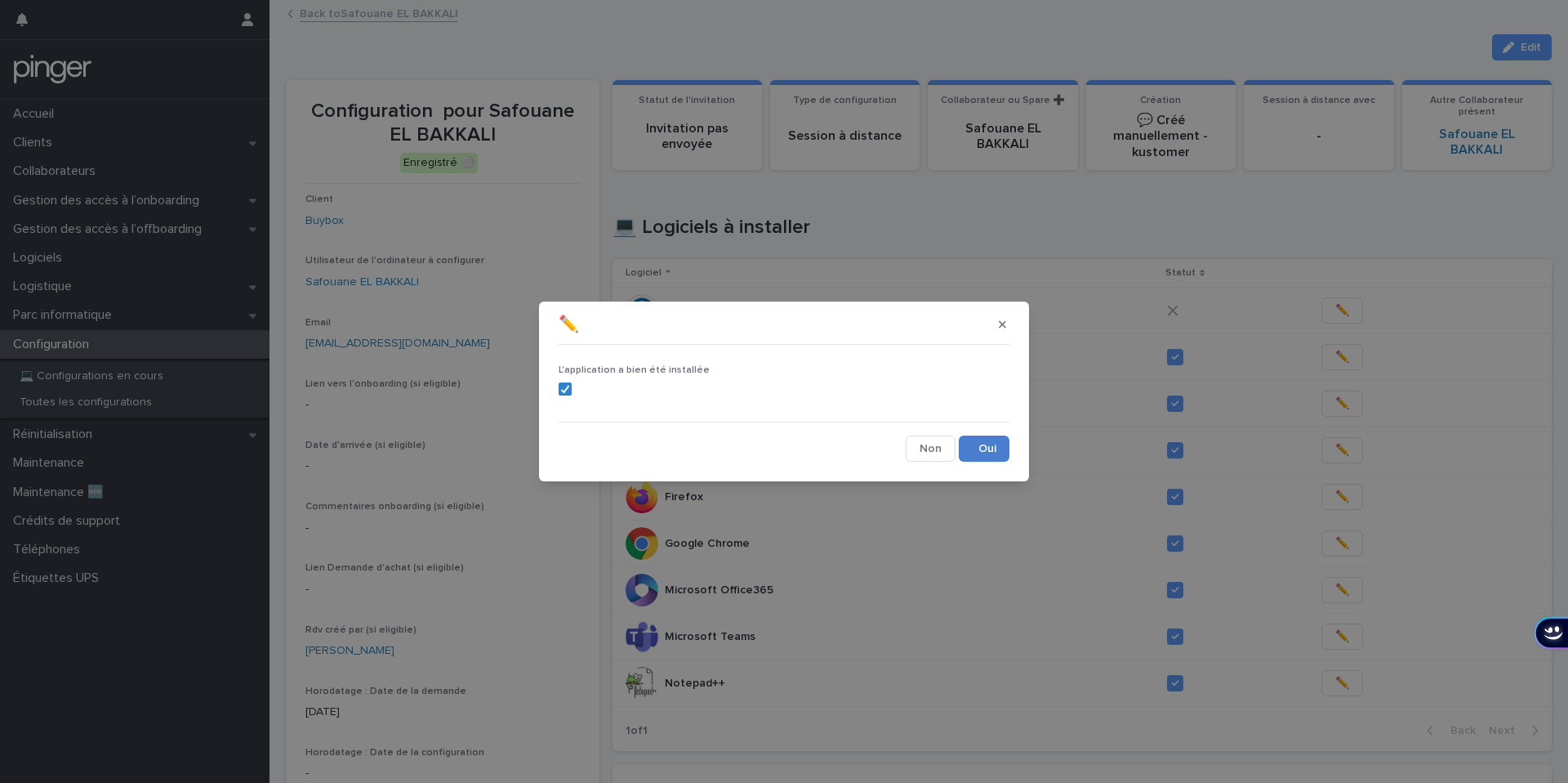
click at [994, 436] on button "Save" at bounding box center [984, 448] width 50 height 26
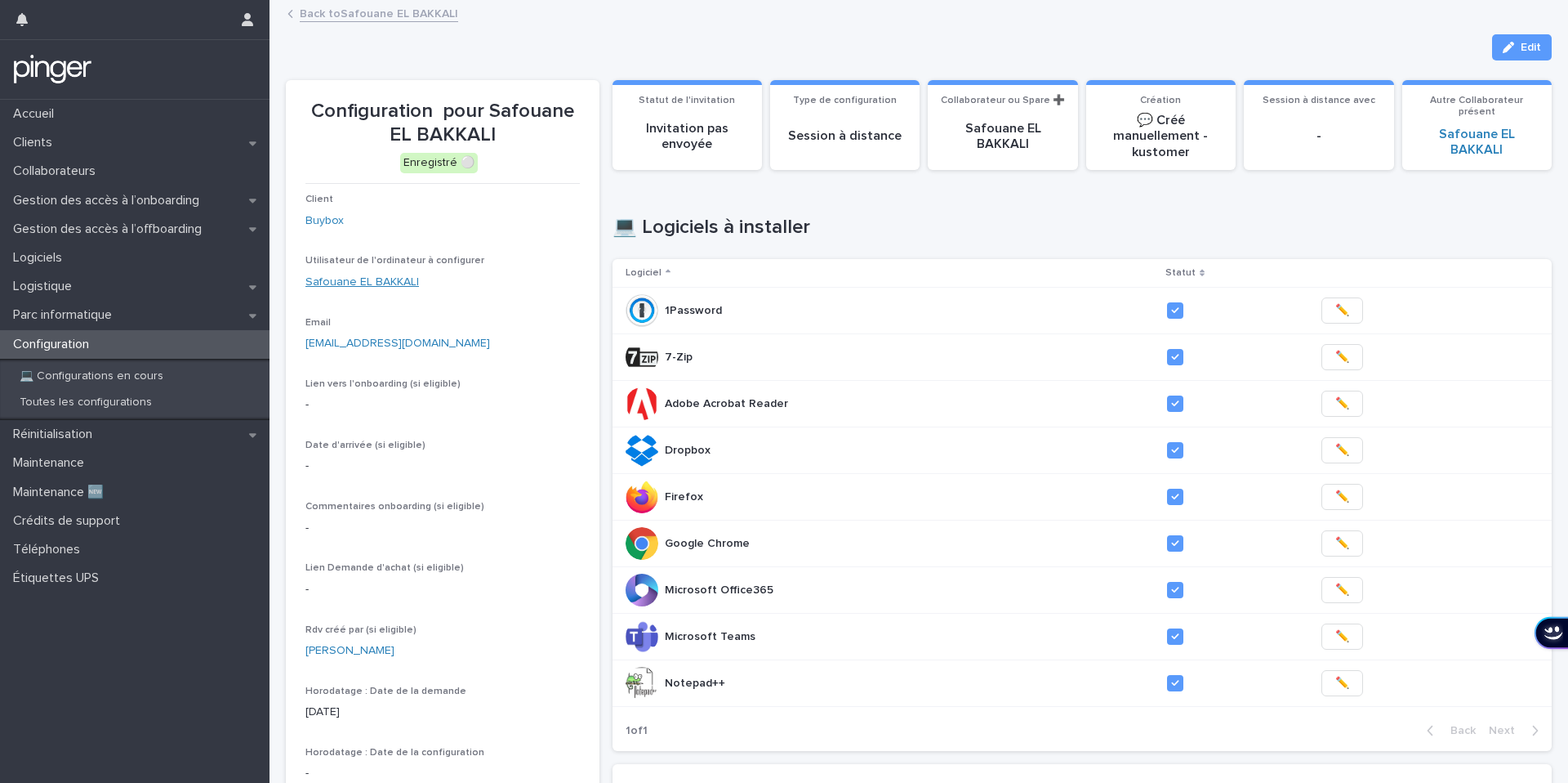
click at [338, 282] on link "Safouane EL BAKKALI" at bounding box center [361, 282] width 114 height 17
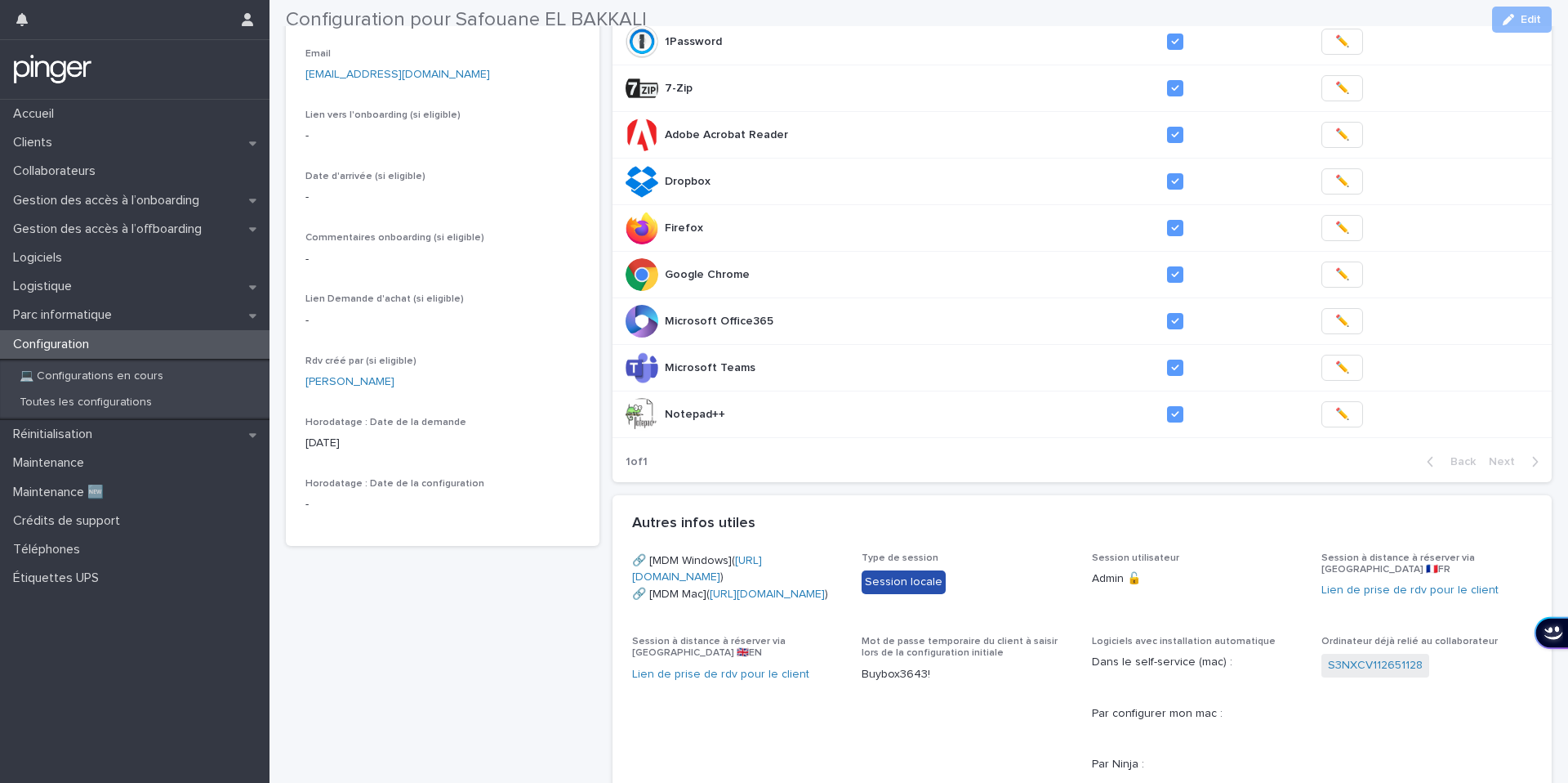
scroll to position [350, 0]
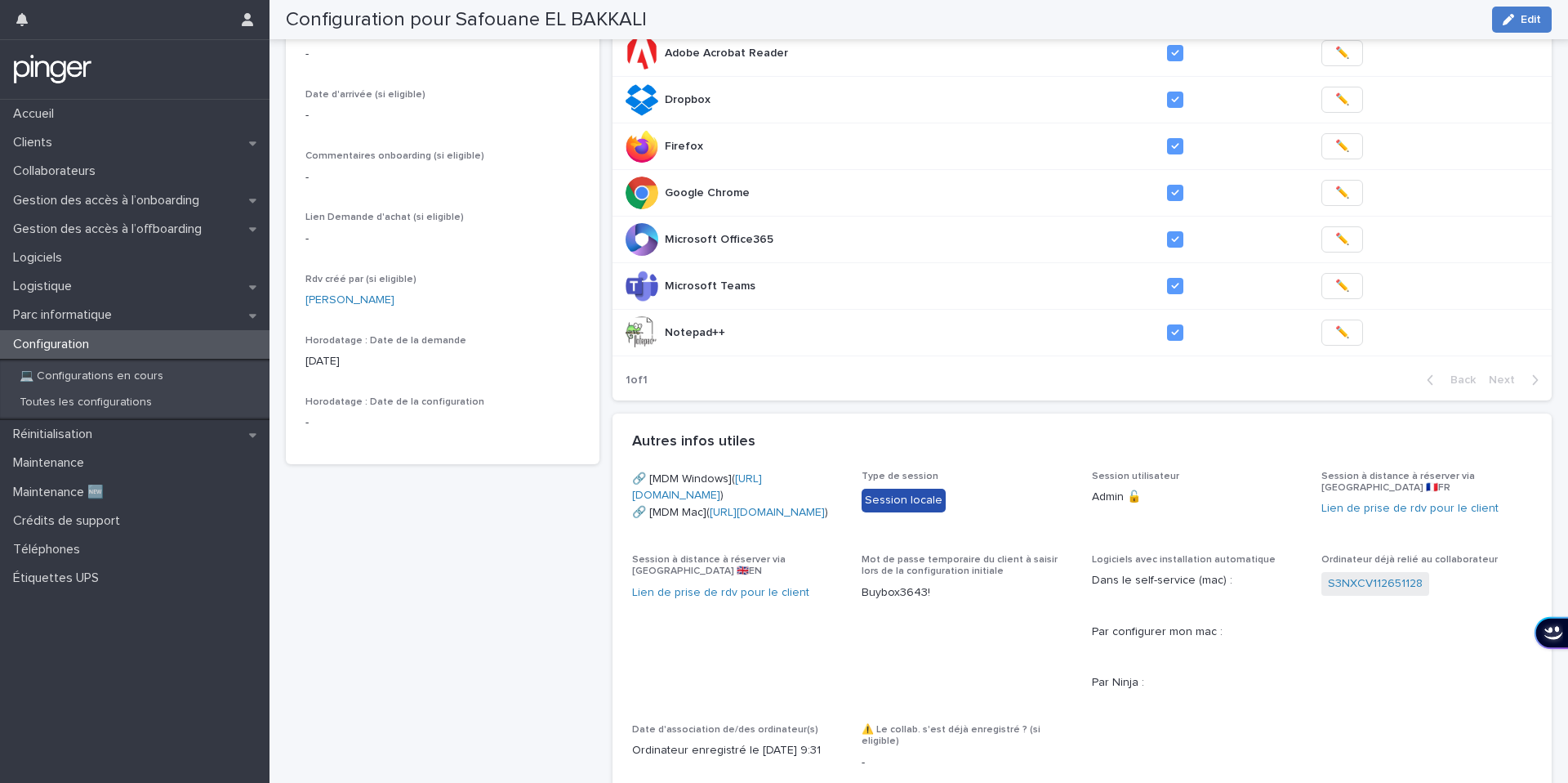
click at [1512, 25] on icon "button" at bounding box center [1508, 19] width 11 height 11
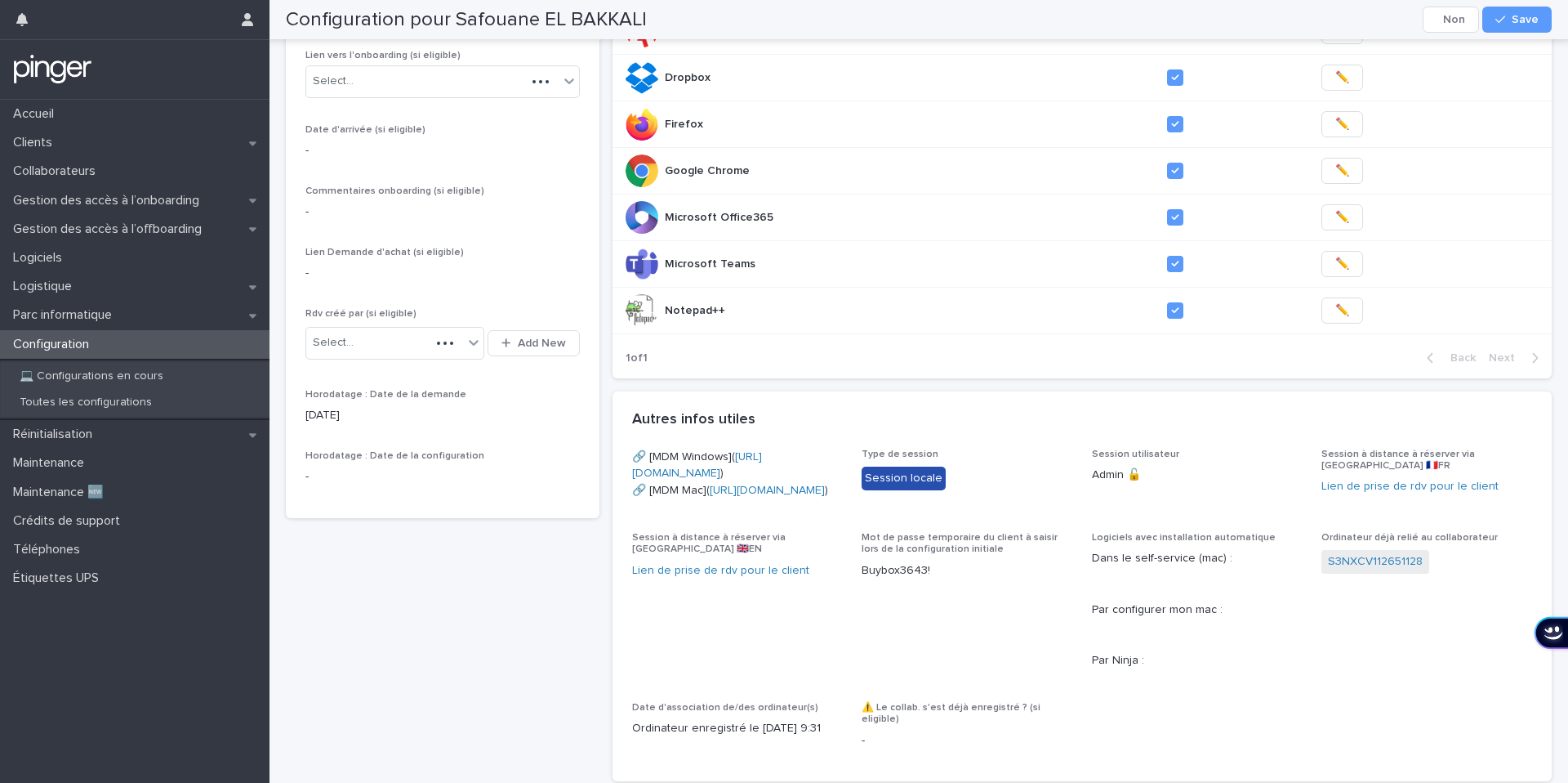
scroll to position [834, 0]
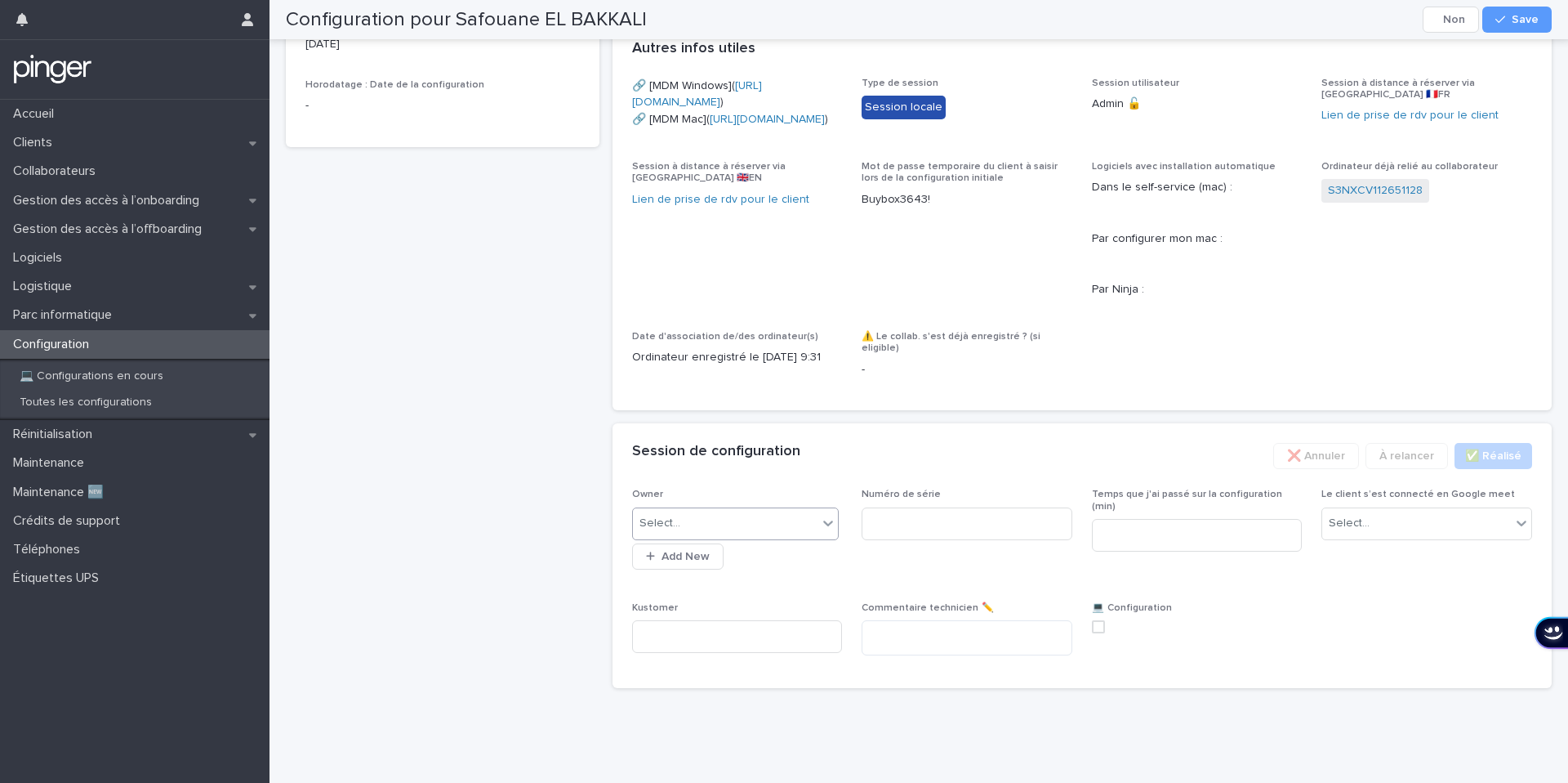
click at [739, 533] on div "Select..." at bounding box center [725, 523] width 185 height 27
type input "********"
click at [914, 524] on input at bounding box center [966, 524] width 211 height 32
paste input "*******"
type input "*******"
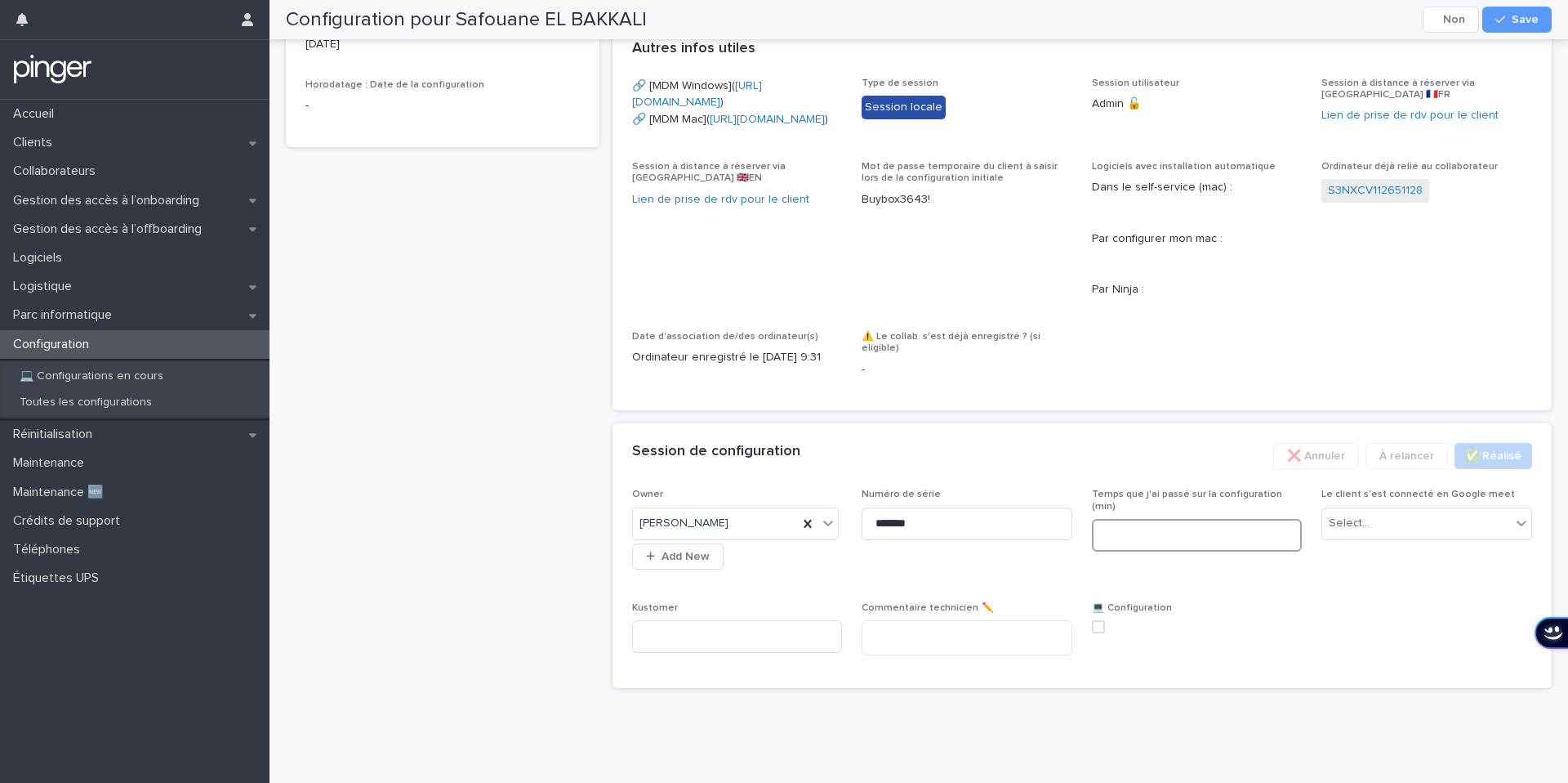
click at [1170, 523] on input at bounding box center [1197, 535] width 211 height 32
type input "**"
click at [1467, 527] on div "Select..." at bounding box center [1416, 523] width 189 height 27
click at [722, 622] on input at bounding box center [737, 636] width 211 height 32
paste input "**********"
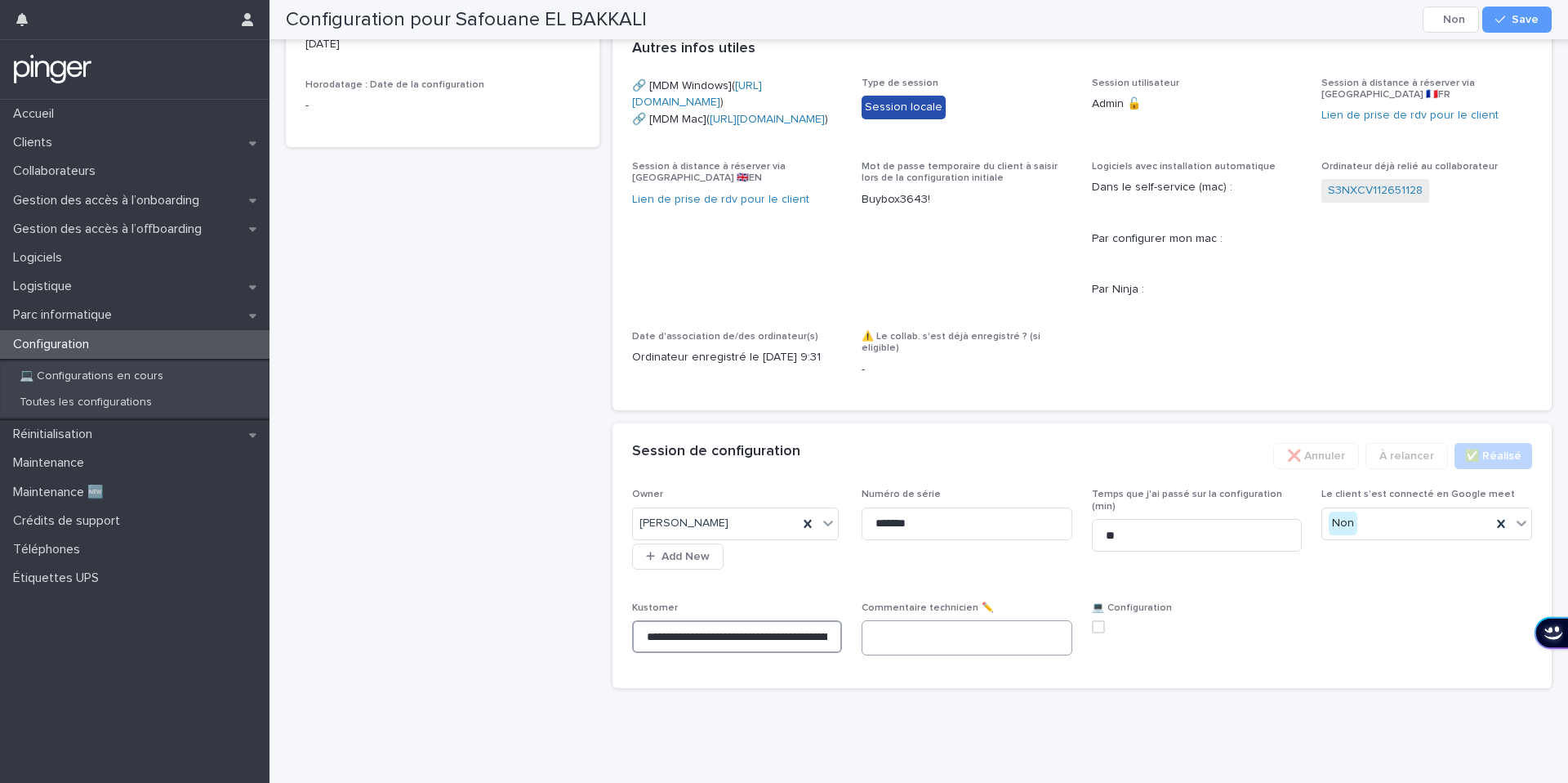
scroll to position [0, 405]
click at [1096, 626] on span at bounding box center [1098, 626] width 13 height 13
type input "**********"
click at [1514, 26] on button "Save" at bounding box center [1517, 20] width 69 height 26
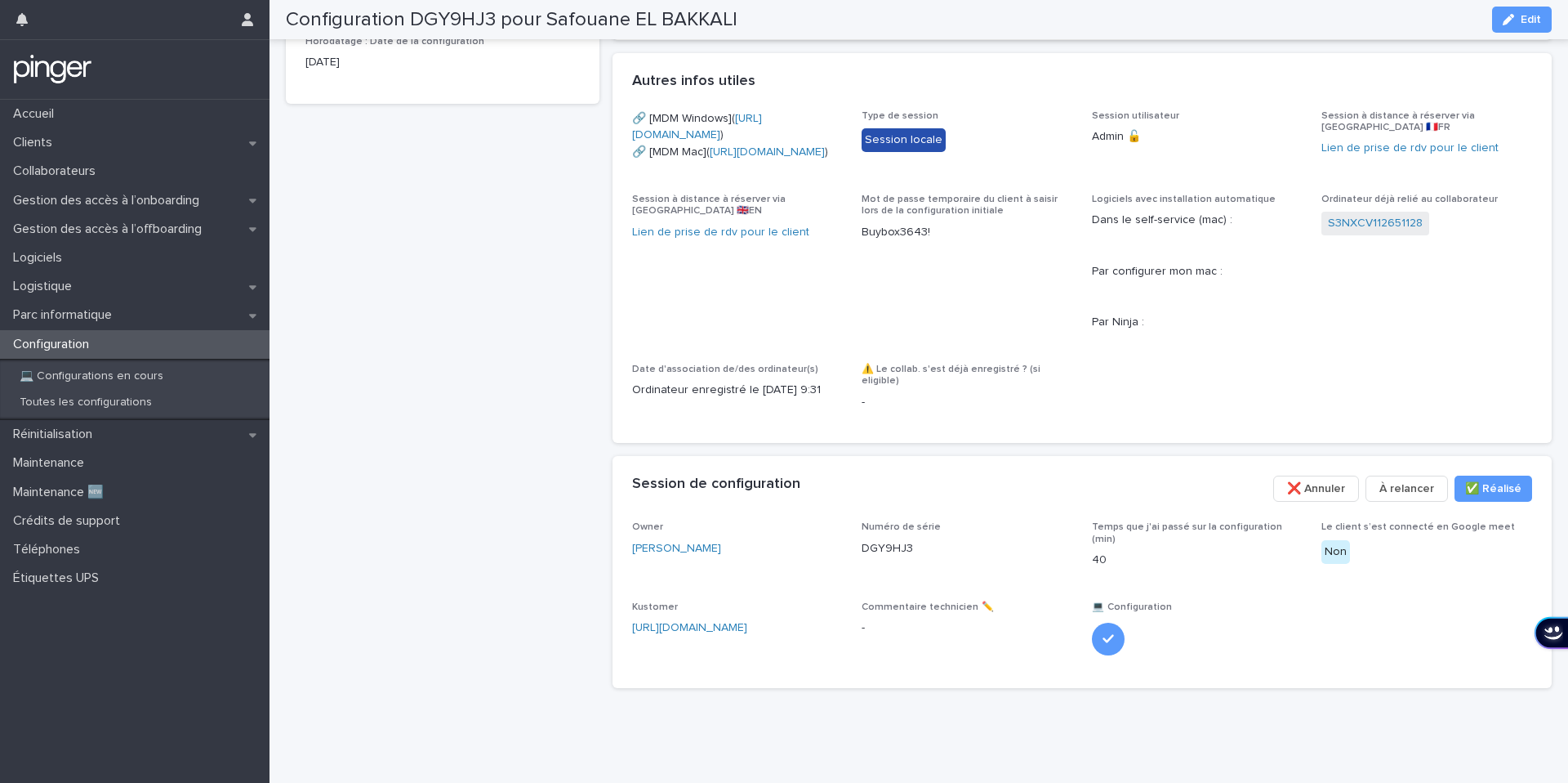
scroll to position [796, 0]
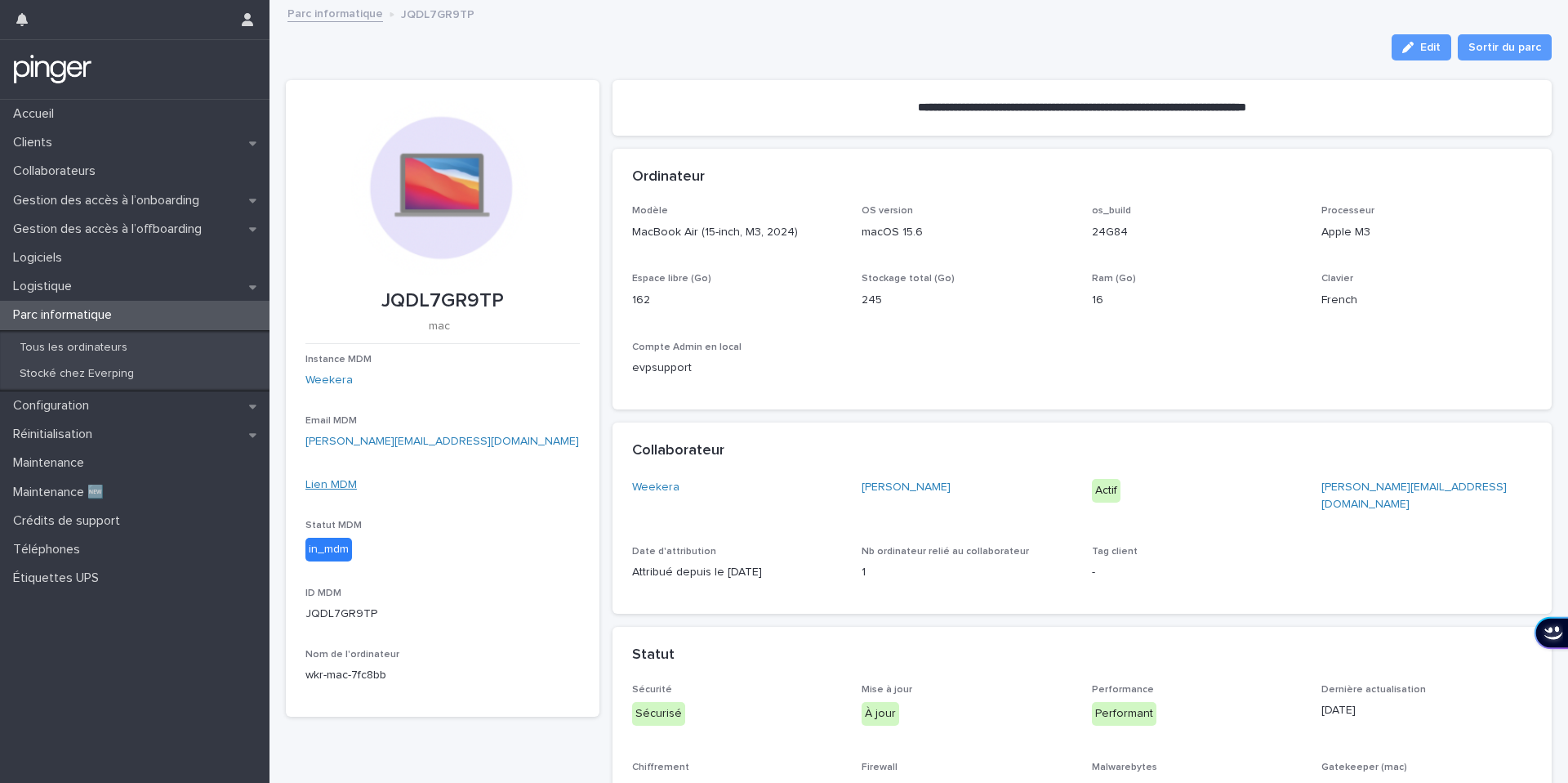
click at [345, 488] on link "Lien MDM" at bounding box center [331, 484] width 51 height 11
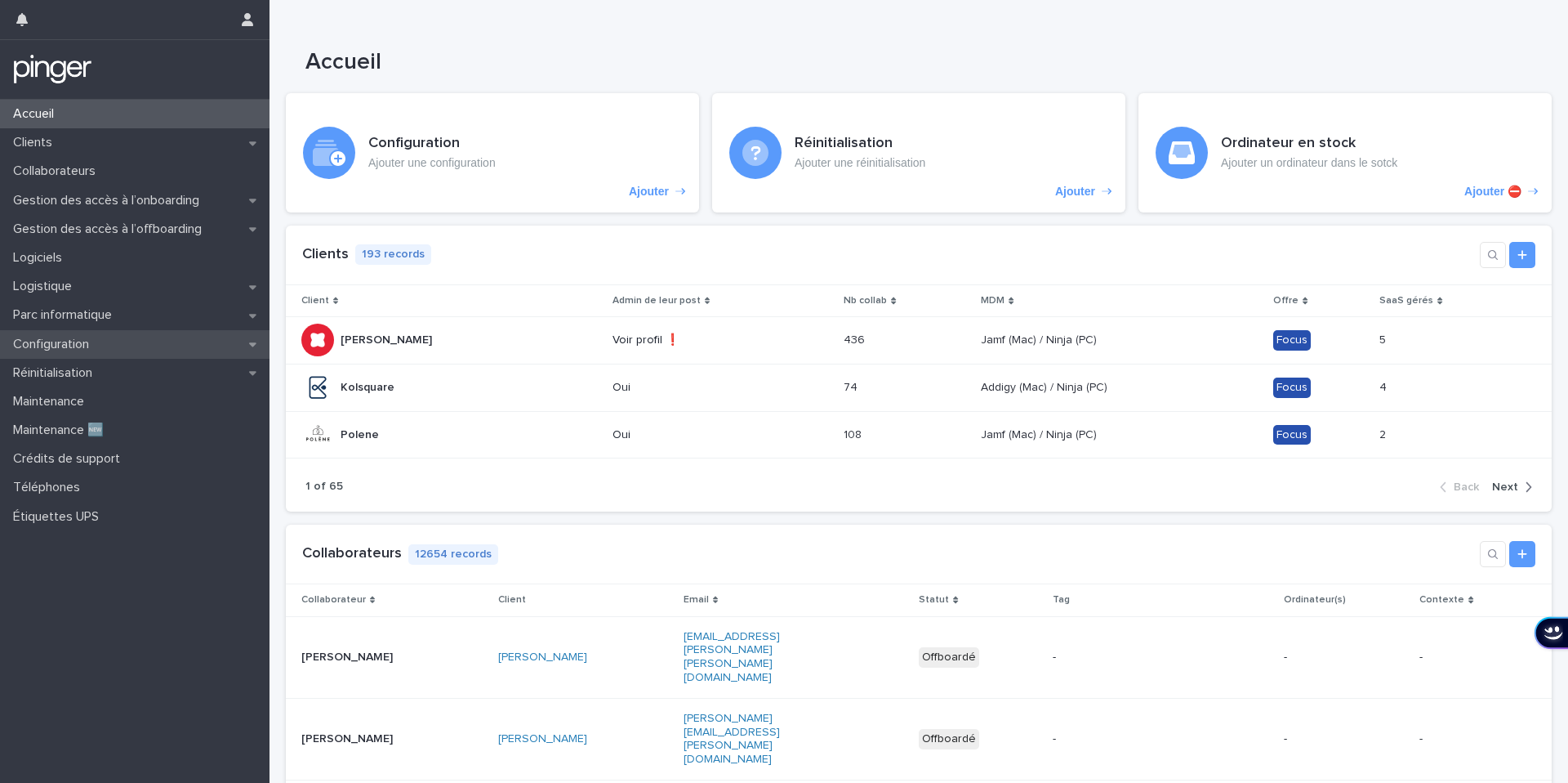
click at [70, 345] on p "Configuration" at bounding box center [55, 344] width 96 height 15
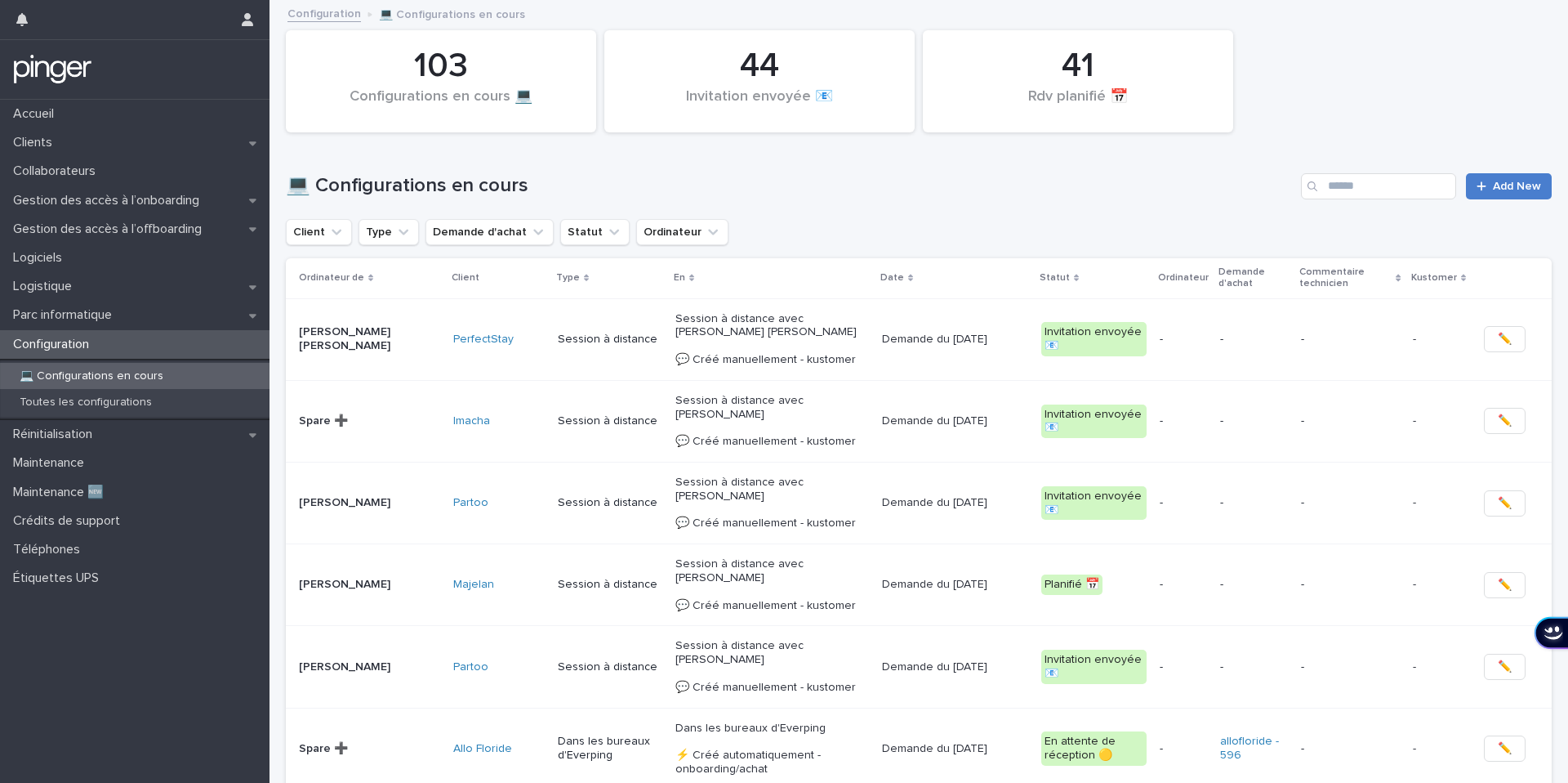
click at [1498, 185] on span "Add New" at bounding box center [1517, 185] width 48 height 11
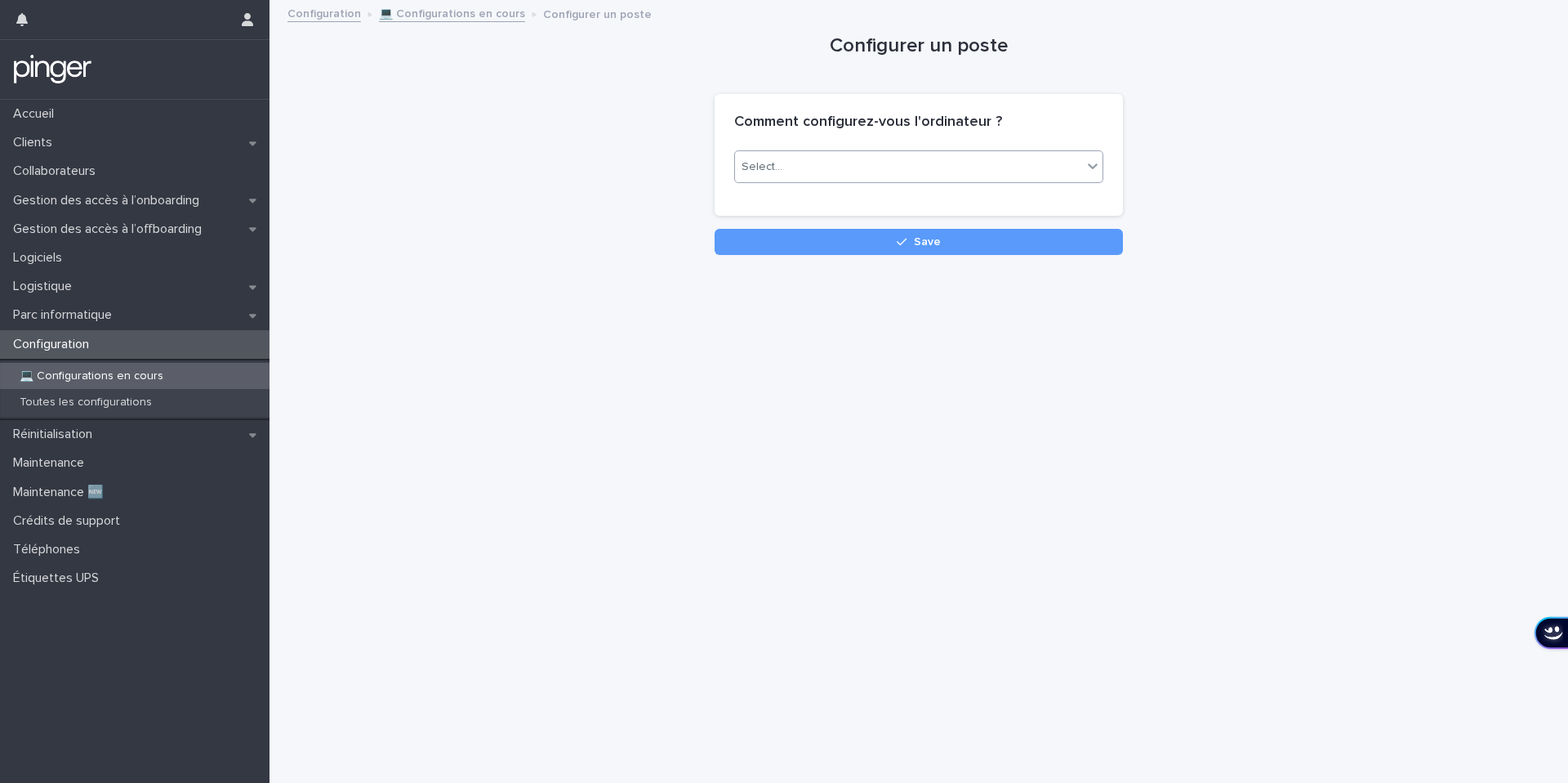
click at [847, 162] on div "Select..." at bounding box center [908, 168] width 347 height 27
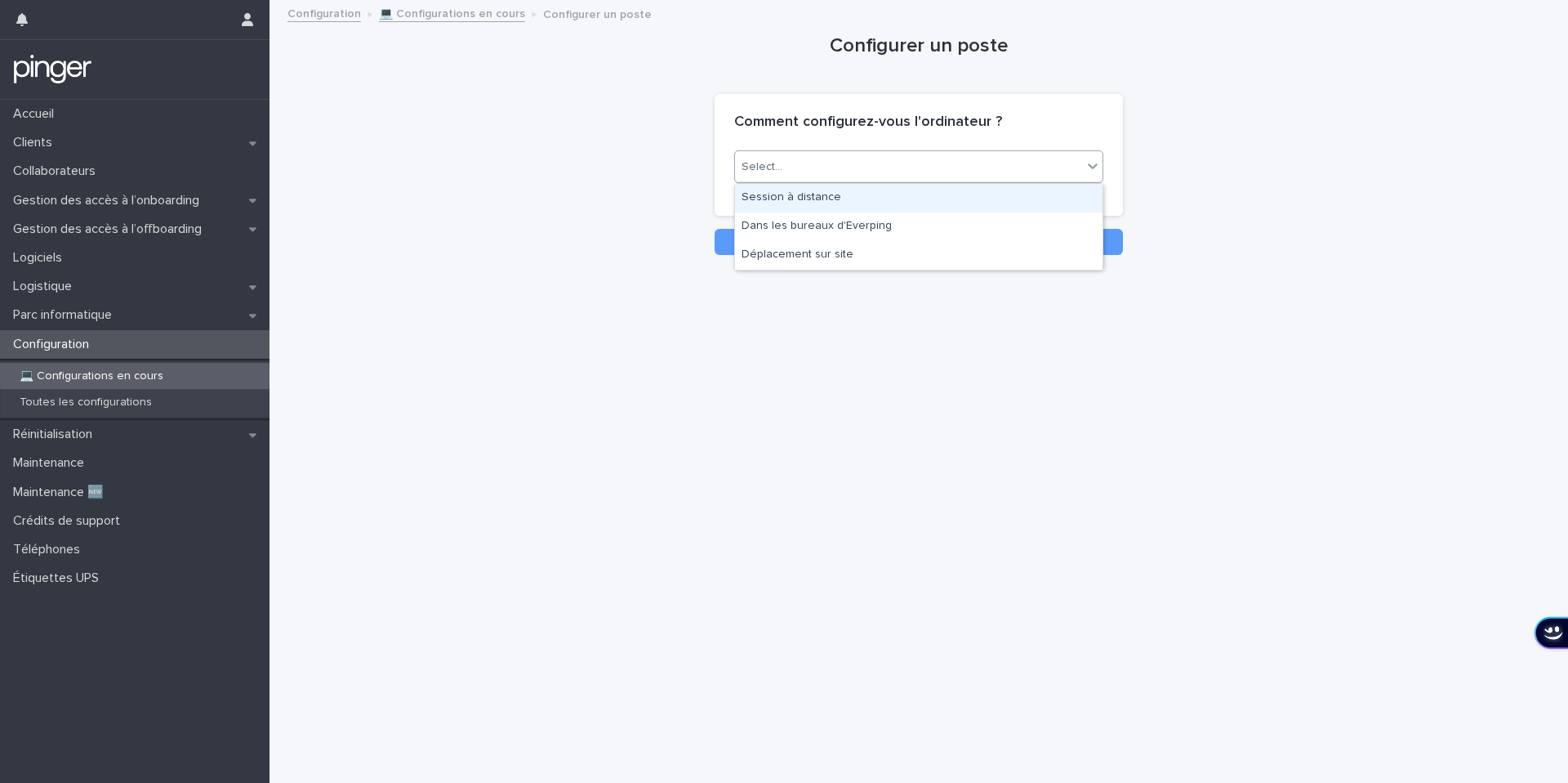
click at [821, 207] on div "Session à distance" at bounding box center [919, 197] width 367 height 28
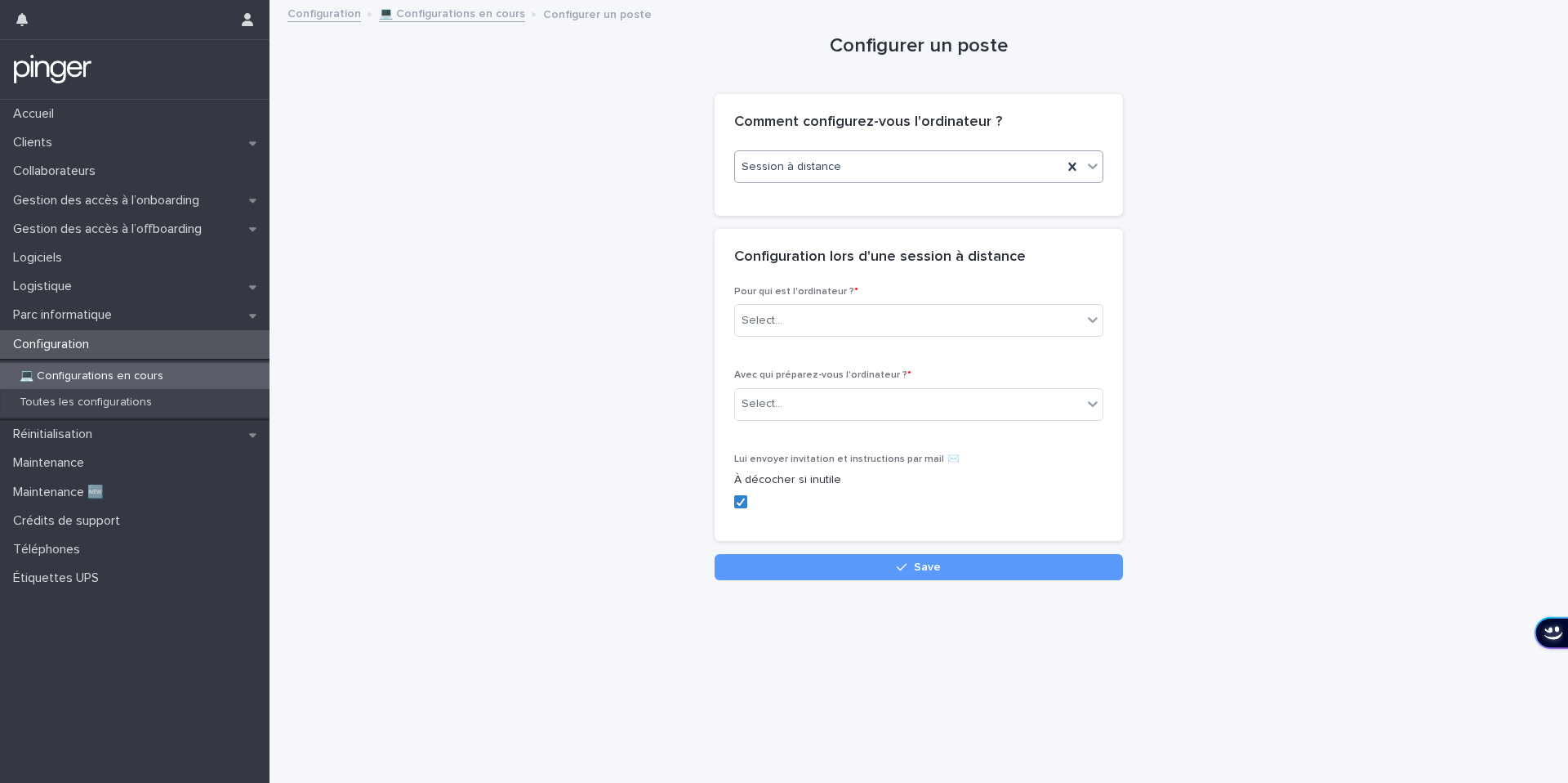
click at [749, 507] on label at bounding box center [919, 501] width 369 height 13
click at [766, 312] on div "Select..." at bounding box center [762, 321] width 41 height 17
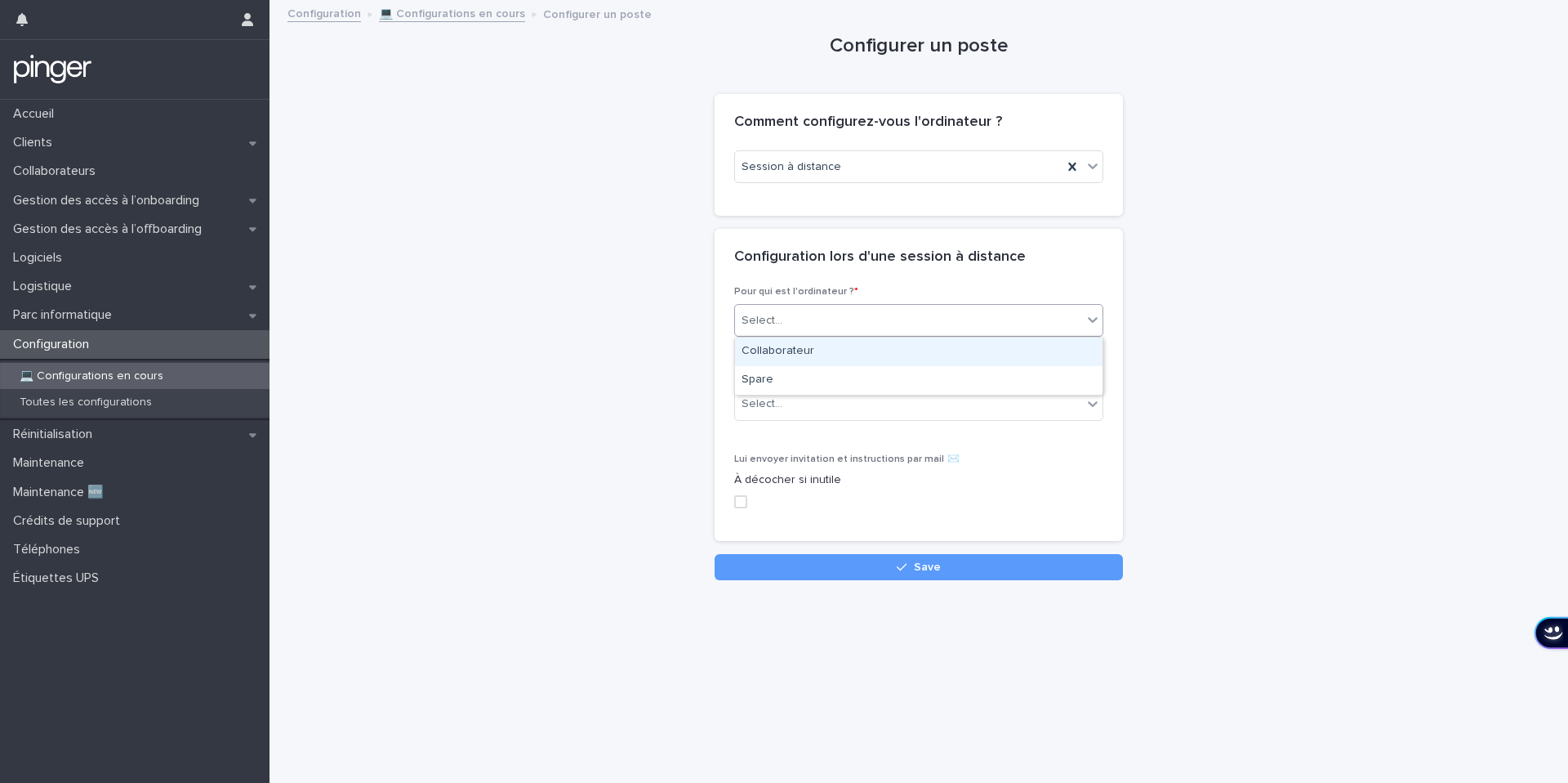
click at [790, 350] on div "Collaborateur" at bounding box center [919, 351] width 367 height 28
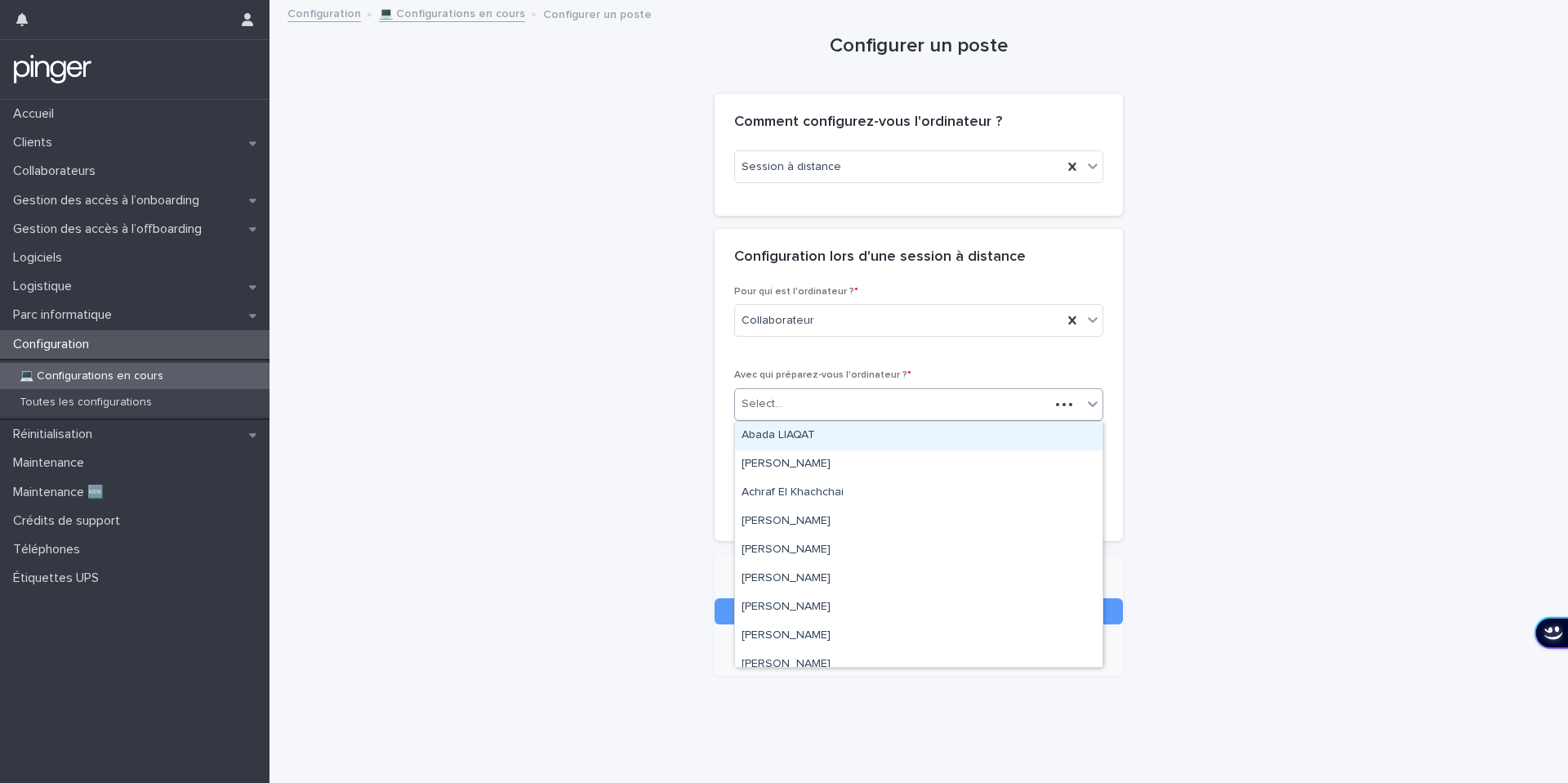
click at [780, 406] on div "Select..." at bounding box center [762, 404] width 41 height 17
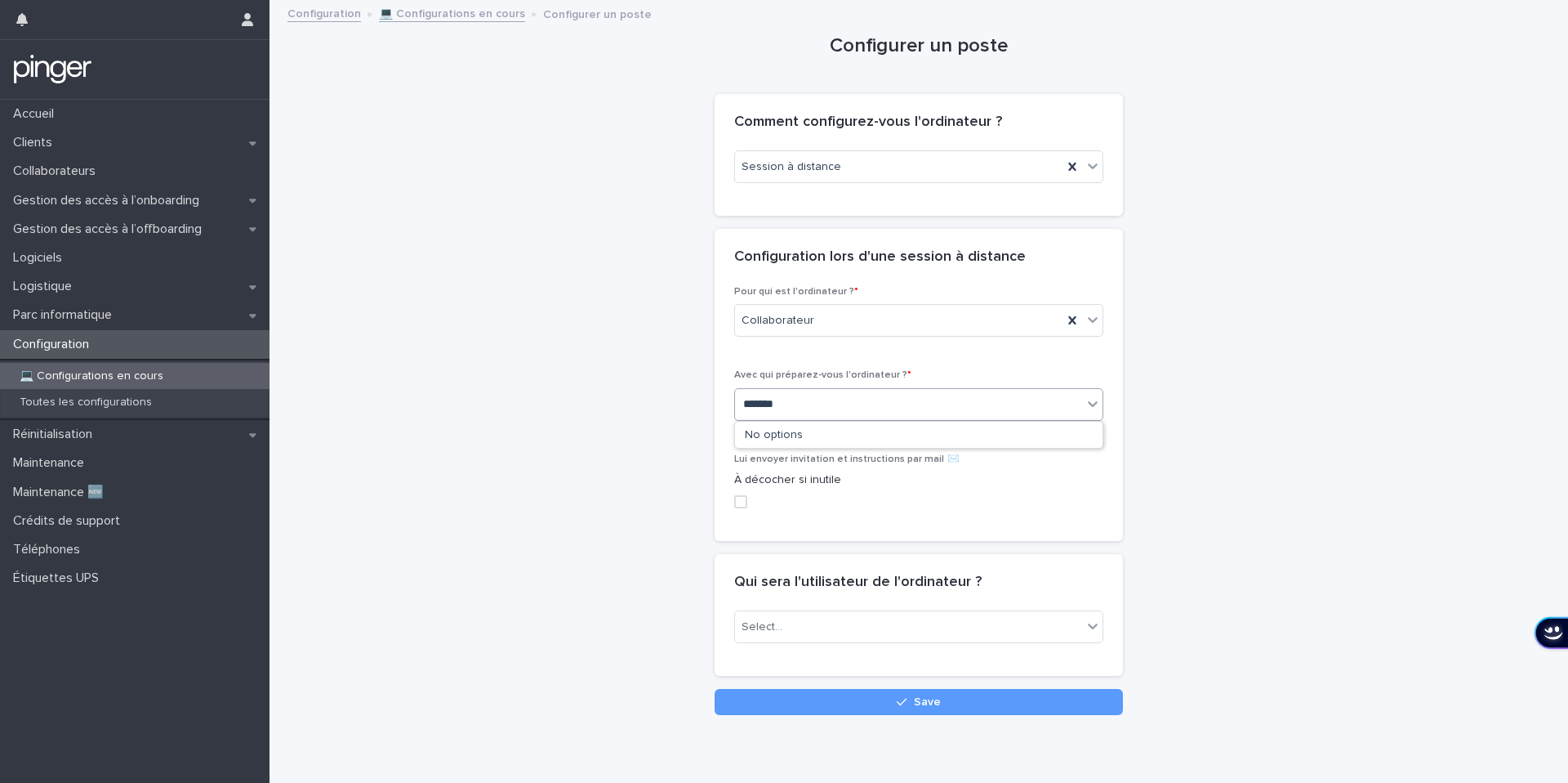
type input "********"
click at [796, 434] on div "Safouane EL BAKKALI" at bounding box center [919, 435] width 367 height 28
click at [787, 629] on div "Select..." at bounding box center [908, 627] width 347 height 27
type input "********"
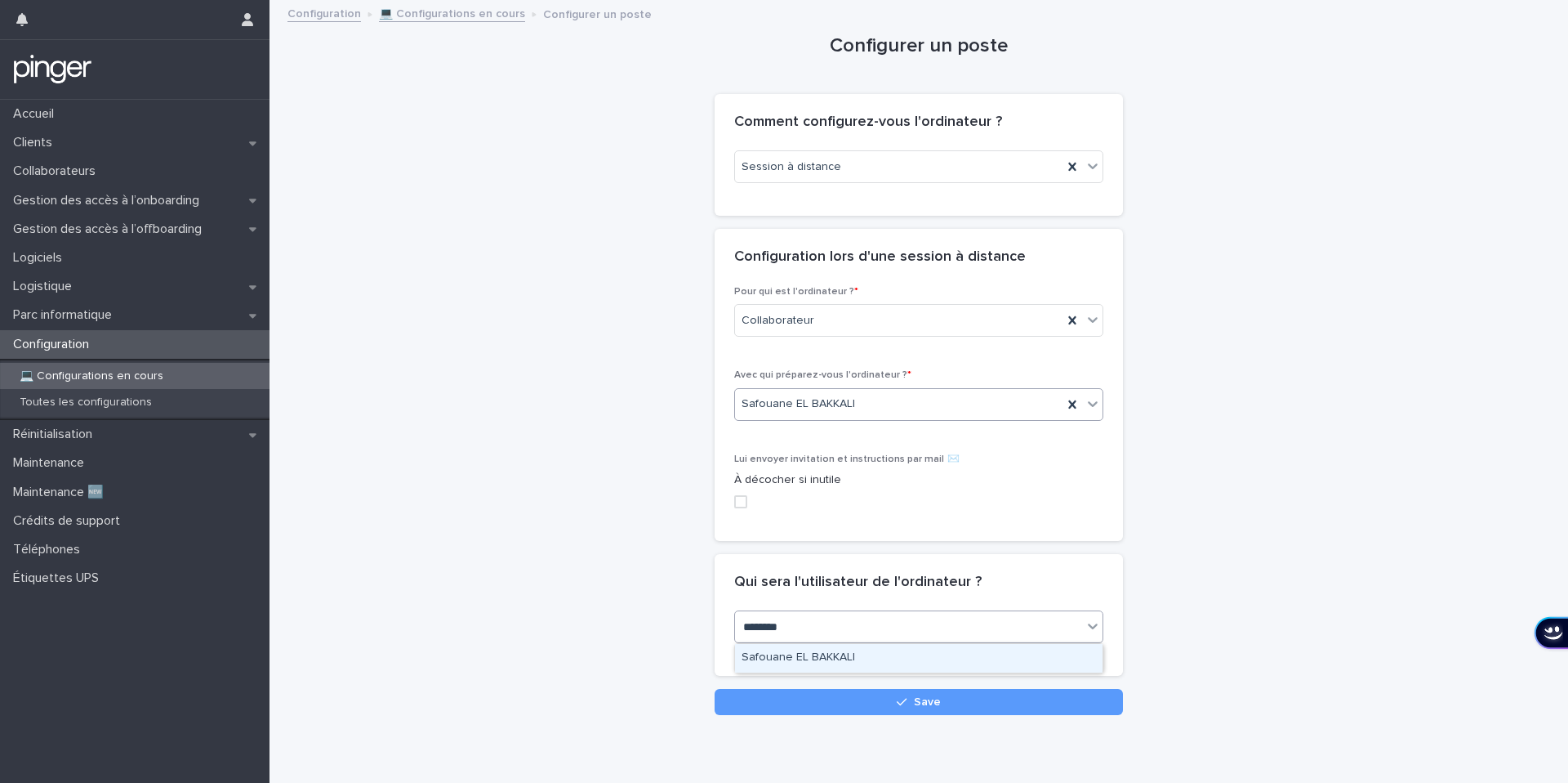
click at [786, 663] on div "Safouane EL BAKKALI" at bounding box center [919, 657] width 367 height 28
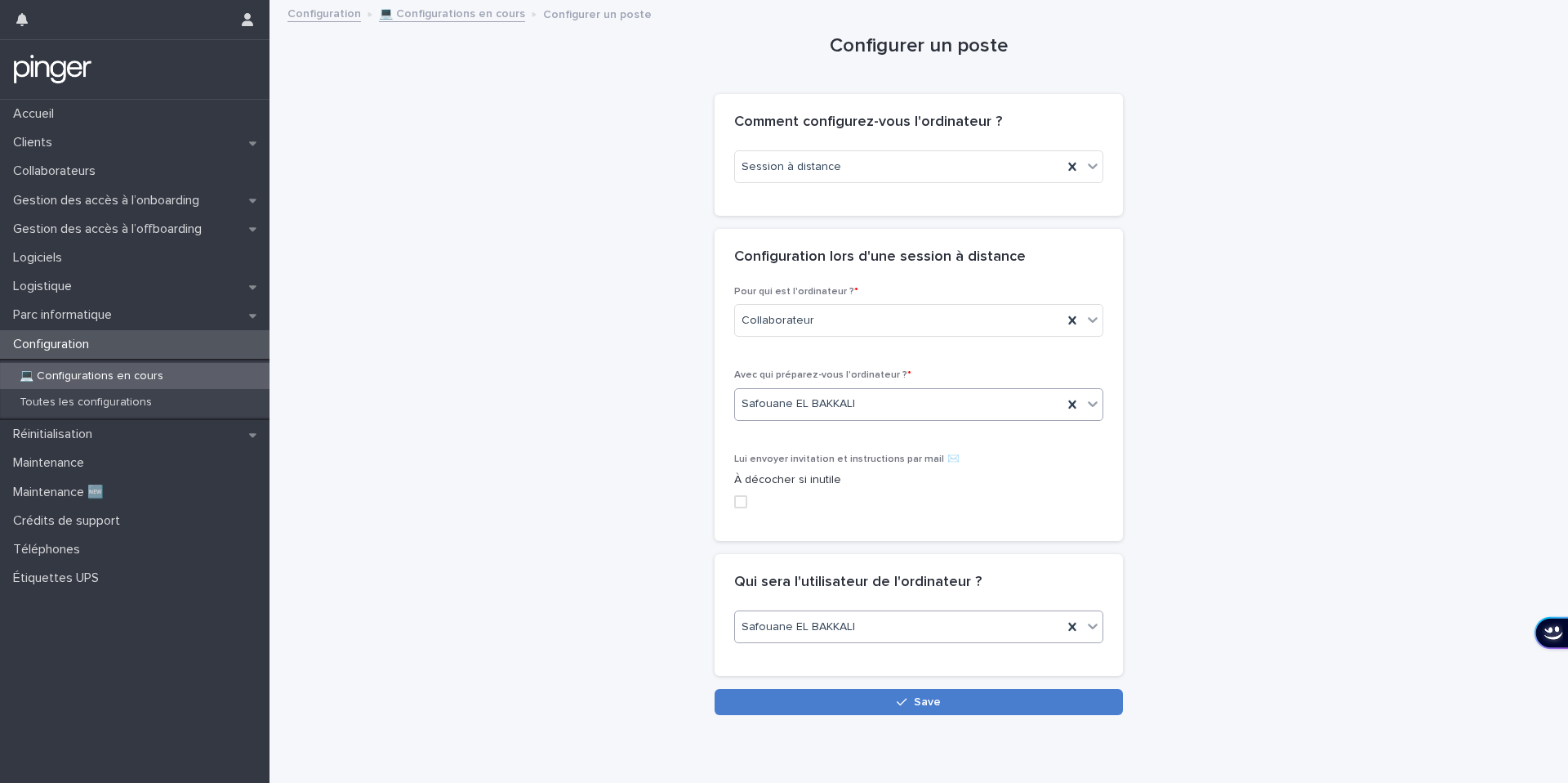
click at [775, 702] on button "Save" at bounding box center [919, 702] width 408 height 26
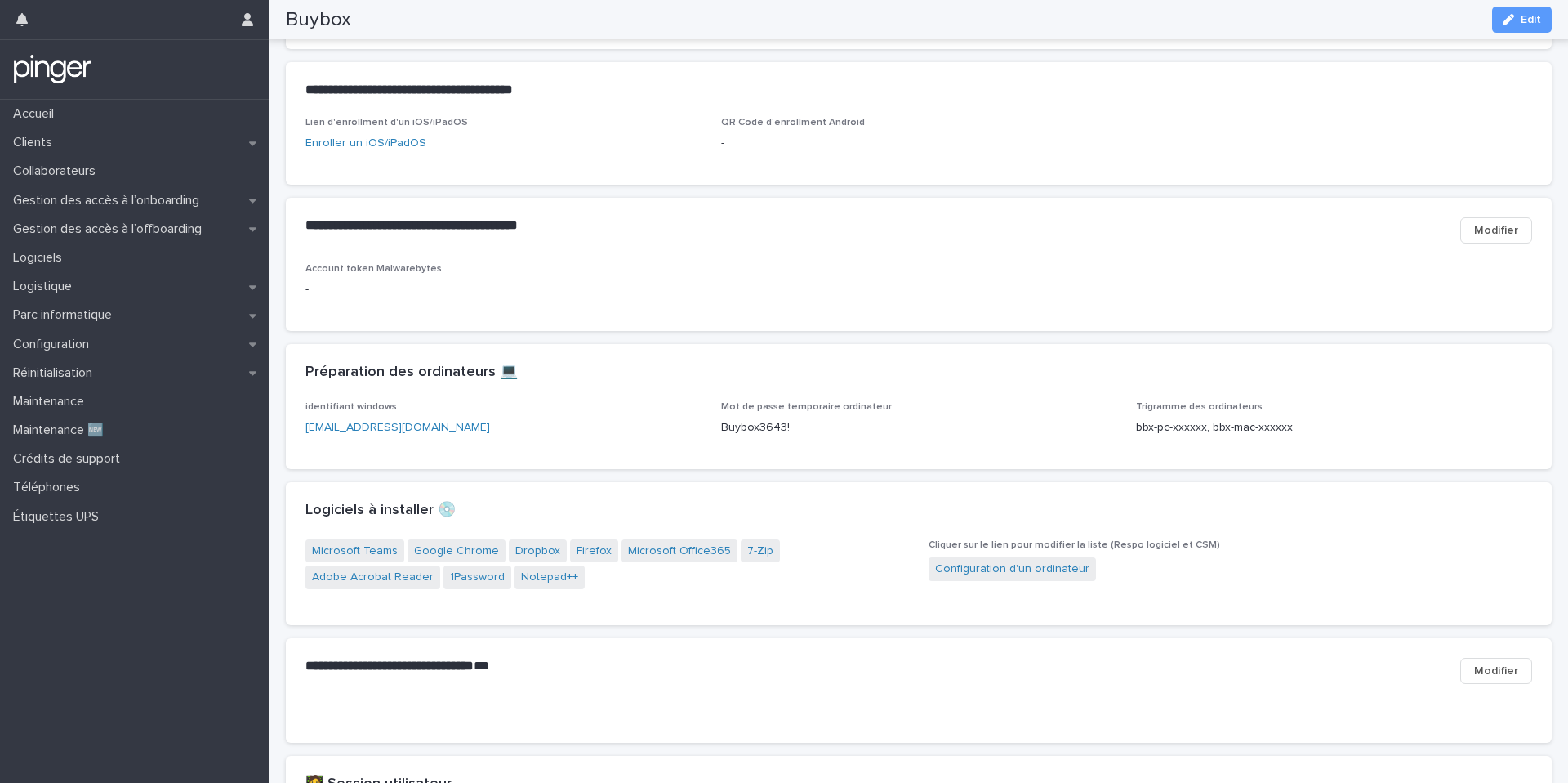
scroll to position [1230, 0]
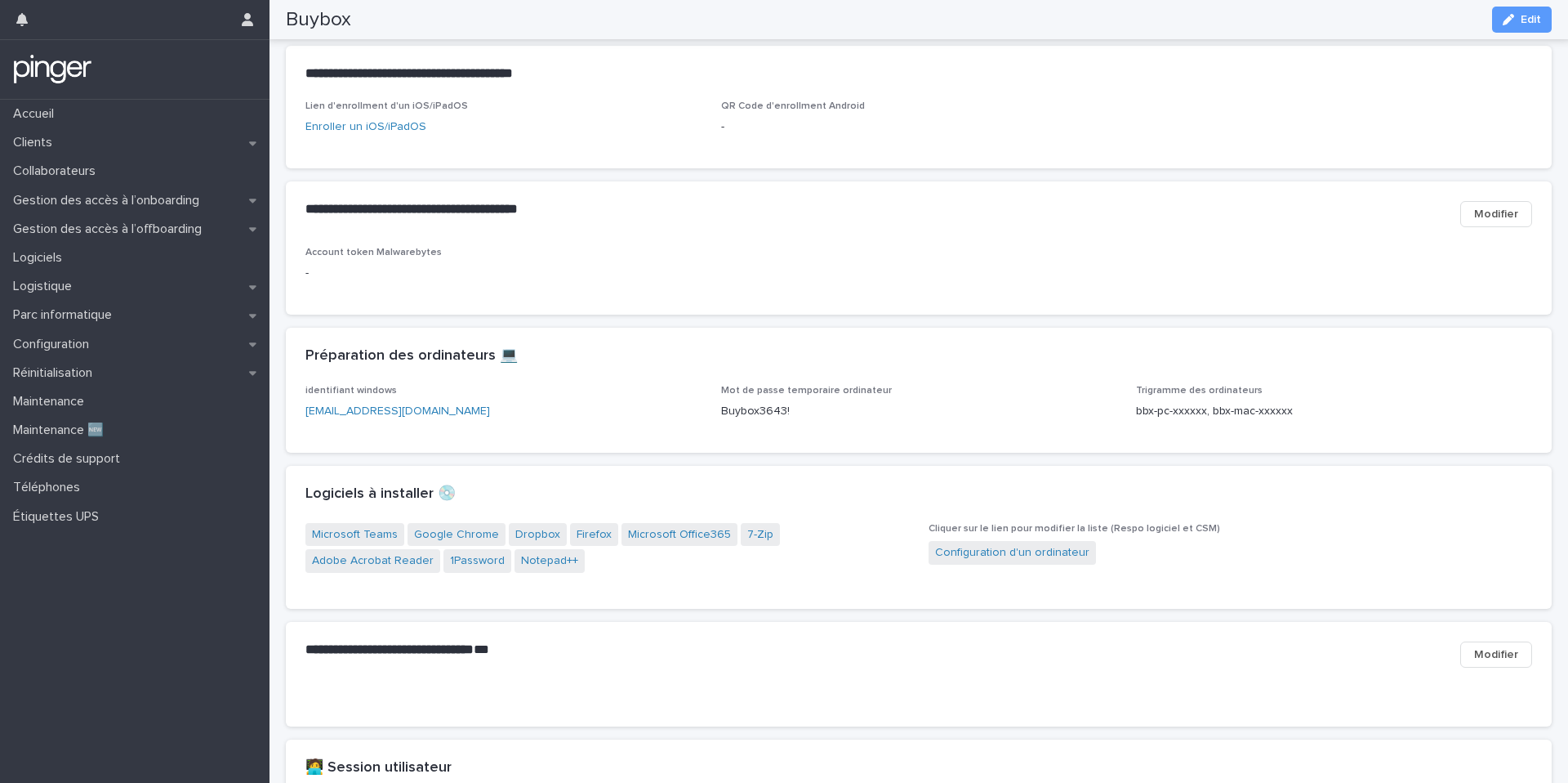
click at [744, 420] on p "Buybox3643!" at bounding box center [919, 411] width 396 height 17
copy p "Buybox3643!"
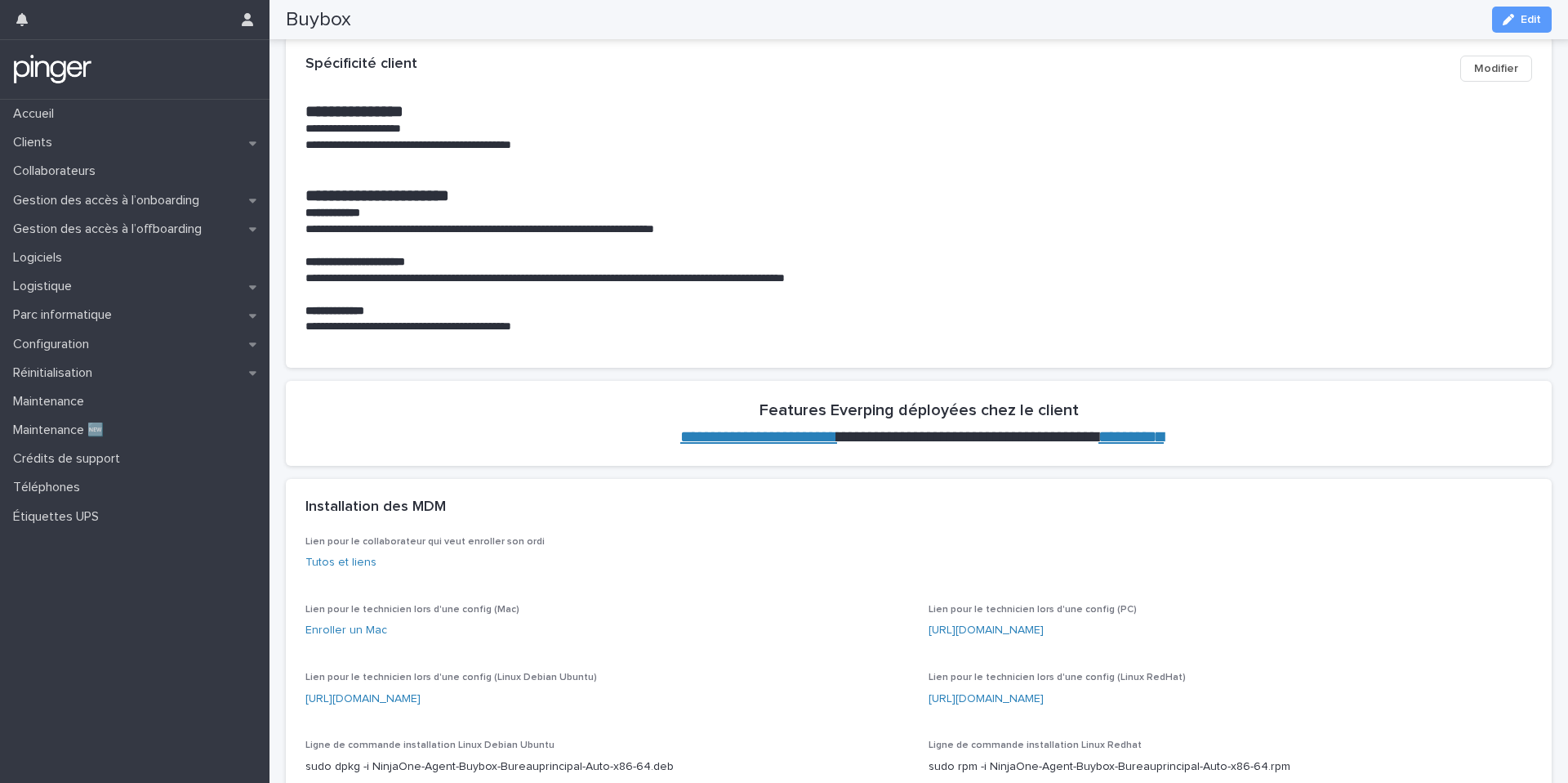
scroll to position [520, 0]
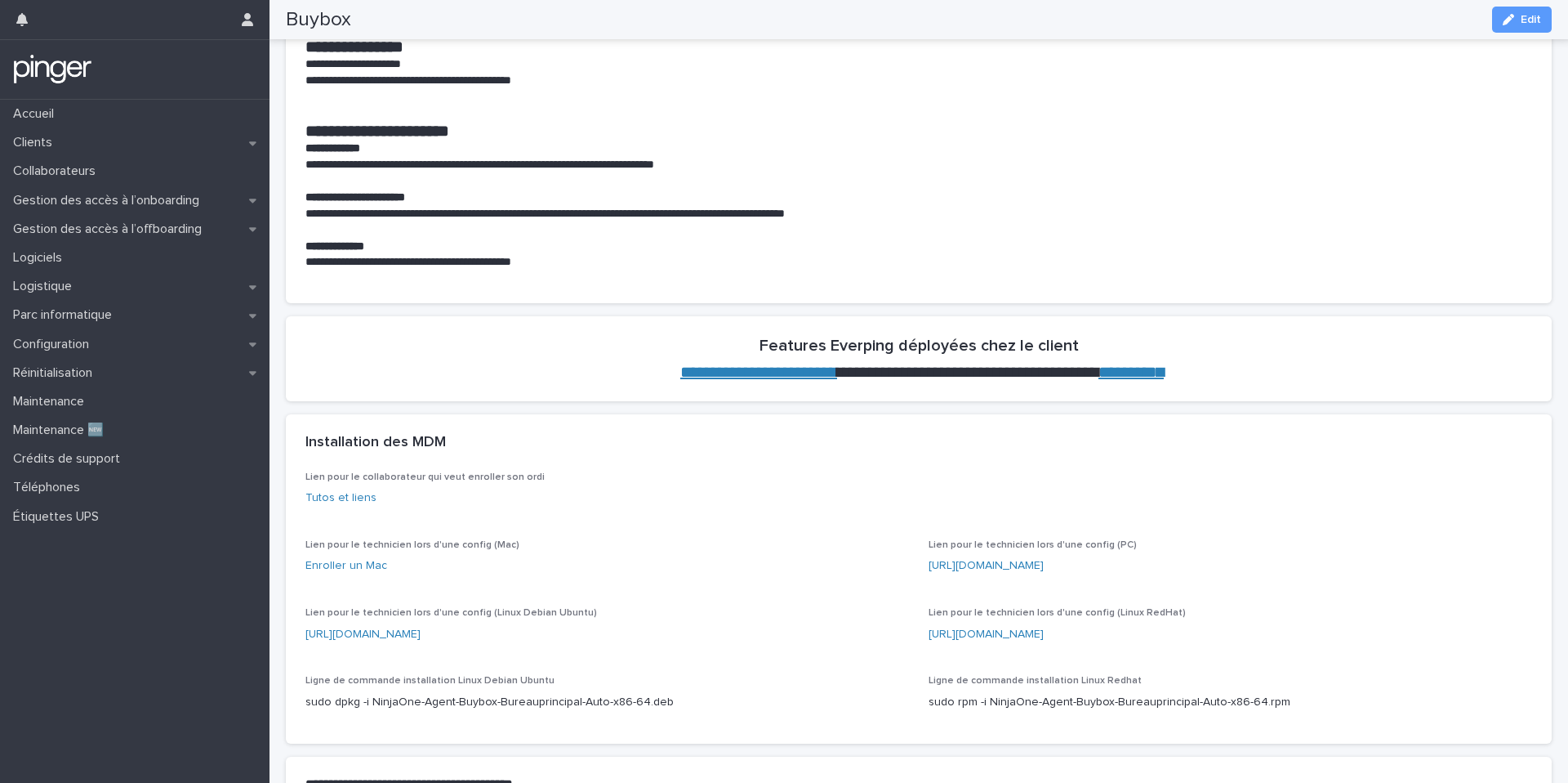
click at [993, 564] on link "[URL][DOMAIN_NAME]" at bounding box center [986, 565] width 115 height 11
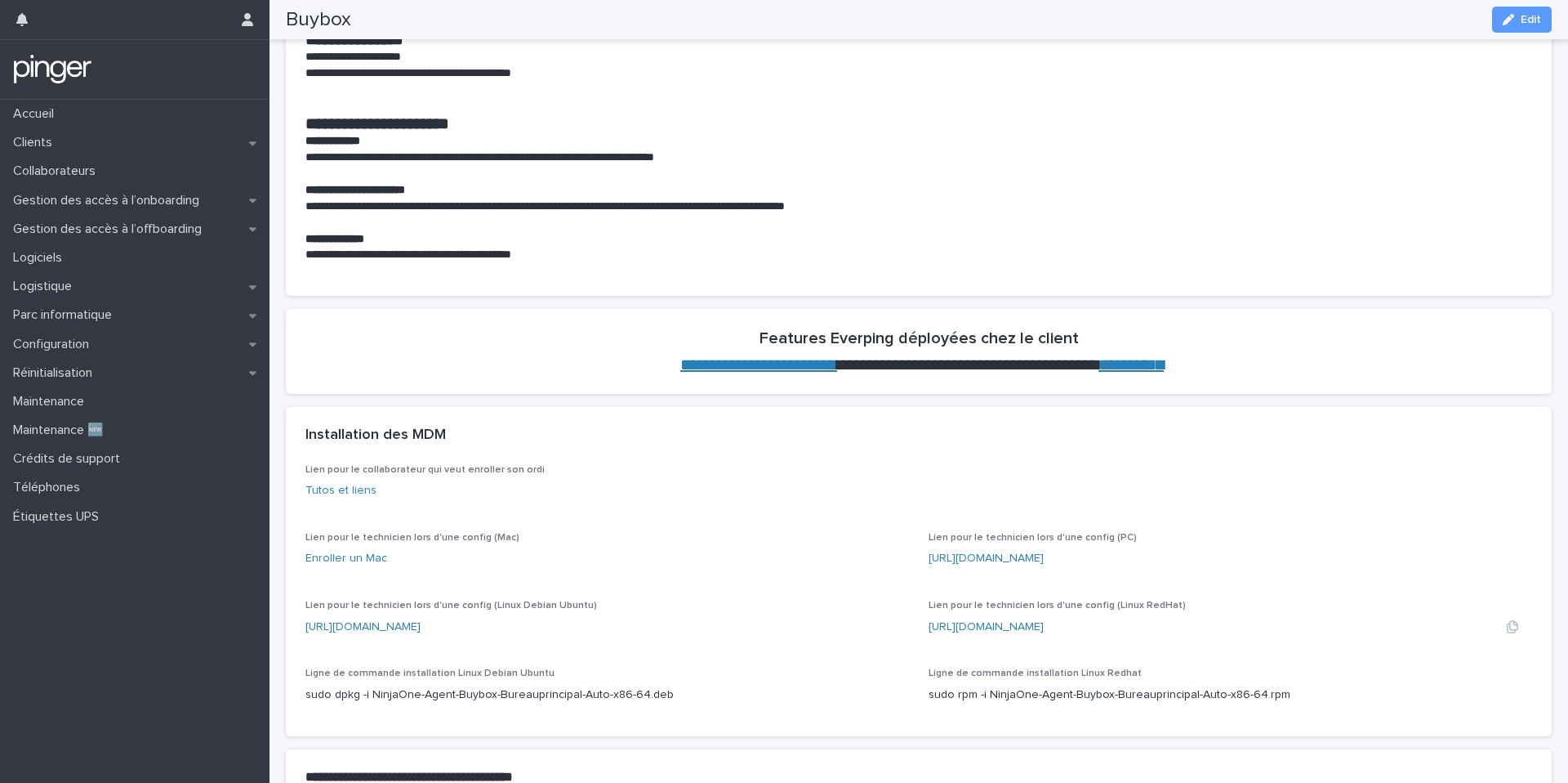
copy link "[URL][DOMAIN_NAME]"
click at [963, 554] on link "[URL][DOMAIN_NAME]" at bounding box center [986, 557] width 115 height 11
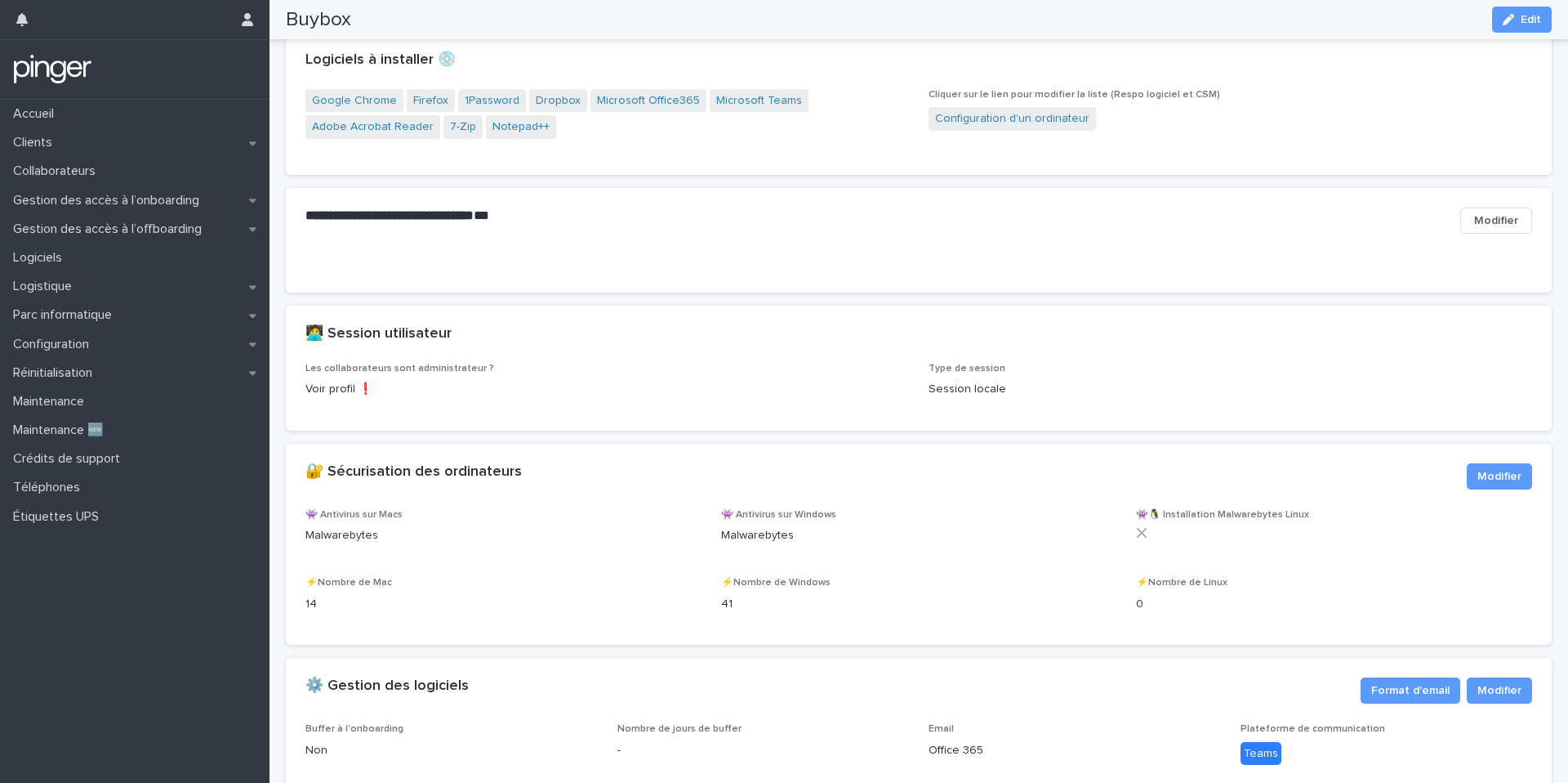
scroll to position [1398, 0]
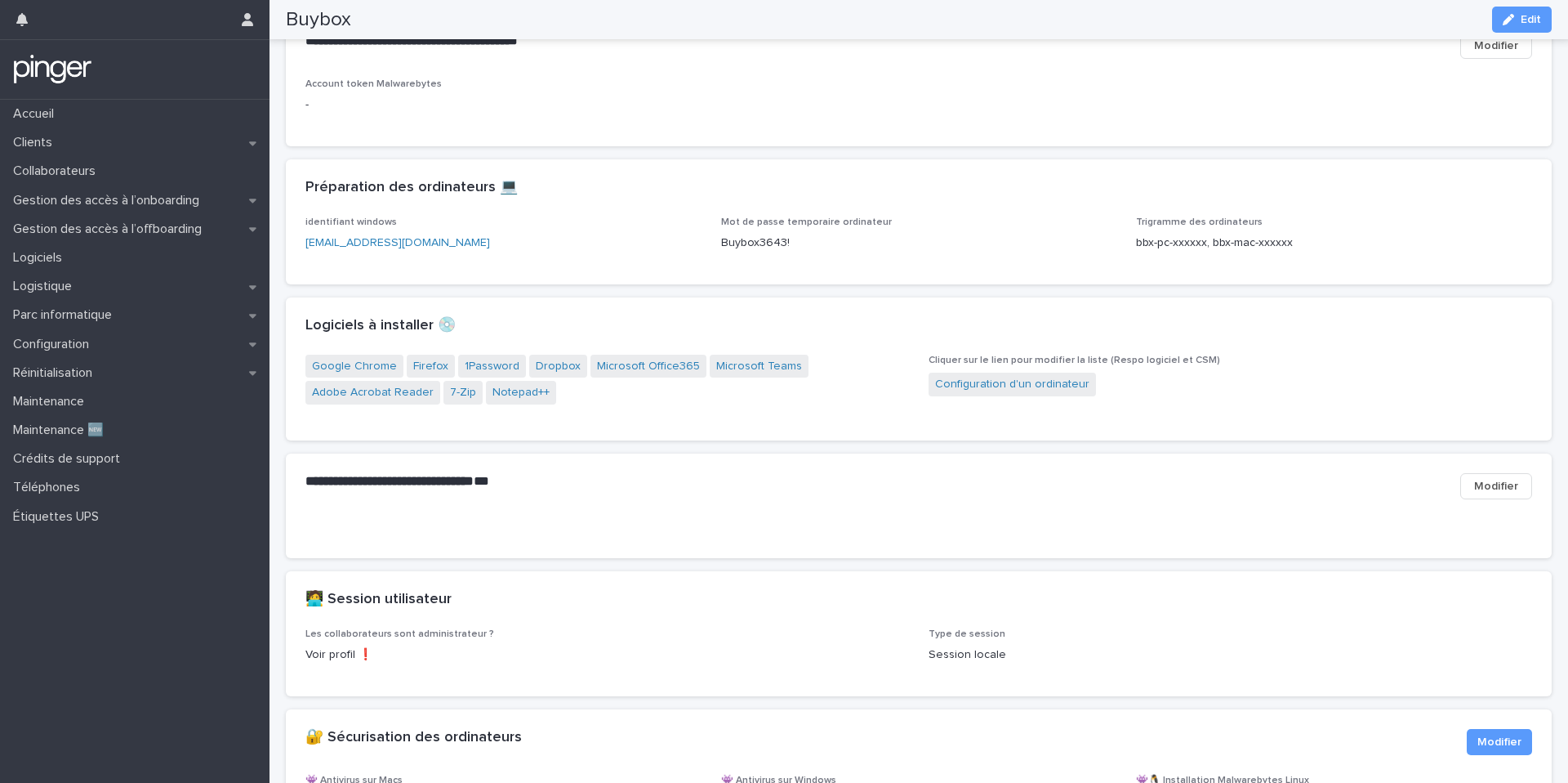
click at [746, 251] on p "Buybox3643!" at bounding box center [919, 243] width 396 height 17
click at [746, 265] on div "Mot de passe temporaire ordinateur Buybox3643!" at bounding box center [919, 240] width 396 height 48
click at [746, 251] on p "Buybox3643!" at bounding box center [919, 243] width 396 height 17
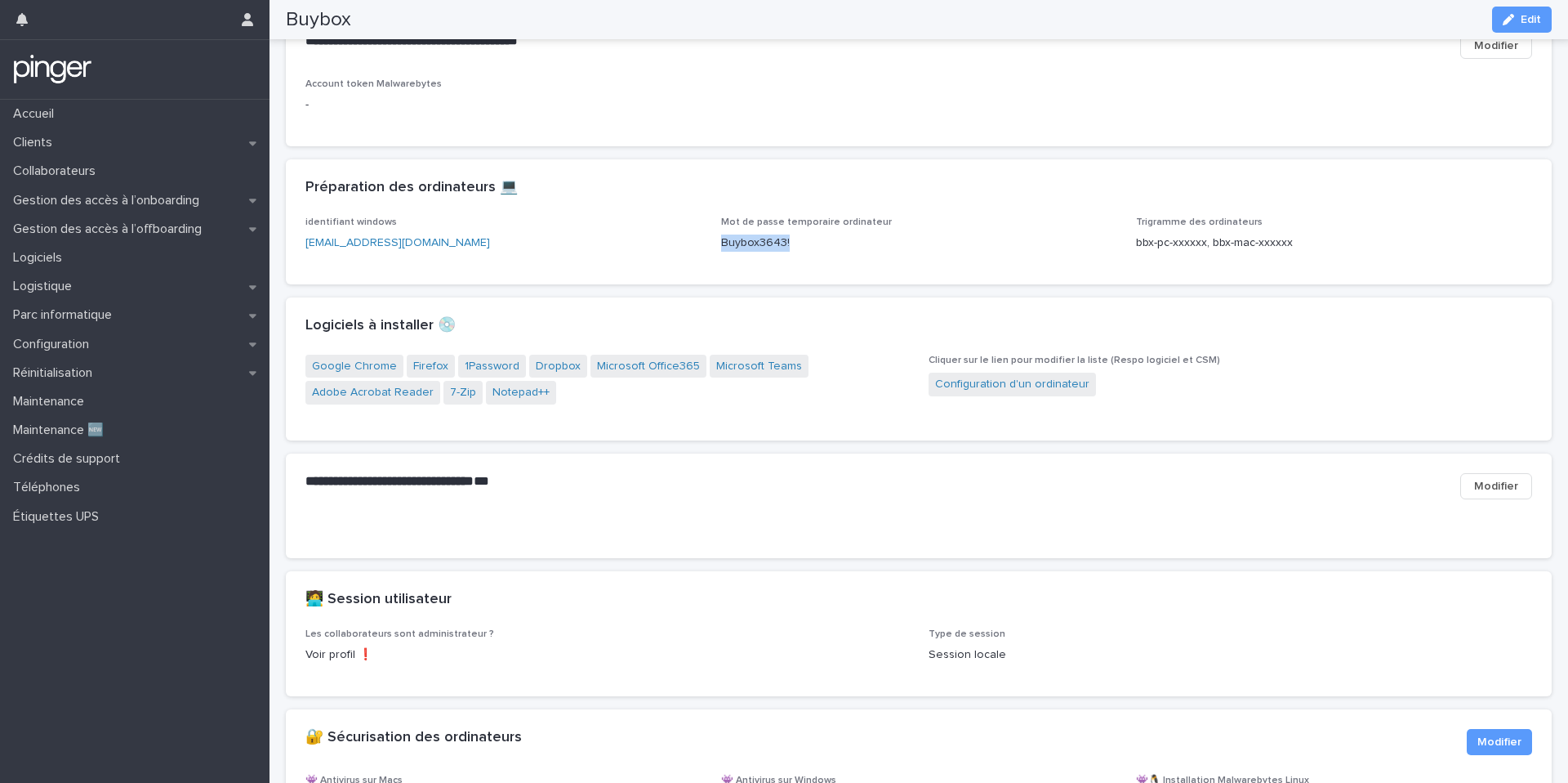
click at [746, 251] on p "Buybox3643!" at bounding box center [919, 243] width 396 height 17
copy p "Buybox3643!"
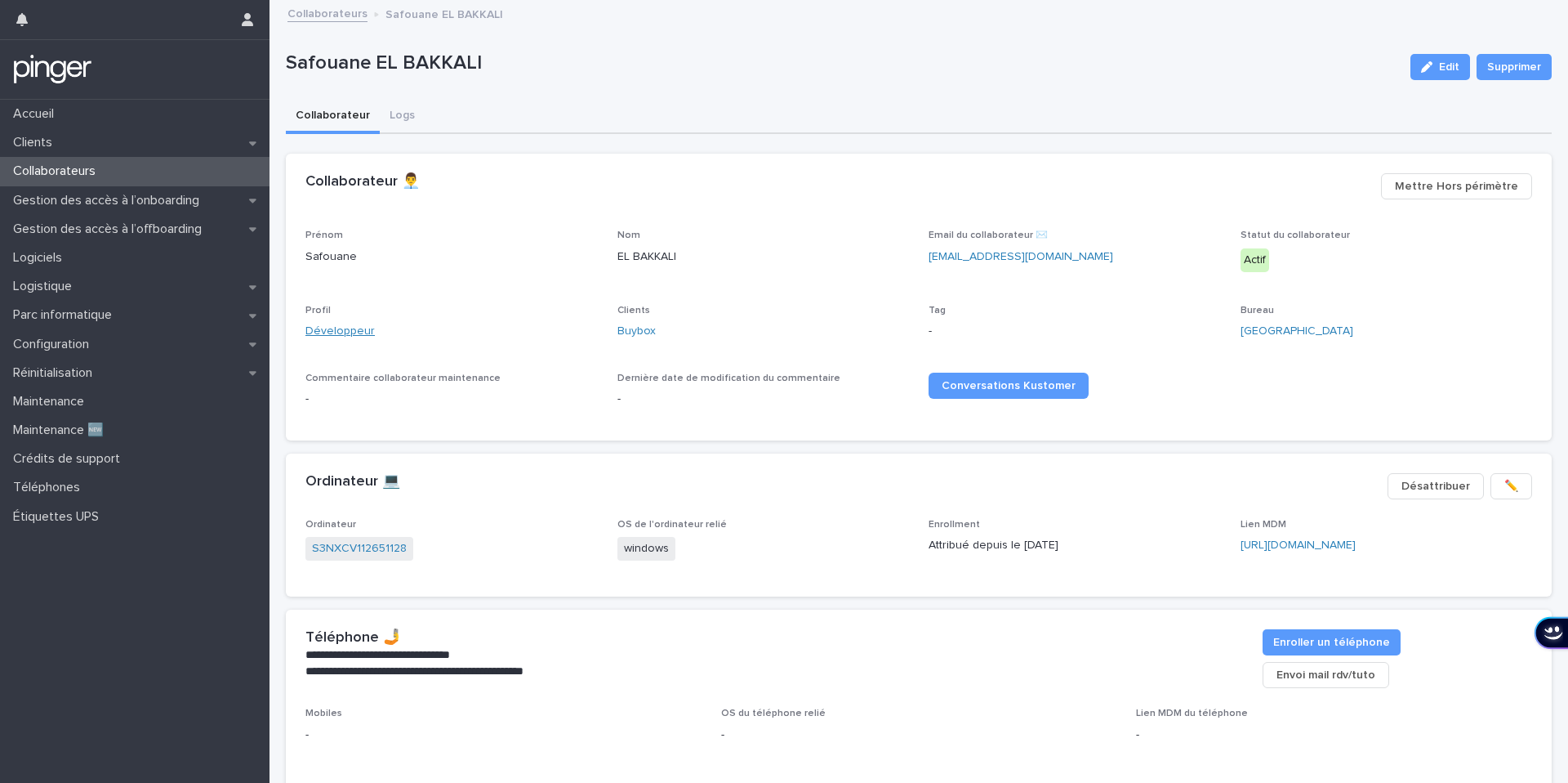
click at [322, 333] on link "Développeur" at bounding box center [339, 332] width 69 height 17
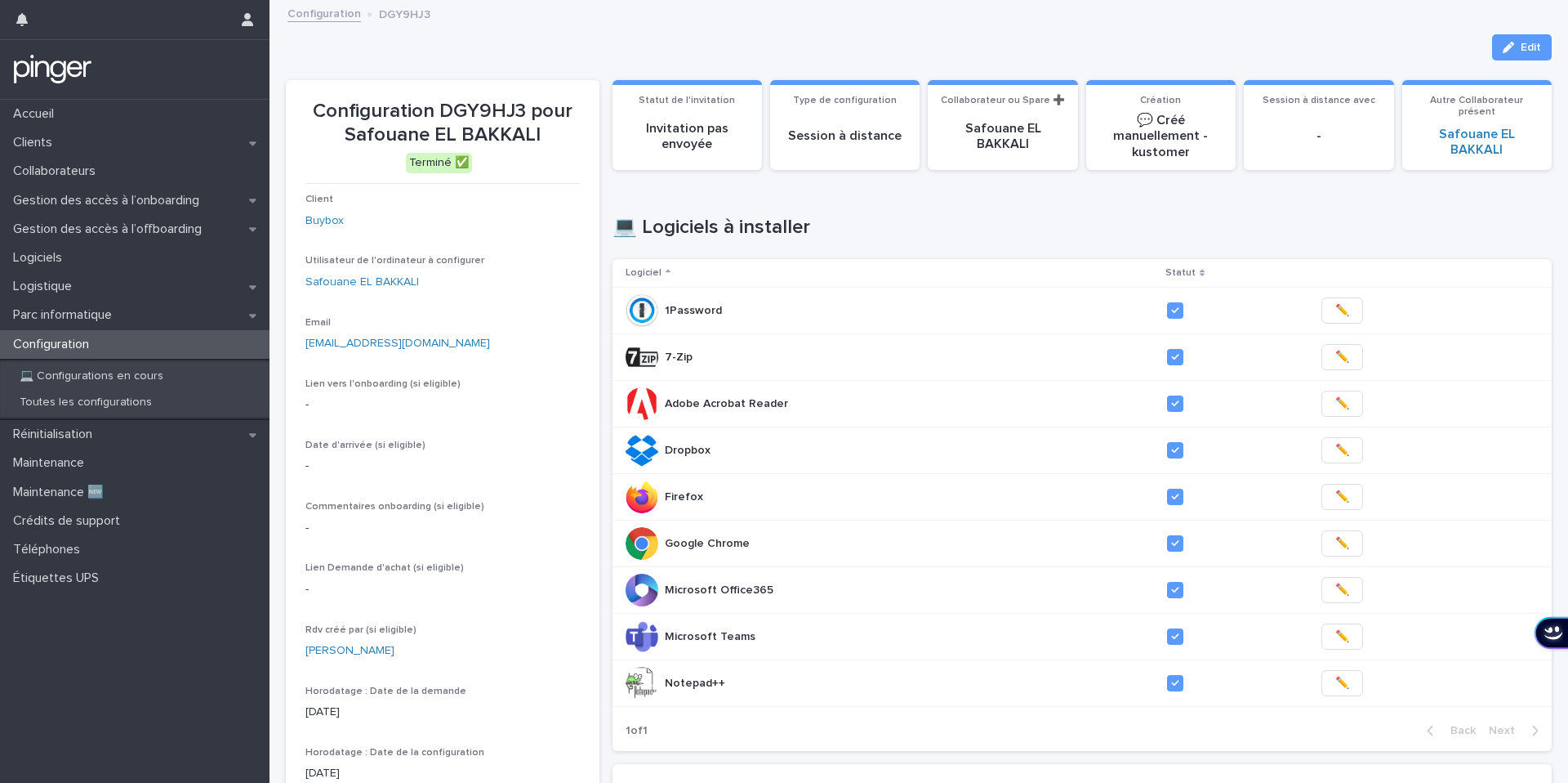
click at [391, 128] on p "Configuration DGY9HJ3 pour Safouane EL BAKKALI" at bounding box center [442, 123] width 274 height 47
click at [391, 129] on p "Configuration DGY9HJ3 pour Safouane EL BAKKALI" at bounding box center [442, 123] width 274 height 47
copy p "Safouane"
click at [78, 172] on p "Collaborateurs" at bounding box center [57, 171] width 102 height 15
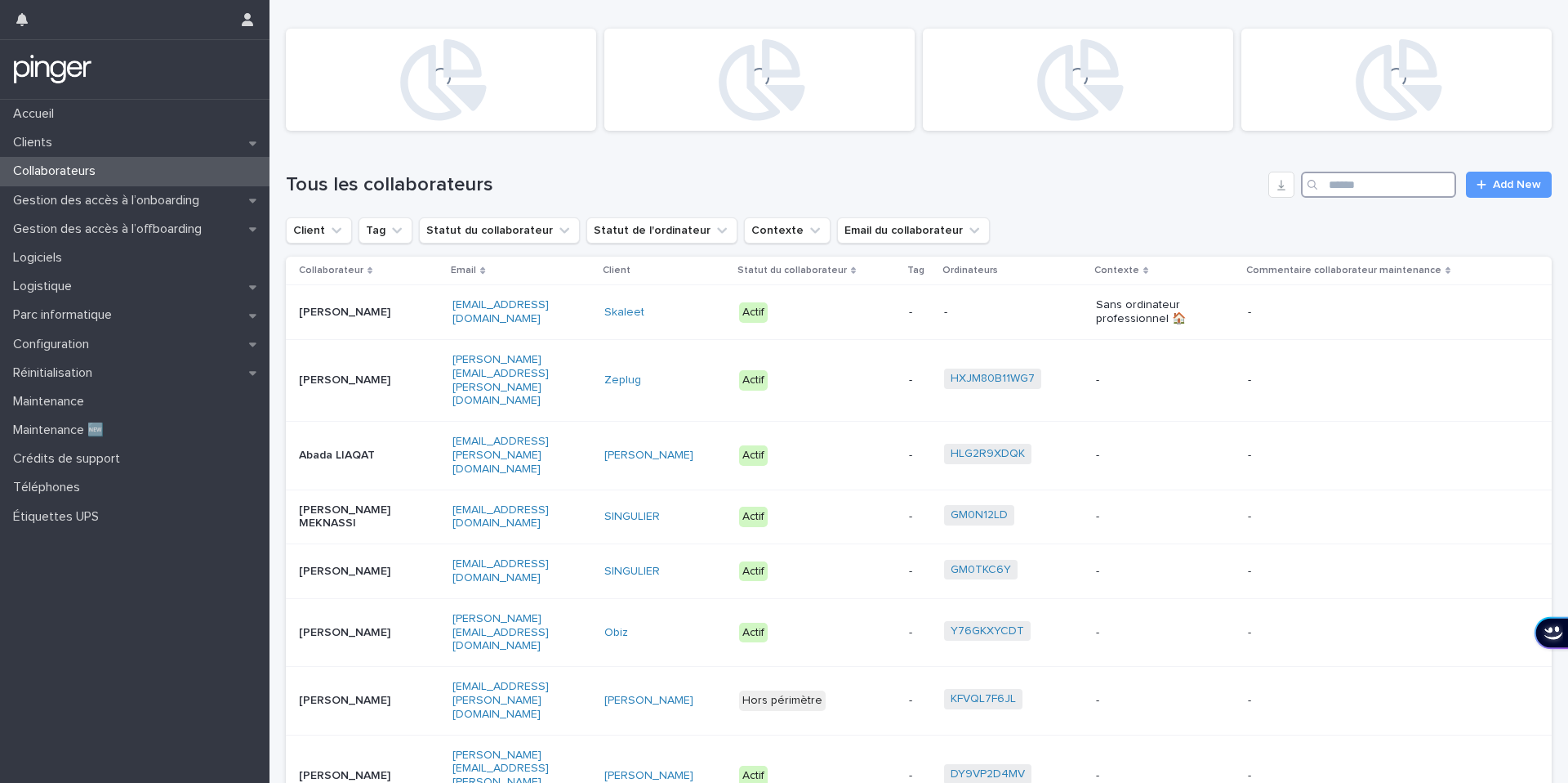
click at [1355, 175] on input "Search" at bounding box center [1379, 185] width 156 height 26
paste input "**********"
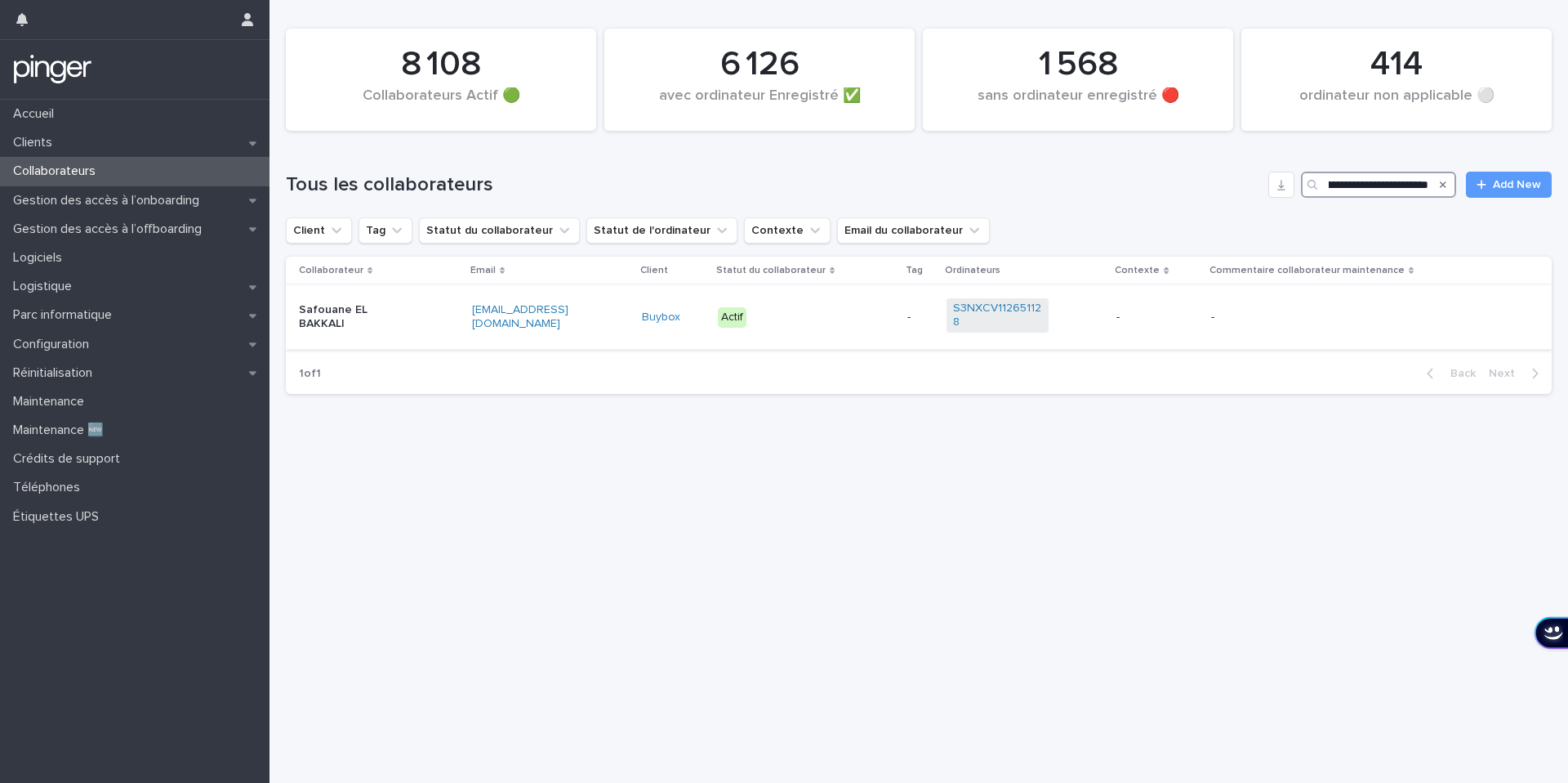
type input "**********"
click at [349, 339] on td "Safouane EL BAKKALI" at bounding box center [376, 318] width 179 height 65
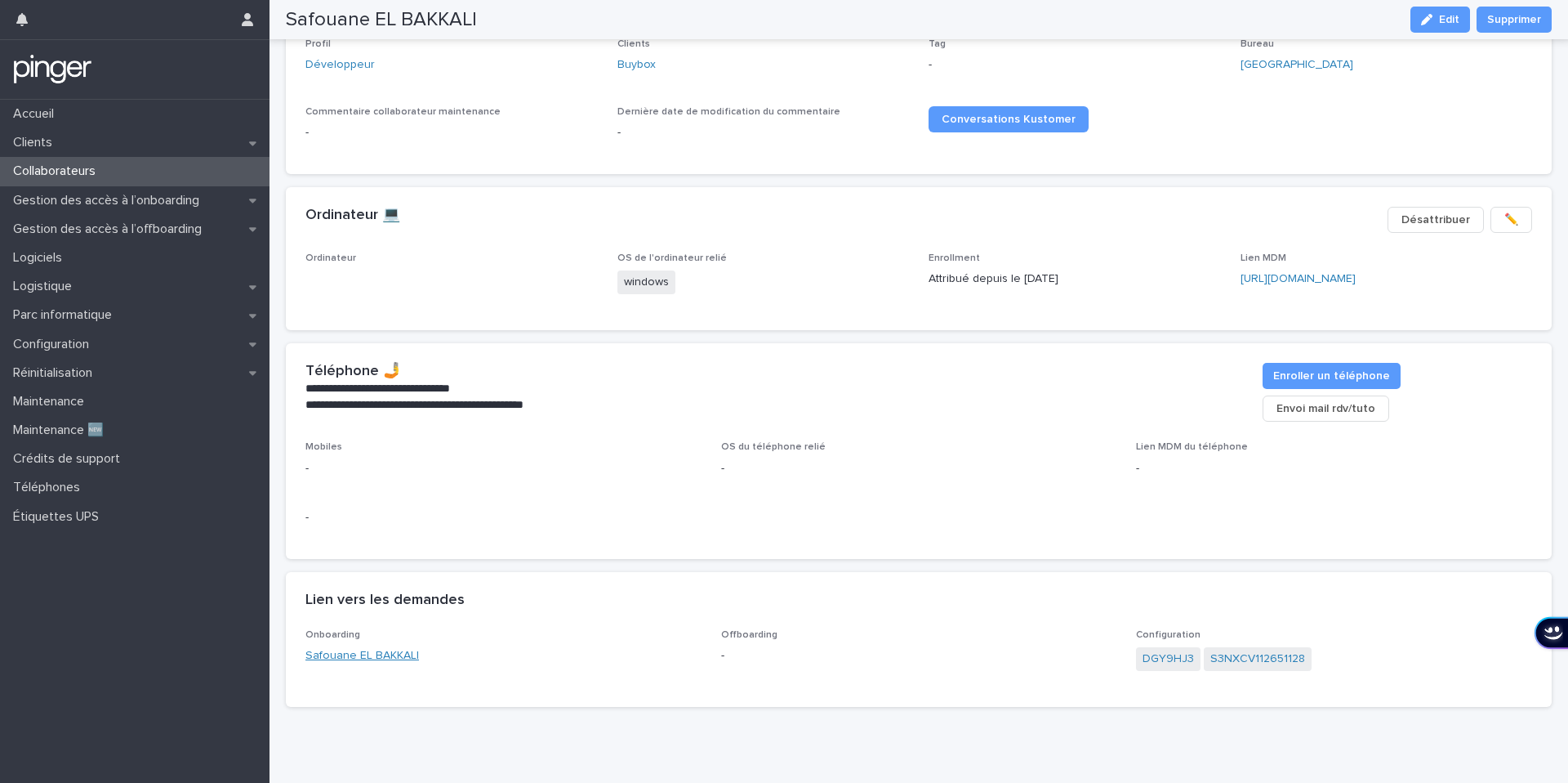
scroll to position [271, 0]
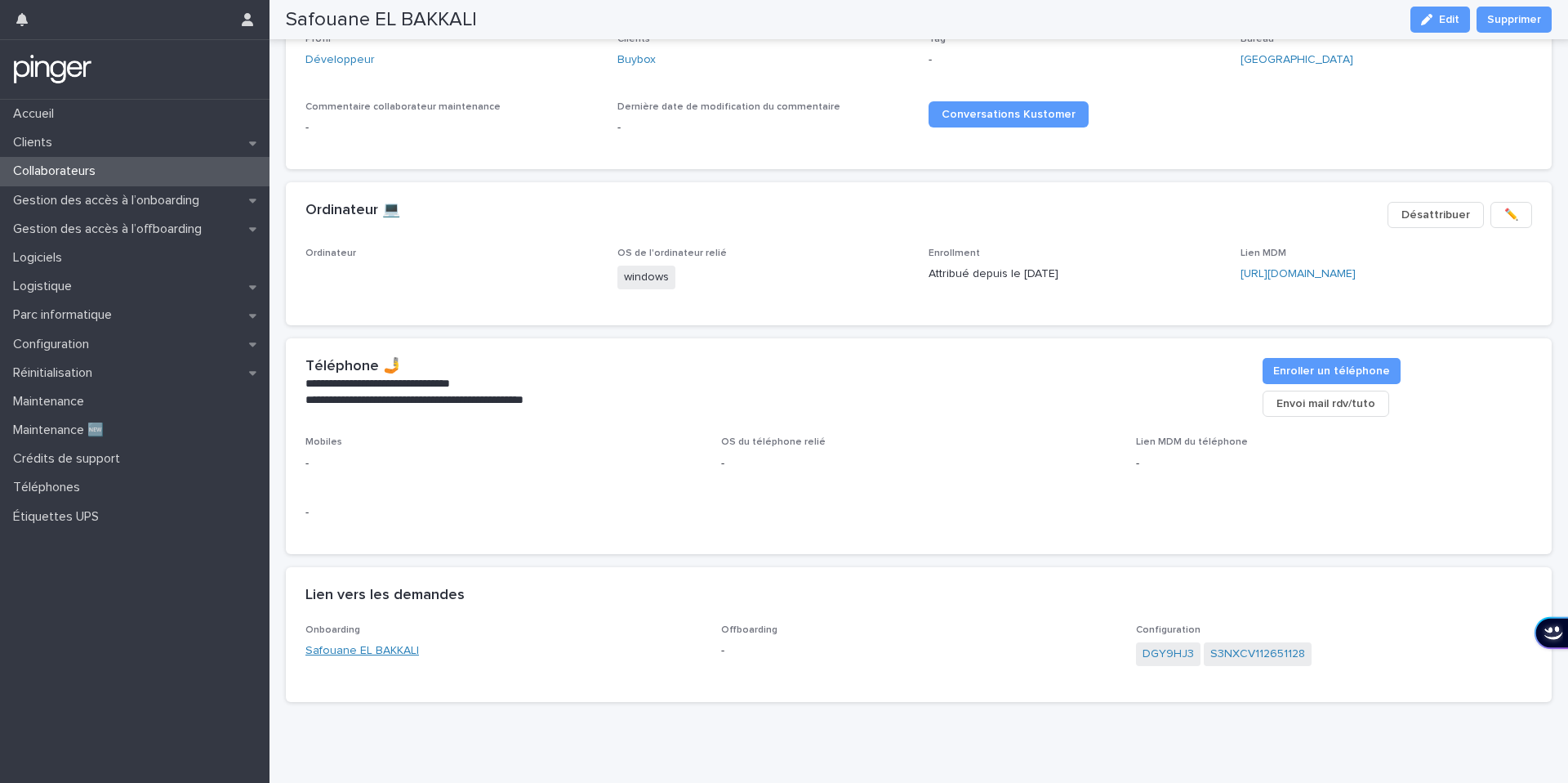
click at [360, 648] on link "Safouane EL BAKKALI" at bounding box center [361, 651] width 114 height 17
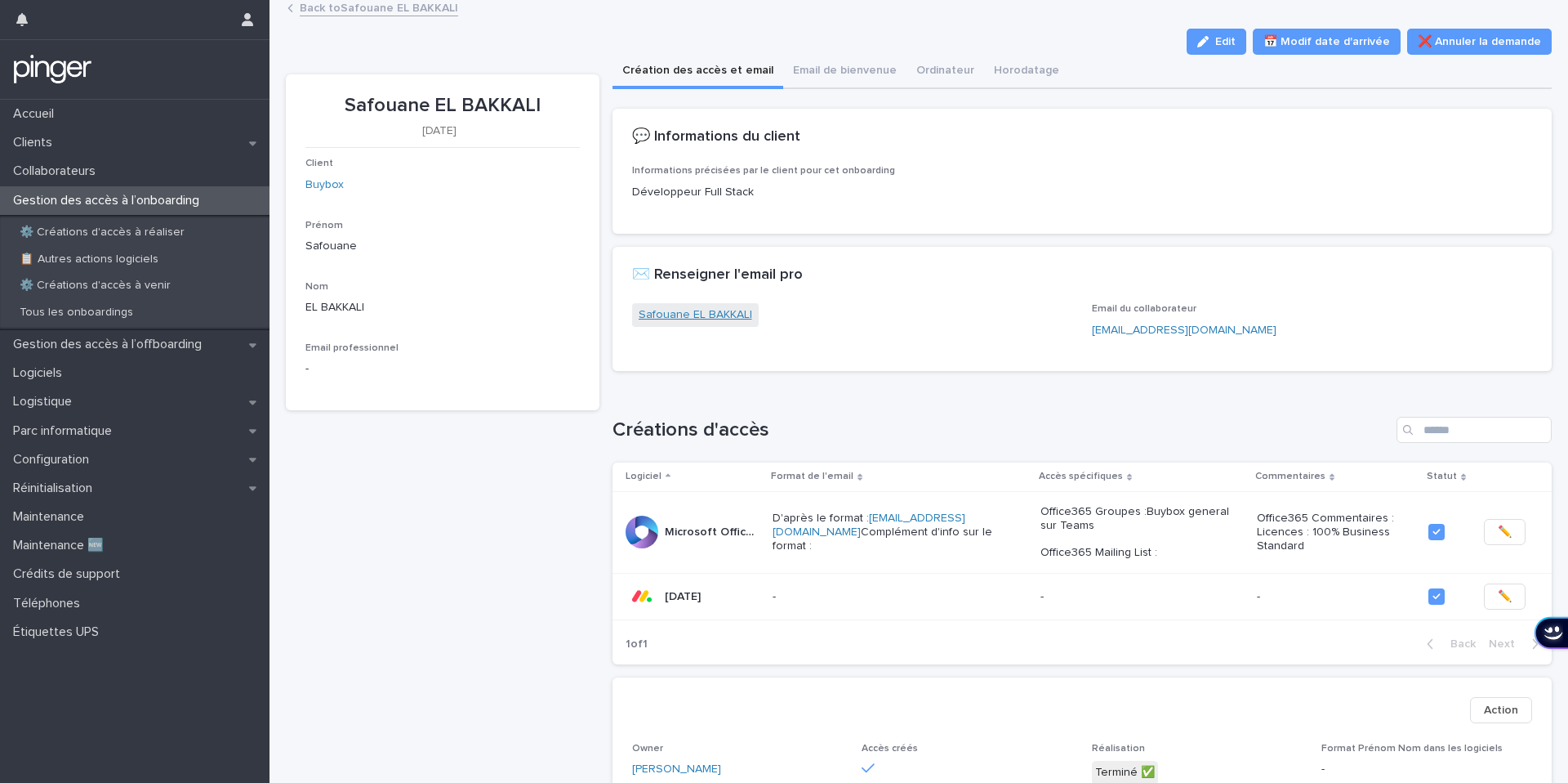
scroll to position [25, 0]
